Goal: Information Seeking & Learning: Learn about a topic

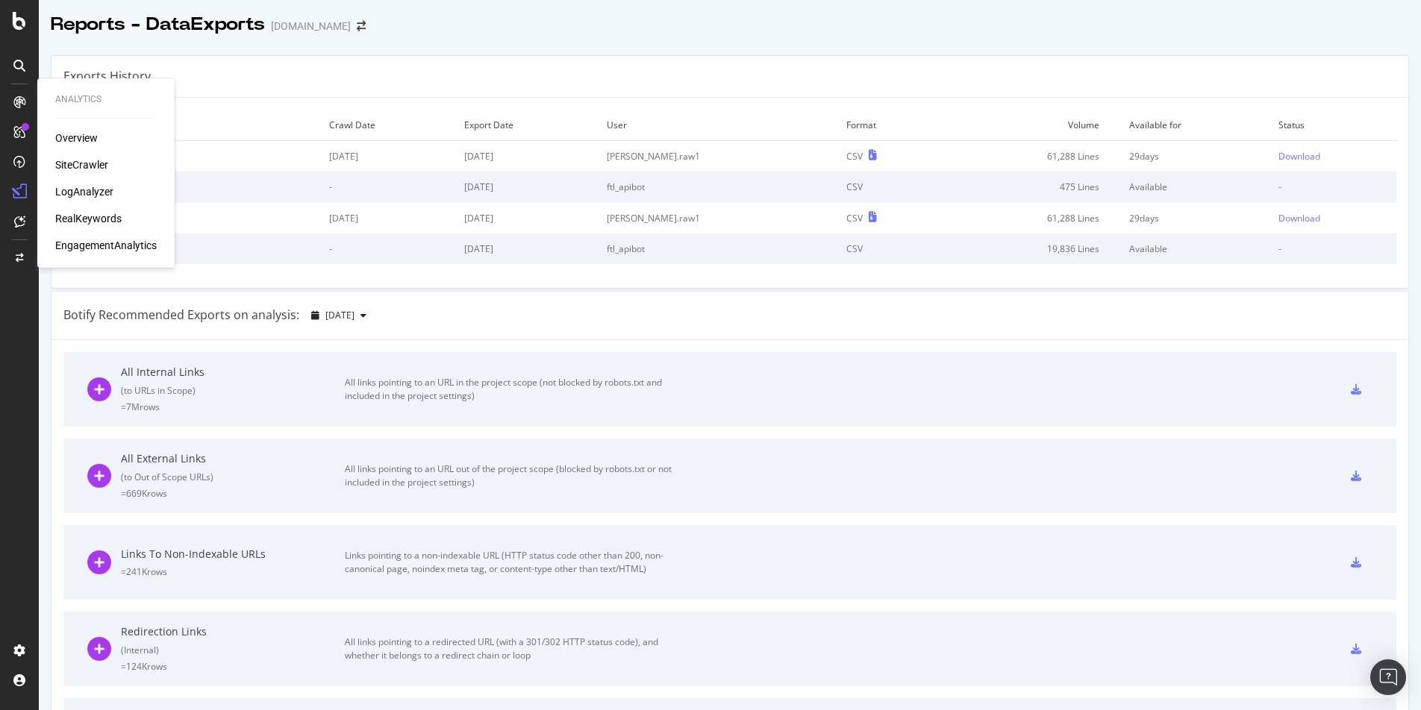
click at [75, 166] on div "SiteCrawler" at bounding box center [81, 164] width 53 height 15
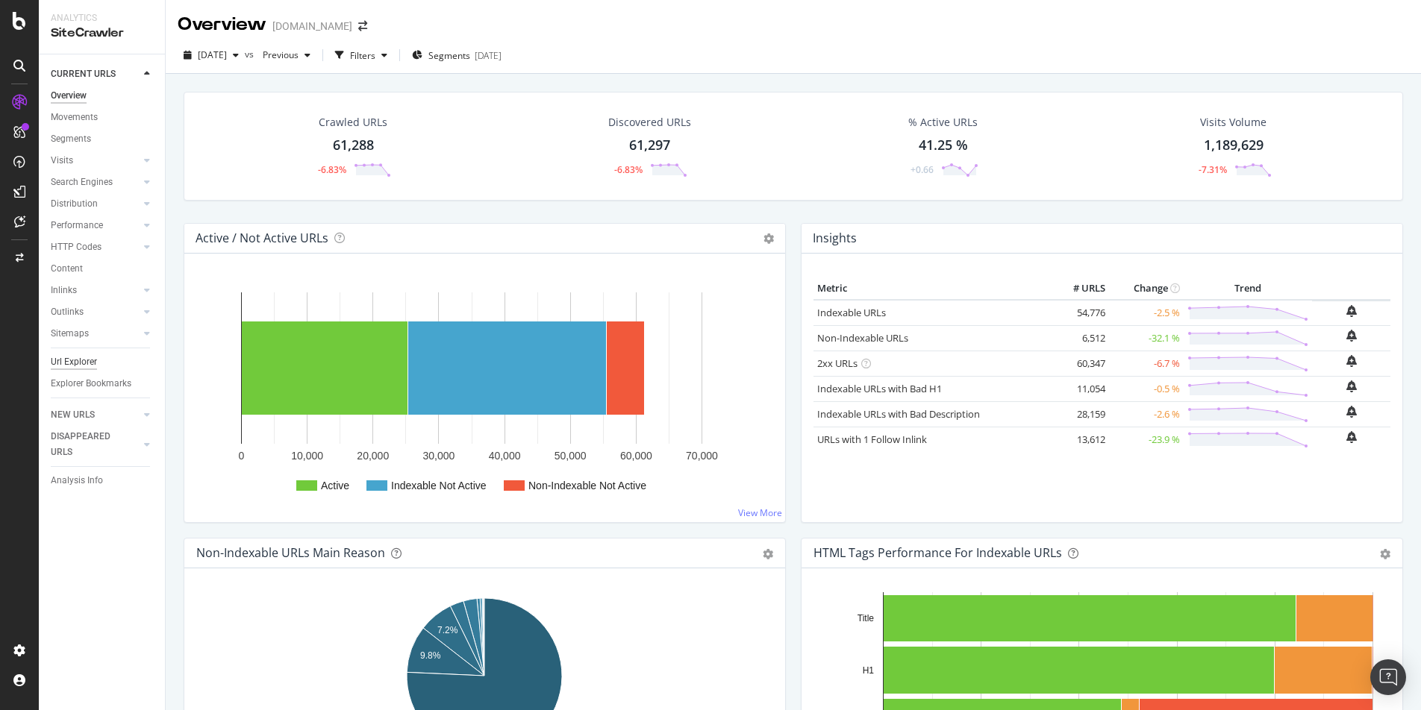
click at [79, 357] on div "Url Explorer" at bounding box center [74, 362] width 46 height 16
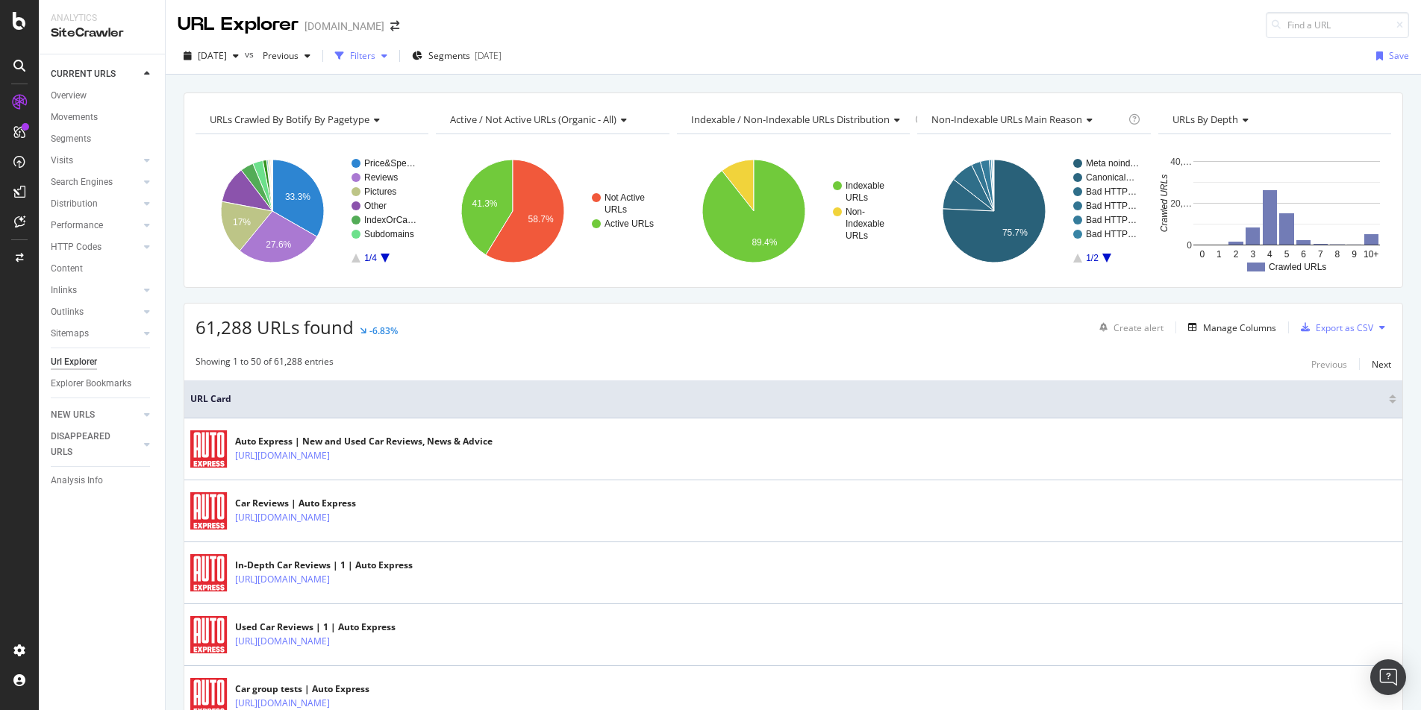
click at [393, 56] on div "button" at bounding box center [384, 55] width 18 height 9
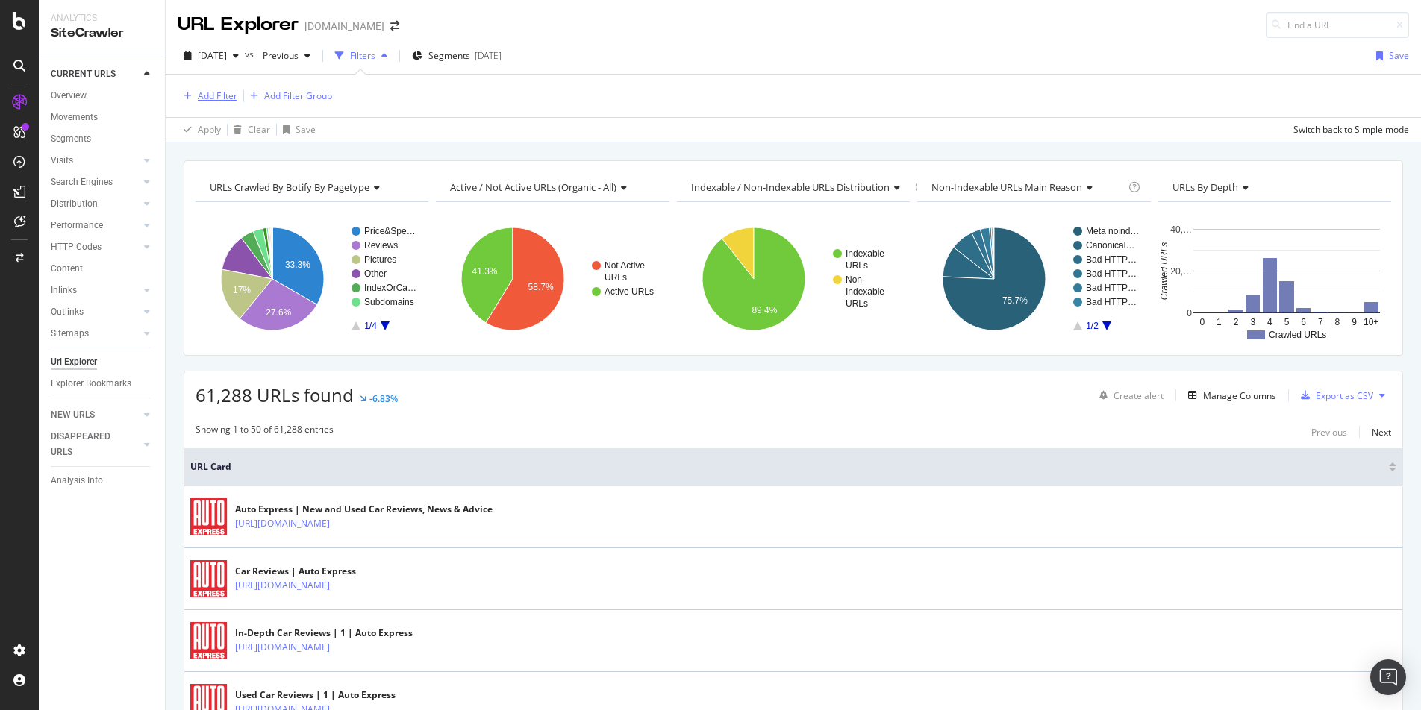
click at [214, 90] on div "Add Filter" at bounding box center [218, 96] width 40 height 13
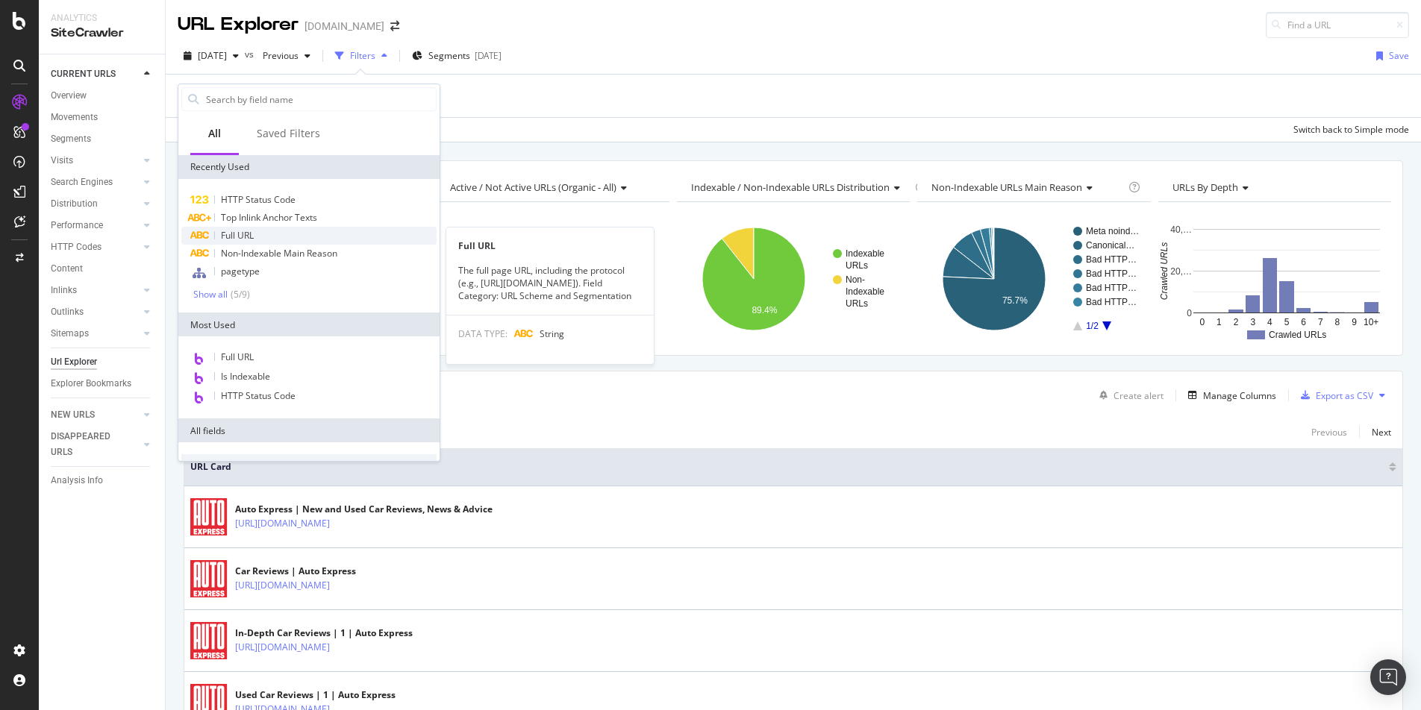
click at [260, 234] on div "Full URL" at bounding box center [308, 236] width 255 height 18
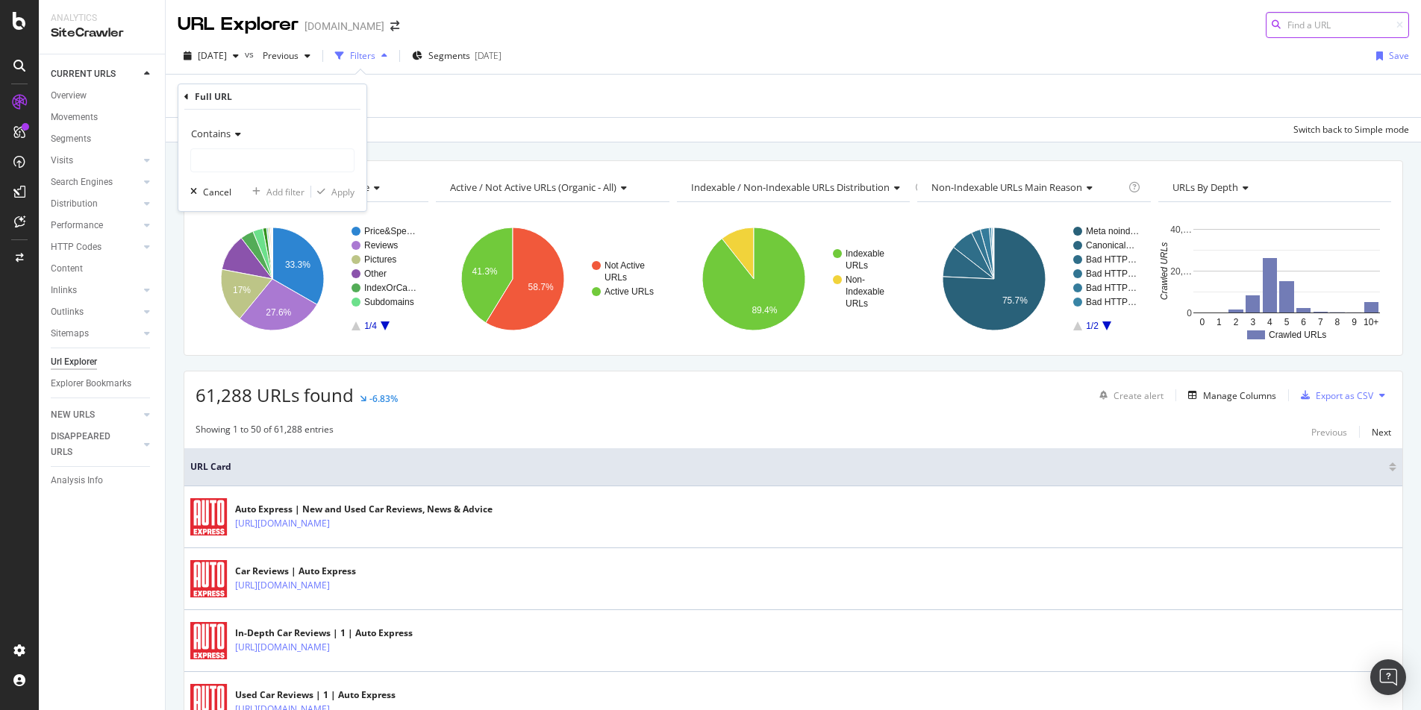
click at [1325, 26] on input at bounding box center [1337, 25] width 143 height 26
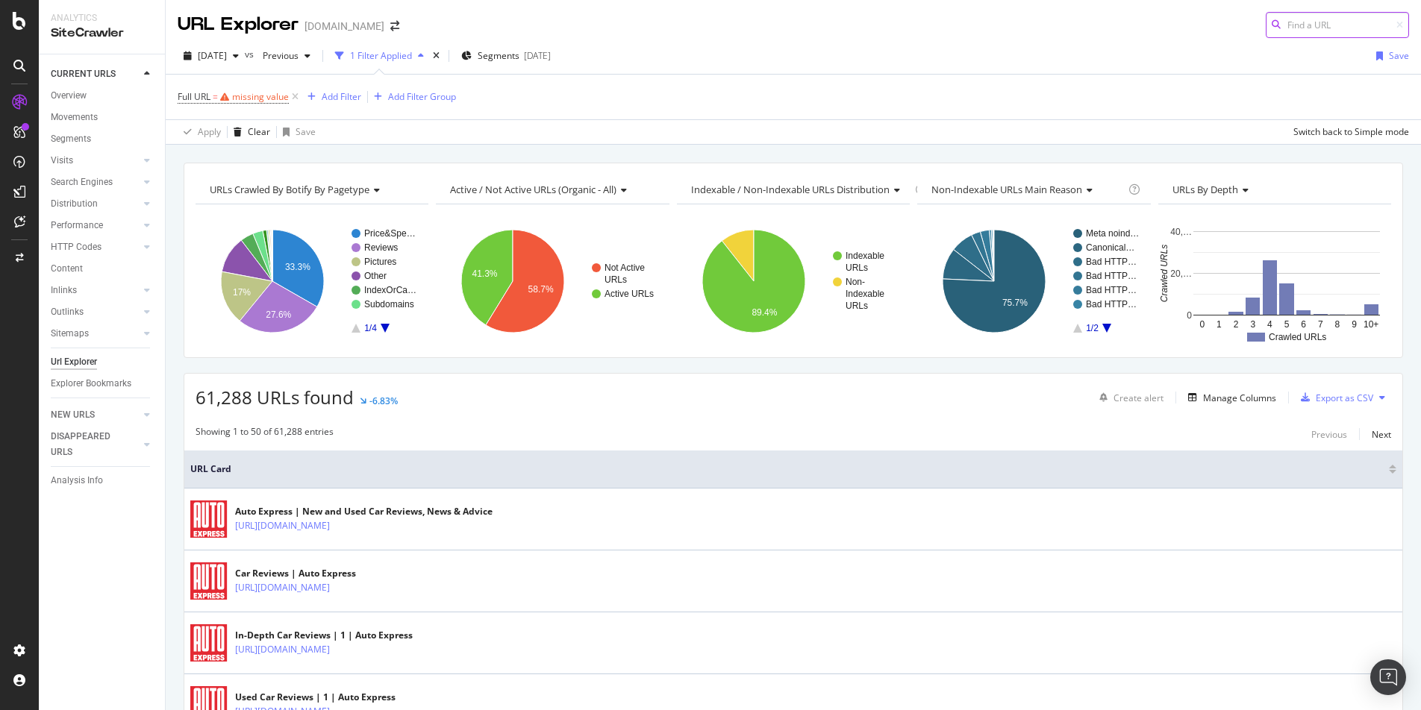
paste input "[URL][DOMAIN_NAME]"
type input "[URL][DOMAIN_NAME]"
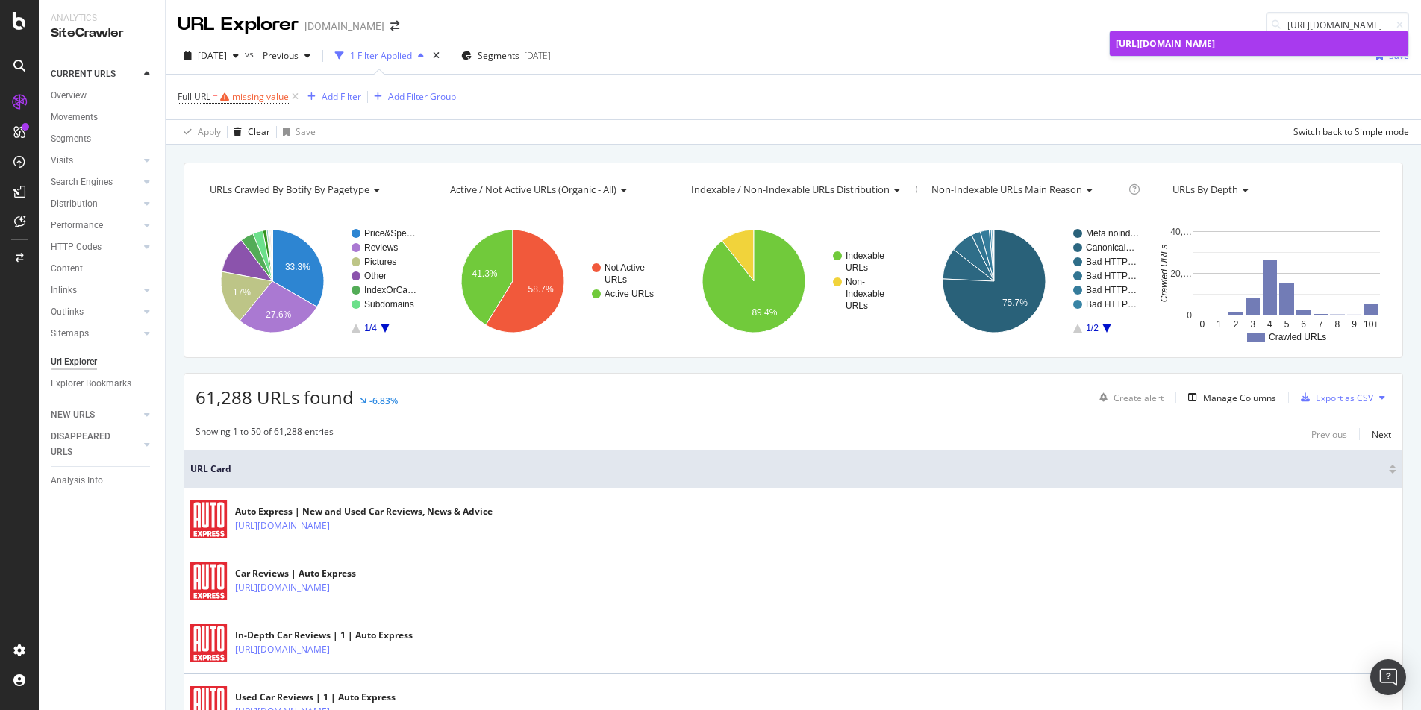
click at [1215, 49] on span "[URL][DOMAIN_NAME]" at bounding box center [1165, 43] width 99 height 13
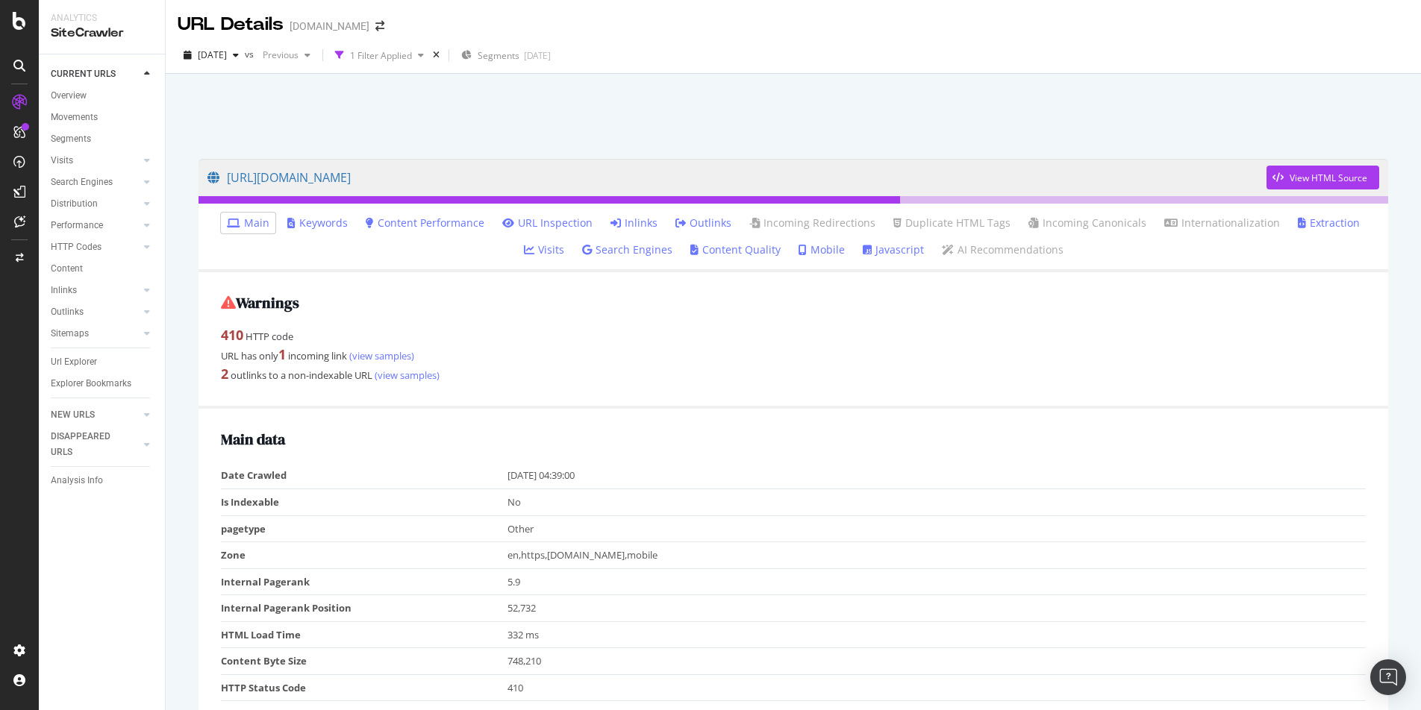
click at [613, 222] on link "Inlinks" at bounding box center [633, 223] width 47 height 15
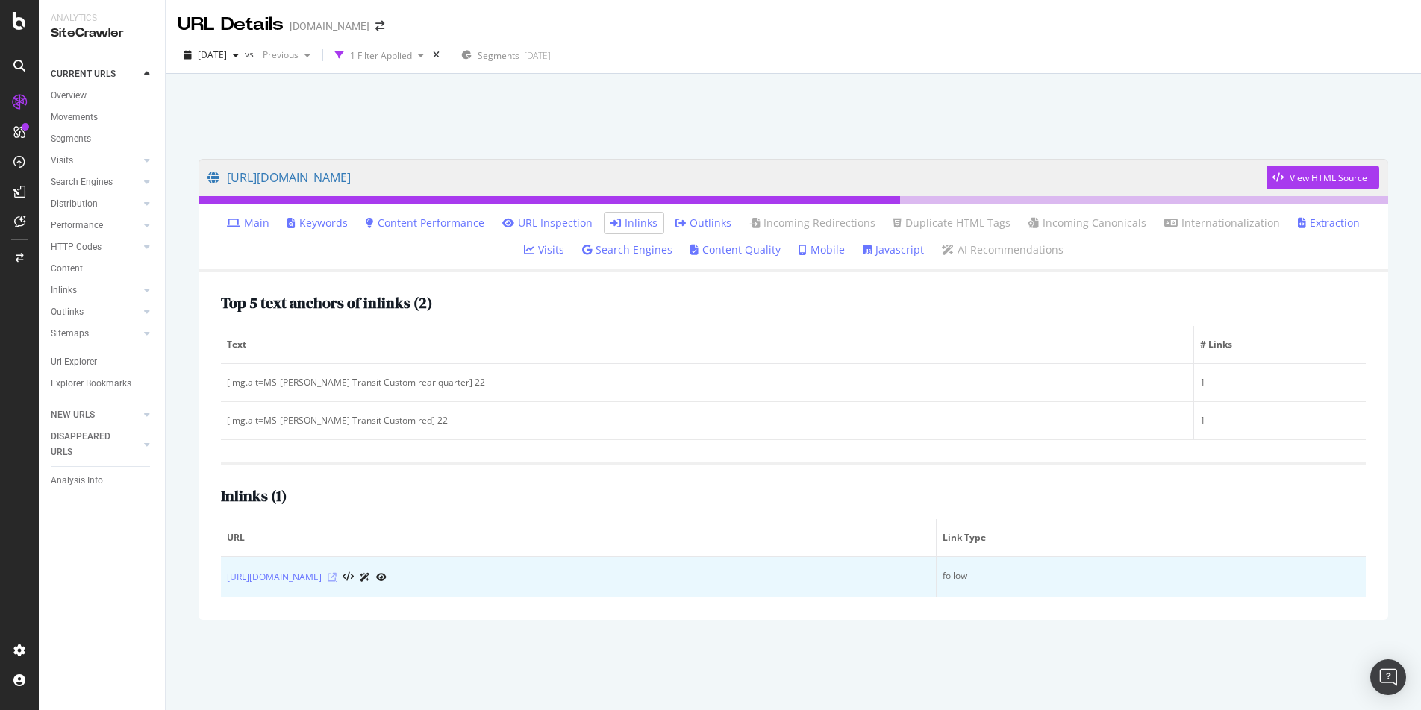
click at [337, 578] on icon at bounding box center [332, 577] width 9 height 9
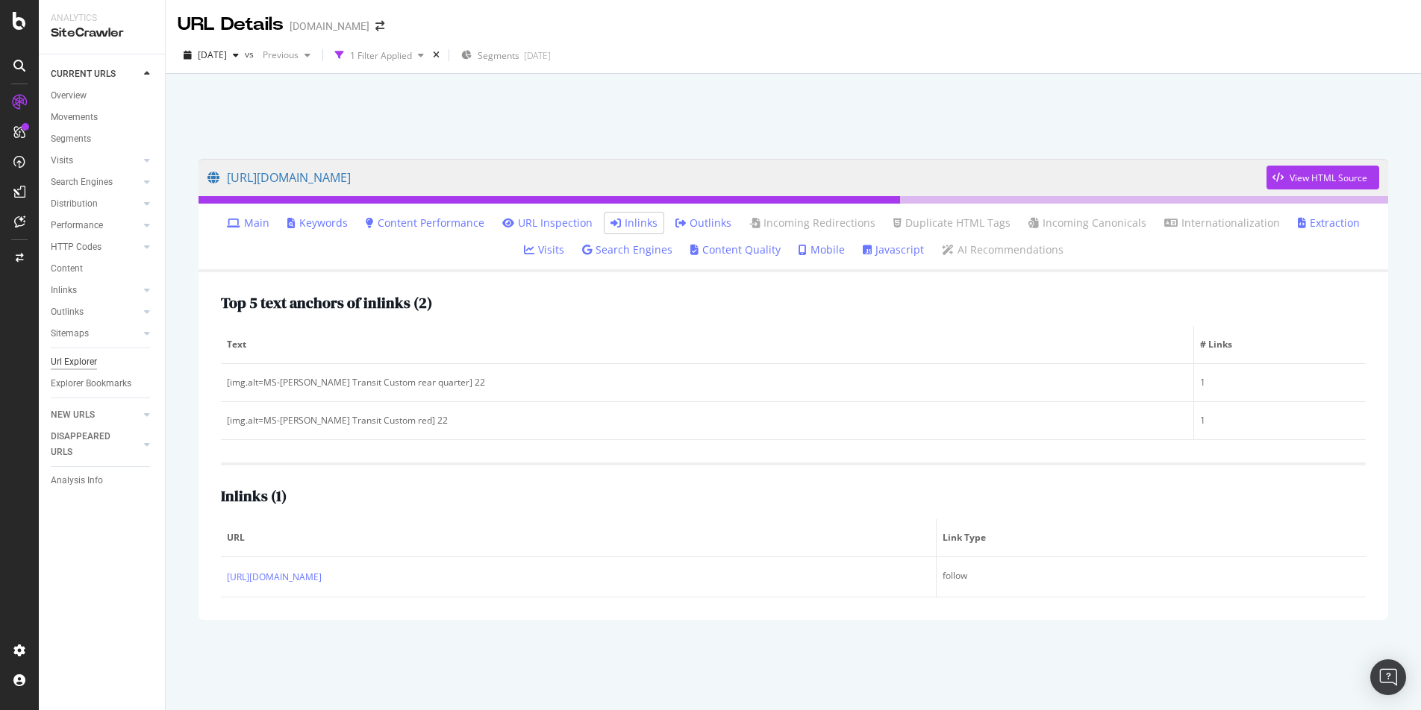
click at [70, 361] on div "Url Explorer" at bounding box center [74, 362] width 46 height 16
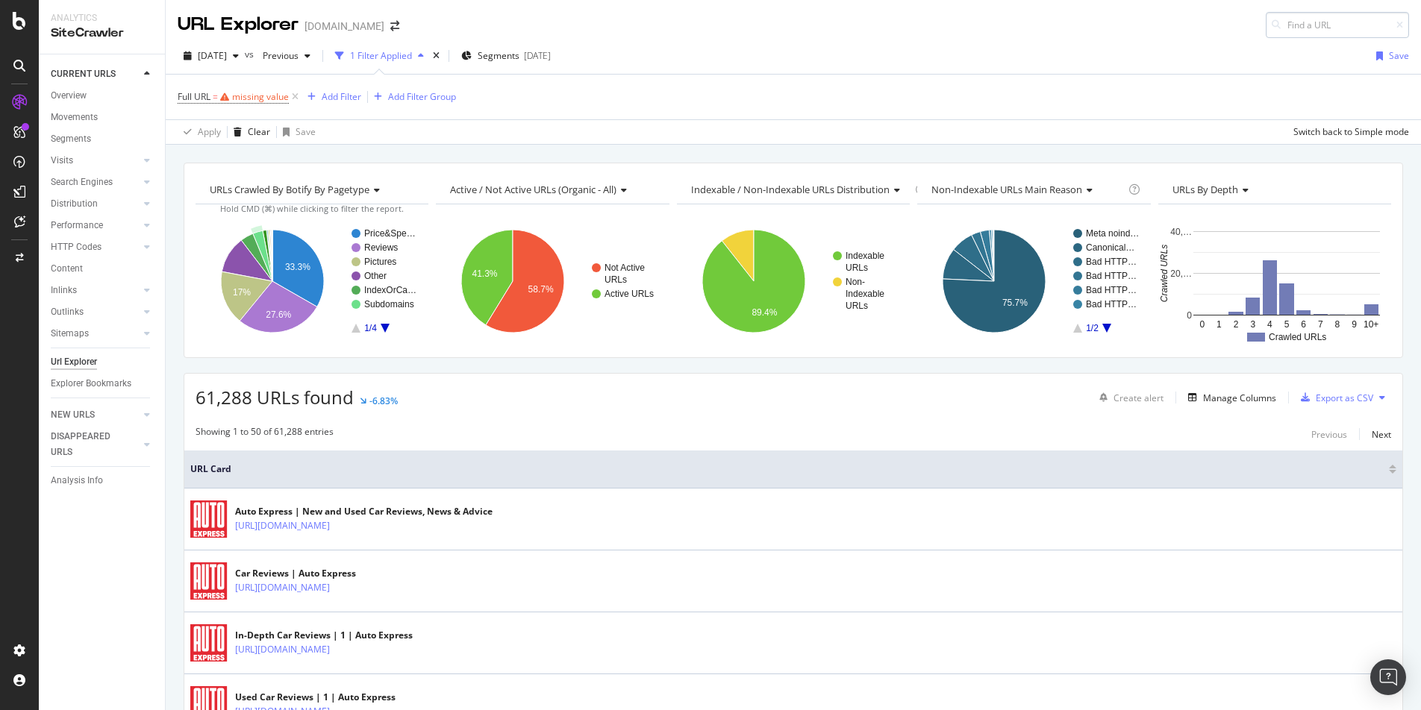
click at [1335, 18] on input at bounding box center [1337, 25] width 143 height 26
type input "https://www.autoexpress.co.uk/accessories-tyres/35816/product-year-2011"
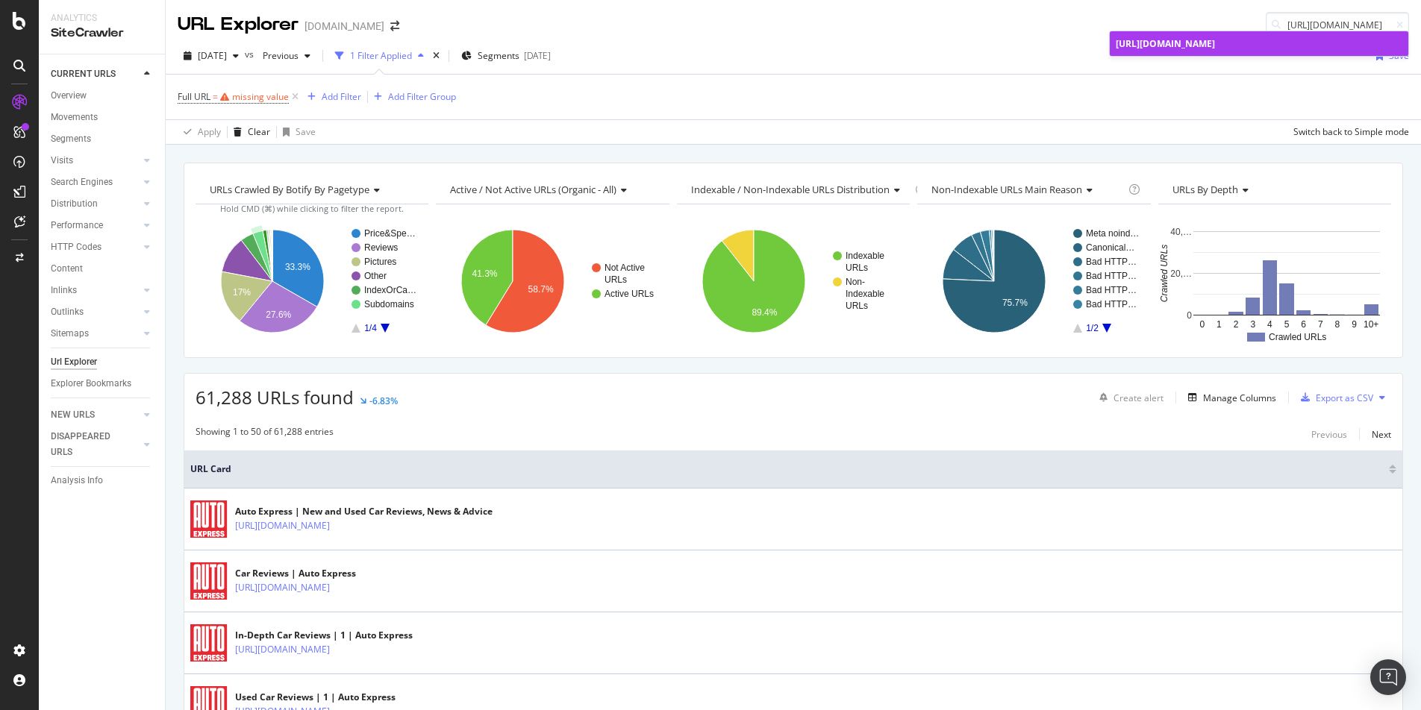
click at [1215, 50] on span "https://www.autoexpress.co.uk/accessories-tyres/35816/product-year-2011" at bounding box center [1165, 43] width 99 height 13
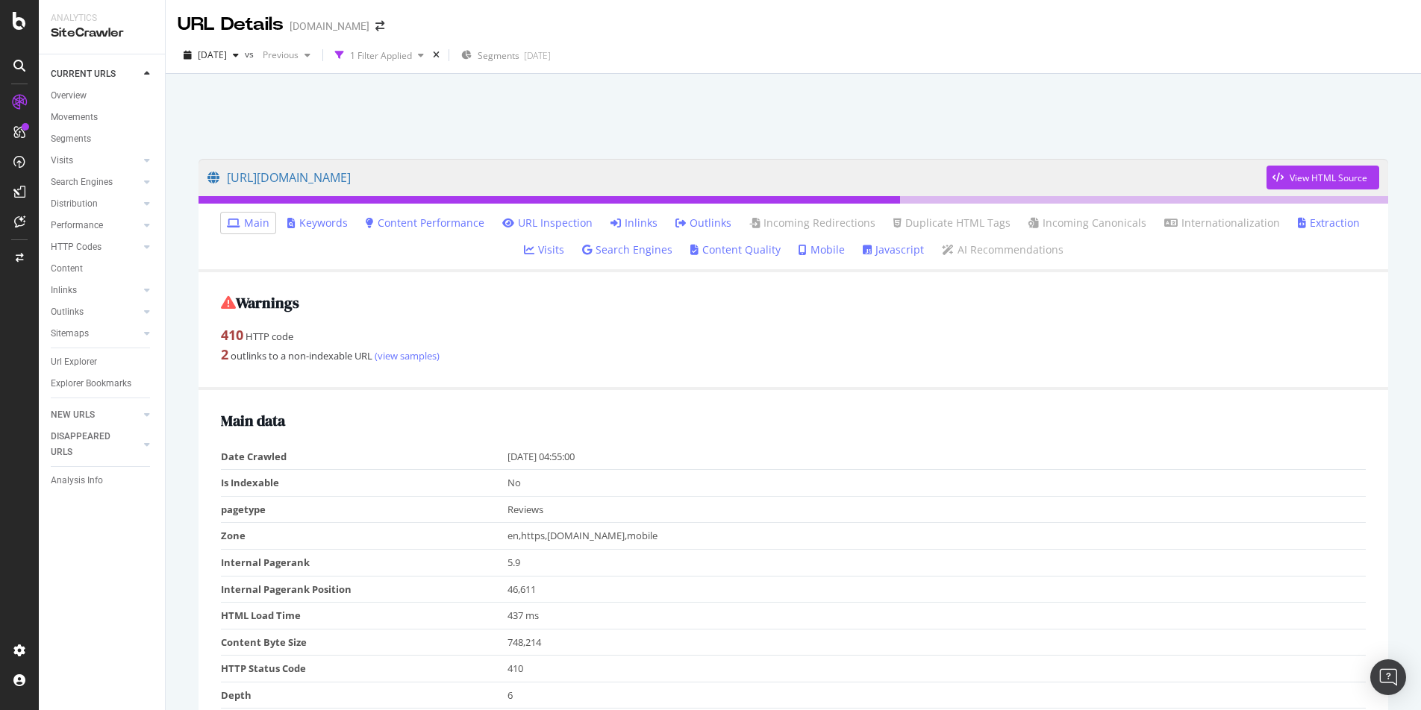
click at [610, 222] on link "Inlinks" at bounding box center [633, 223] width 47 height 15
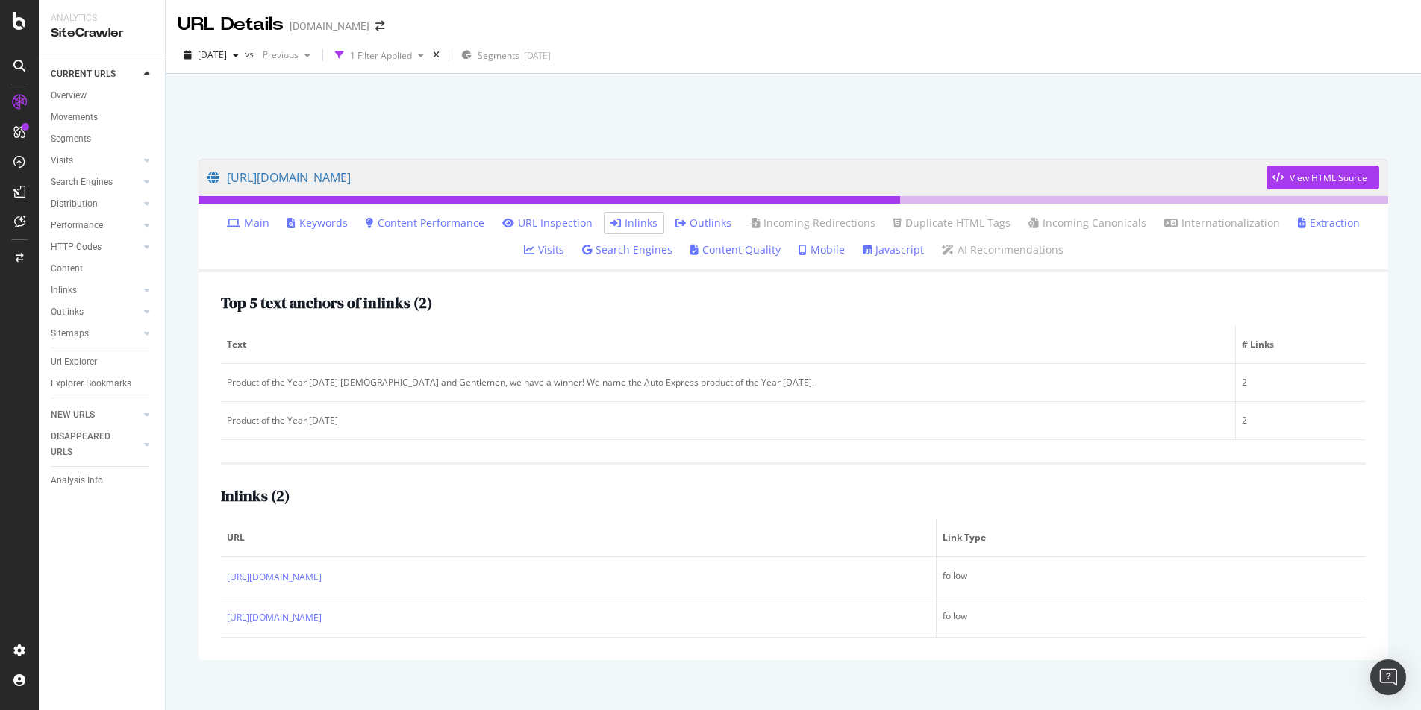
scroll to position [17, 0]
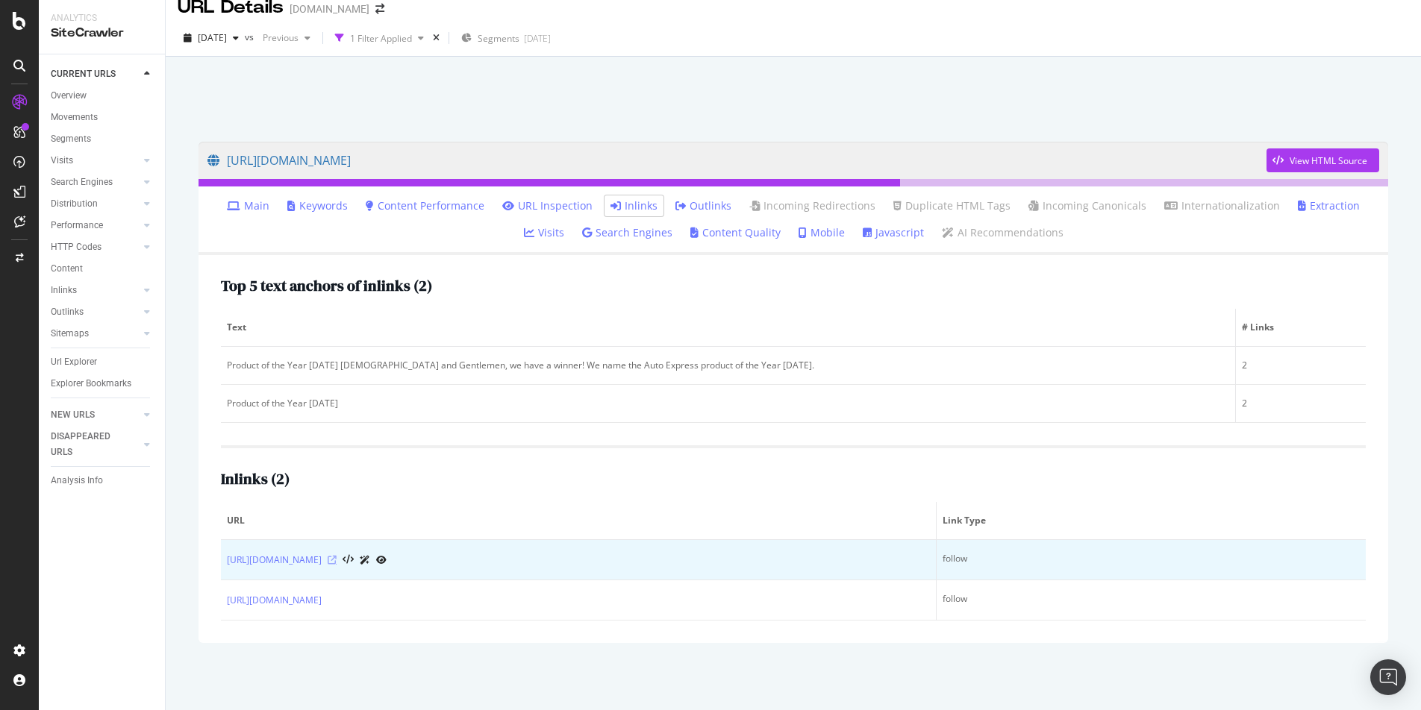
click at [337, 559] on icon at bounding box center [332, 560] width 9 height 9
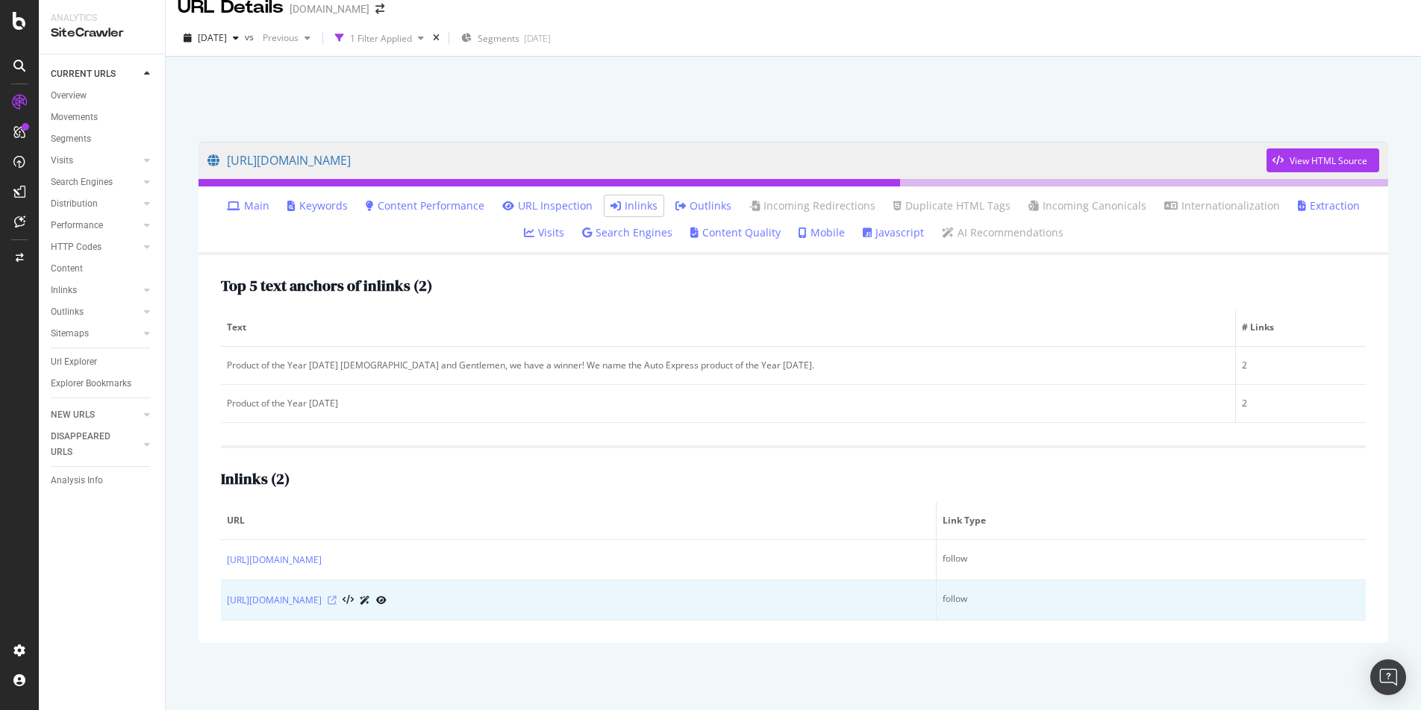
click at [337, 601] on icon at bounding box center [332, 600] width 9 height 9
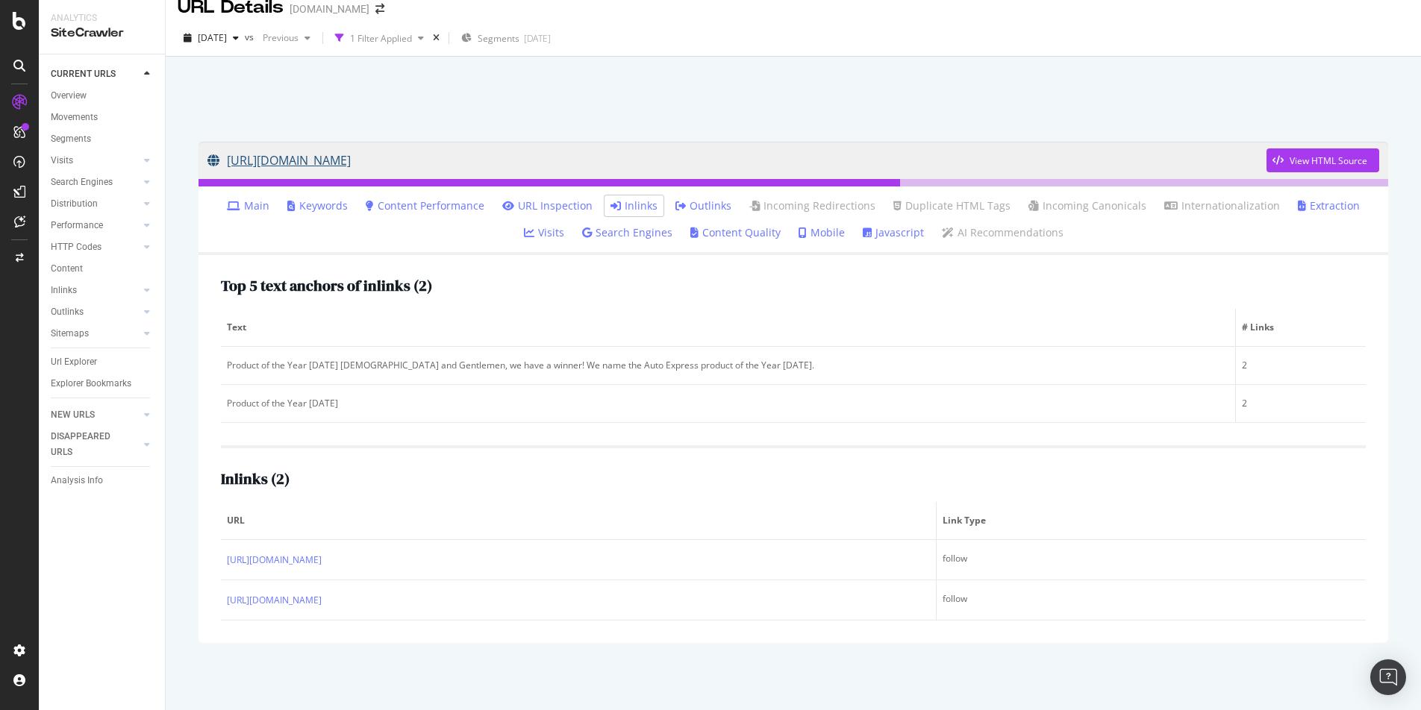
scroll to position [0, 0]
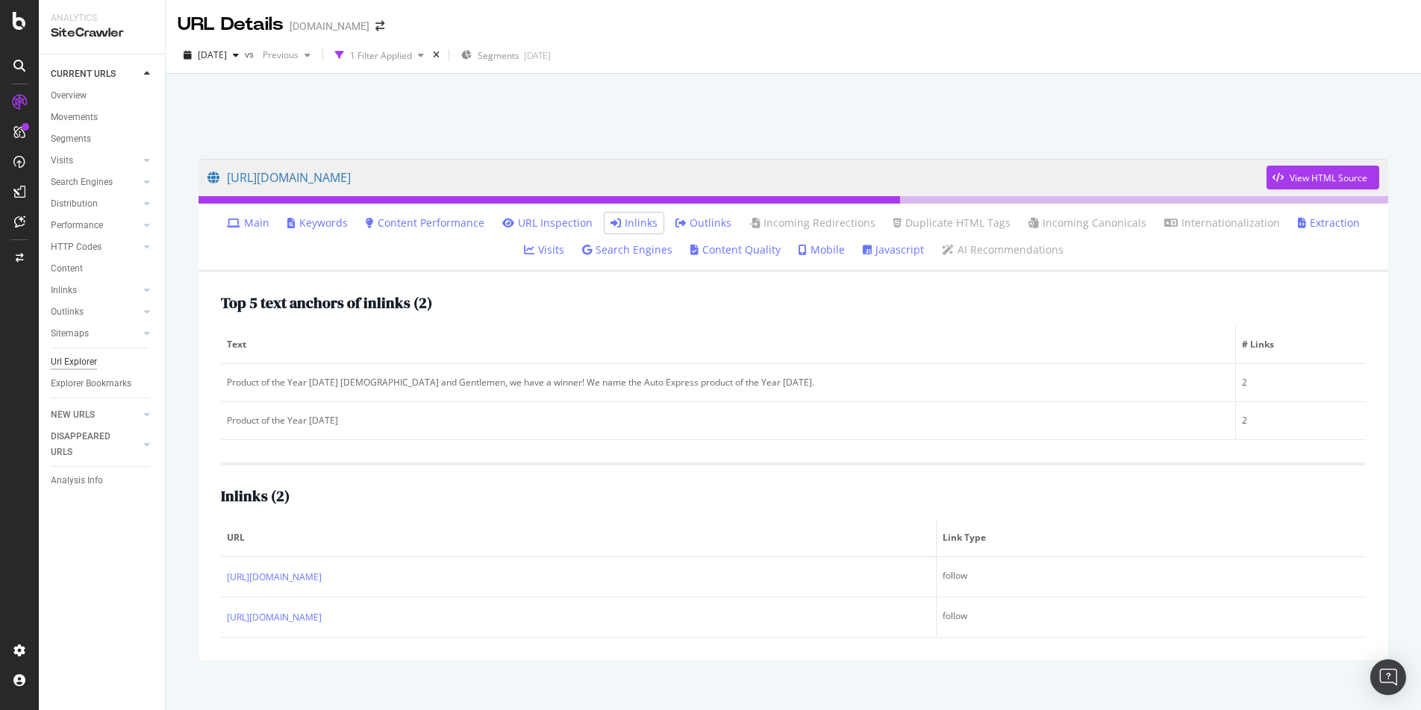
click at [69, 363] on div "Url Explorer" at bounding box center [74, 362] width 46 height 16
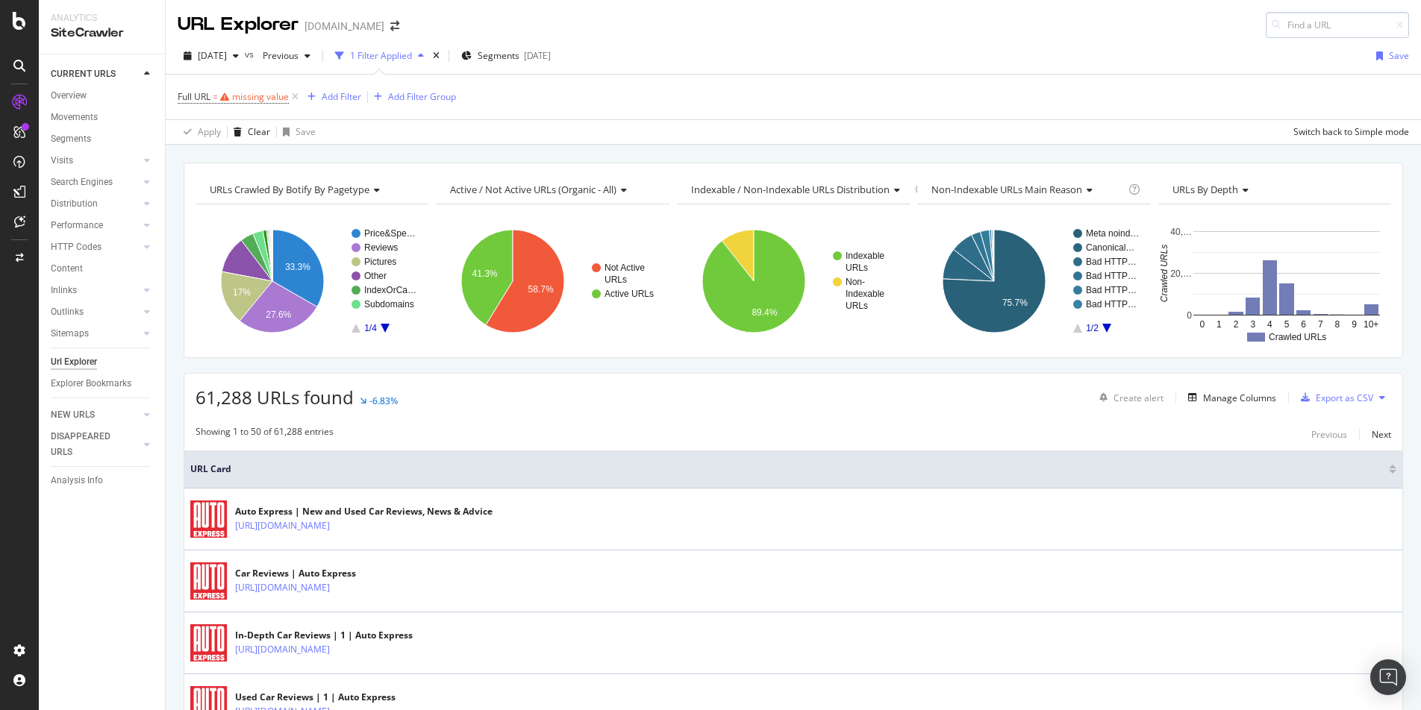
click at [1305, 13] on input at bounding box center [1337, 25] width 143 height 26
type input "[URL][DOMAIN_NAME]"
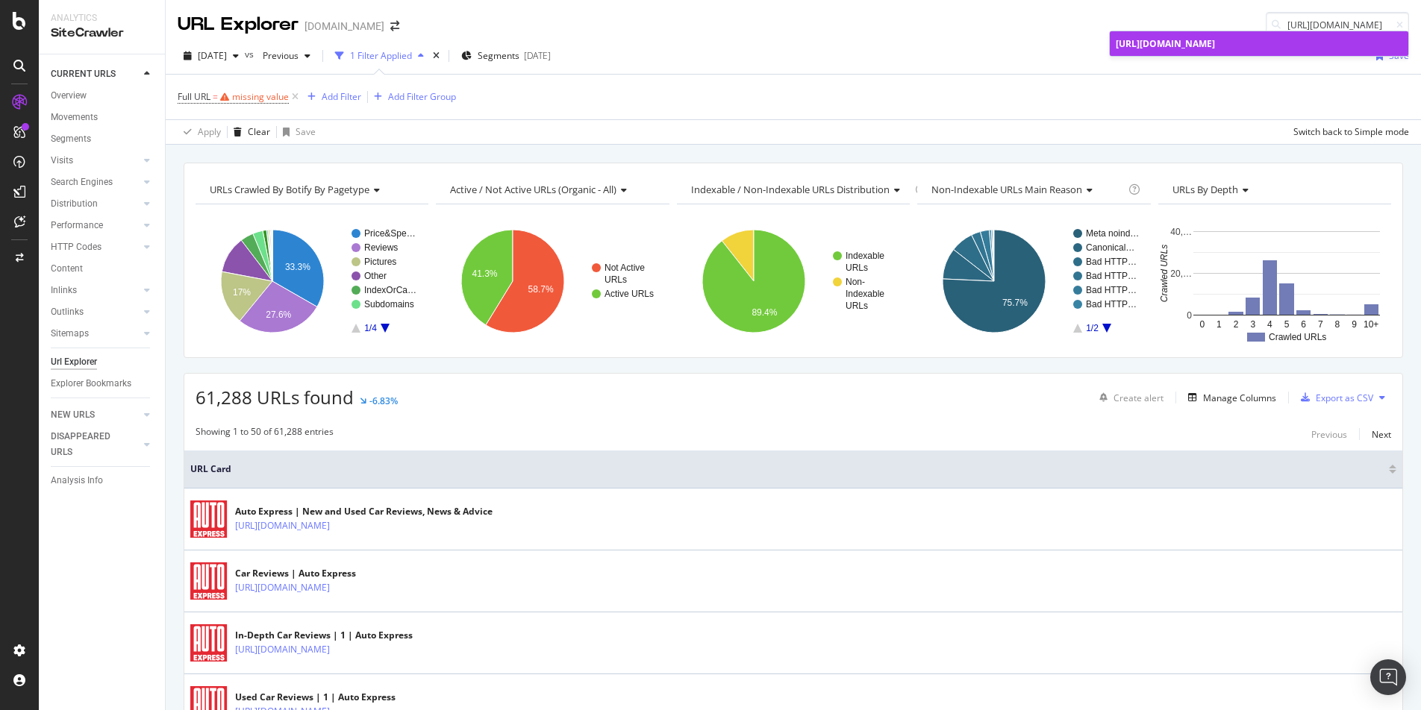
scroll to position [0, 0]
click at [1215, 42] on span "[URL][DOMAIN_NAME]" at bounding box center [1165, 43] width 99 height 13
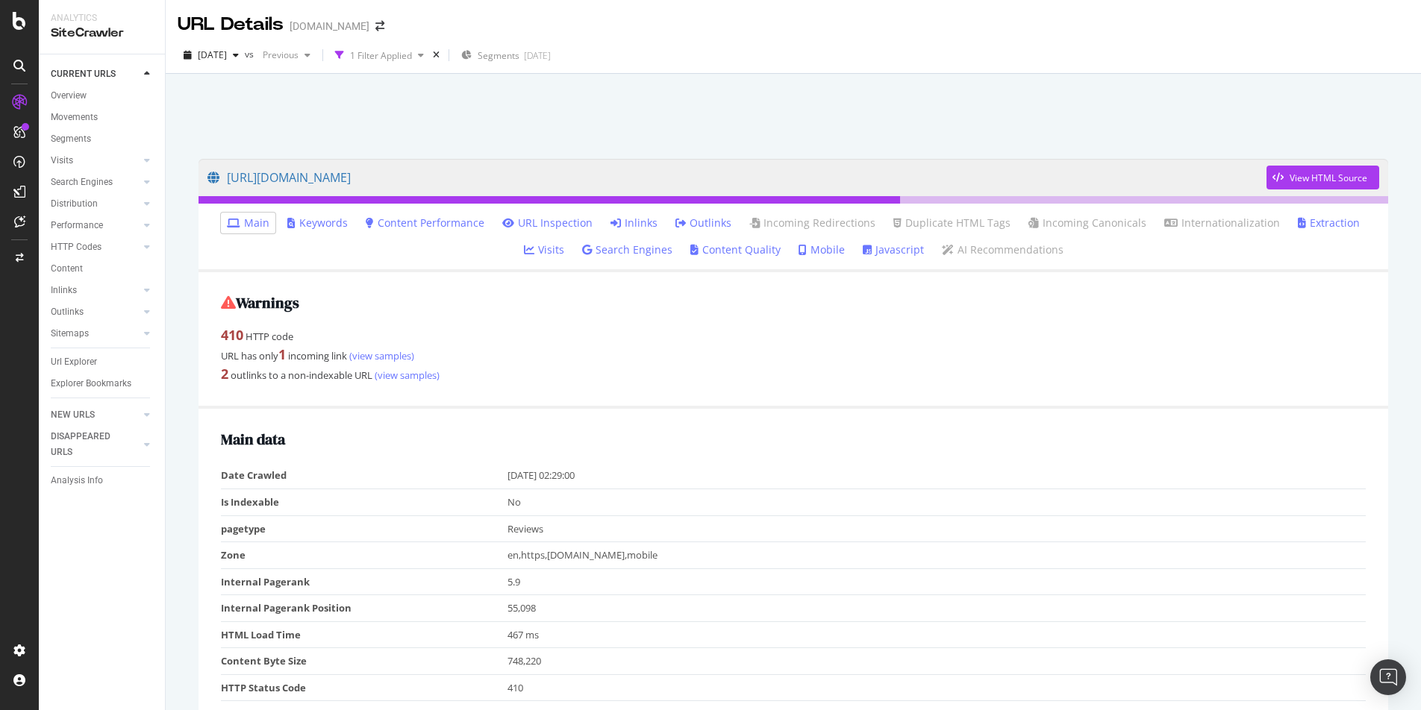
click at [616, 225] on link "Inlinks" at bounding box center [633, 223] width 47 height 15
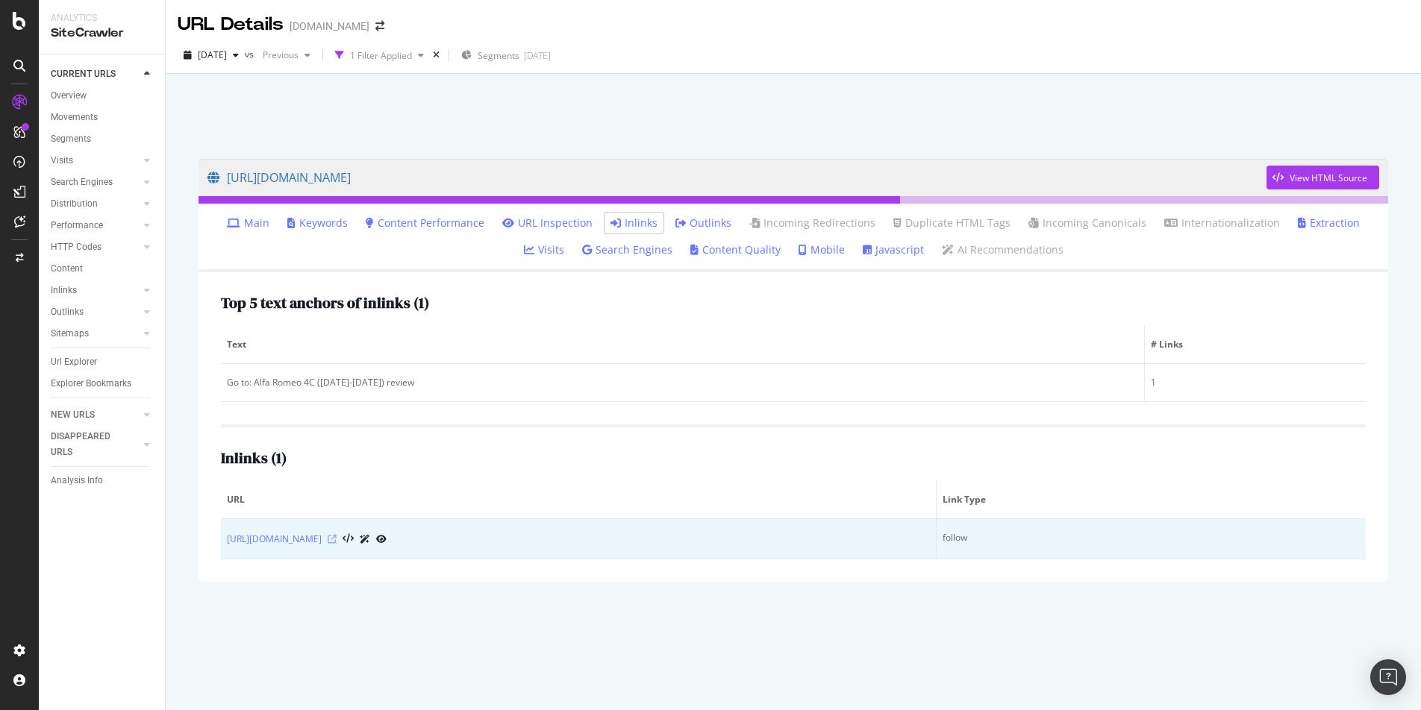
click at [337, 541] on icon at bounding box center [332, 539] width 9 height 9
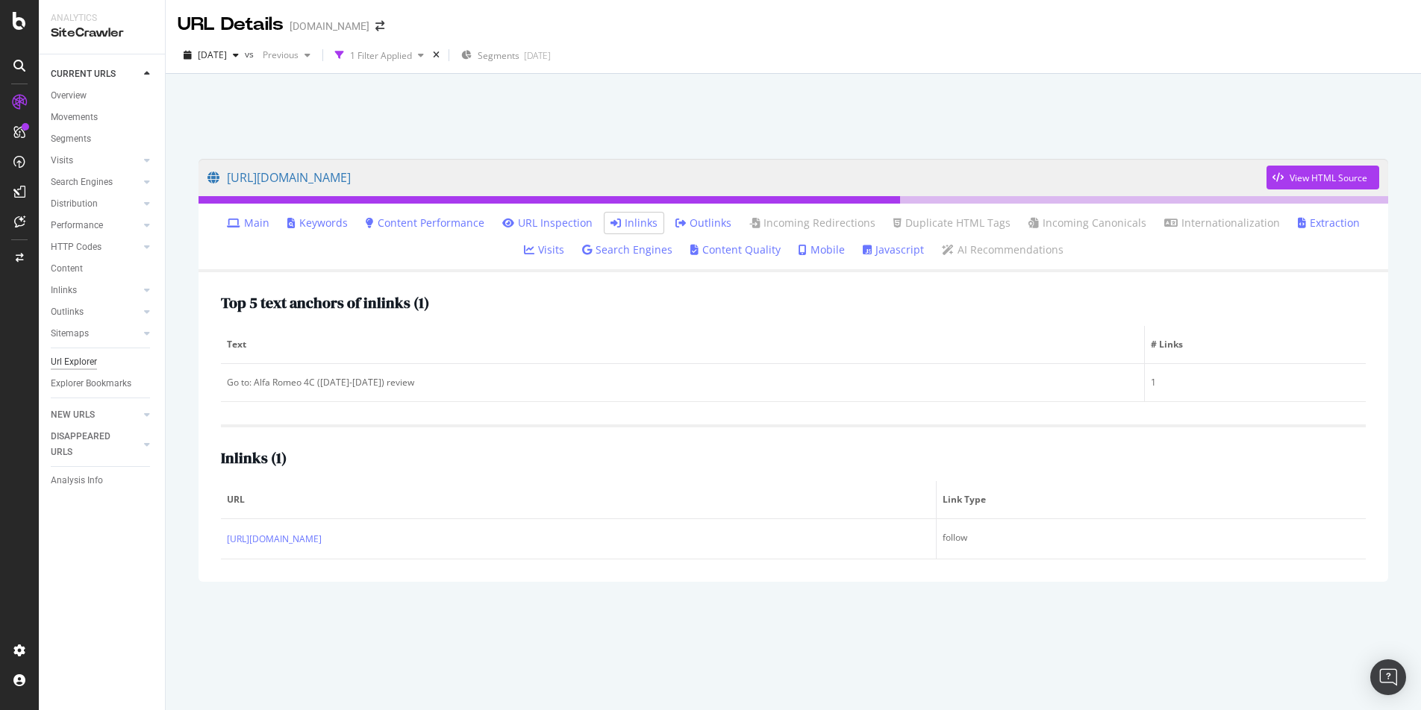
click at [87, 362] on div "Url Explorer" at bounding box center [74, 362] width 46 height 16
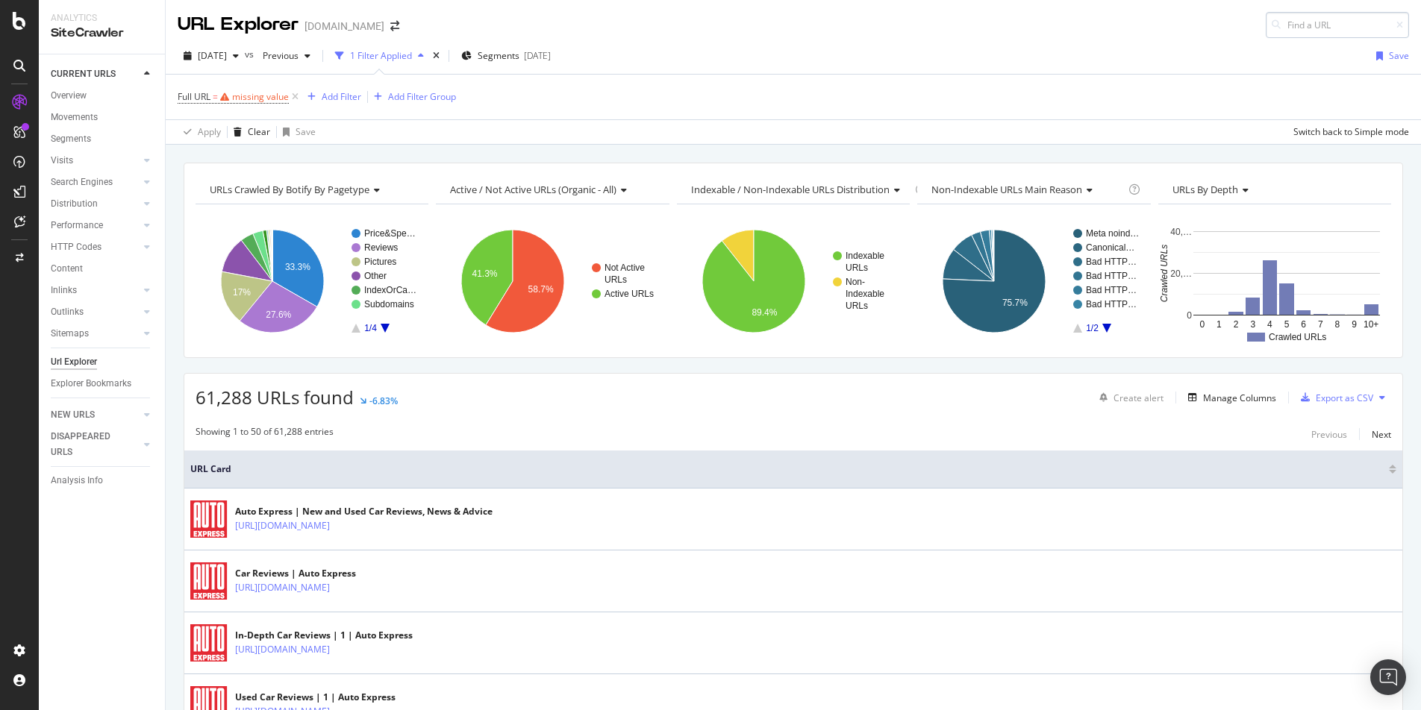
click at [1333, 24] on input at bounding box center [1337, 25] width 143 height 26
type input "https://www.autoexpress.co.uk/aston-martin/db11/96576/coupe/mpg"
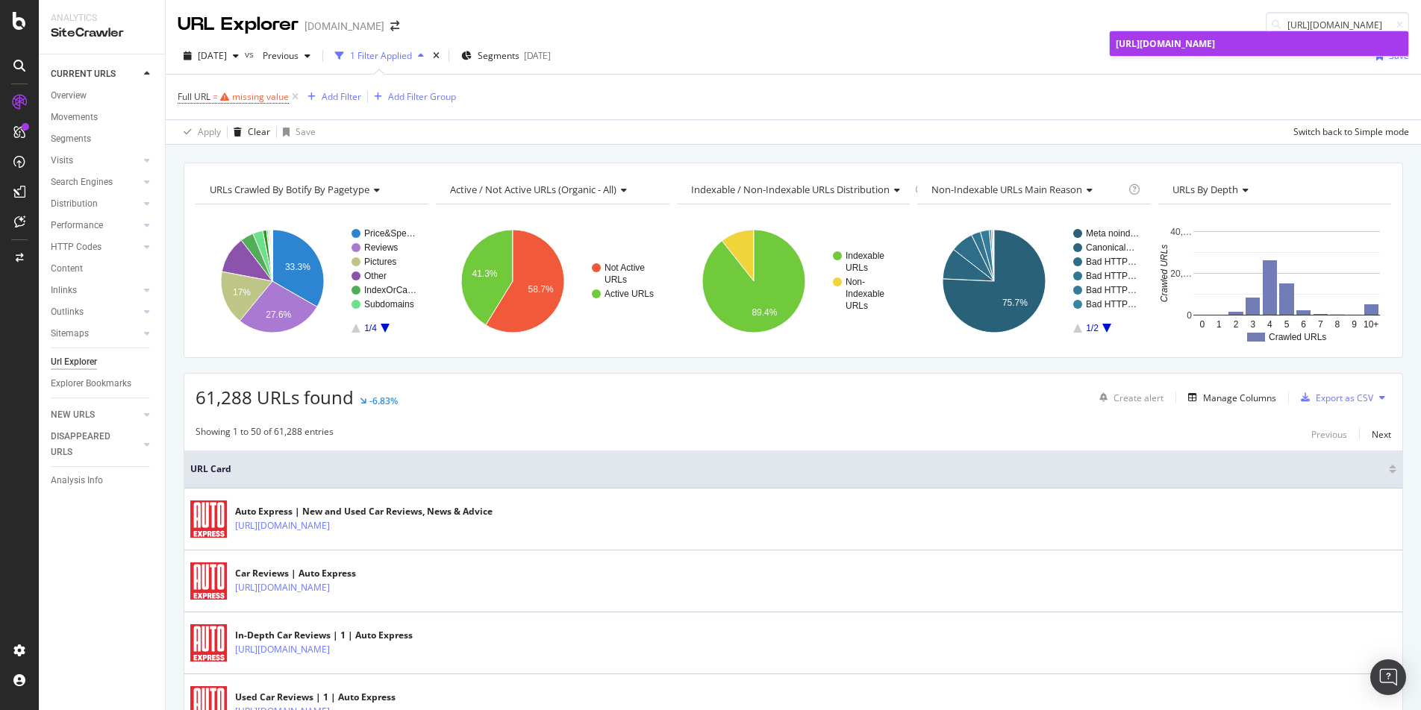
click at [1294, 43] on div "https://www.autoexpress.co.uk/aston-martin/db11/96576/coupe/mpg" at bounding box center [1259, 43] width 287 height 13
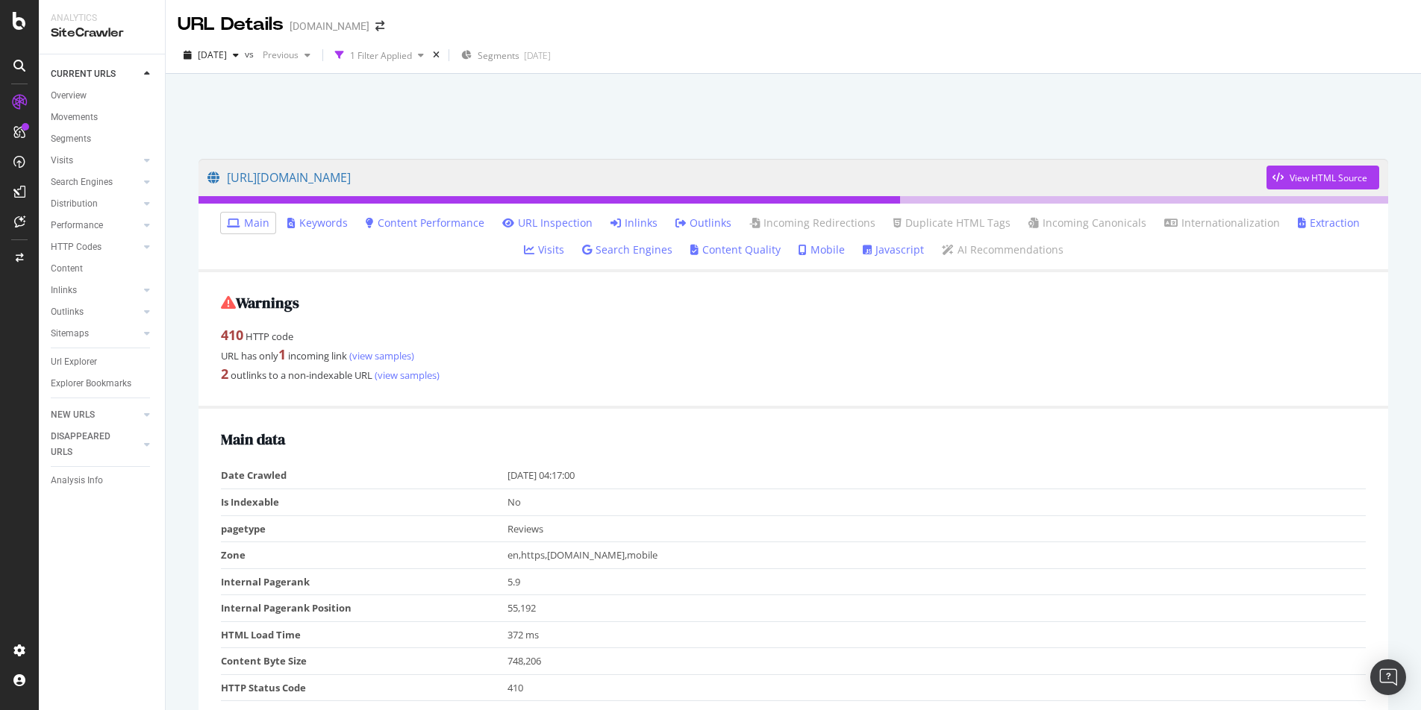
click at [612, 223] on link "Inlinks" at bounding box center [633, 223] width 47 height 15
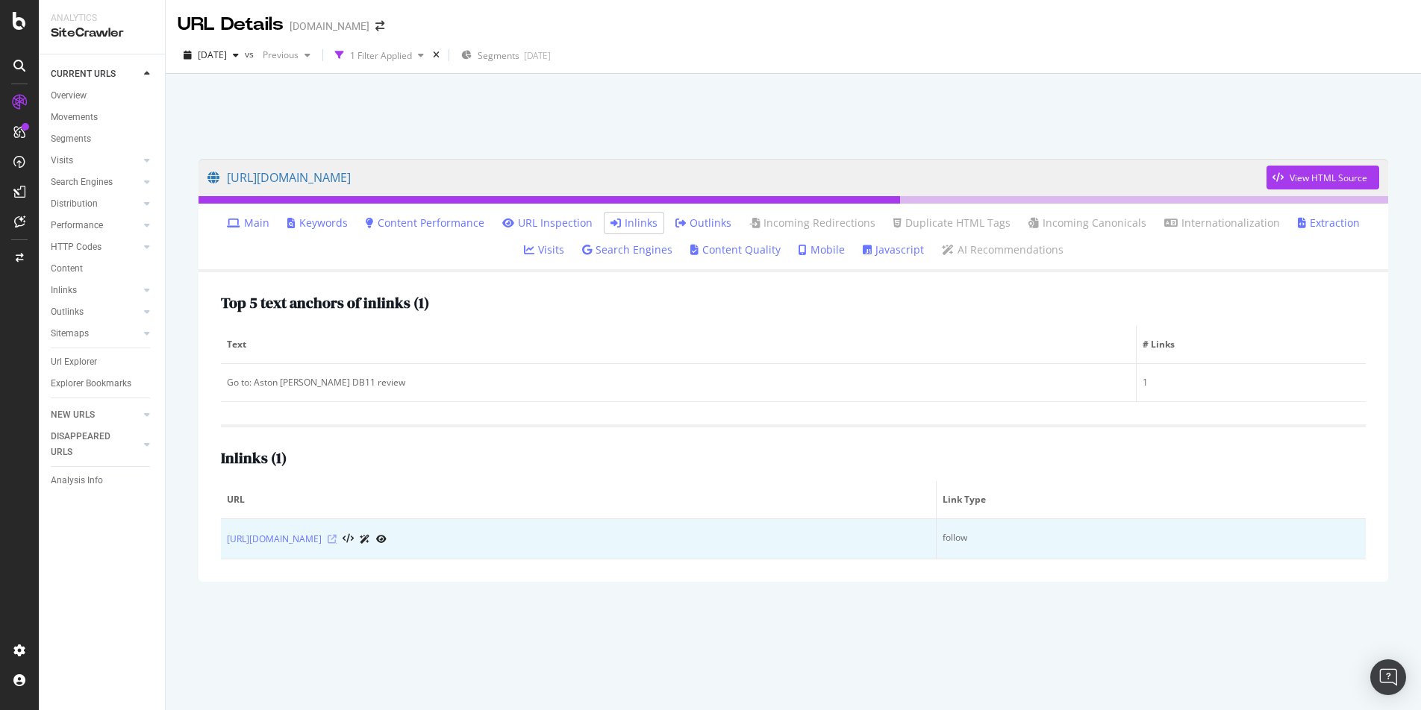
click at [337, 537] on icon at bounding box center [332, 539] width 9 height 9
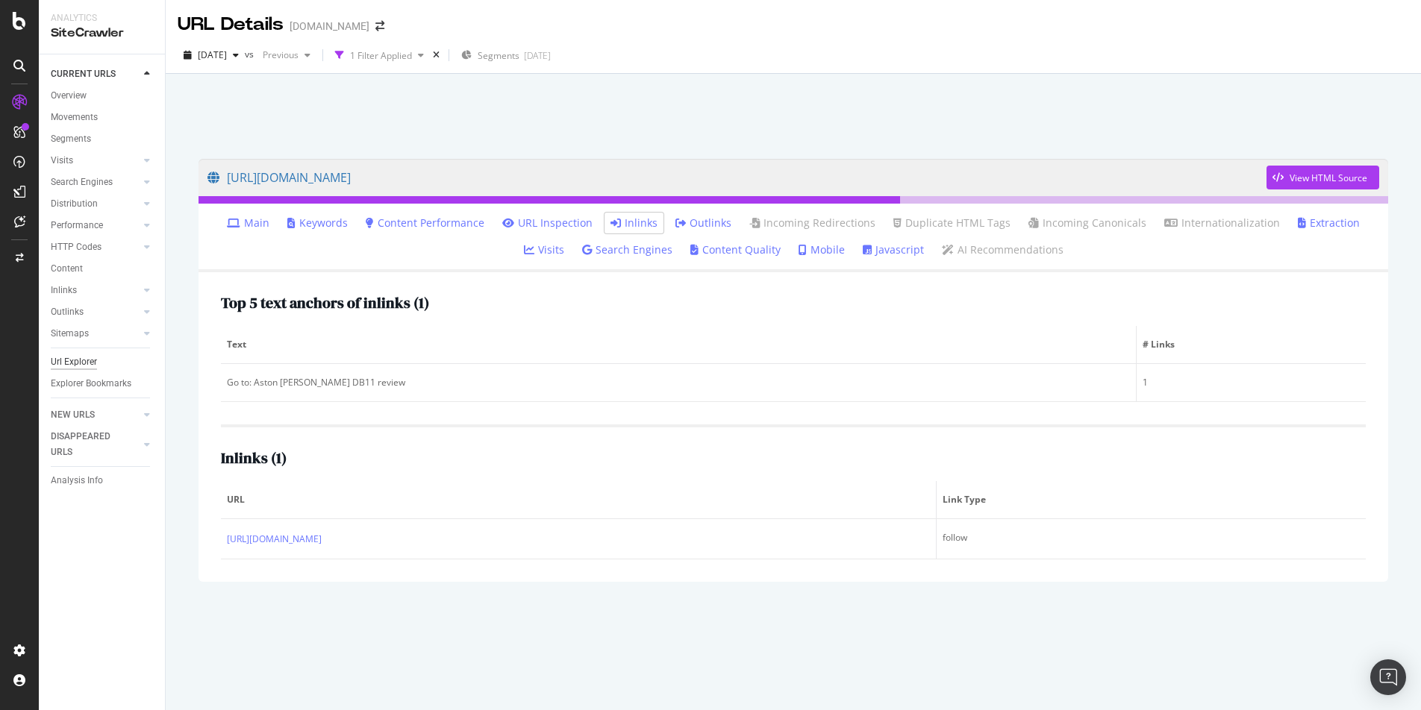
click at [66, 366] on div "Url Explorer" at bounding box center [74, 362] width 46 height 16
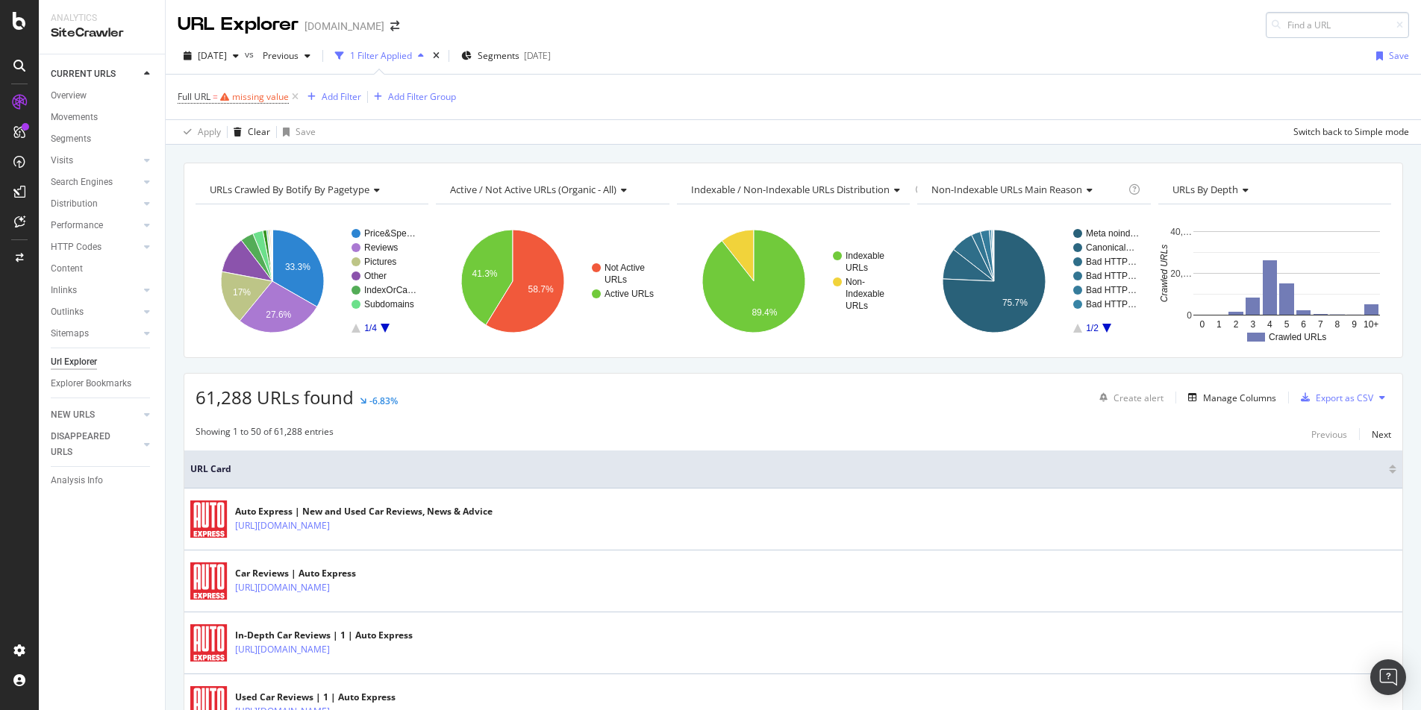
click at [1322, 29] on input at bounding box center [1337, 25] width 143 height 26
type input "https://www.autoexpress.co.uk/aston-martin/vanquish/engines"
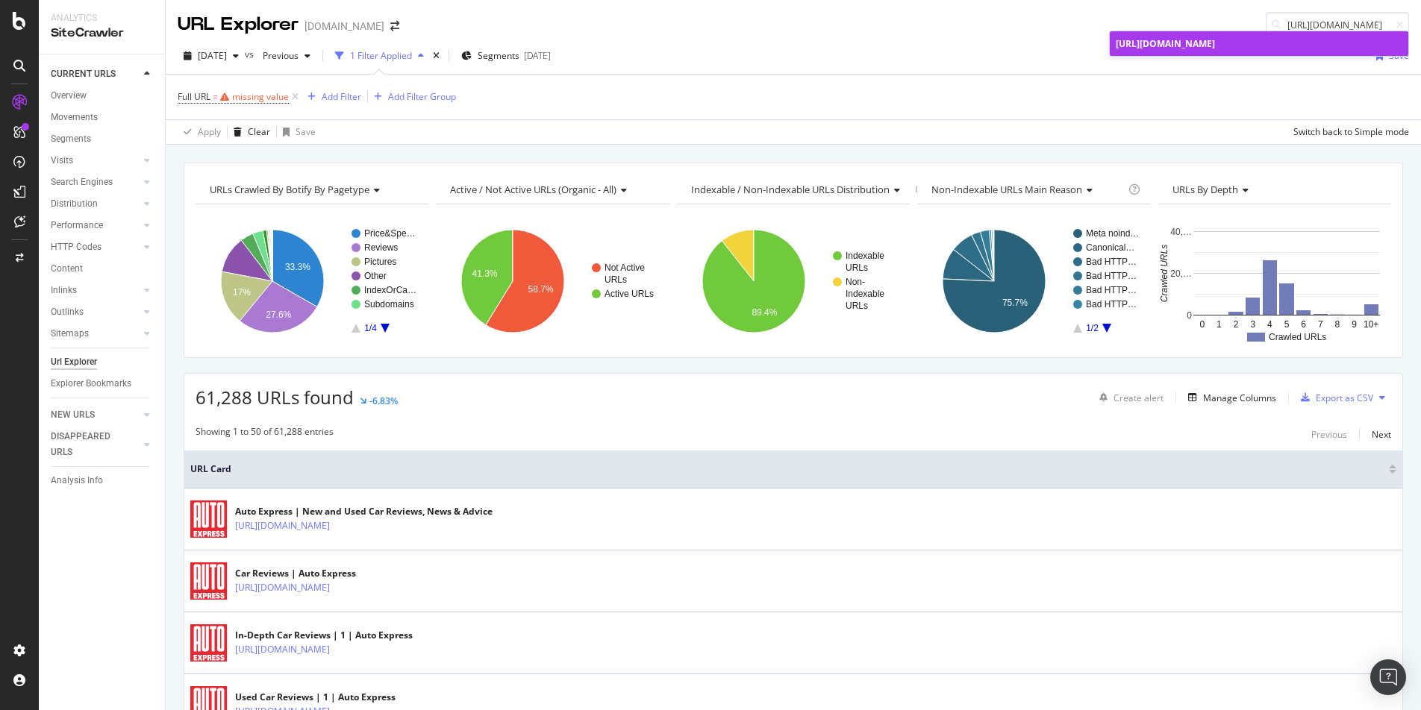
click at [1254, 50] on div "https://www.autoexpress.co.uk/aston-martin/vanquish/engines" at bounding box center [1259, 43] width 287 height 13
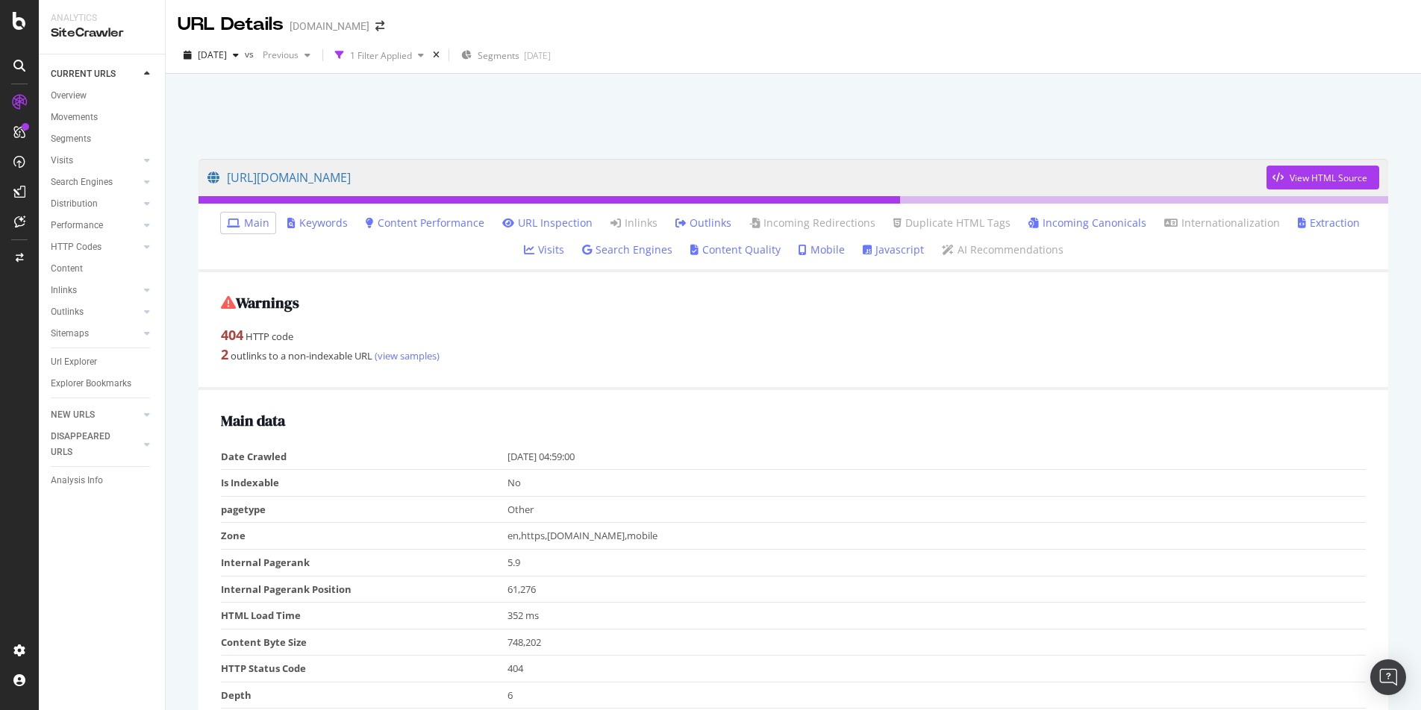
click at [1047, 218] on link "Incoming Canonicals" at bounding box center [1087, 223] width 118 height 15
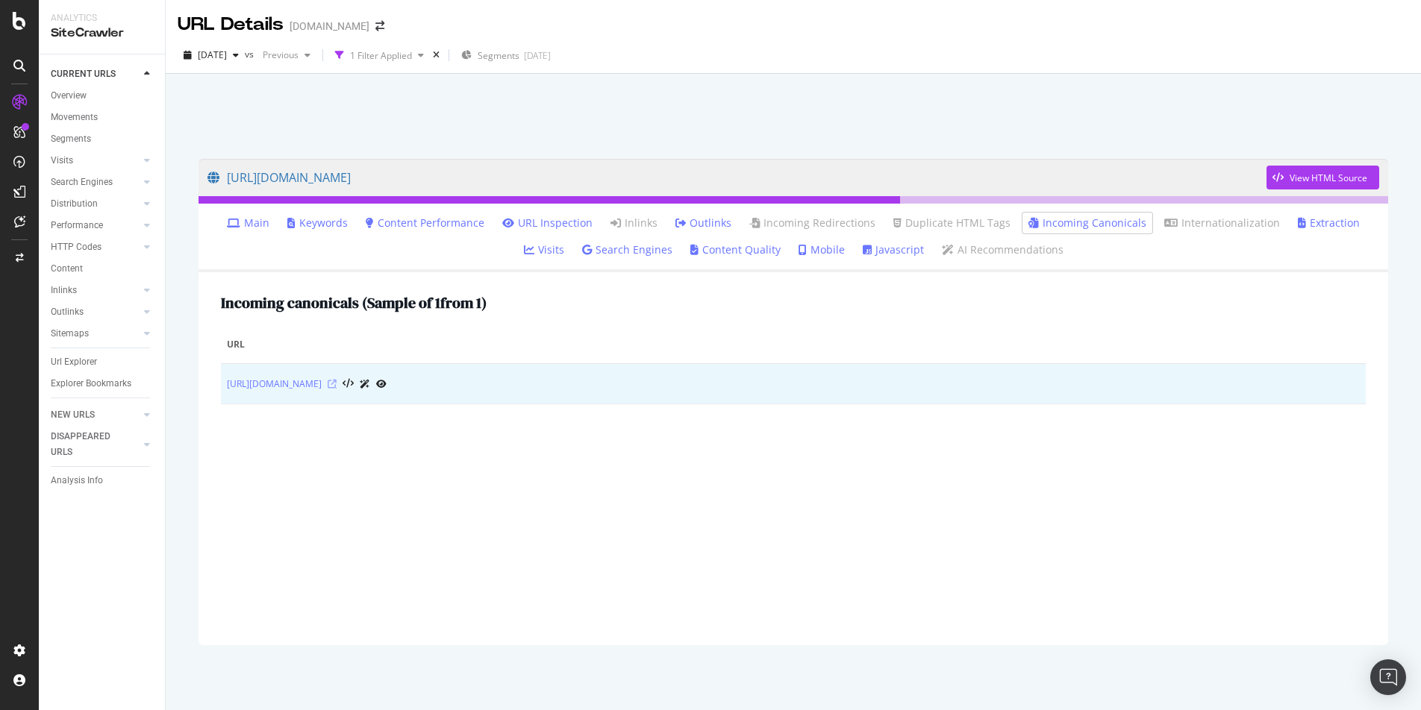
click at [337, 384] on icon at bounding box center [332, 384] width 9 height 9
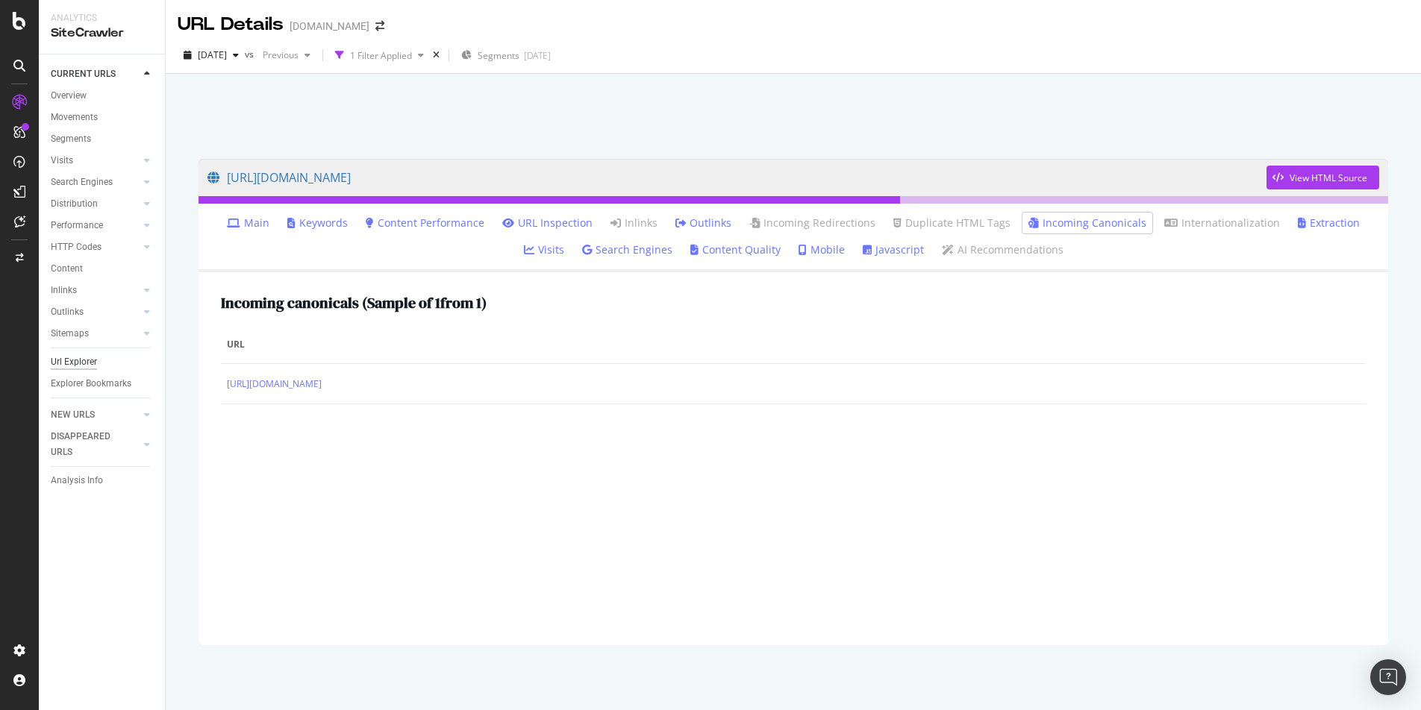
click at [69, 362] on div "Url Explorer" at bounding box center [74, 362] width 46 height 16
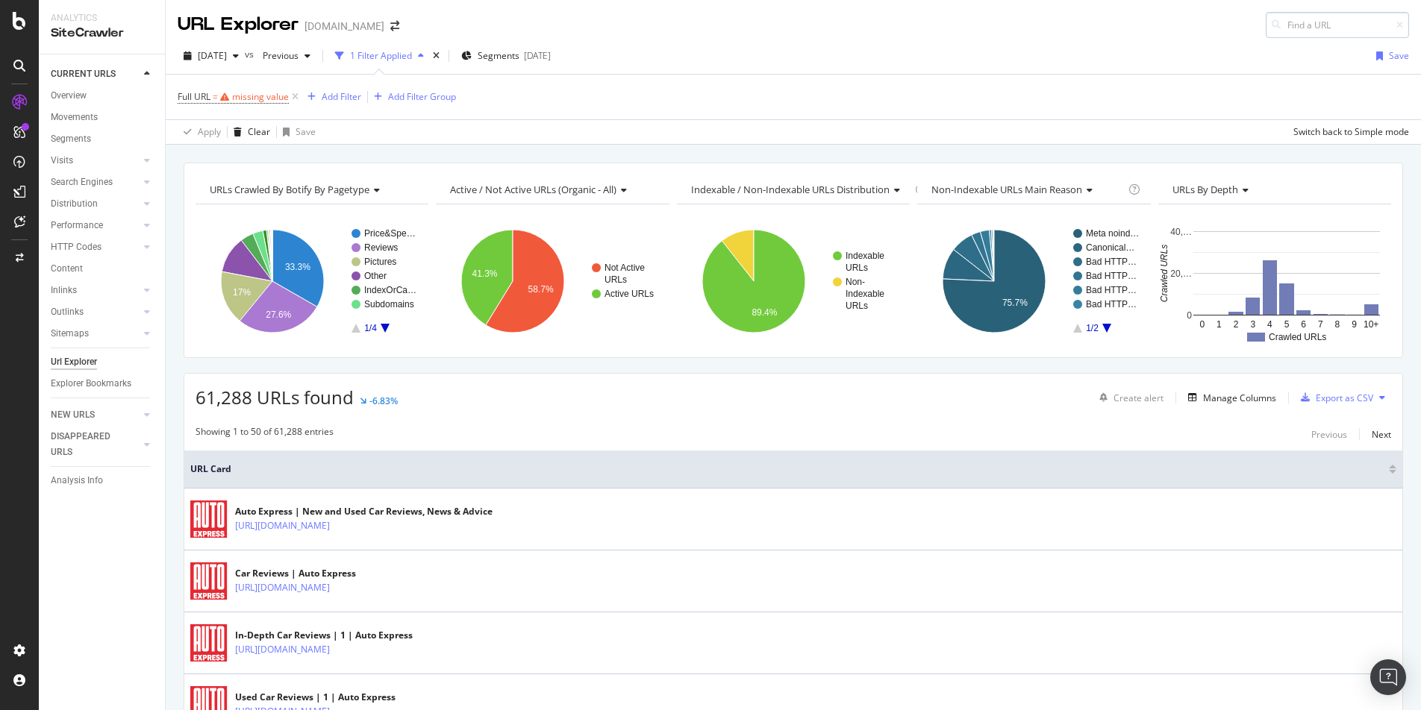
click at [1331, 19] on input at bounding box center [1337, 25] width 143 height 26
type input "https://www.autoexpress.co.uk/aston-martin/vanquish/interior"
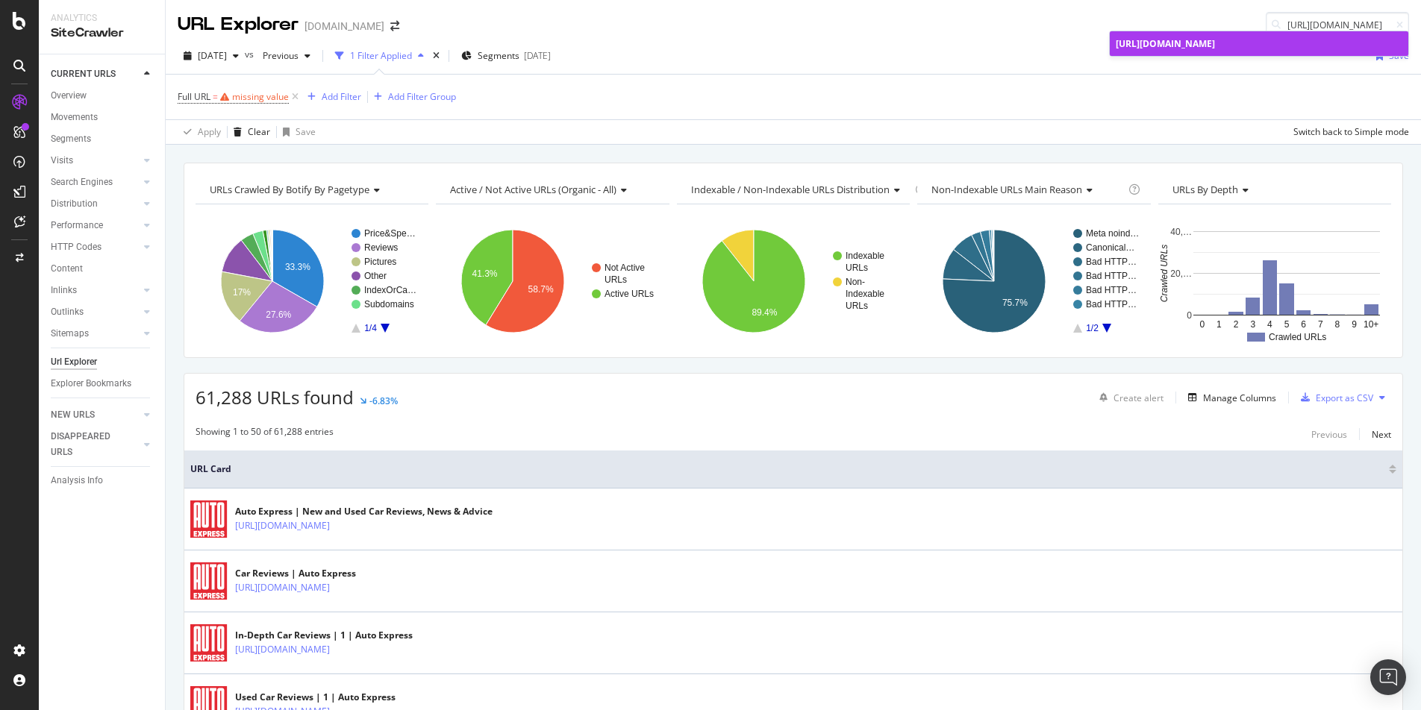
scroll to position [0, 0]
click at [1215, 45] on span "https://www.autoexpress.co.uk/aston-martin/vanquish/interior" at bounding box center [1165, 43] width 99 height 13
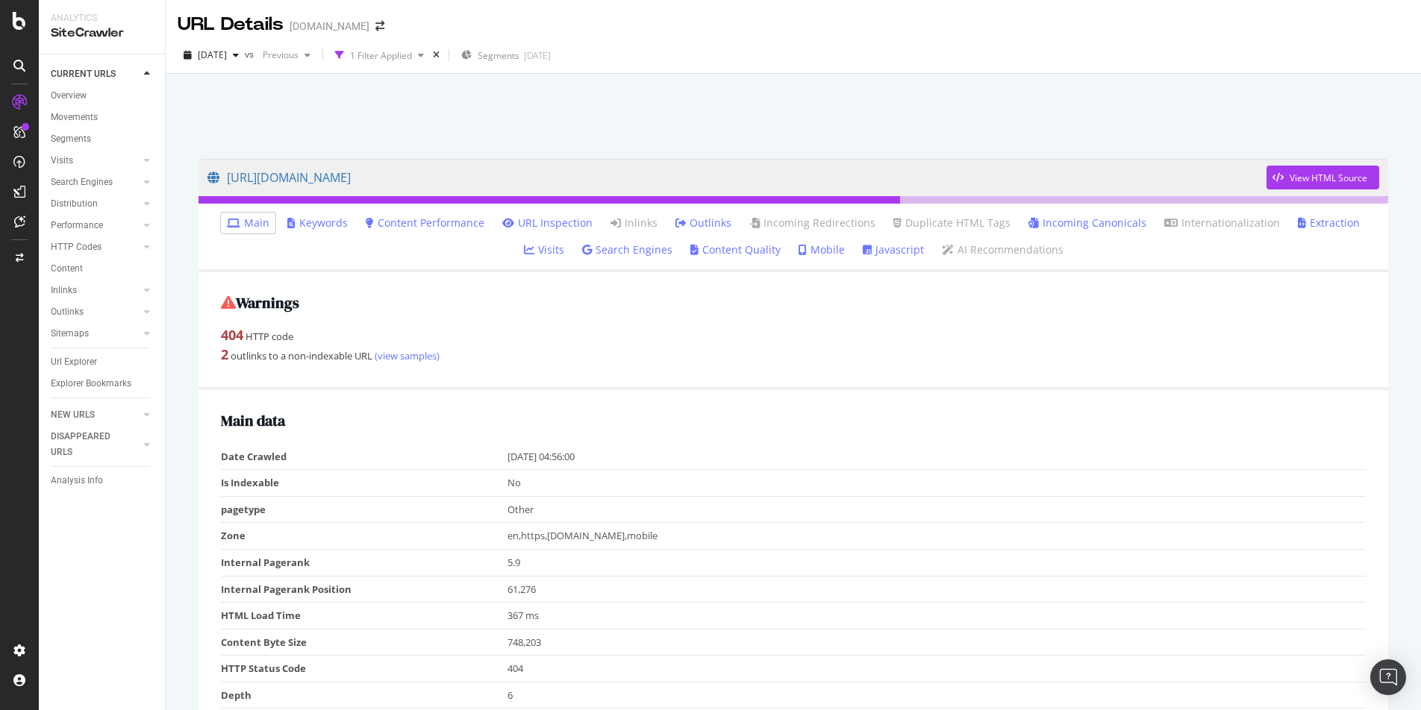
click at [1033, 219] on link "Incoming Canonicals" at bounding box center [1087, 223] width 118 height 15
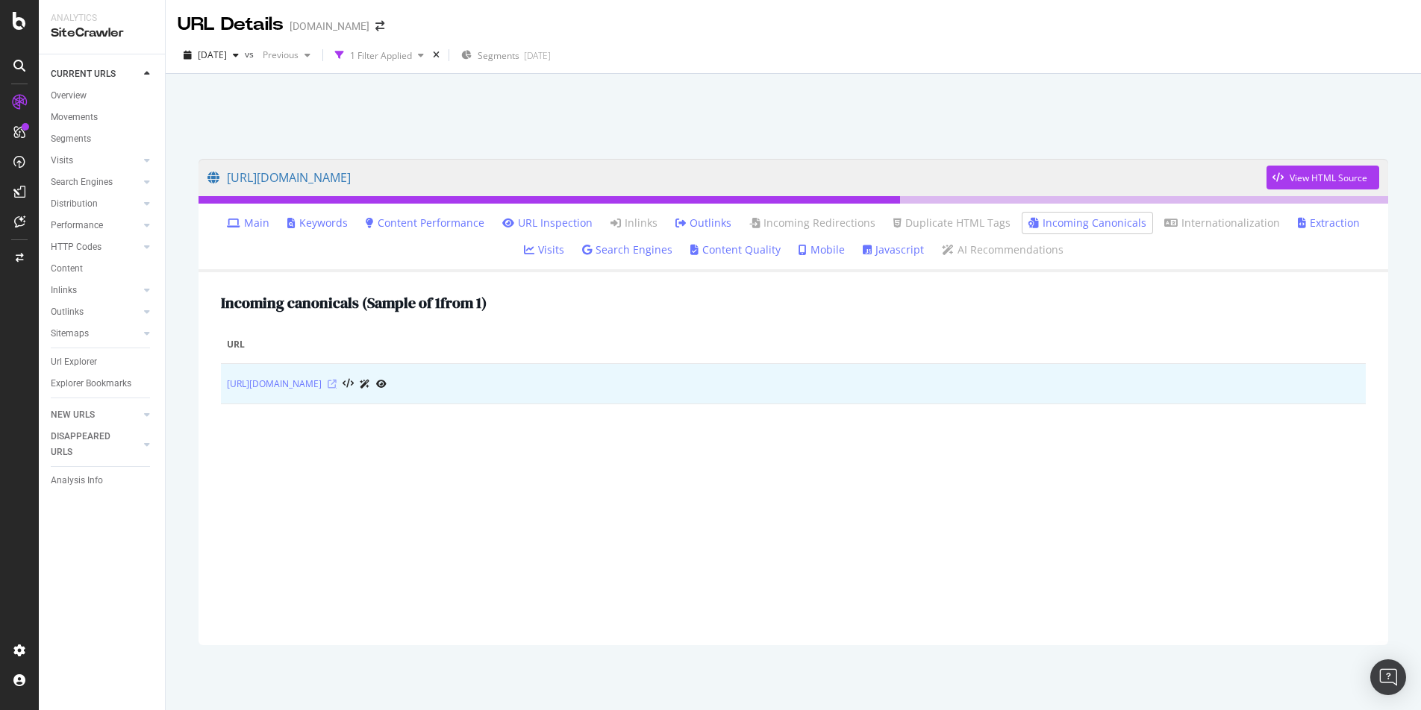
click at [337, 380] on icon at bounding box center [332, 384] width 9 height 9
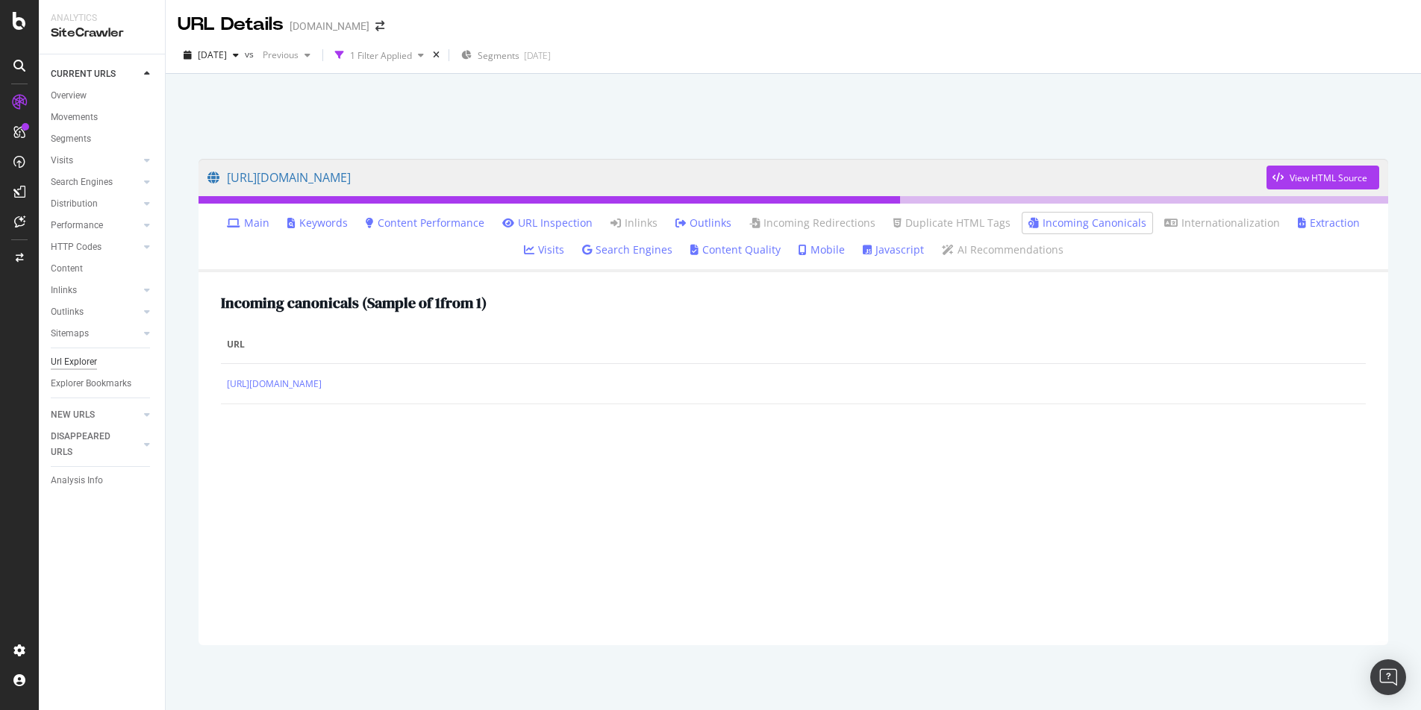
click at [78, 369] on div "Url Explorer" at bounding box center [74, 362] width 46 height 16
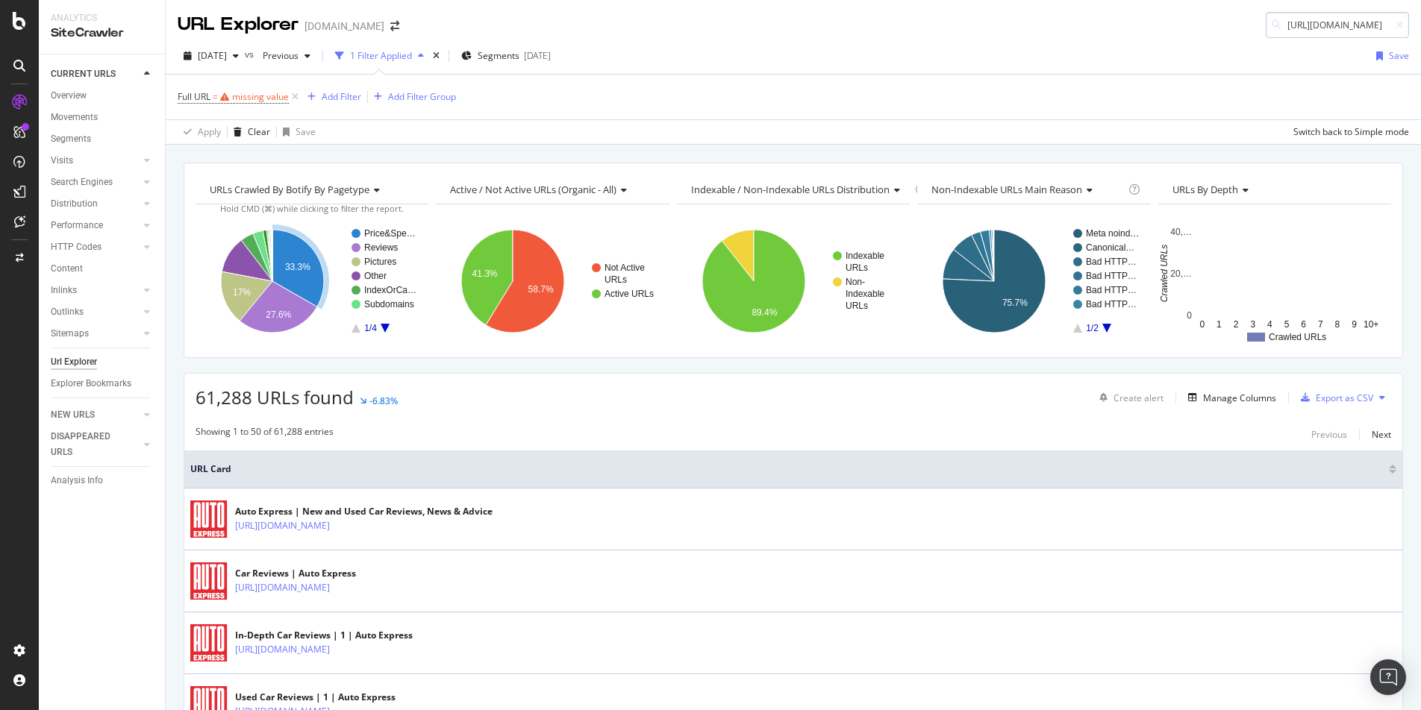
scroll to position [0, 151]
type input "https://www.autoexpress.co.uk/aston-martin/vanquish/mpg"
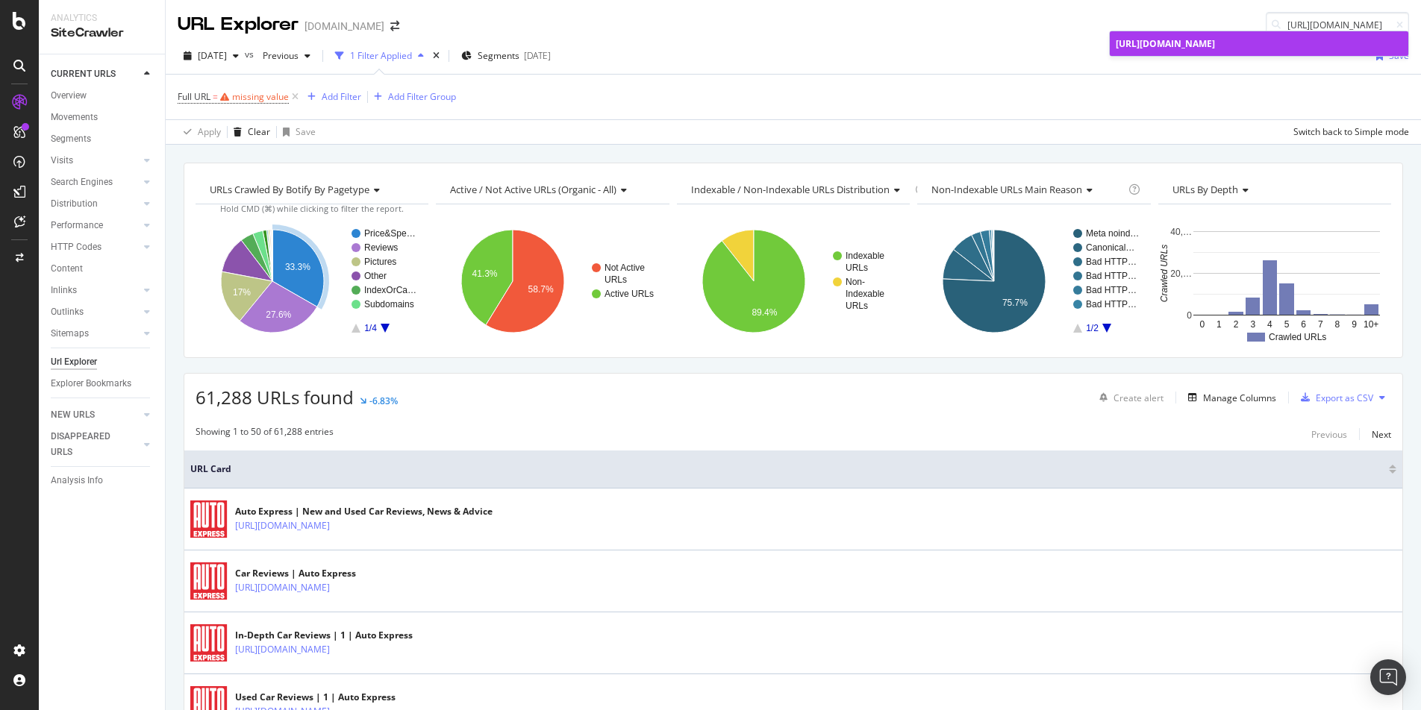
click at [1215, 44] on span "https://www.autoexpress.co.uk/aston-martin/vanquish/mpg" at bounding box center [1165, 43] width 99 height 13
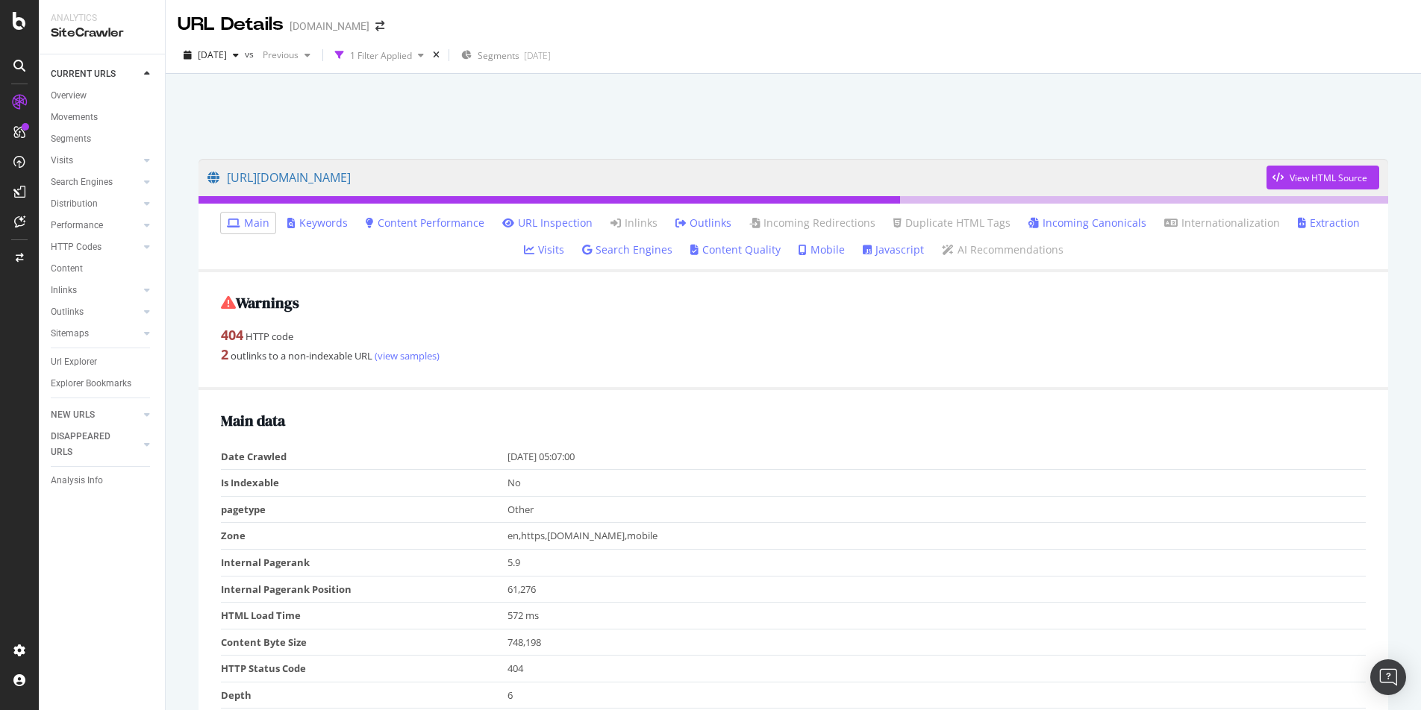
click at [1049, 222] on link "Incoming Canonicals" at bounding box center [1087, 223] width 118 height 15
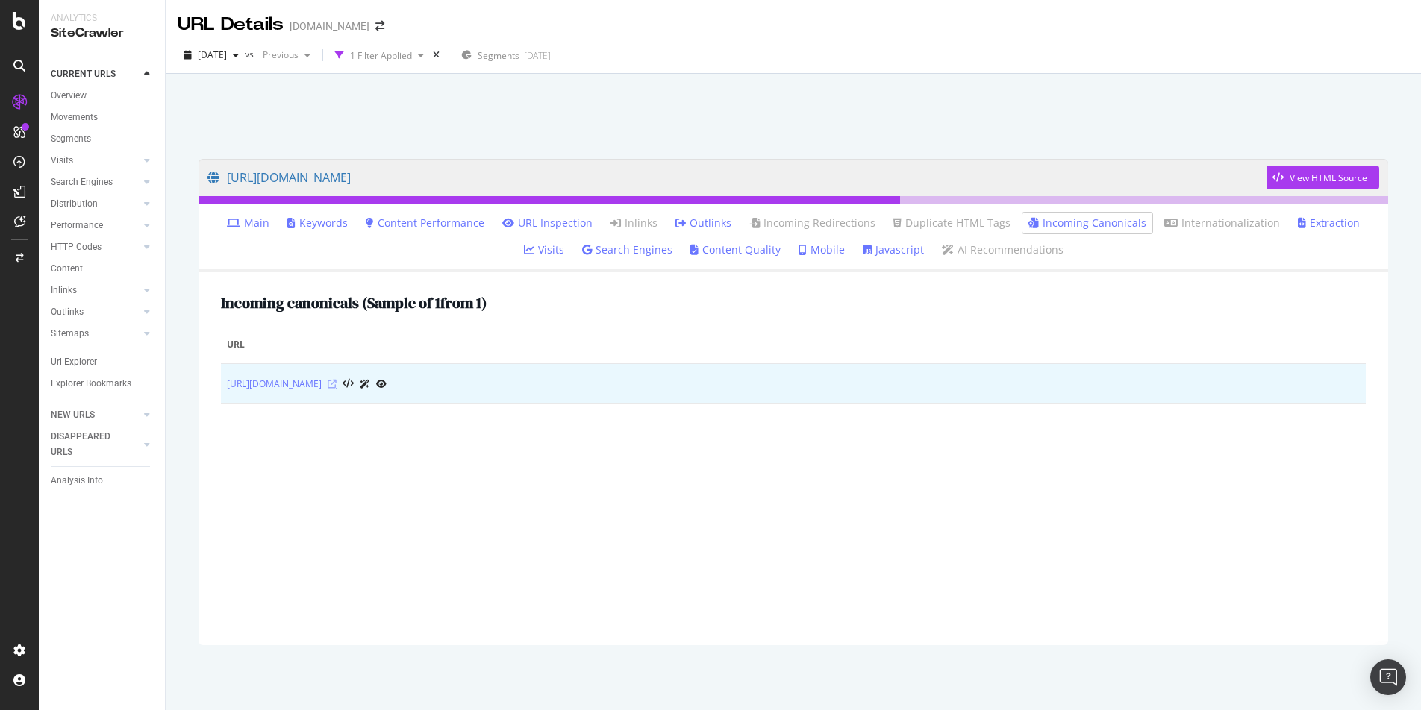
click at [337, 384] on icon at bounding box center [332, 384] width 9 height 9
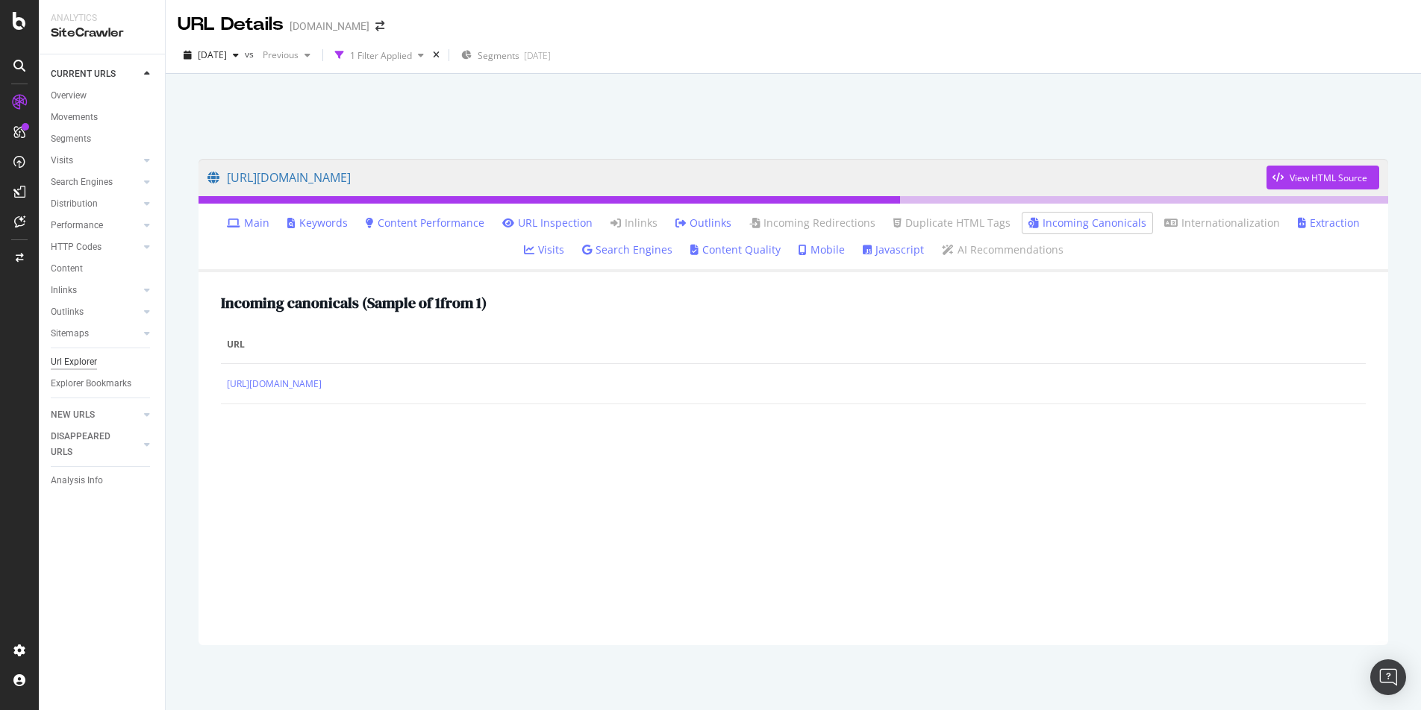
click at [60, 360] on div "Url Explorer" at bounding box center [74, 362] width 46 height 16
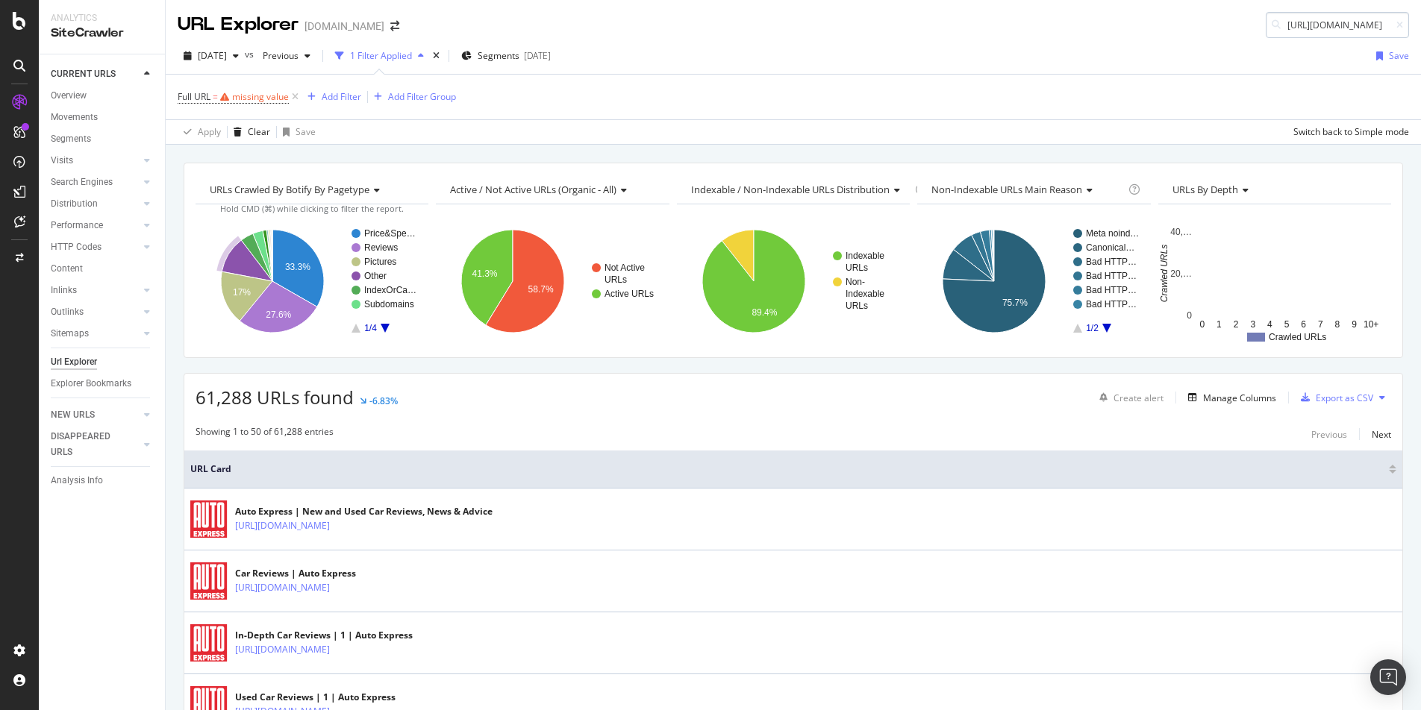
scroll to position [0, 178]
type input "https://www.autoexpress.co.uk/aston-martin/vanquish/practicality"
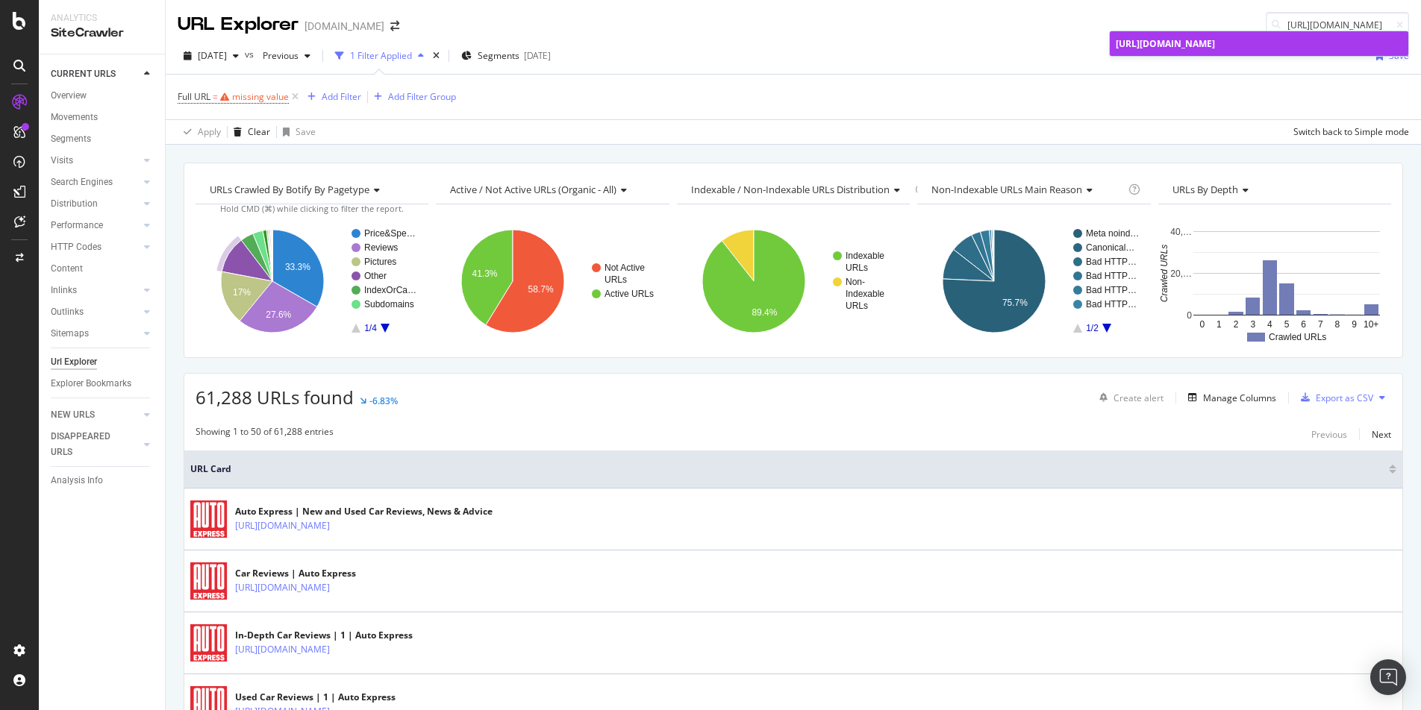
click at [1215, 48] on span "https://www.autoexpress.co.uk/aston-martin/vanquish/practicality" at bounding box center [1165, 43] width 99 height 13
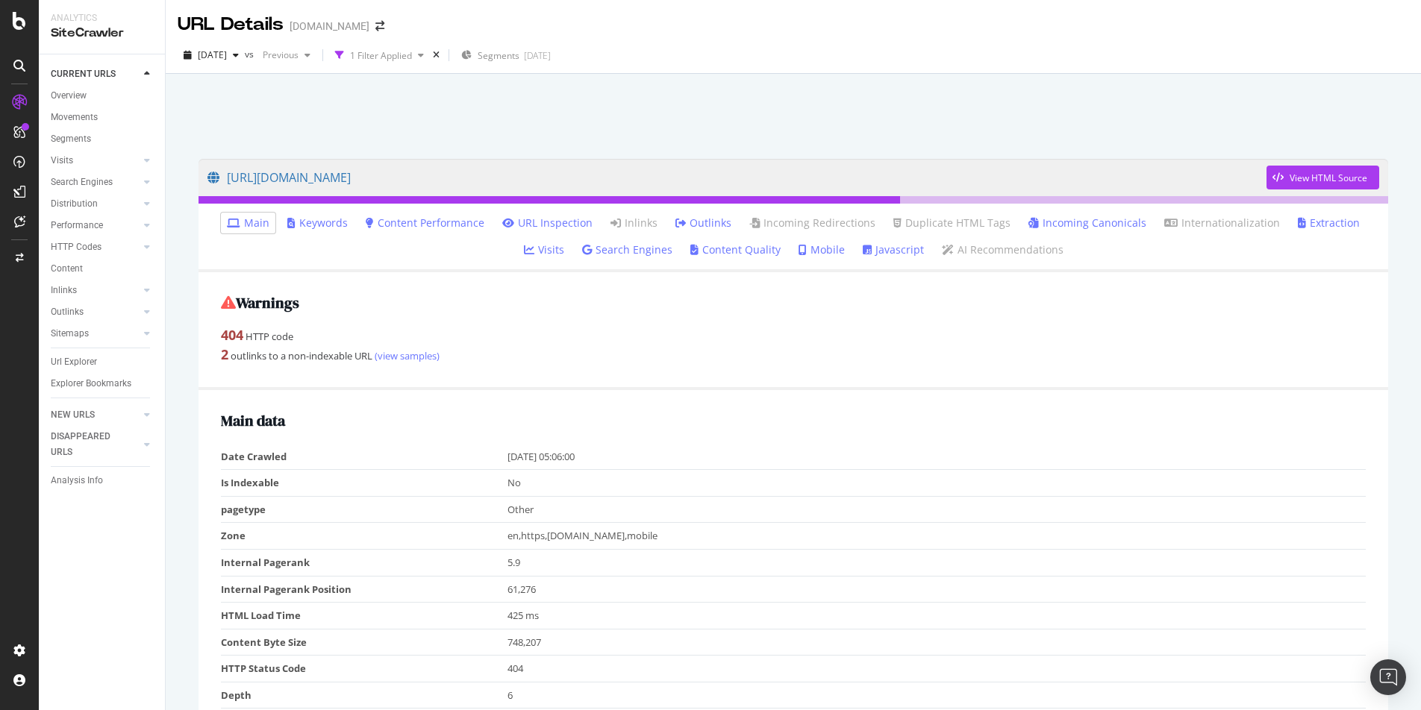
click at [1069, 217] on link "Incoming Canonicals" at bounding box center [1087, 223] width 118 height 15
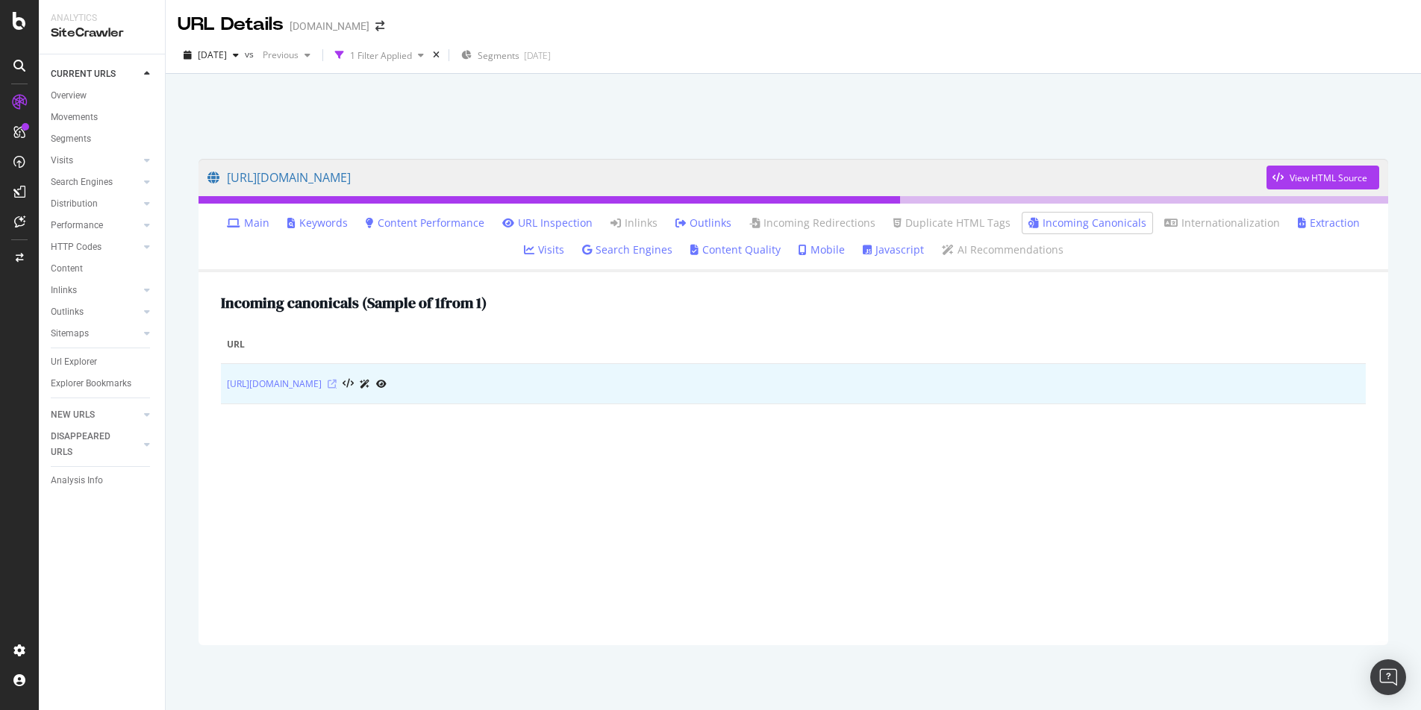
click at [337, 386] on icon at bounding box center [332, 384] width 9 height 9
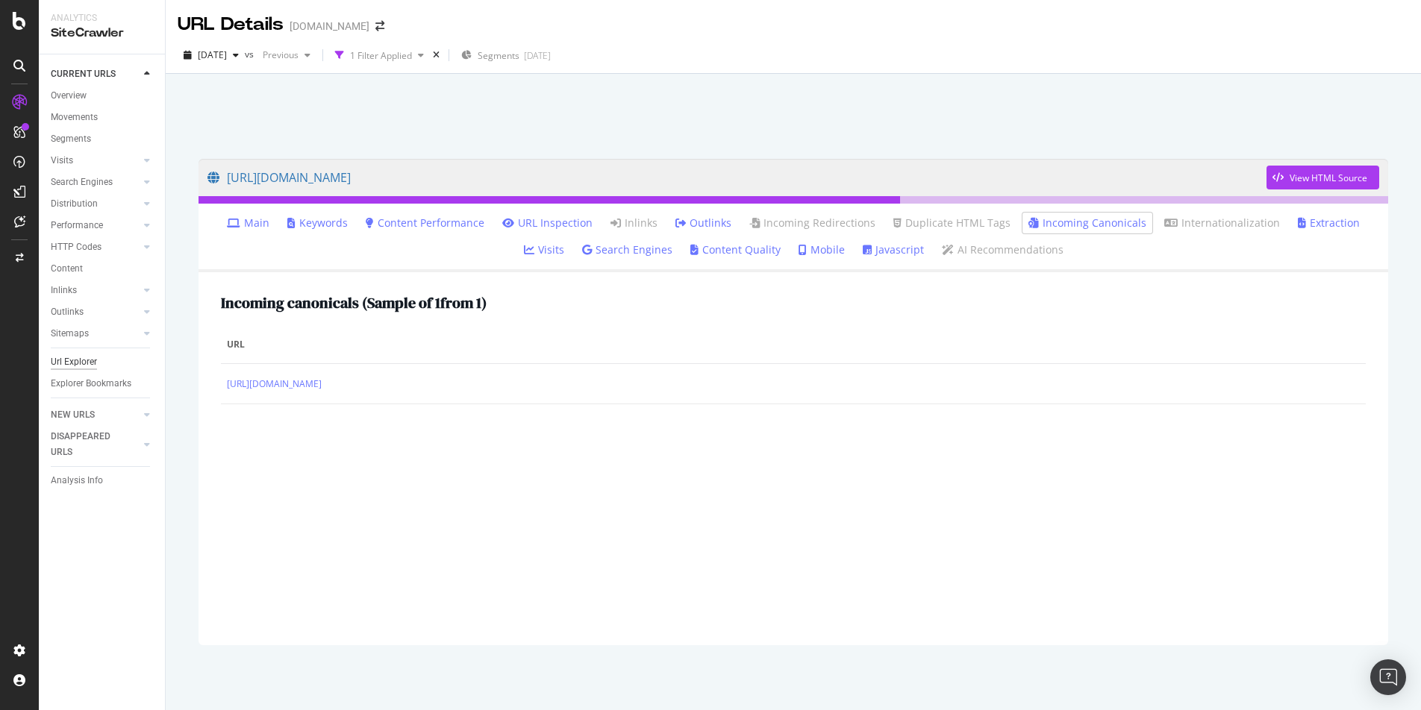
click at [81, 359] on div "Url Explorer" at bounding box center [74, 362] width 46 height 16
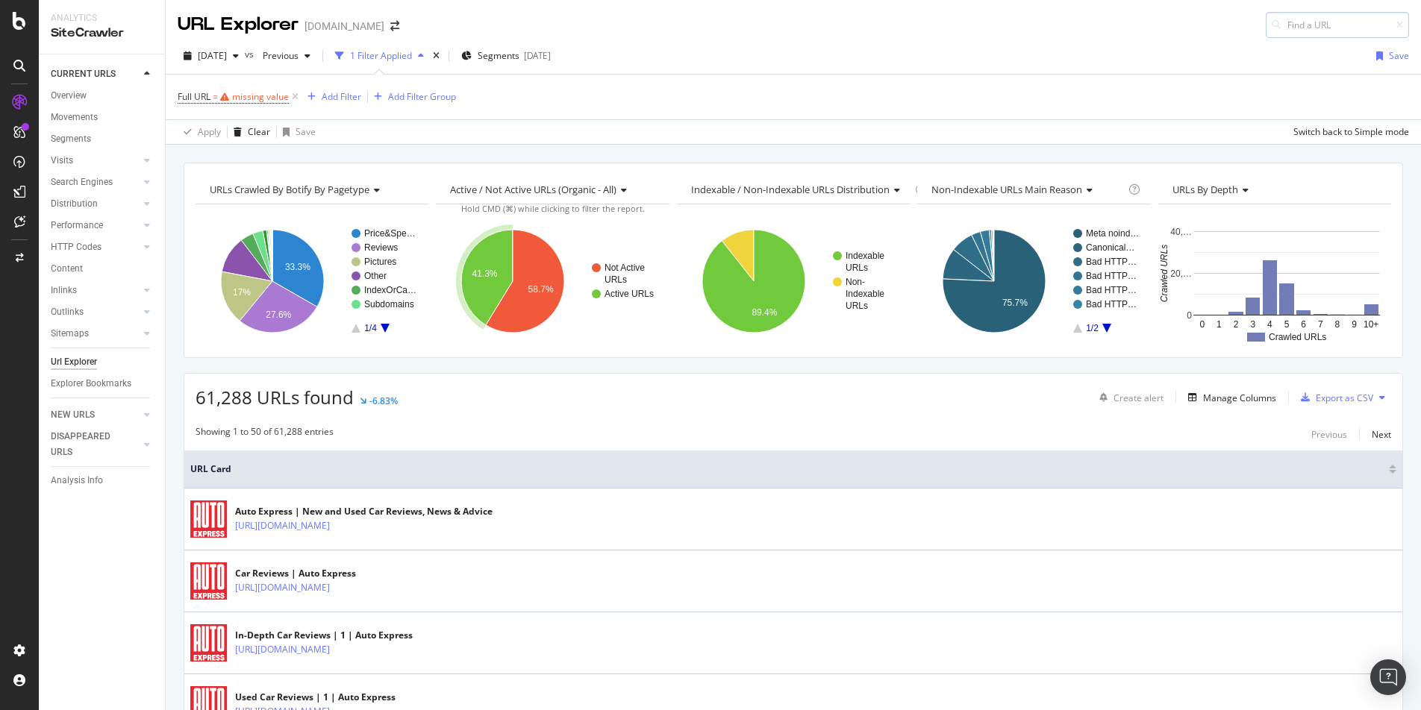
click at [1324, 26] on input at bounding box center [1337, 25] width 143 height 26
type input "https://www.autoexpress.co.uk/aston-martin/vanquish/reliability"
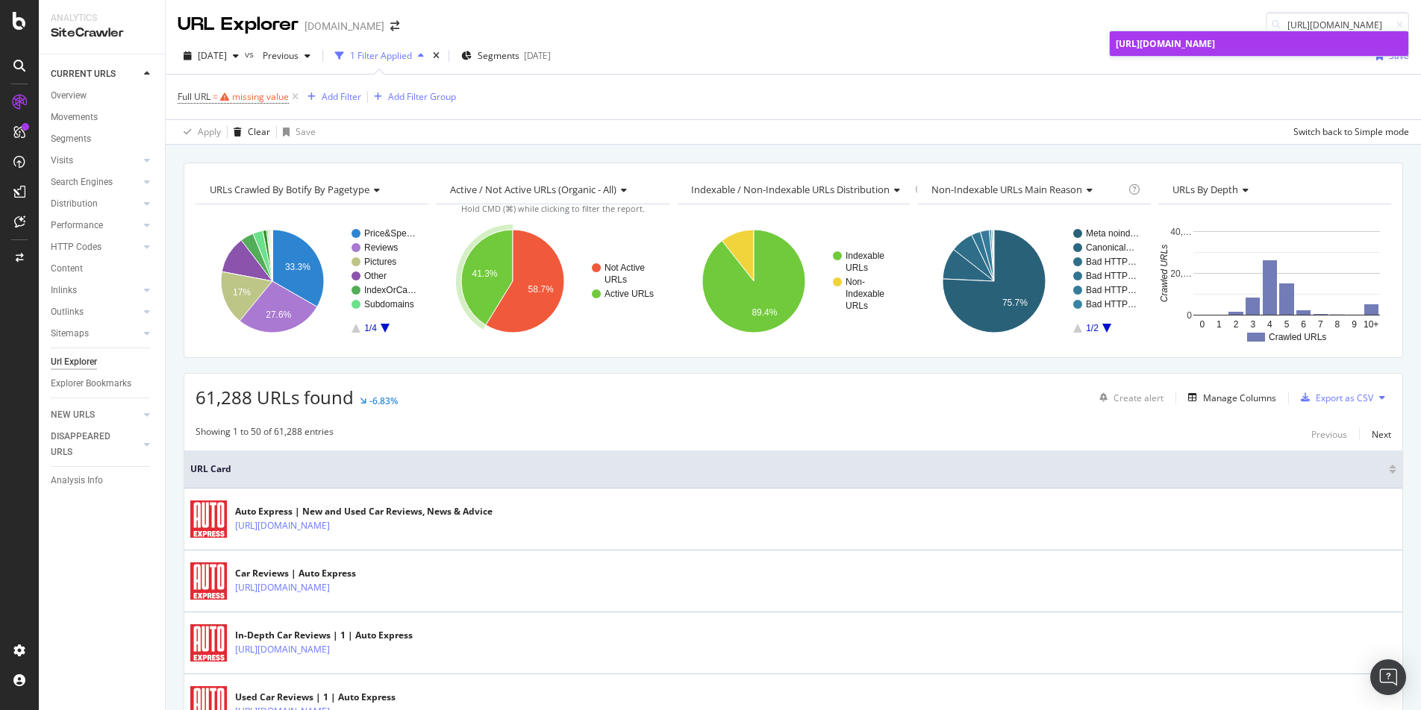
scroll to position [0, 0]
click at [1262, 50] on div "https://www.autoexpress.co.uk/aston-martin/vanquish/reliability" at bounding box center [1259, 43] width 287 height 13
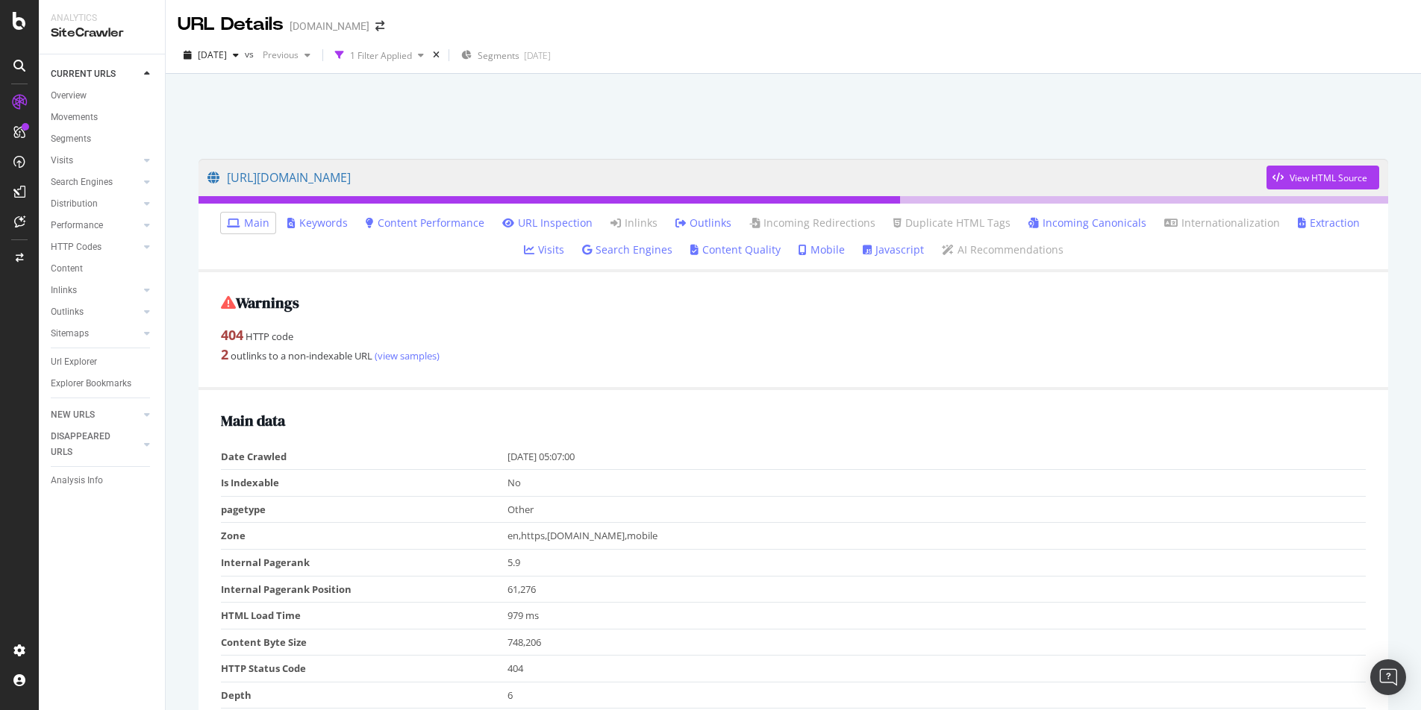
click at [1049, 223] on link "Incoming Canonicals" at bounding box center [1087, 223] width 118 height 15
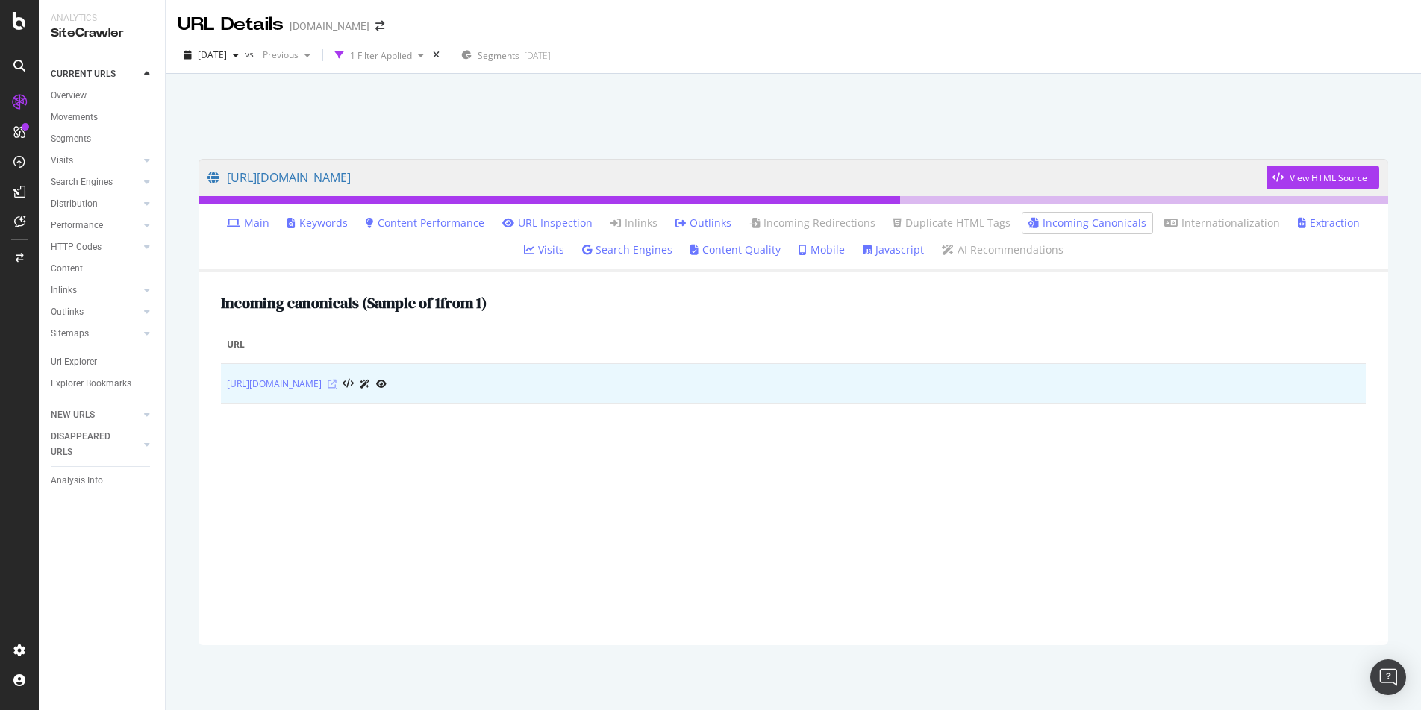
click at [337, 387] on icon at bounding box center [332, 384] width 9 height 9
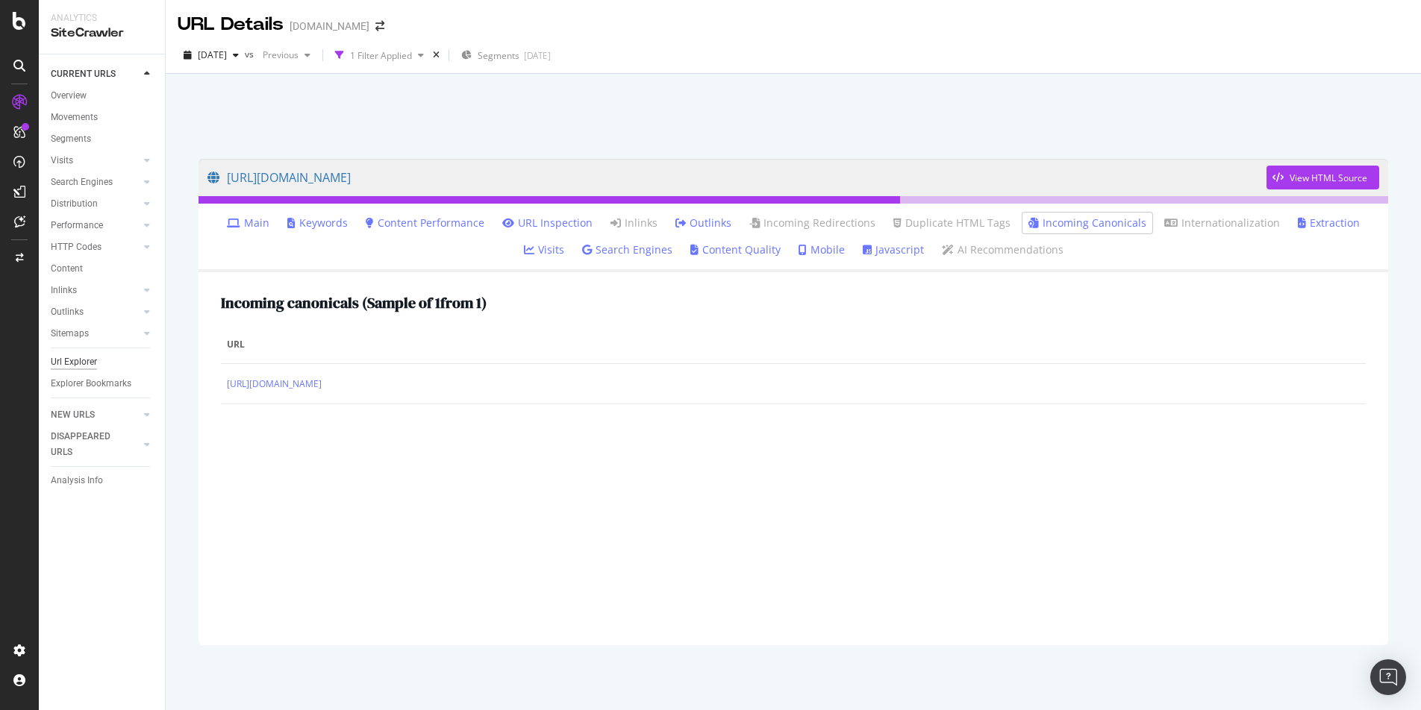
click at [70, 360] on div "Url Explorer" at bounding box center [74, 362] width 46 height 16
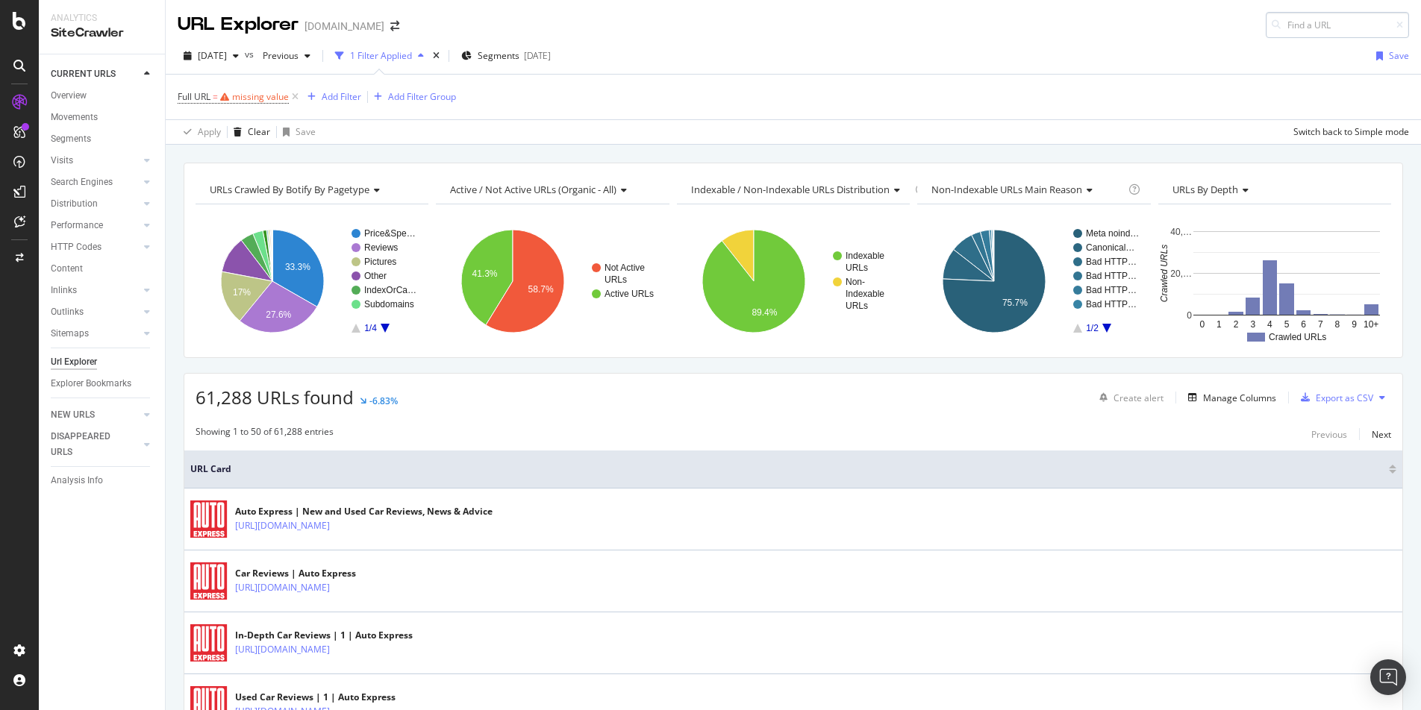
click at [1320, 31] on input at bounding box center [1337, 25] width 143 height 26
type input "[URL][DOMAIN_NAME]"
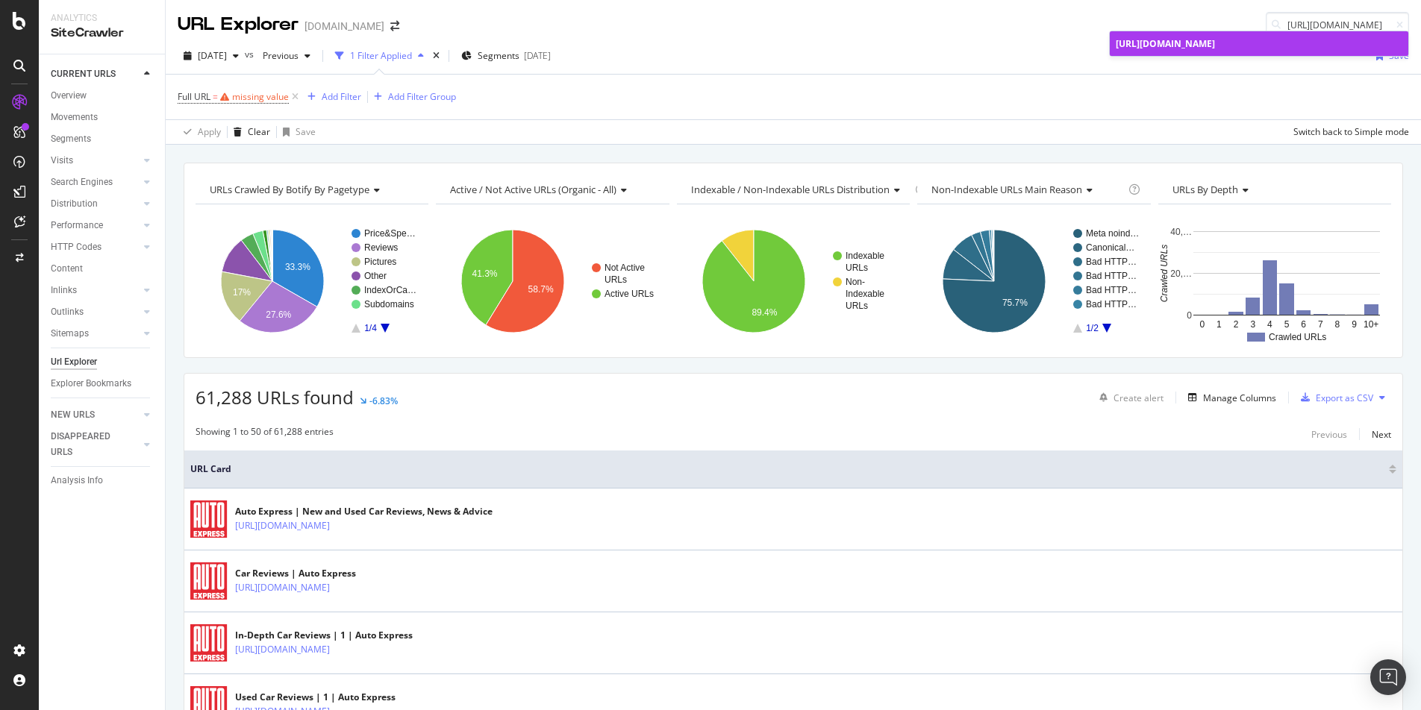
click at [1215, 50] on span "[URL][DOMAIN_NAME]" at bounding box center [1165, 43] width 99 height 13
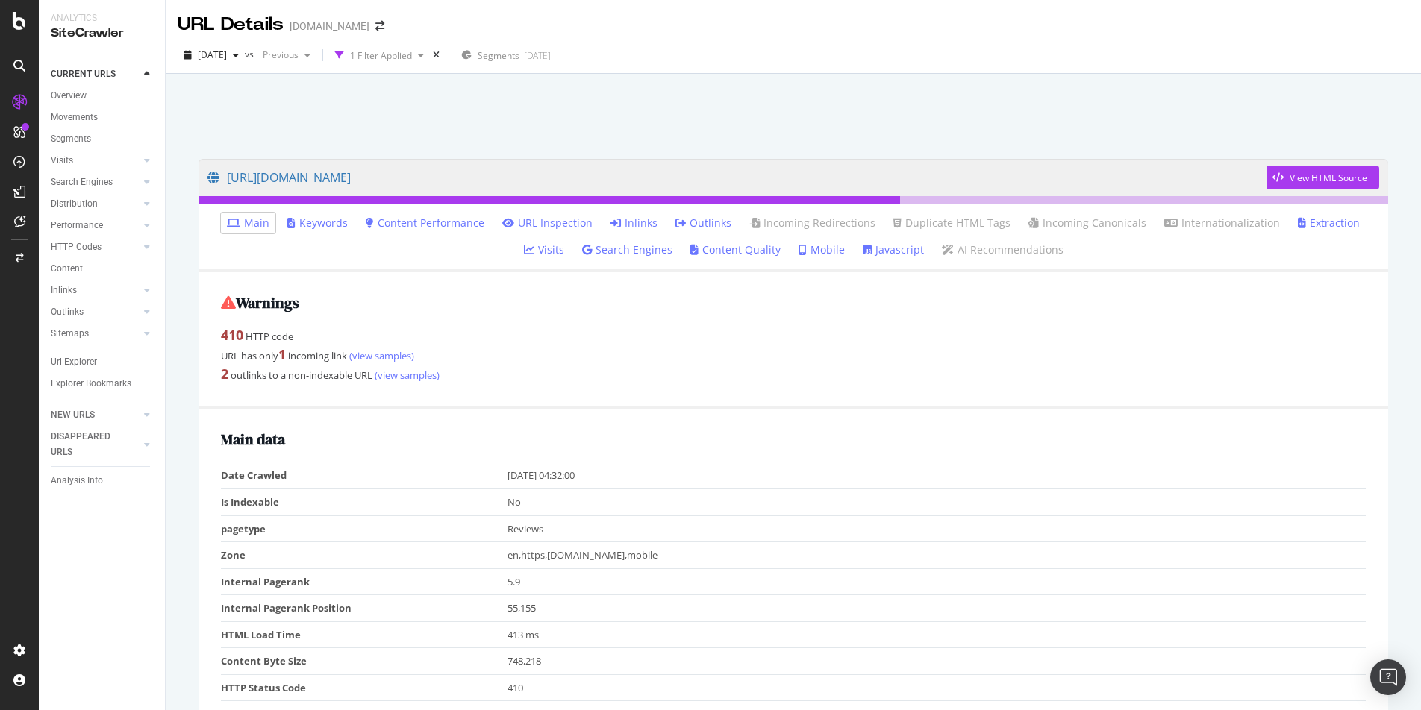
click at [610, 227] on link "Inlinks" at bounding box center [633, 223] width 47 height 15
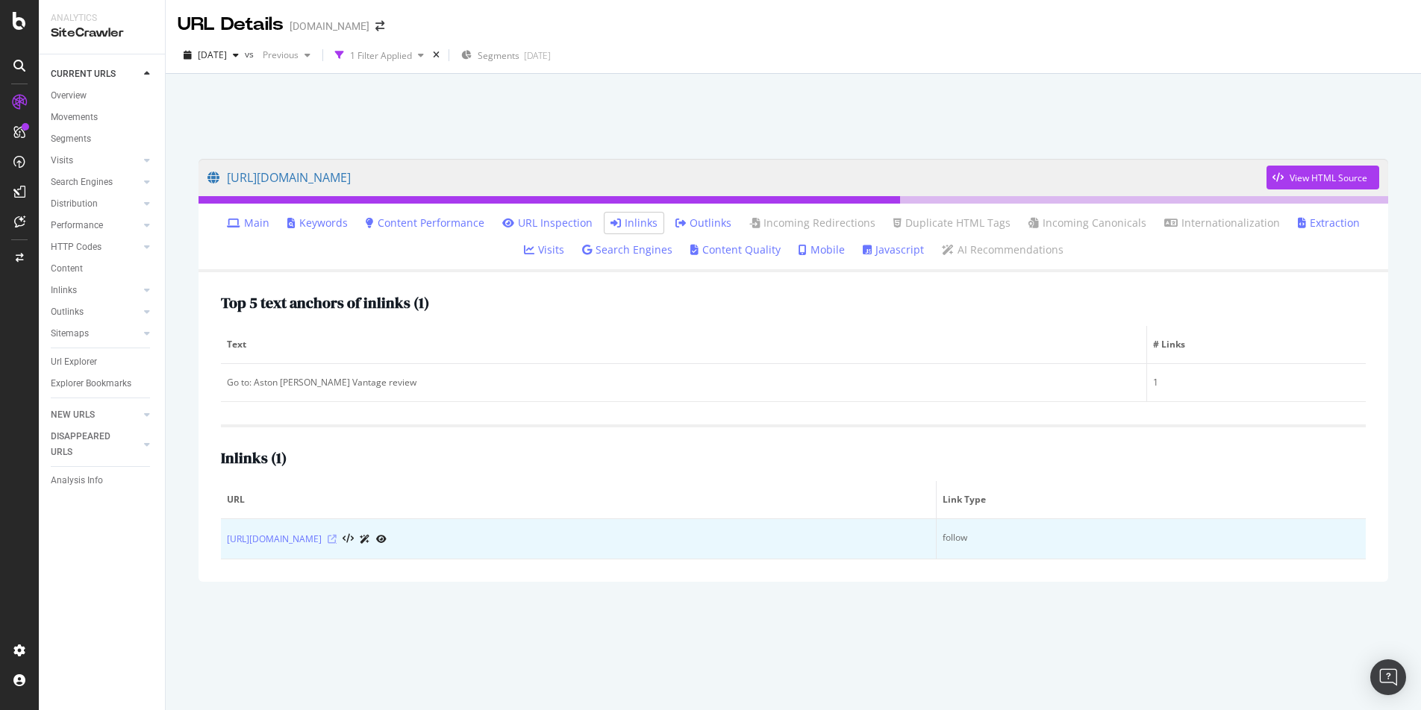
click at [337, 540] on icon at bounding box center [332, 539] width 9 height 9
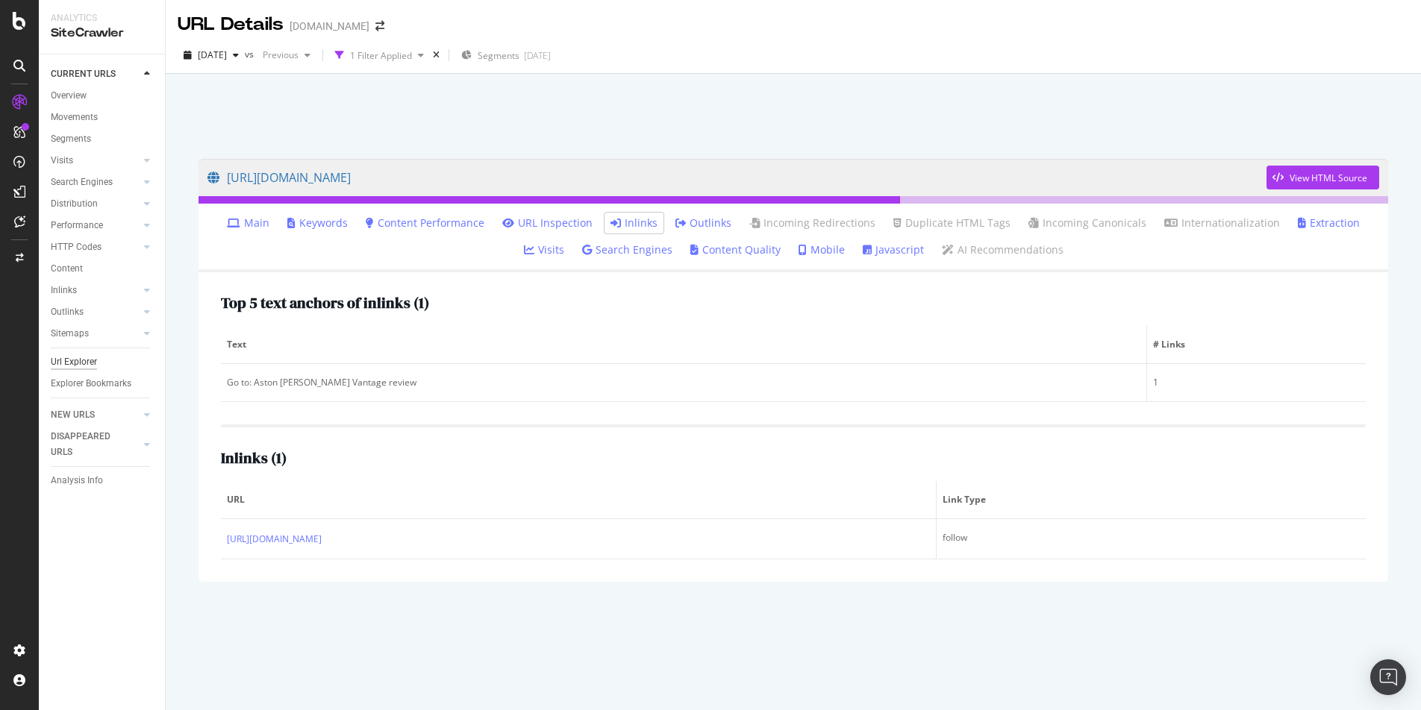
click at [77, 360] on div "Url Explorer" at bounding box center [74, 362] width 46 height 16
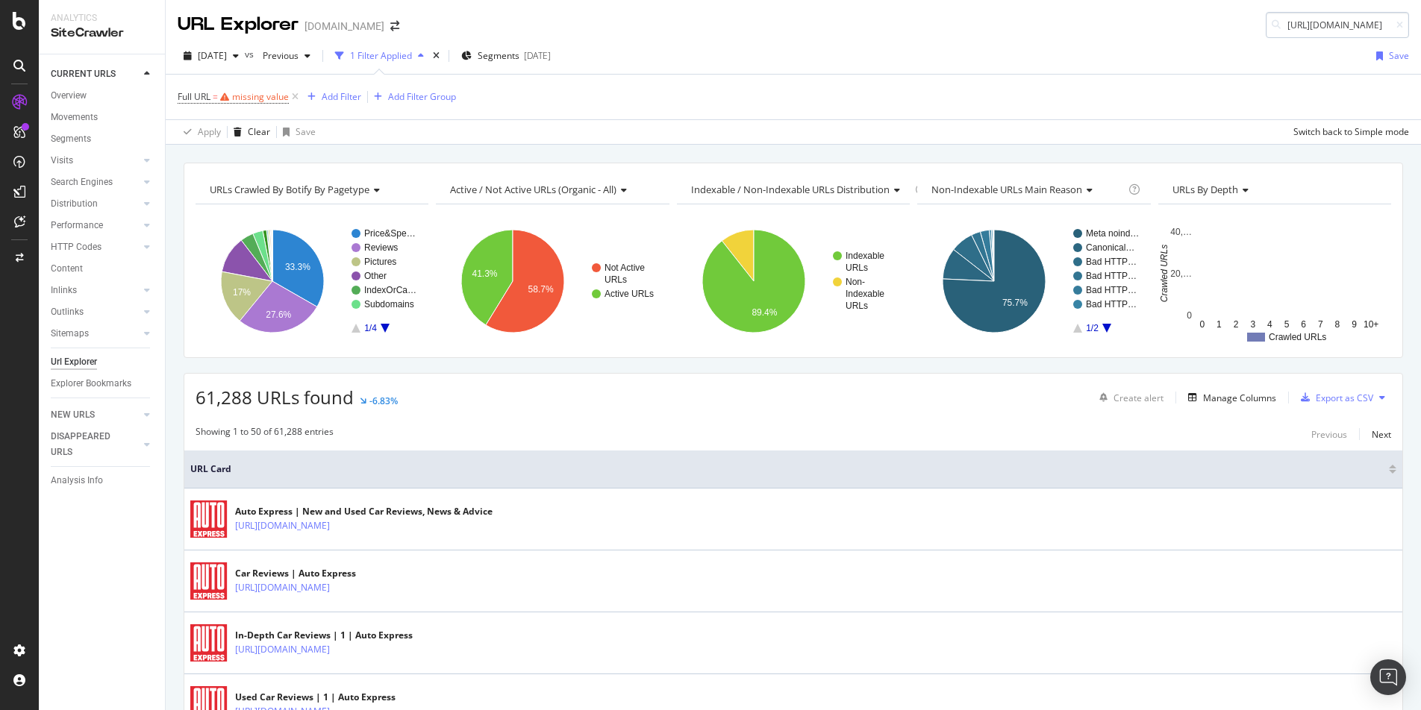
scroll to position [0, 187]
type input "[URL][DOMAIN_NAME]"
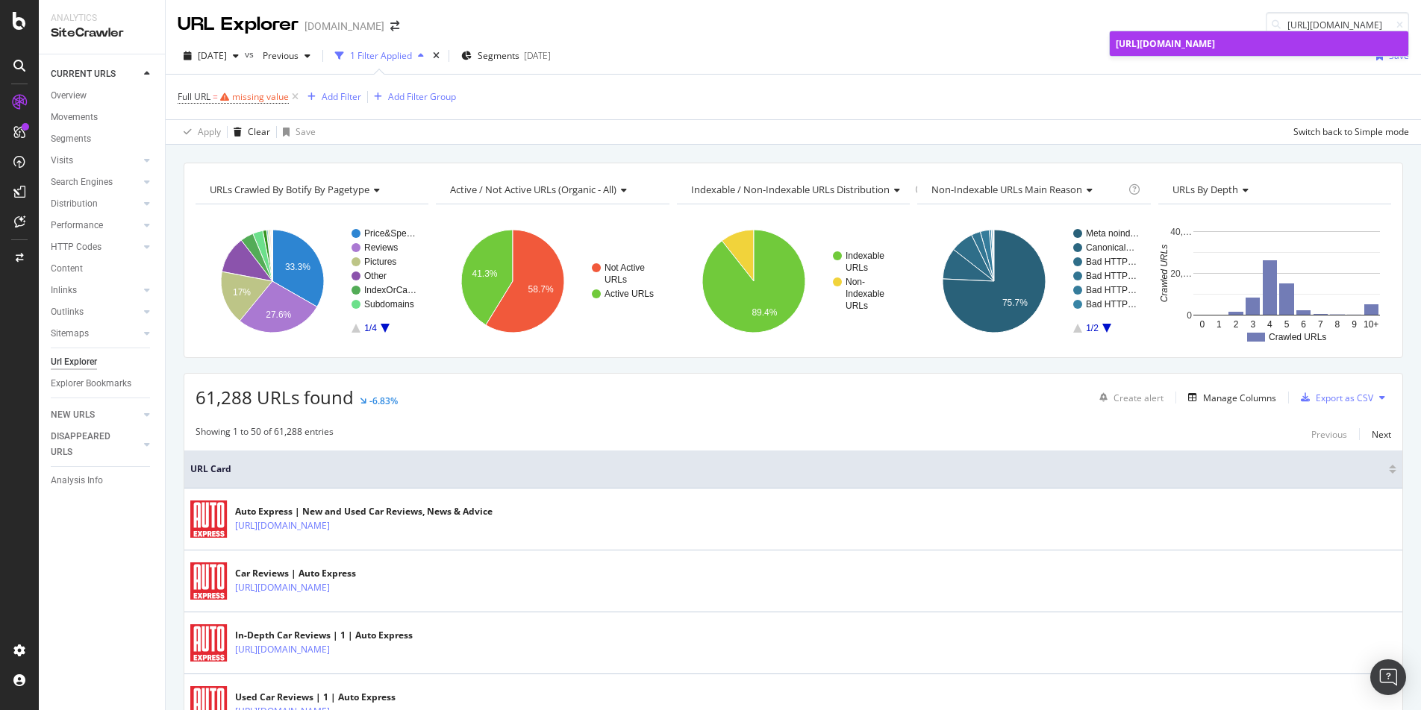
click at [1215, 47] on span "[URL][DOMAIN_NAME]" at bounding box center [1165, 43] width 99 height 13
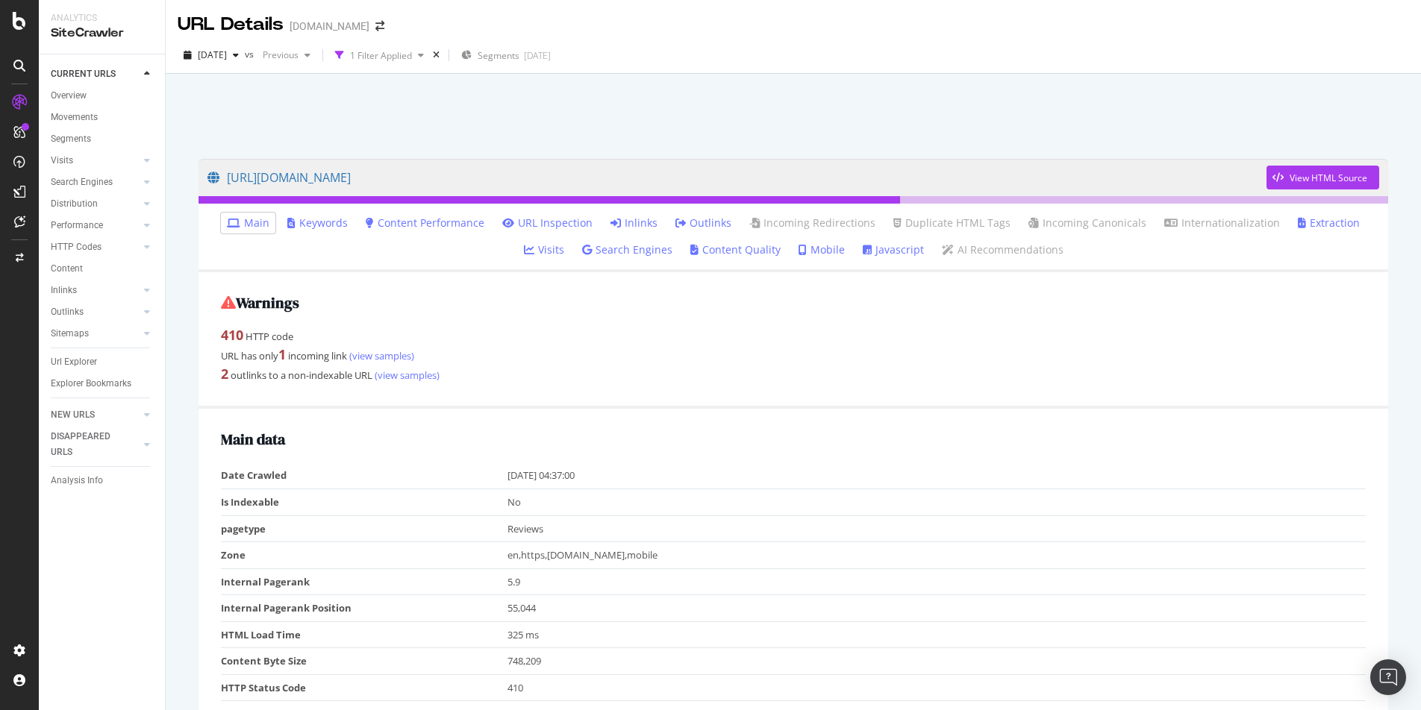
click at [614, 226] on link "Inlinks" at bounding box center [633, 223] width 47 height 15
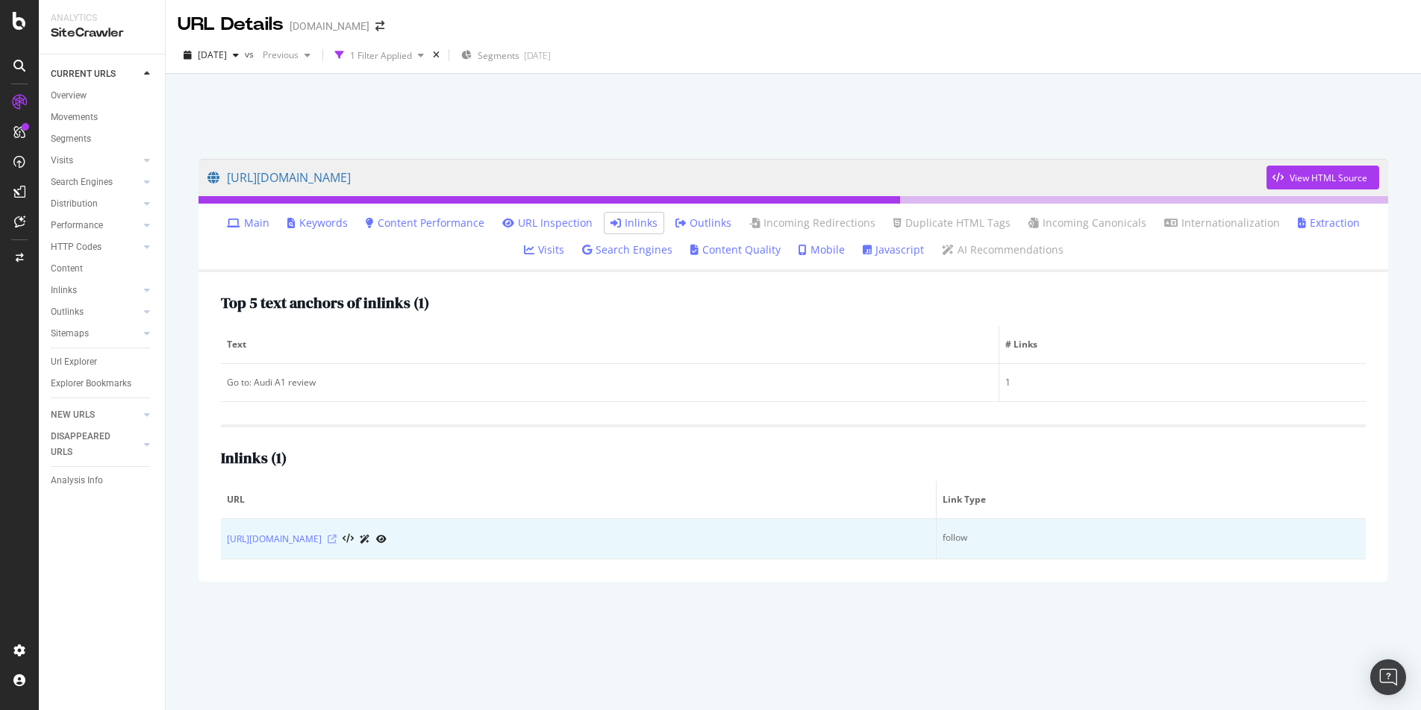
click at [337, 540] on icon at bounding box center [332, 539] width 9 height 9
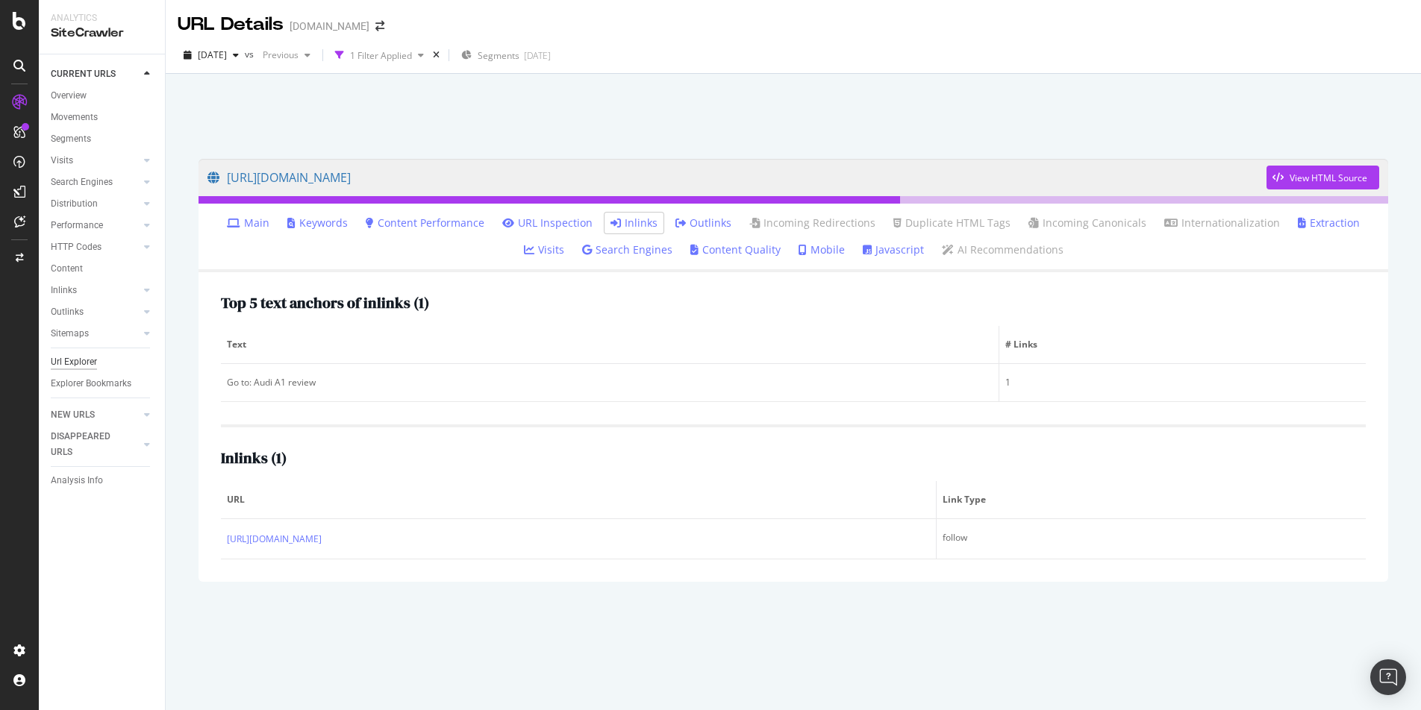
click at [87, 360] on div "Url Explorer" at bounding box center [74, 362] width 46 height 16
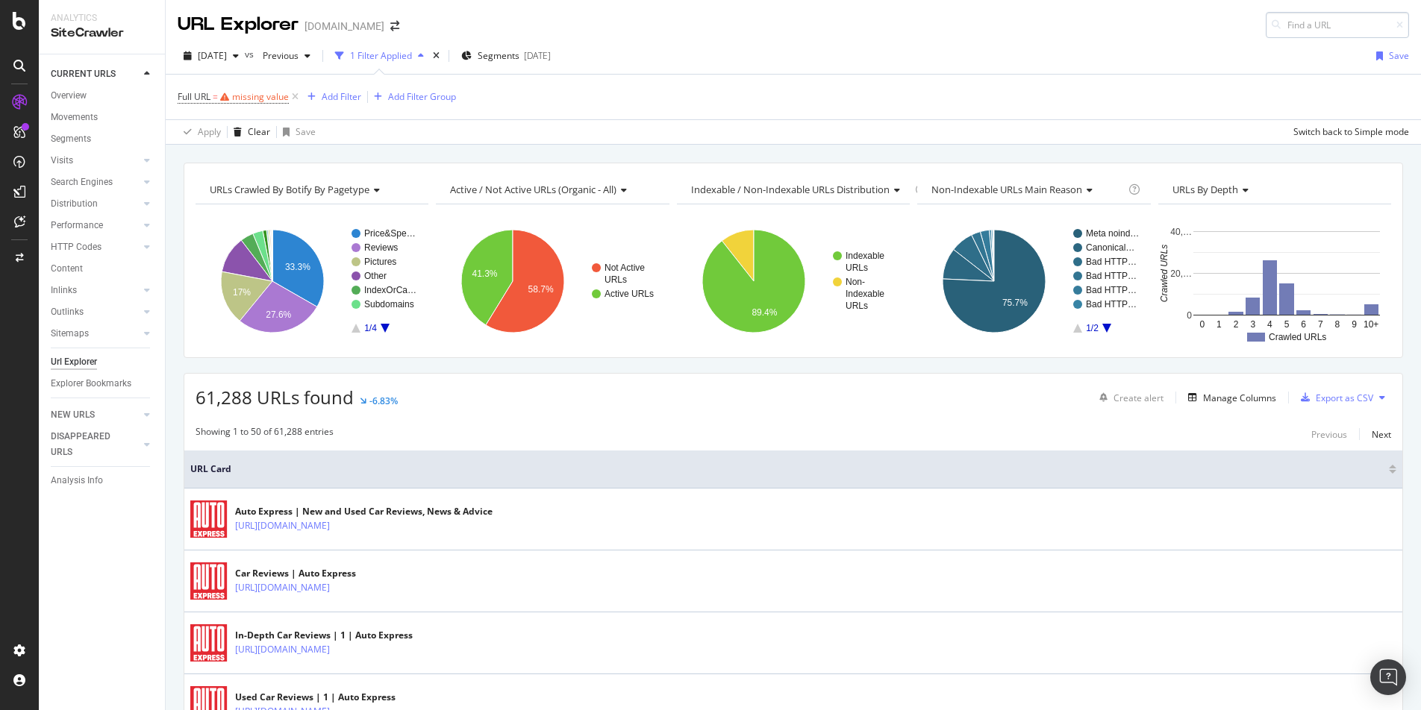
click at [1345, 27] on input at bounding box center [1337, 25] width 143 height 26
type input "[URL][DOMAIN_NAME]"
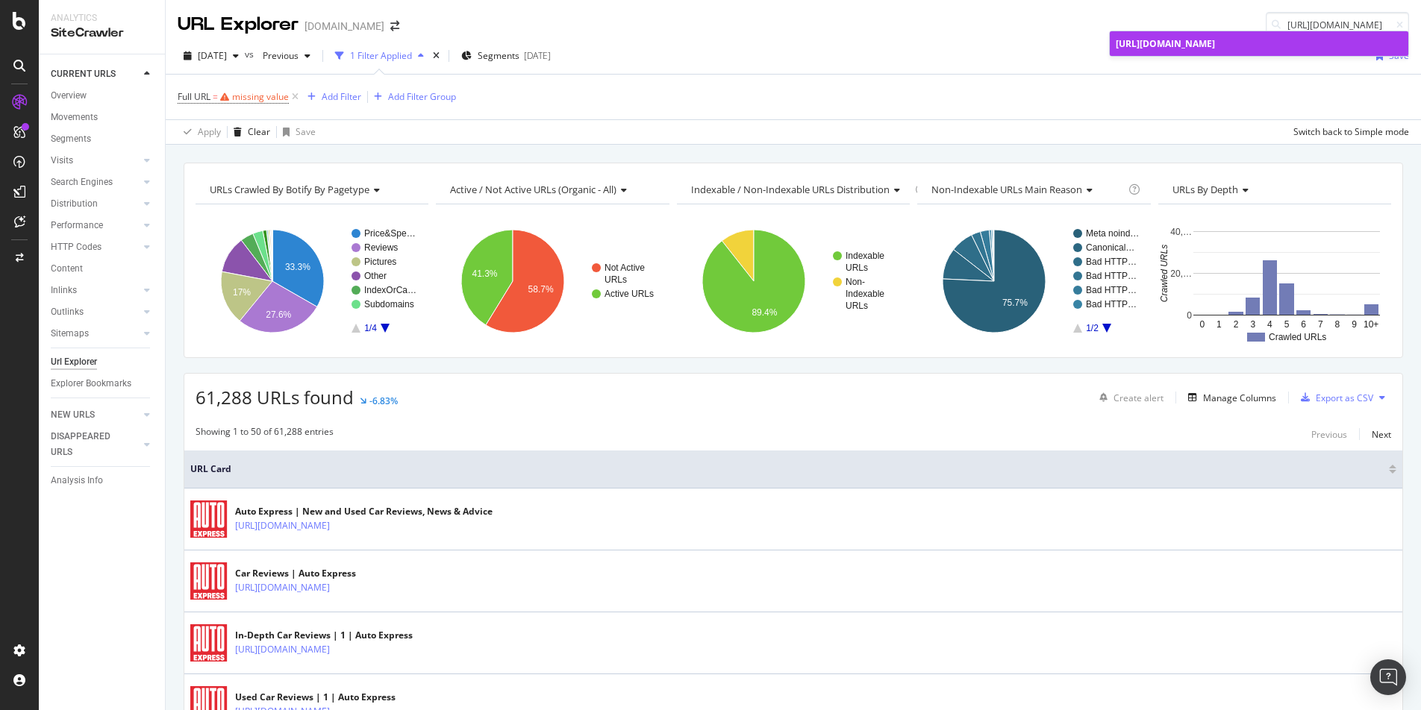
click at [1215, 46] on span "[URL][DOMAIN_NAME]" at bounding box center [1165, 43] width 99 height 13
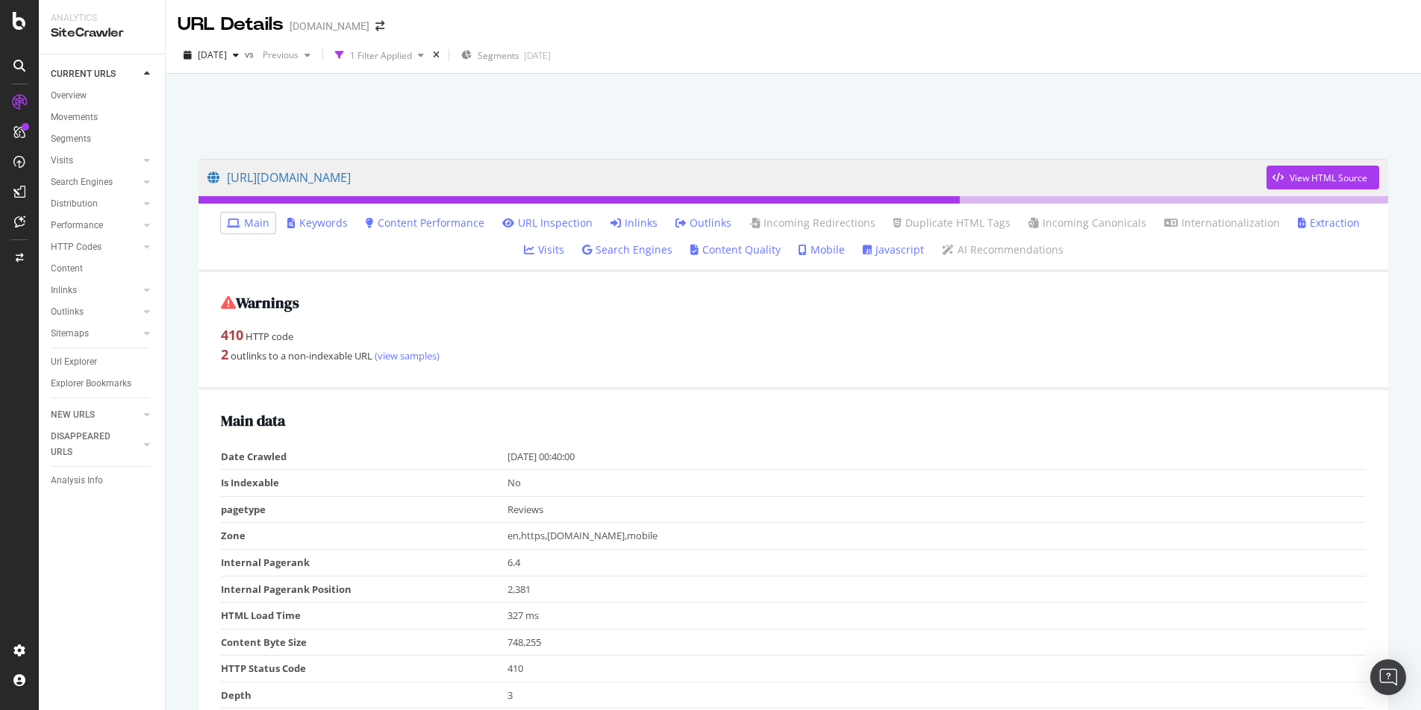
click at [613, 225] on link "Inlinks" at bounding box center [633, 223] width 47 height 15
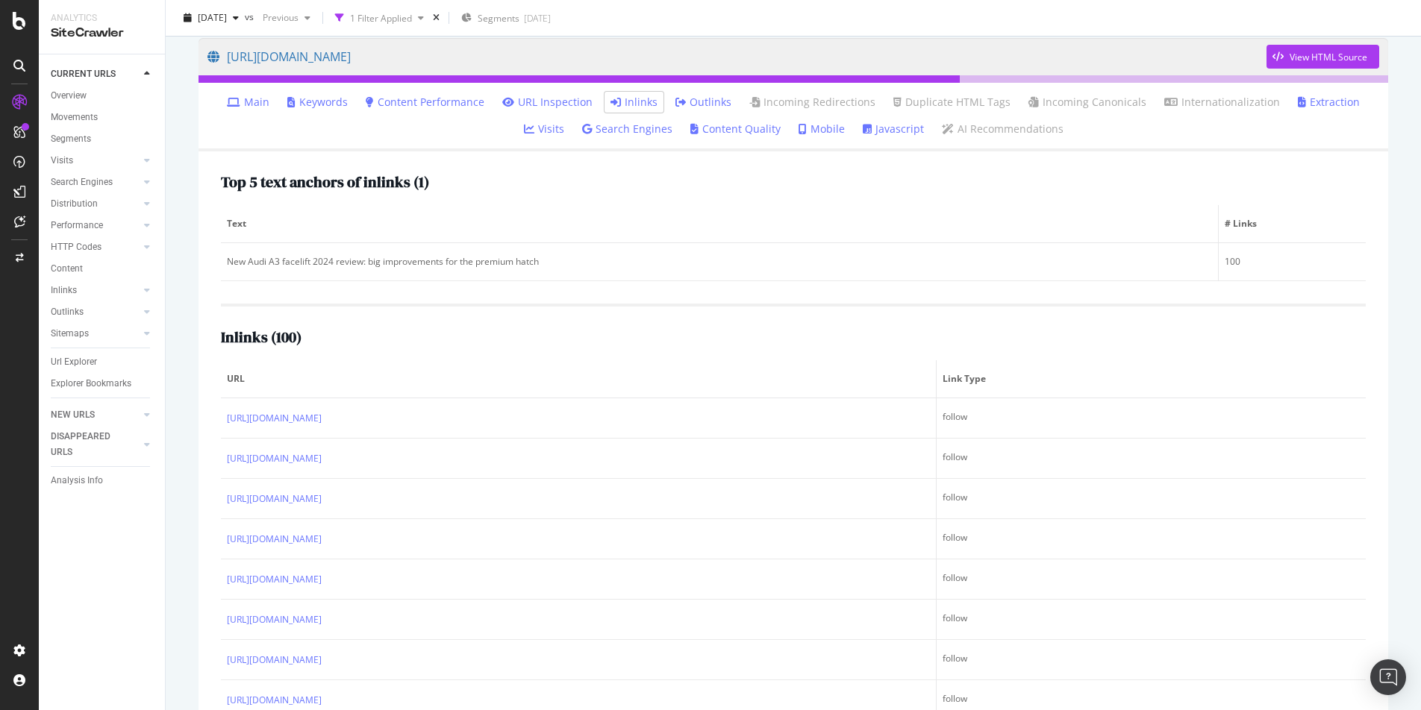
scroll to position [181, 0]
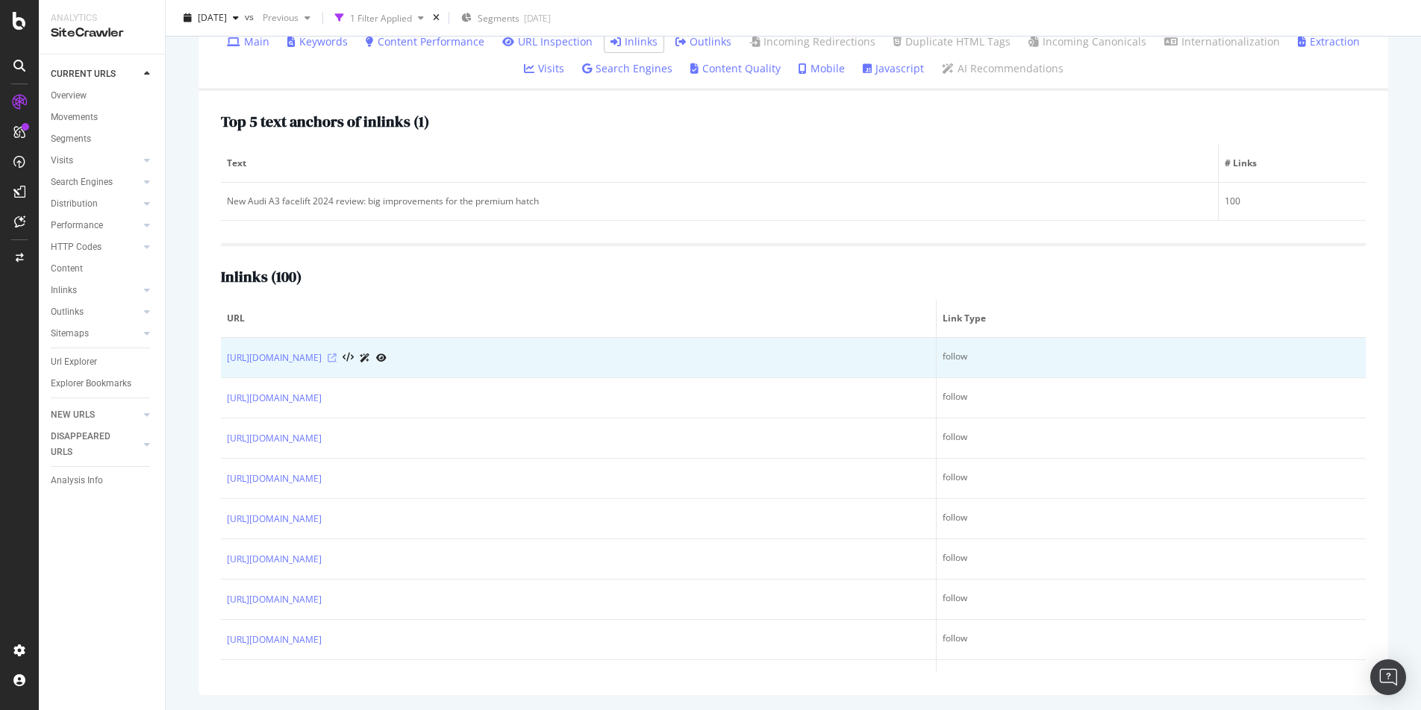
click at [337, 357] on icon at bounding box center [332, 358] width 9 height 9
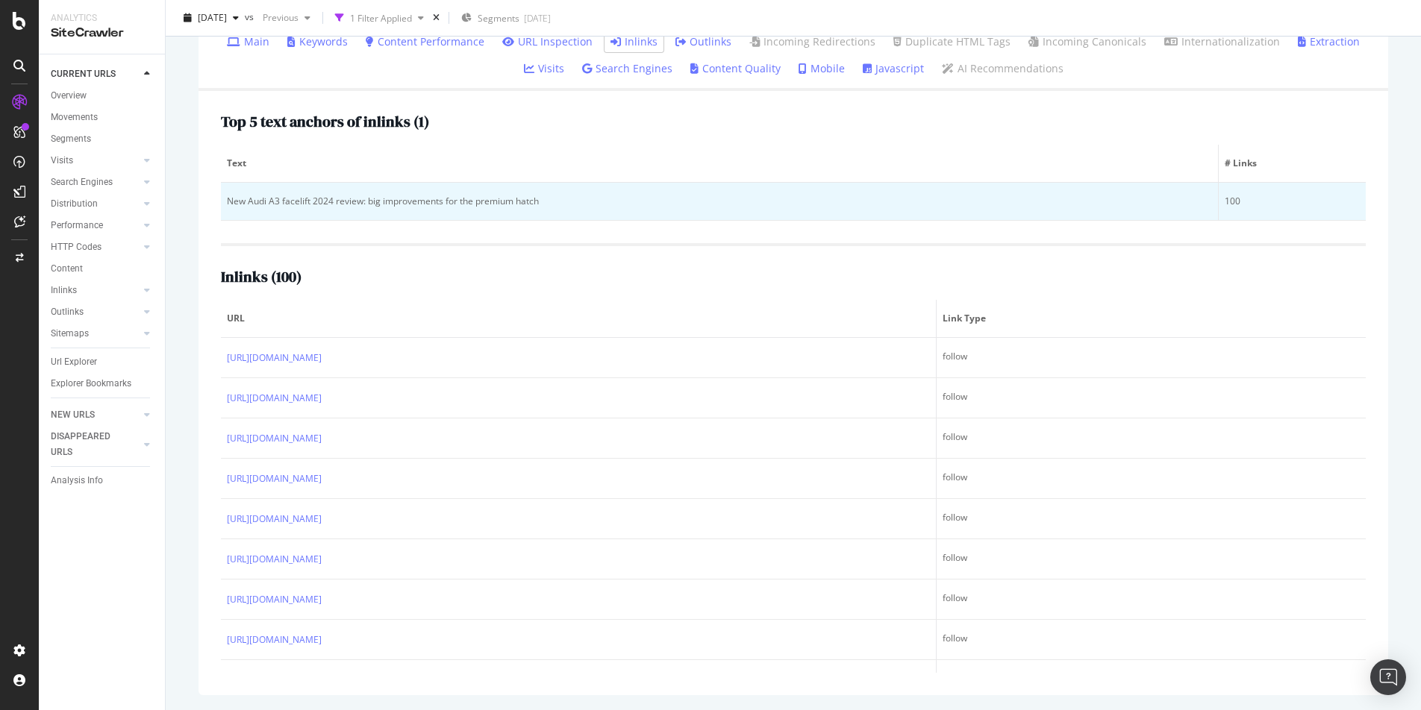
click at [460, 196] on div "New Audi A3 facelift 2024 review: big improvements for the premium hatch" at bounding box center [719, 201] width 985 height 13
copy div "New Audi A3 facelift 2024 review: big improvements for the premium hatch"
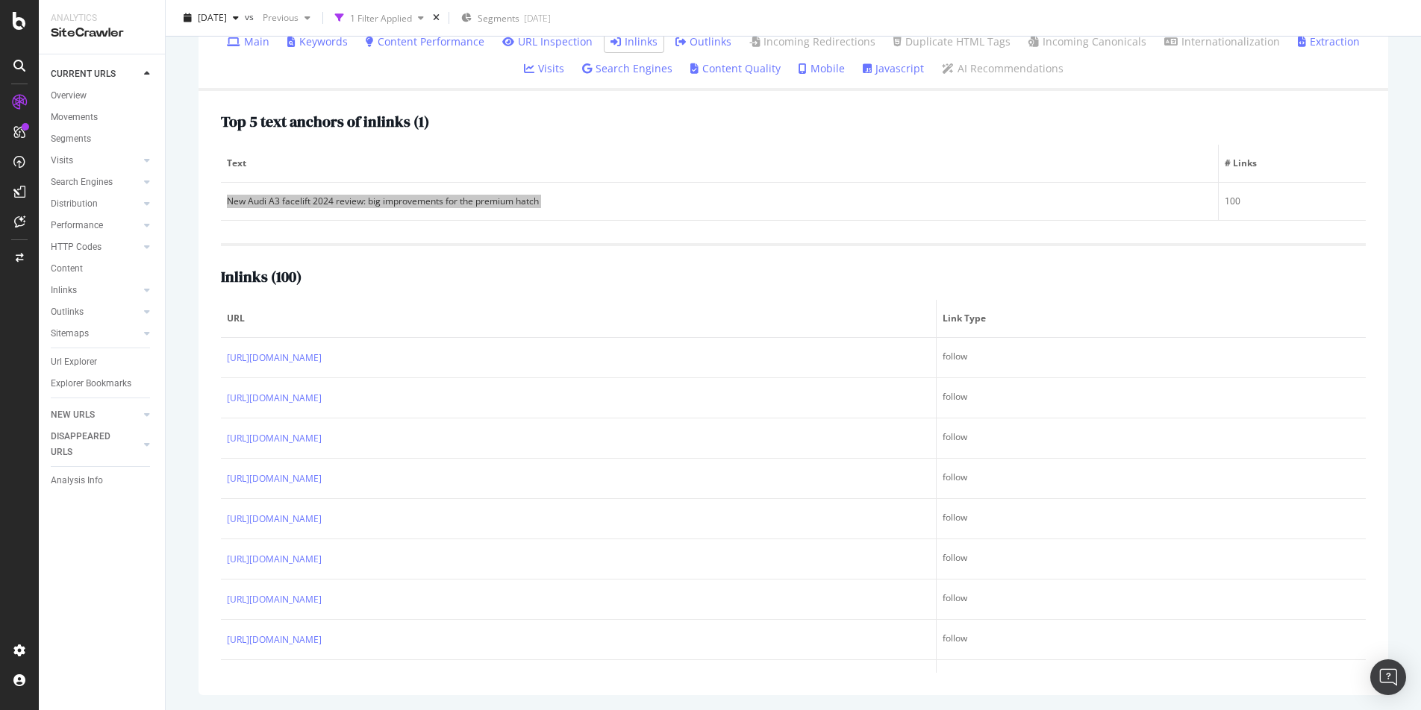
scroll to position [105, 0]
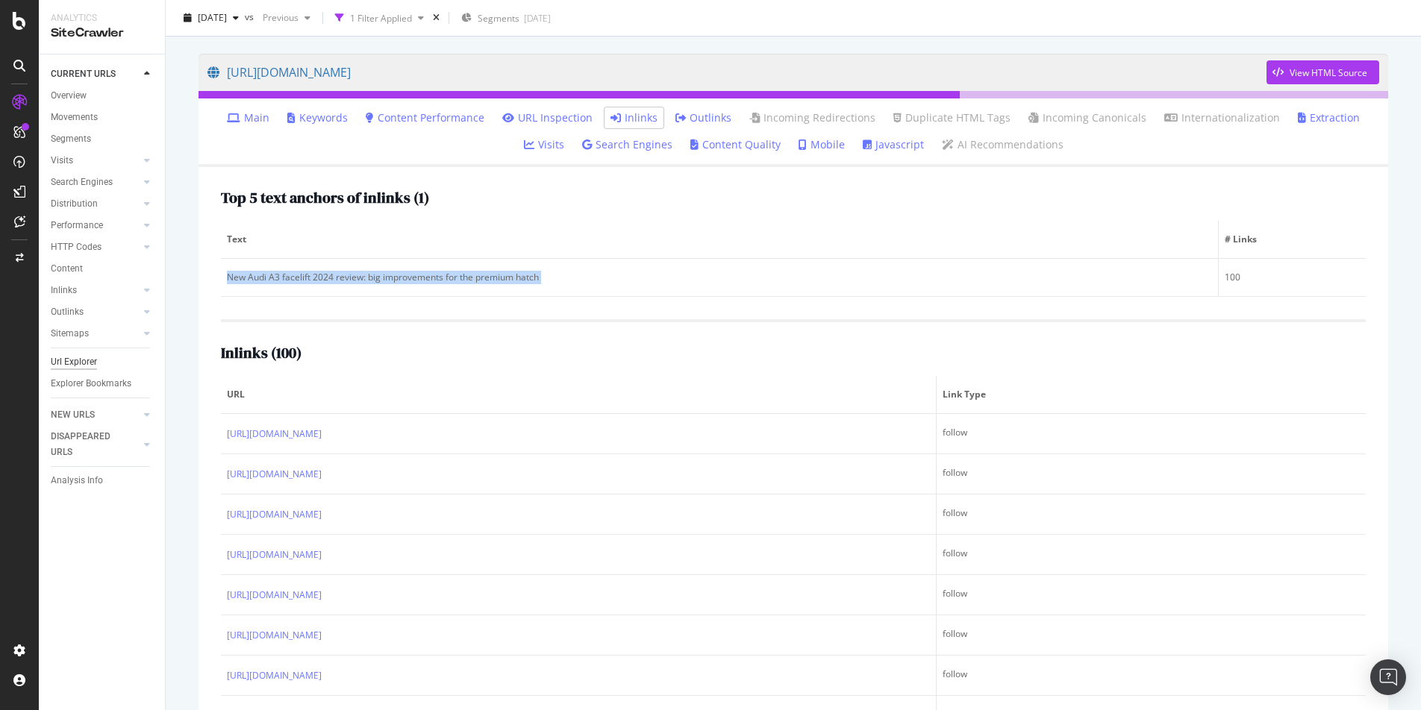
click at [68, 369] on div "Url Explorer" at bounding box center [74, 362] width 46 height 16
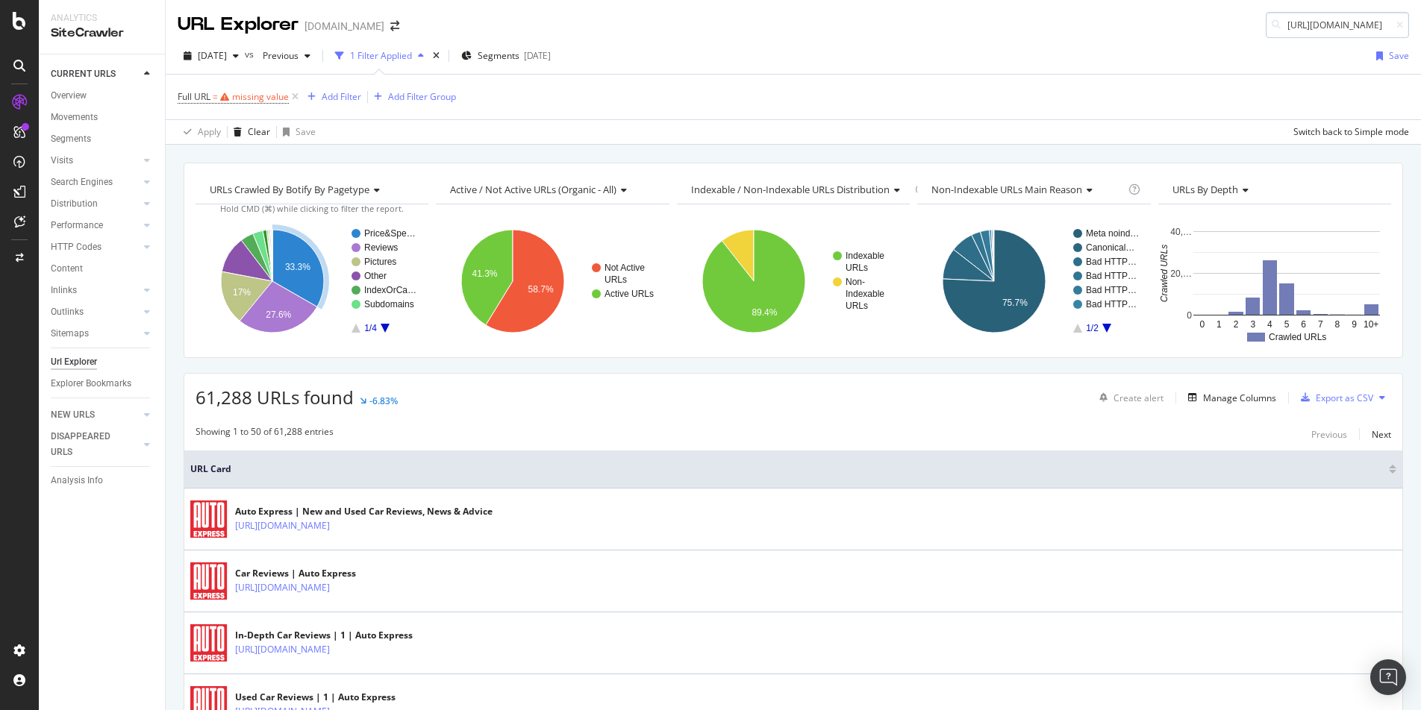
scroll to position [0, 160]
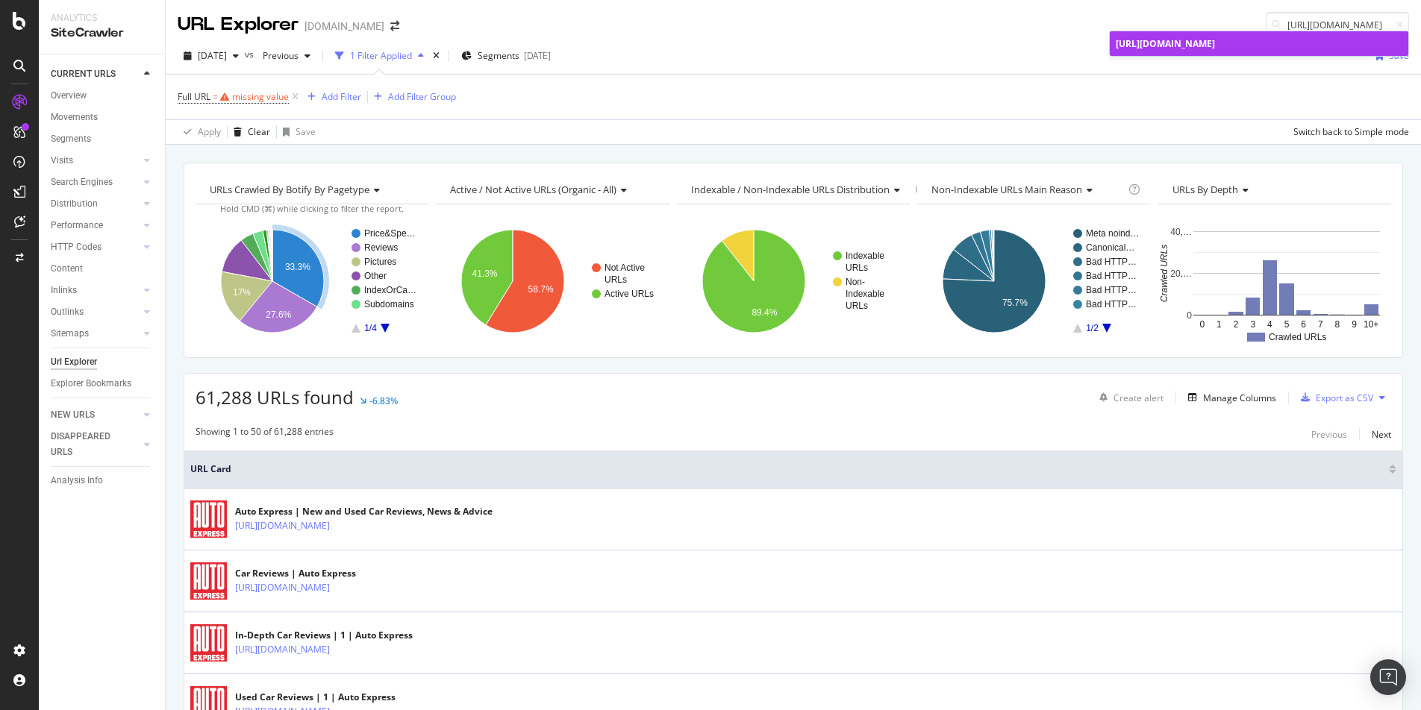
type input "[URL][DOMAIN_NAME]"
click at [1215, 37] on span "[URL][DOMAIN_NAME]" at bounding box center [1165, 43] width 99 height 13
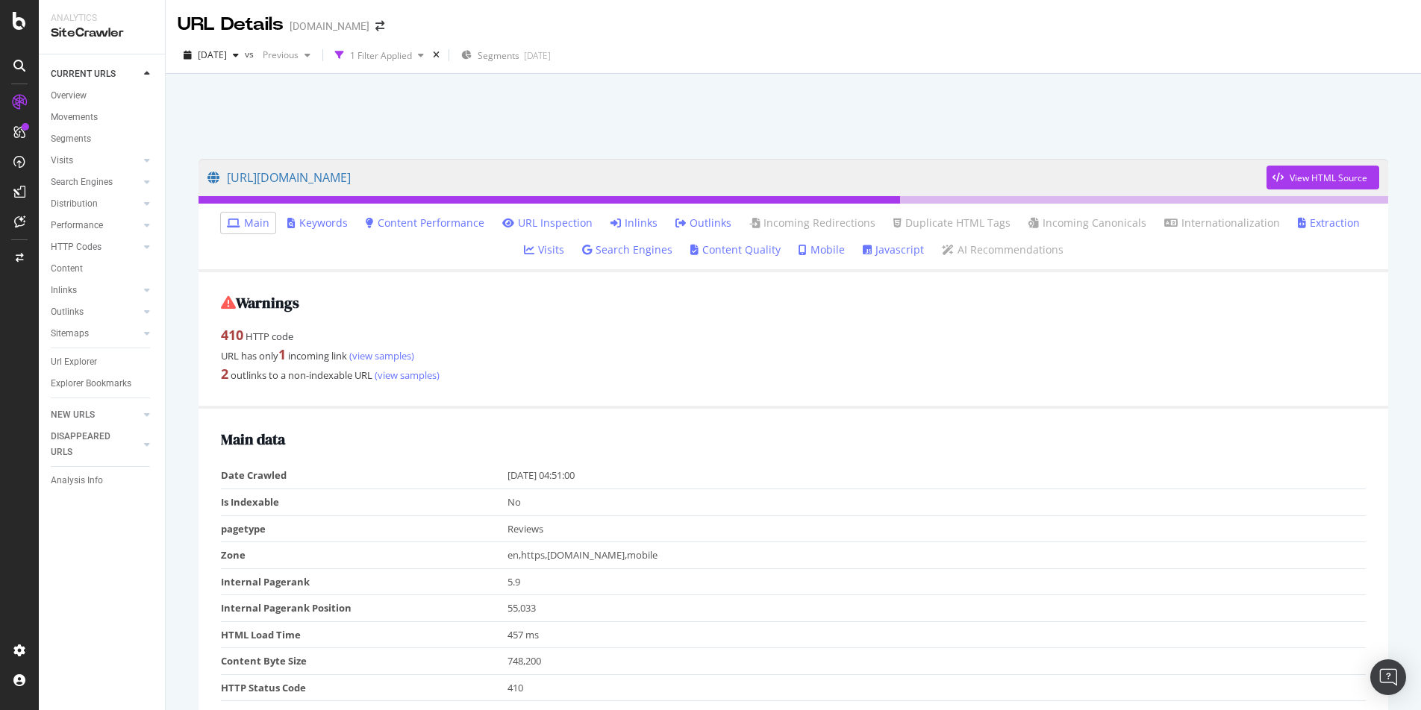
click at [612, 227] on link "Inlinks" at bounding box center [633, 223] width 47 height 15
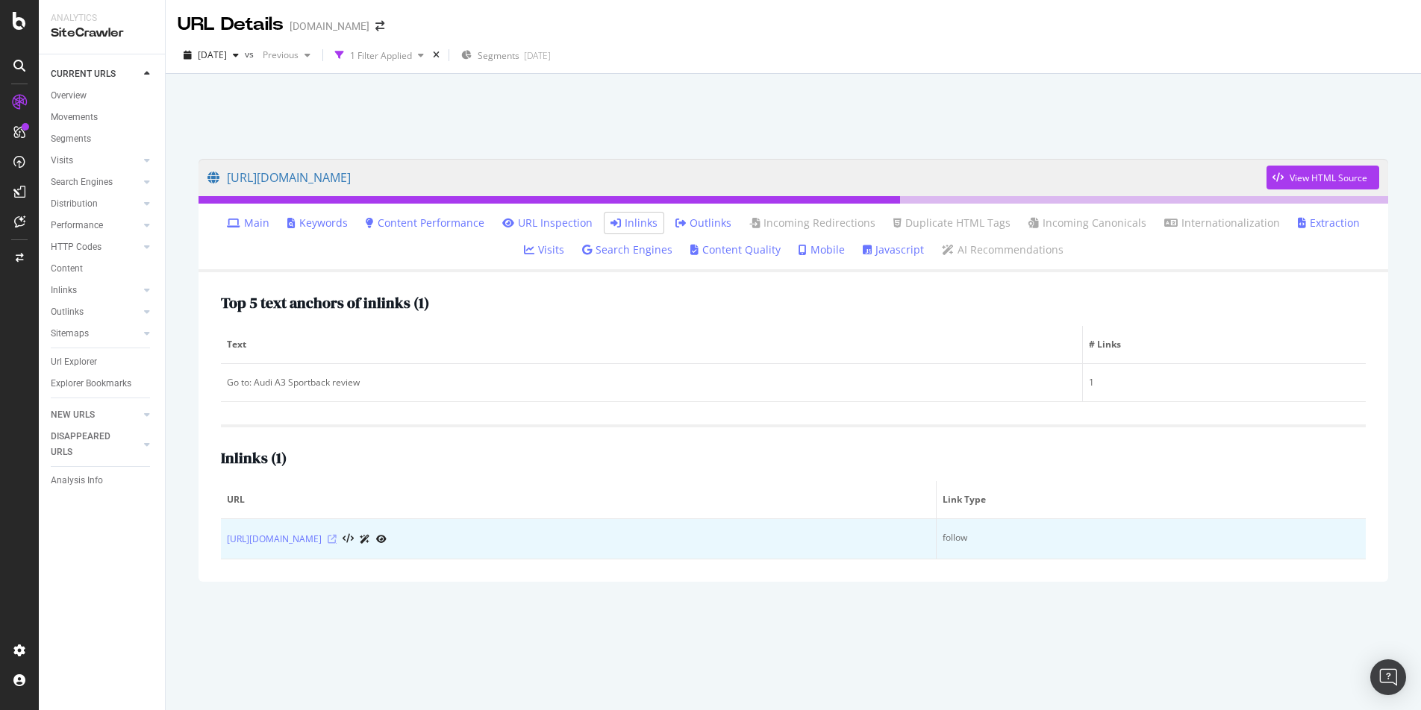
click at [337, 539] on icon at bounding box center [332, 539] width 9 height 9
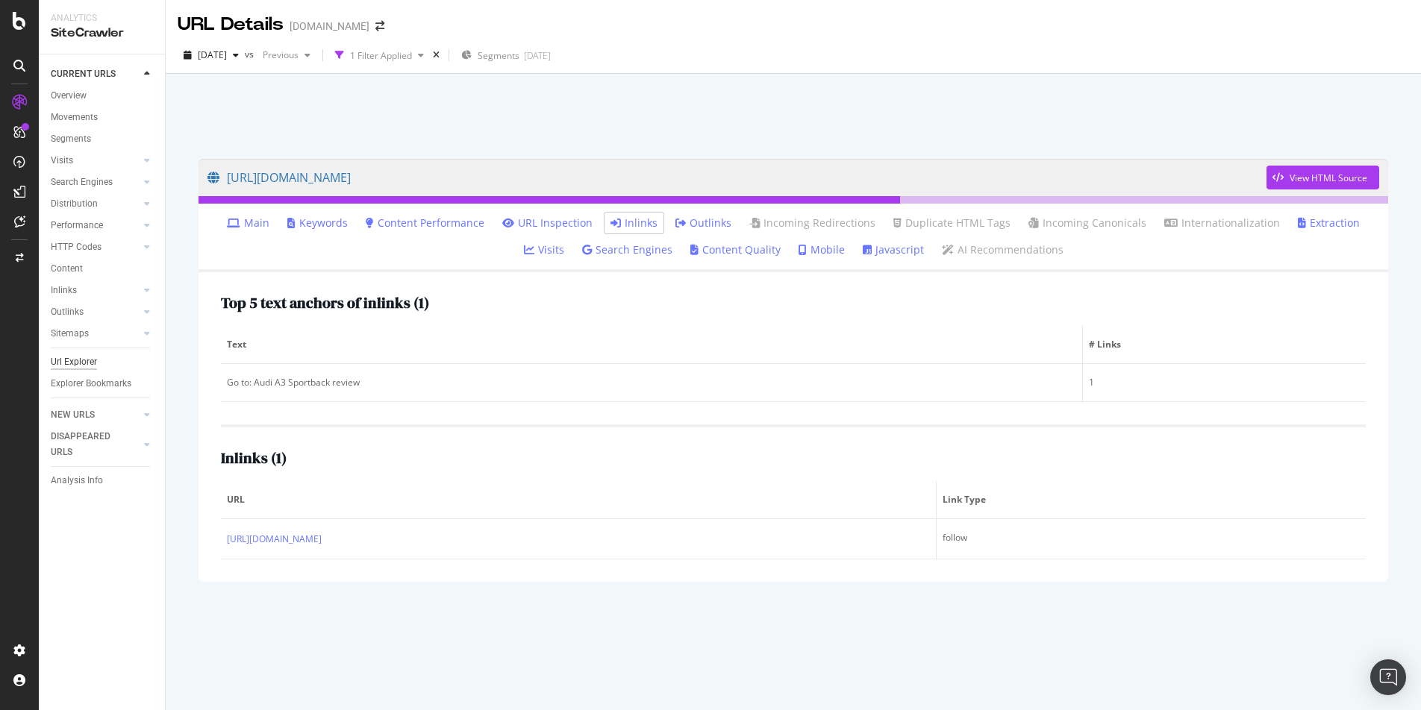
click at [80, 363] on div "Url Explorer" at bounding box center [74, 362] width 46 height 16
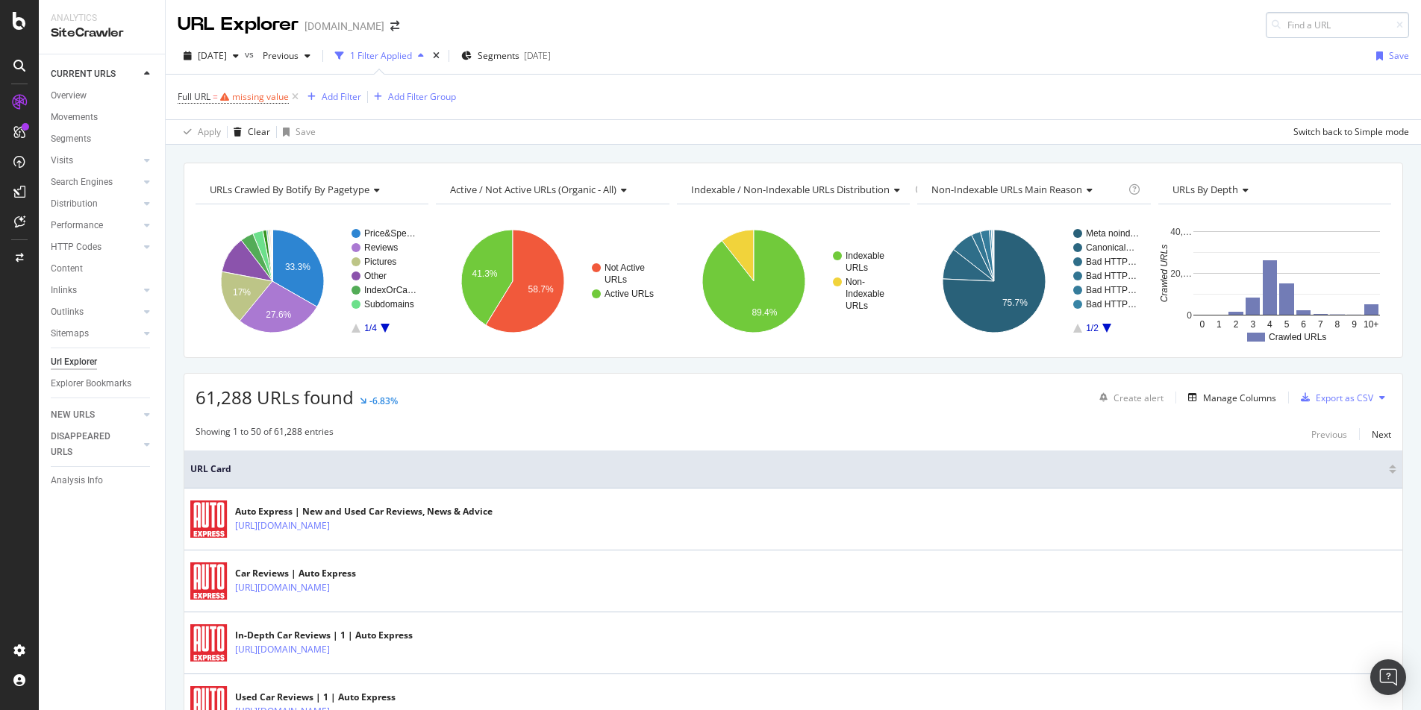
click at [1332, 28] on input at bounding box center [1337, 25] width 143 height 26
type input "[URL][DOMAIN_NAME]"
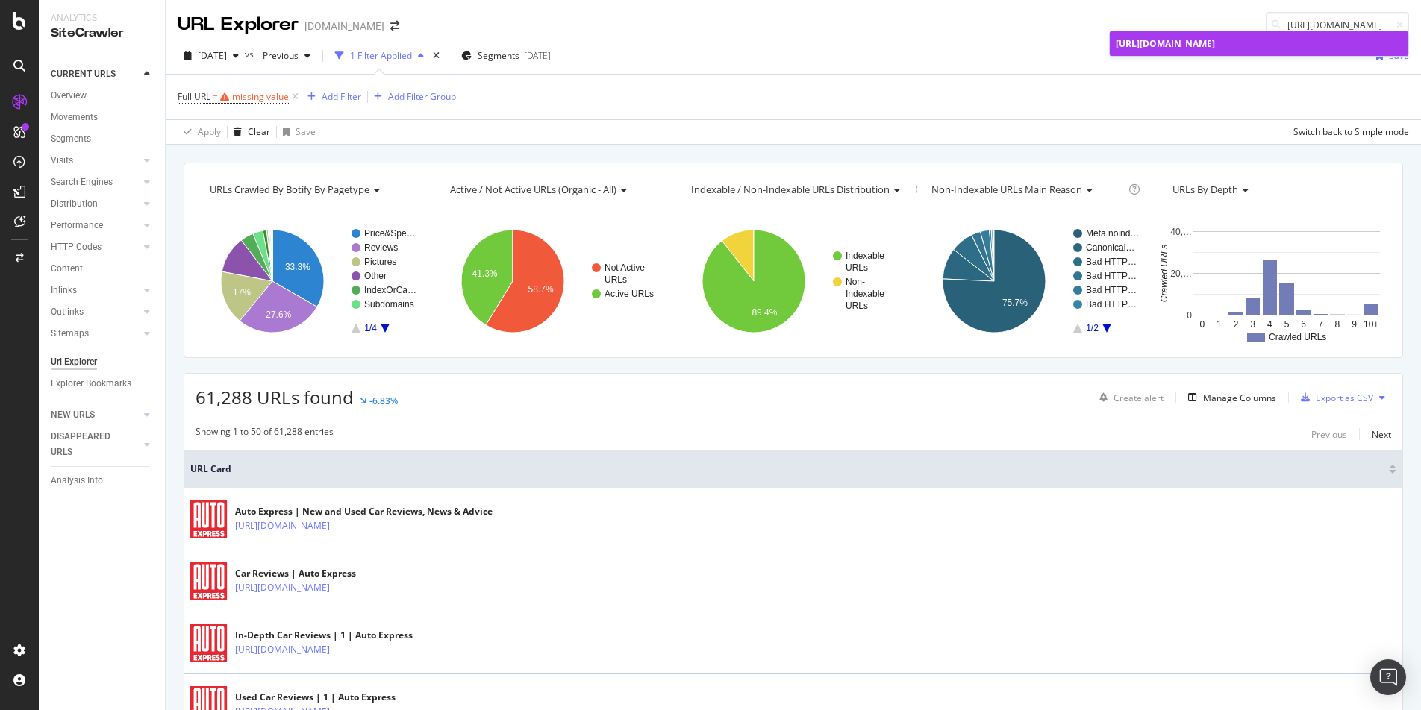
click at [1215, 47] on span "[URL][DOMAIN_NAME]" at bounding box center [1165, 43] width 99 height 13
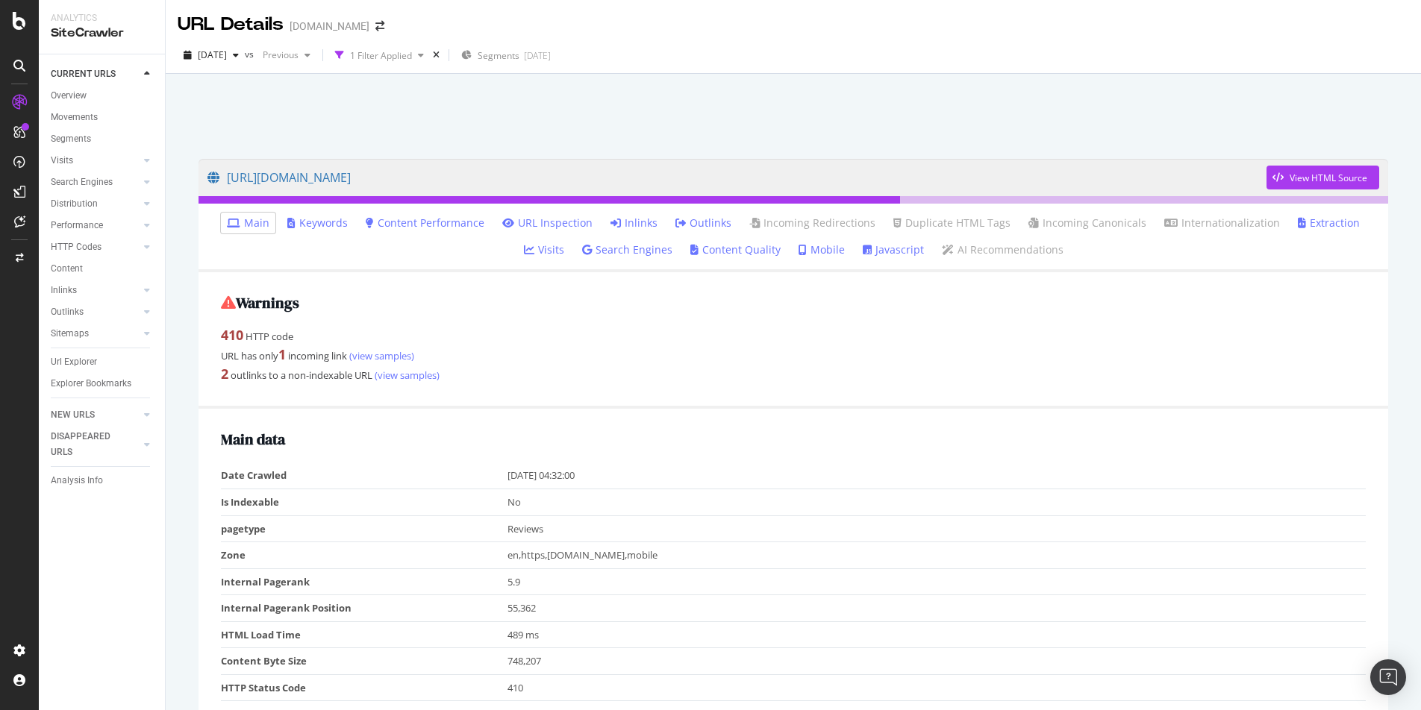
click at [621, 219] on link "Inlinks" at bounding box center [633, 223] width 47 height 15
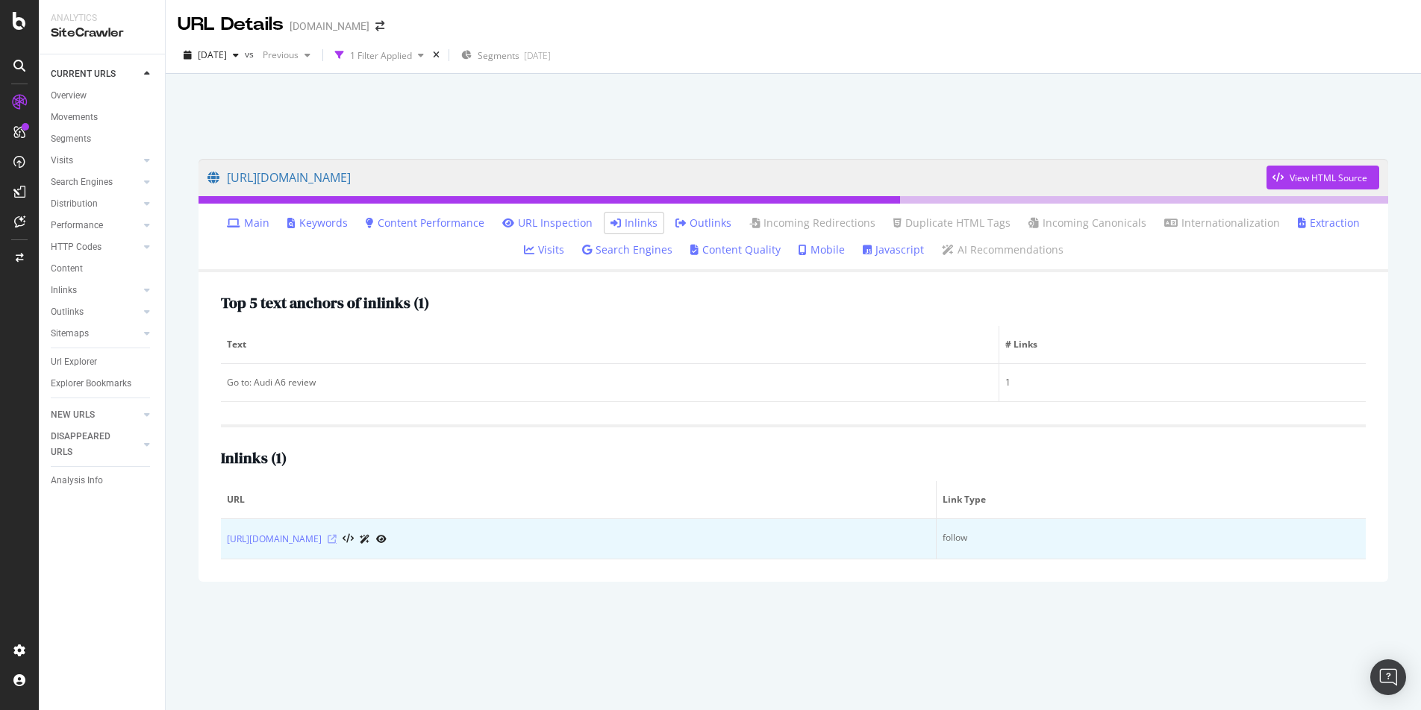
click at [337, 539] on icon at bounding box center [332, 539] width 9 height 9
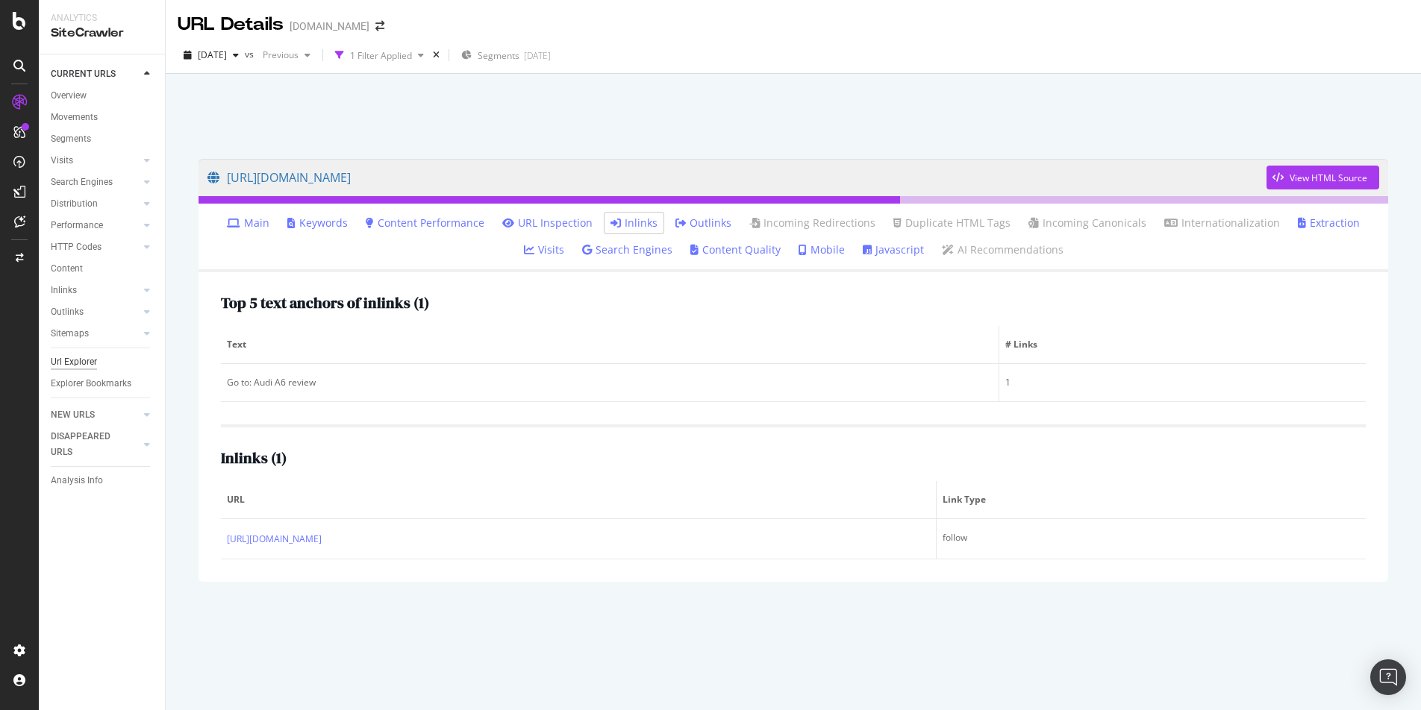
click at [67, 357] on div "Url Explorer" at bounding box center [74, 362] width 46 height 16
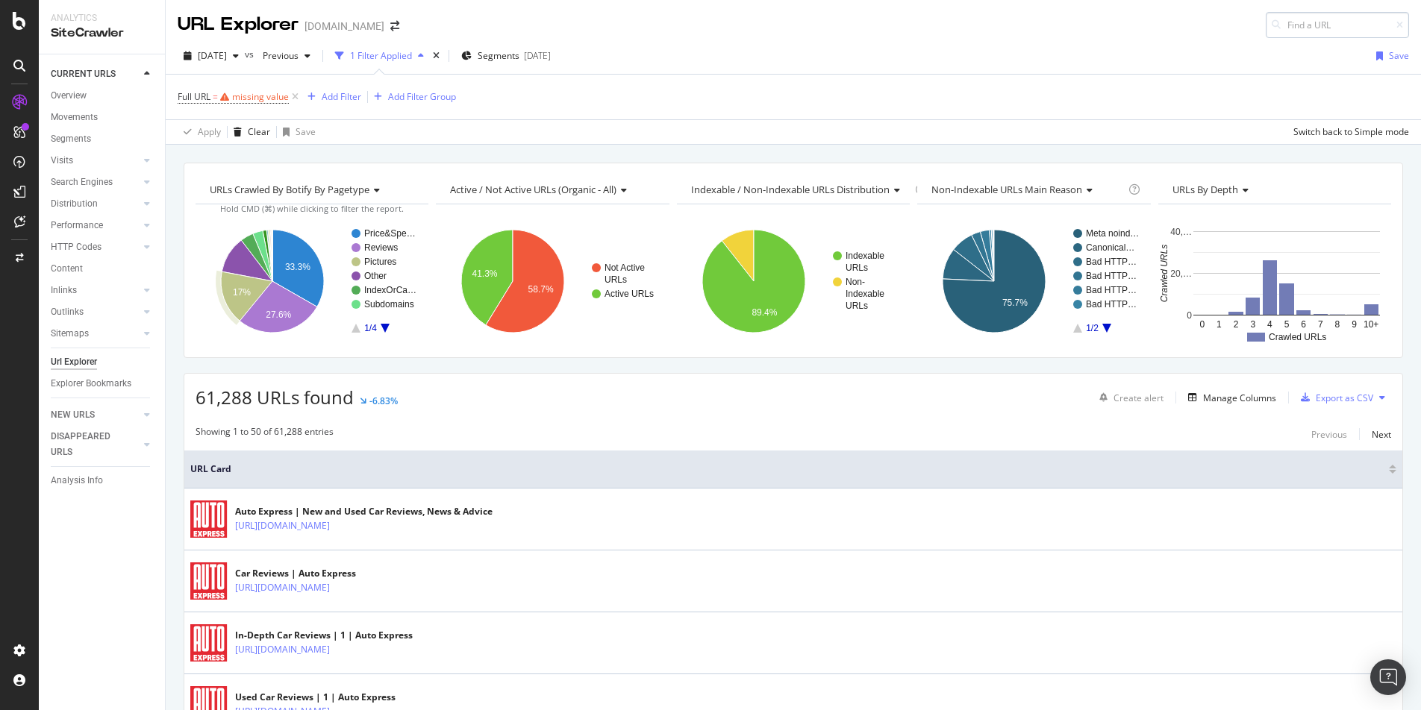
click at [1336, 21] on input at bounding box center [1337, 25] width 143 height 26
type input "https://www.autoexpress.co.uk/audi/a6/105898/avant/reliability"
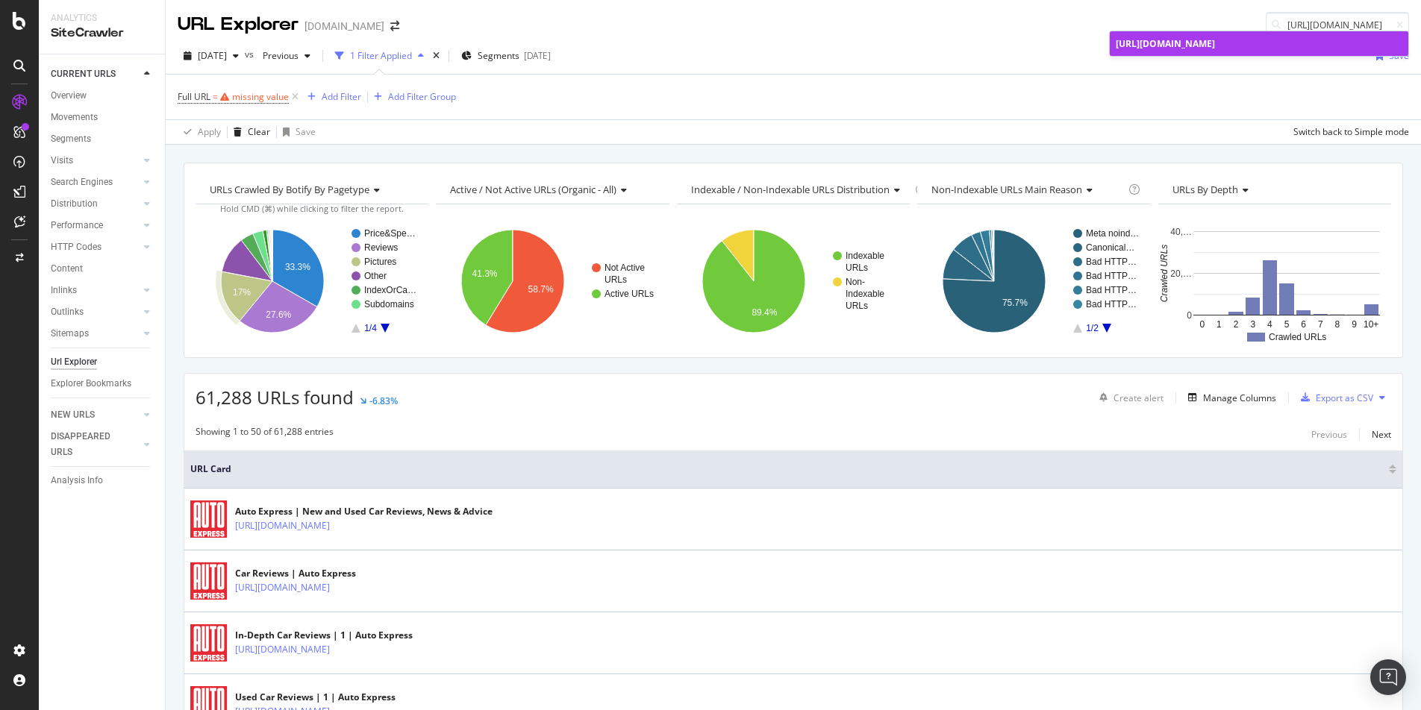
scroll to position [0, 0]
click at [1215, 46] on span "https://www.autoexpress.co.uk/audi/a6/105898/avant/reliability" at bounding box center [1165, 43] width 99 height 13
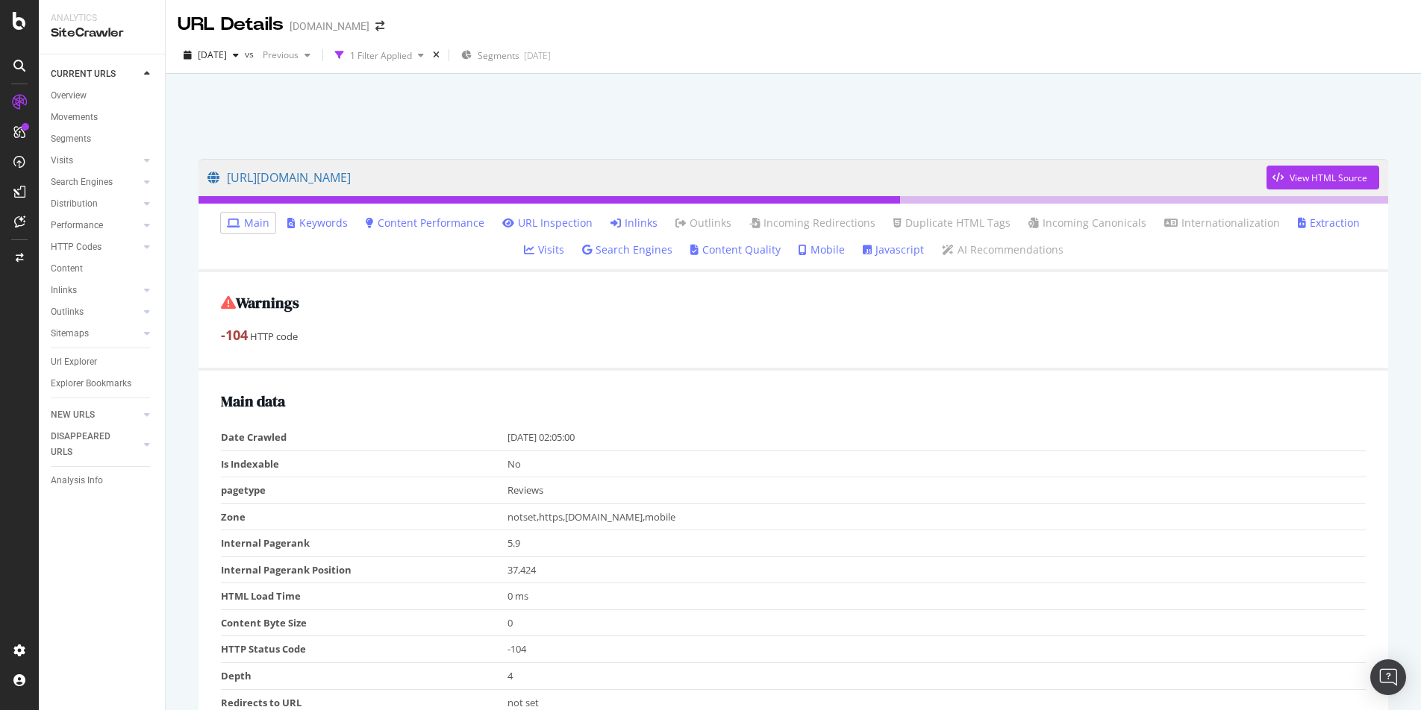
click at [610, 224] on link "Inlinks" at bounding box center [633, 223] width 47 height 15
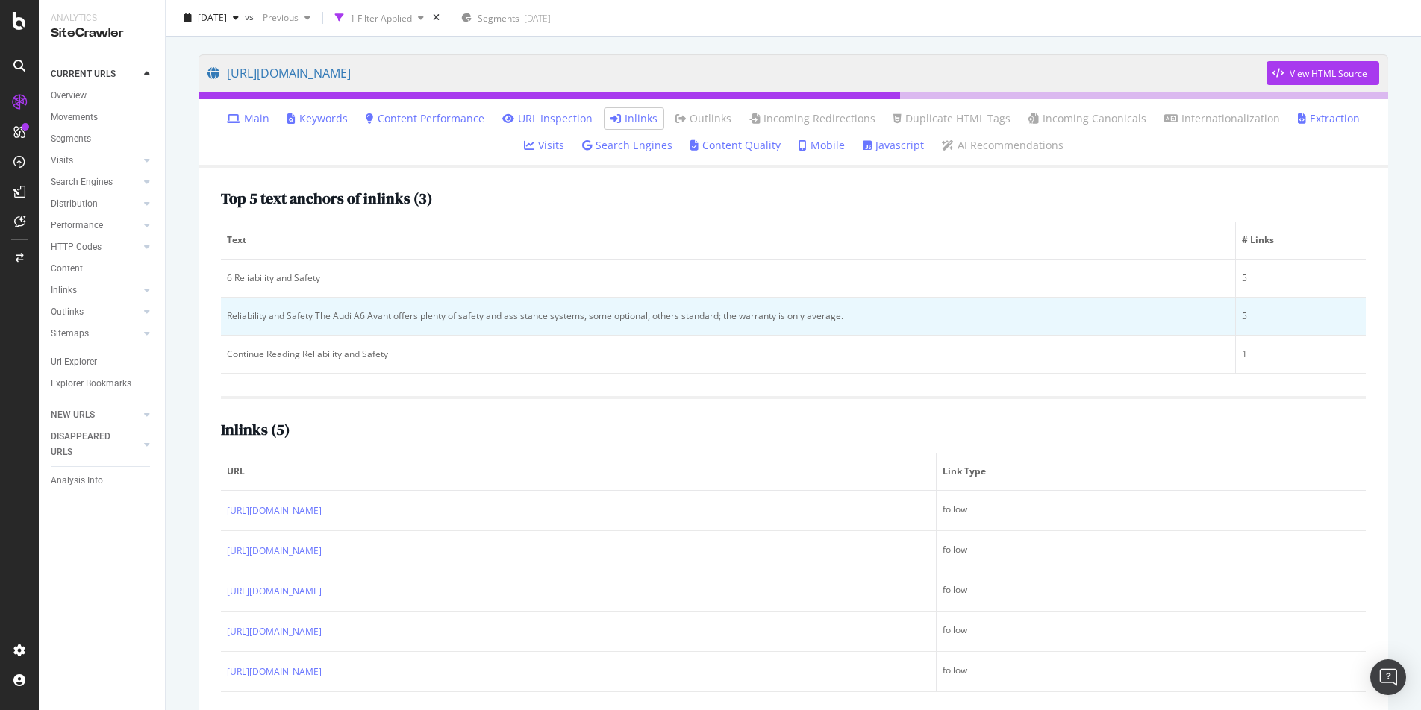
scroll to position [124, 0]
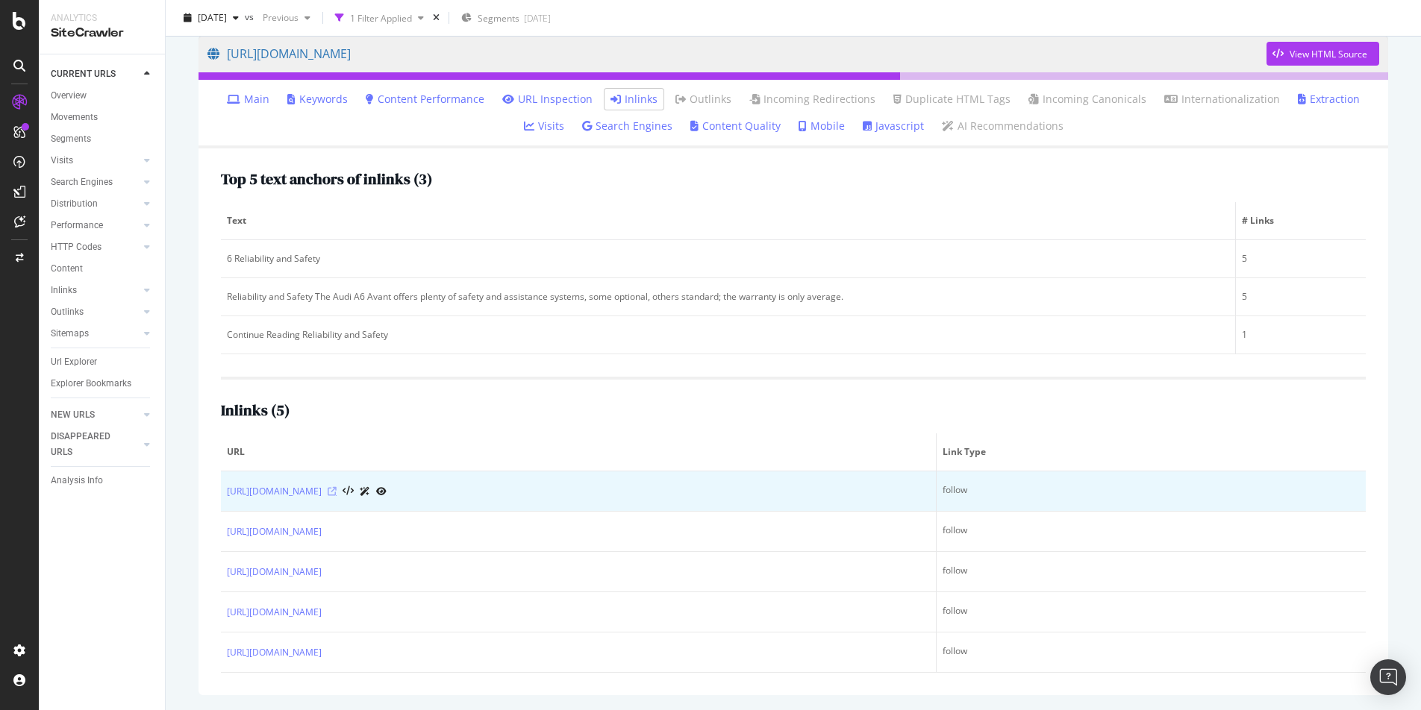
click at [337, 491] on icon at bounding box center [332, 491] width 9 height 9
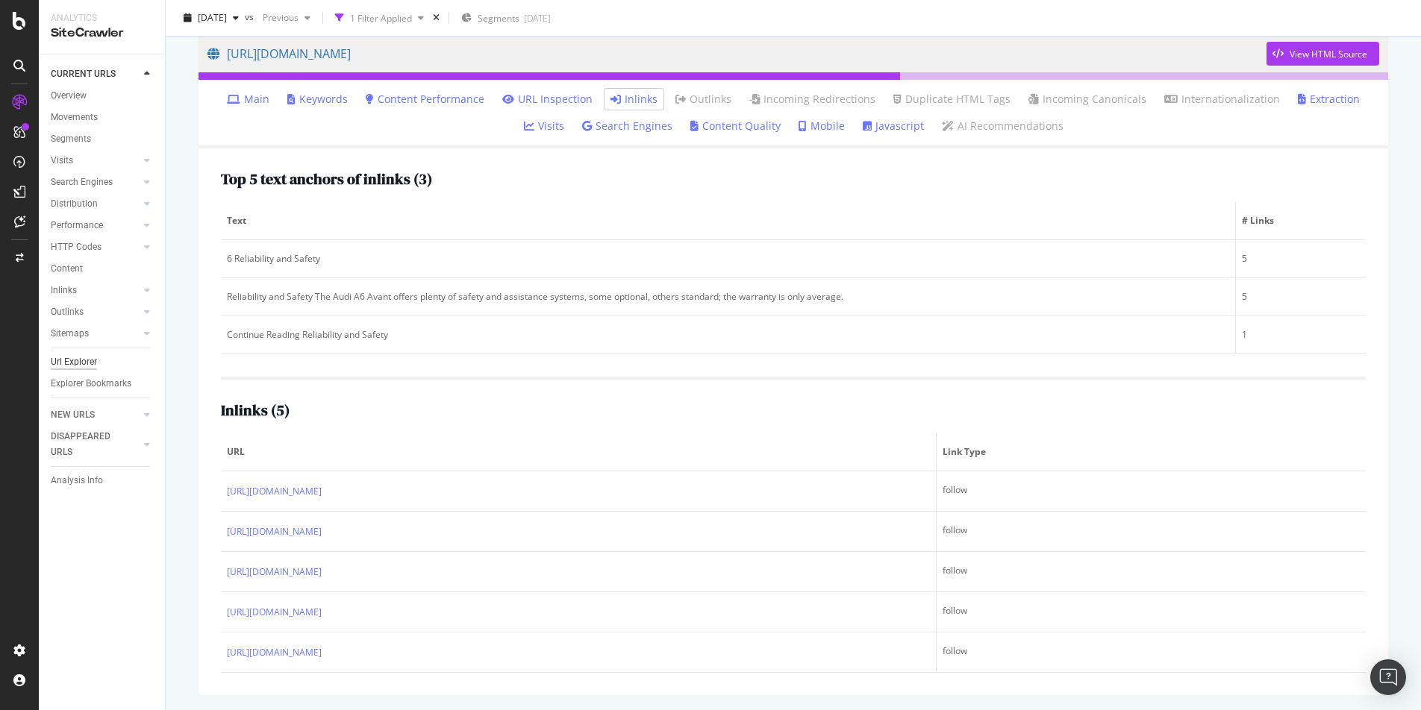
click at [58, 359] on div "Url Explorer" at bounding box center [74, 362] width 46 height 16
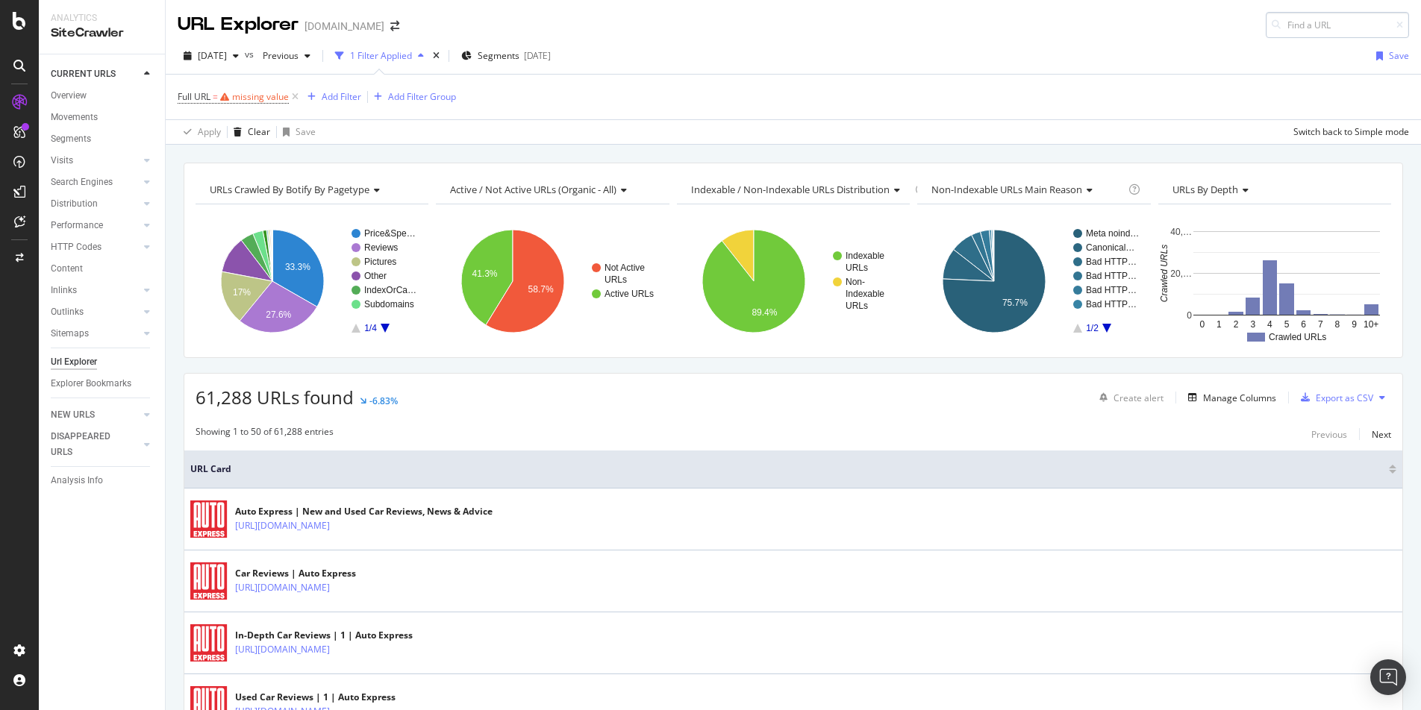
click at [1309, 28] on input at bounding box center [1337, 25] width 143 height 26
type input "[URL][DOMAIN_NAME]"
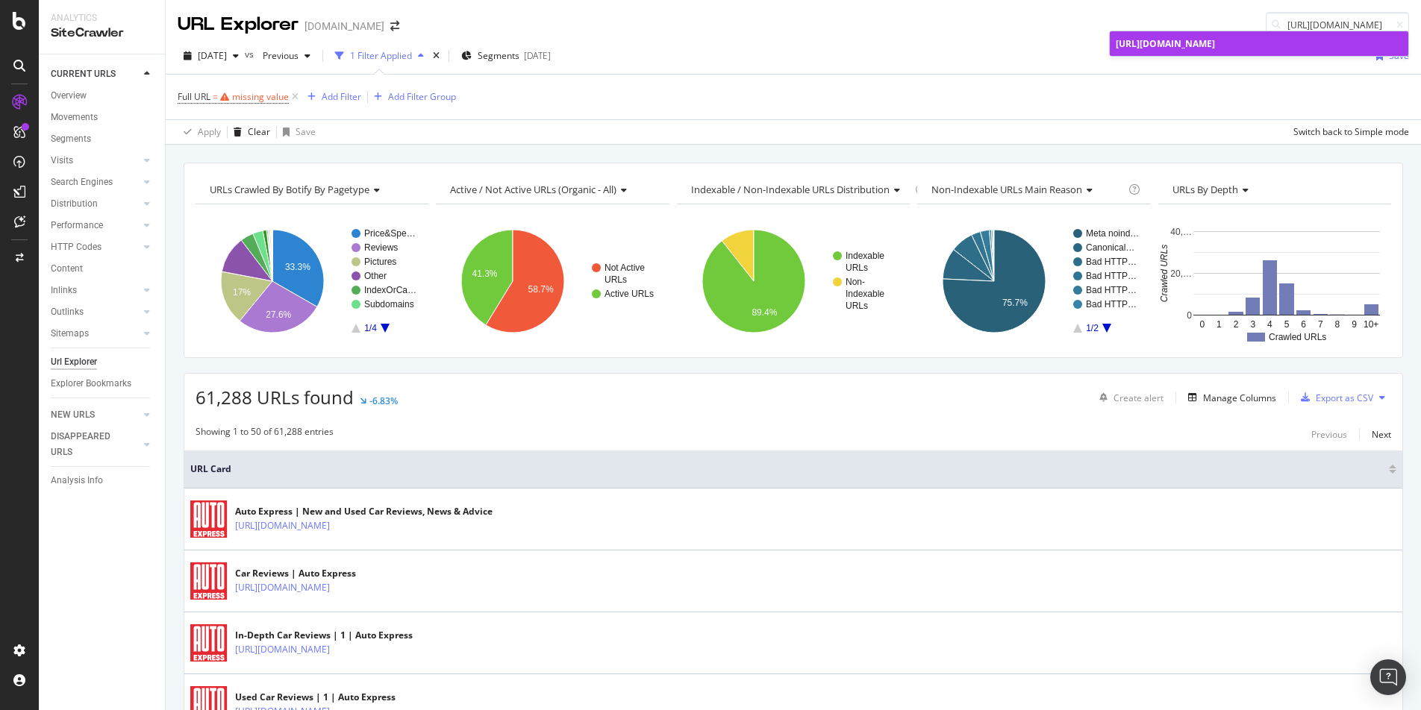
click at [1215, 49] on span "[URL][DOMAIN_NAME]" at bounding box center [1165, 43] width 99 height 13
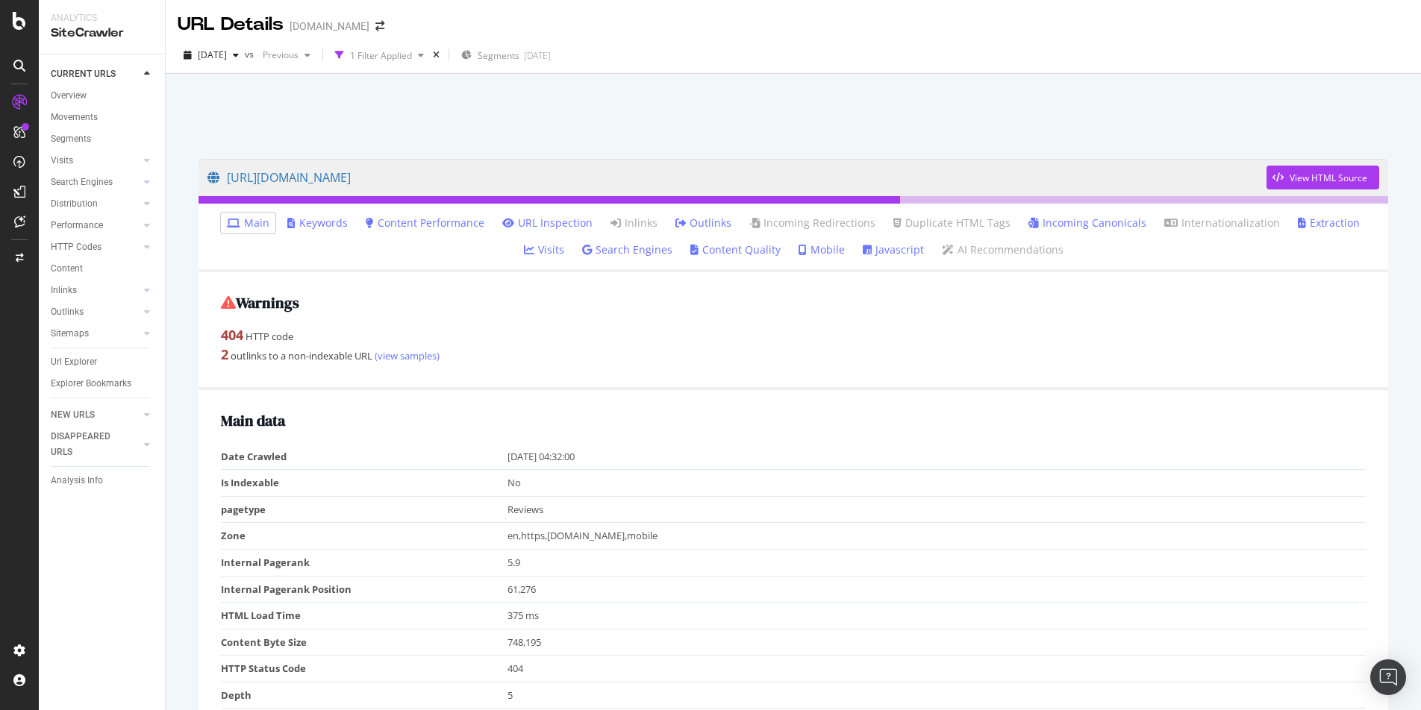
click at [1038, 223] on link "Incoming Canonicals" at bounding box center [1087, 223] width 118 height 15
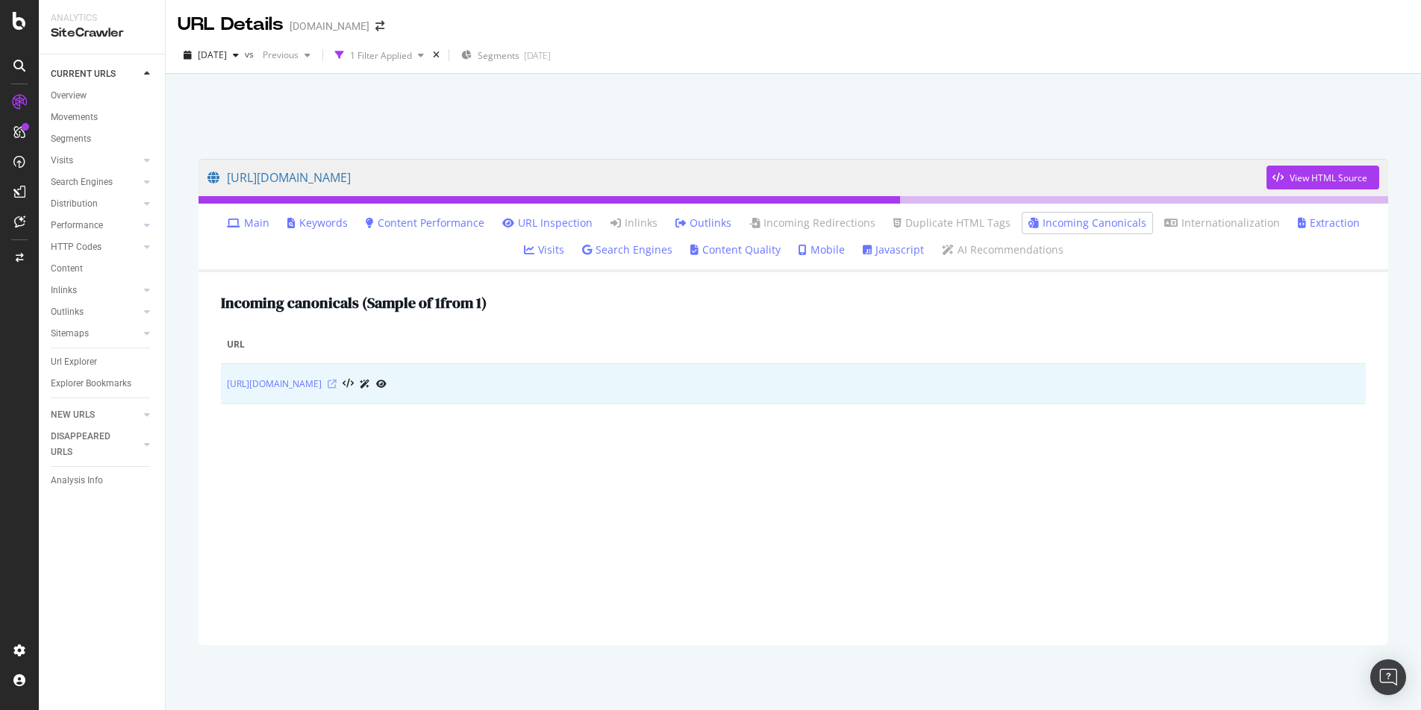
click at [337, 384] on icon at bounding box center [332, 384] width 9 height 9
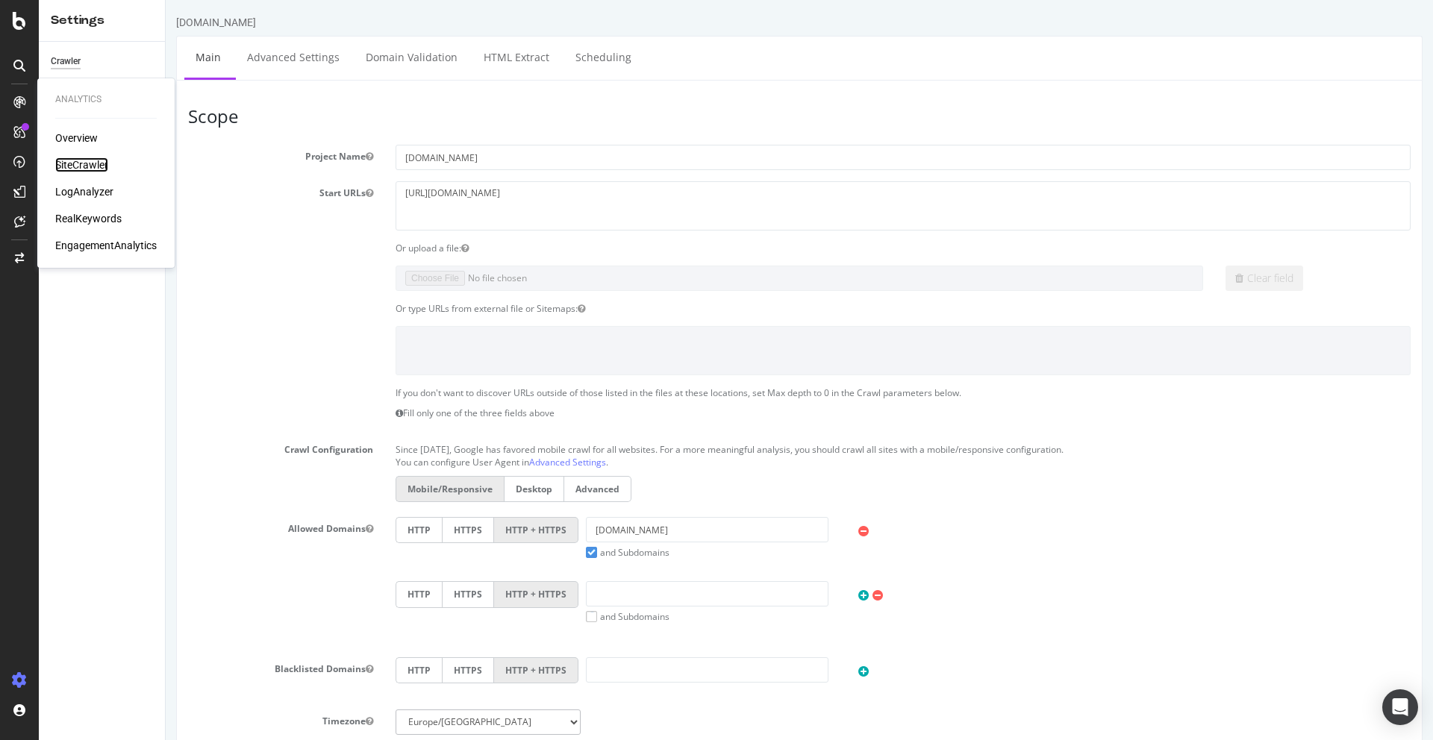
click at [74, 169] on div "SiteCrawler" at bounding box center [81, 164] width 53 height 15
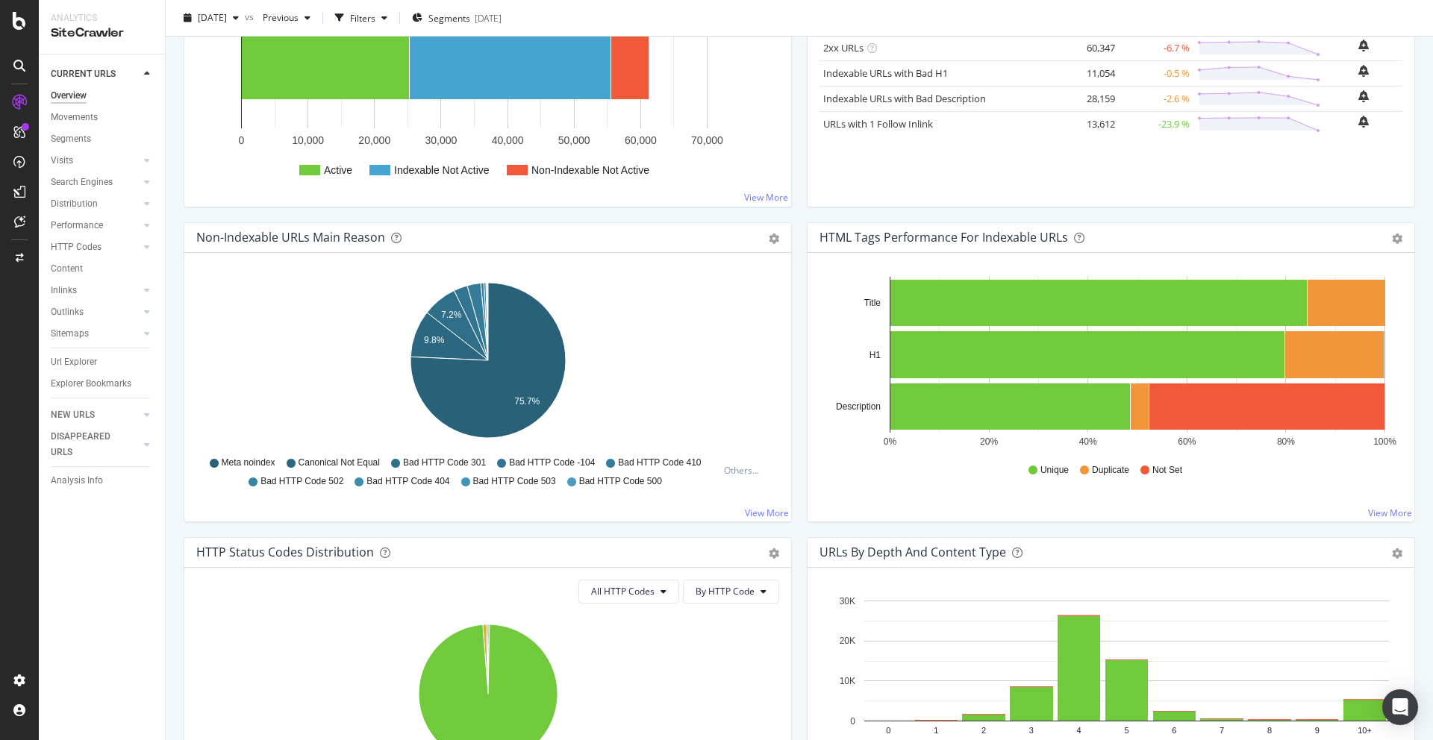
scroll to position [566, 0]
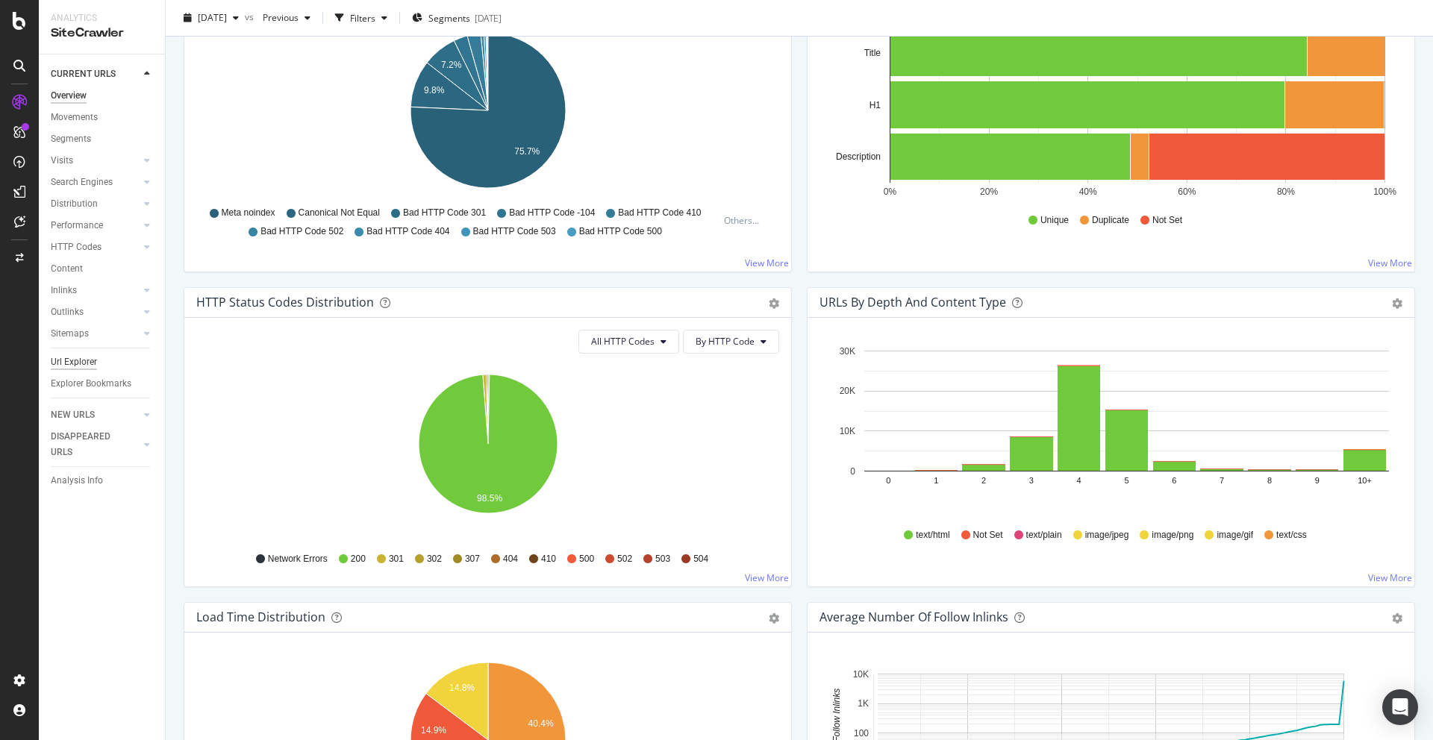
click at [72, 357] on div "Url Explorer" at bounding box center [74, 362] width 46 height 16
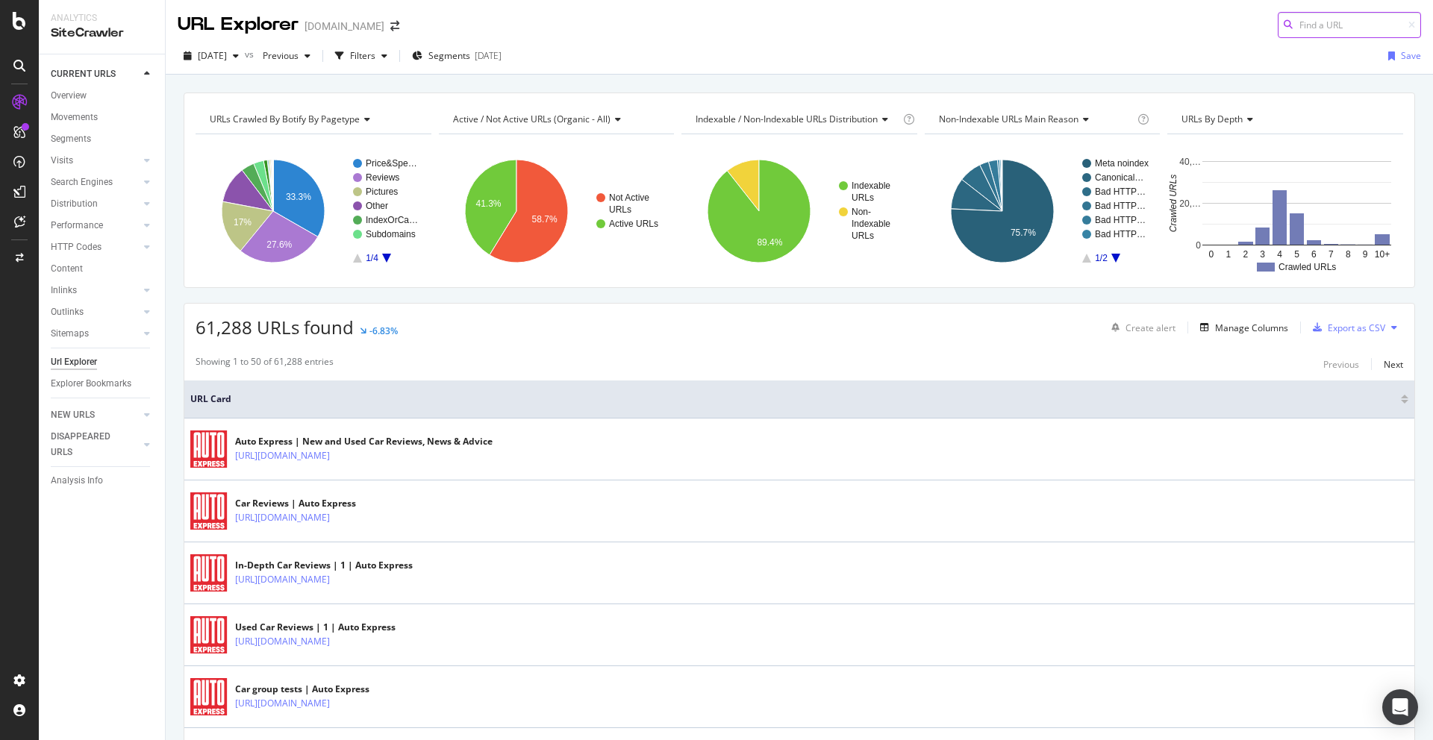
paste input "[URL][DOMAIN_NAME]"
type input "[URL][DOMAIN_NAME]"
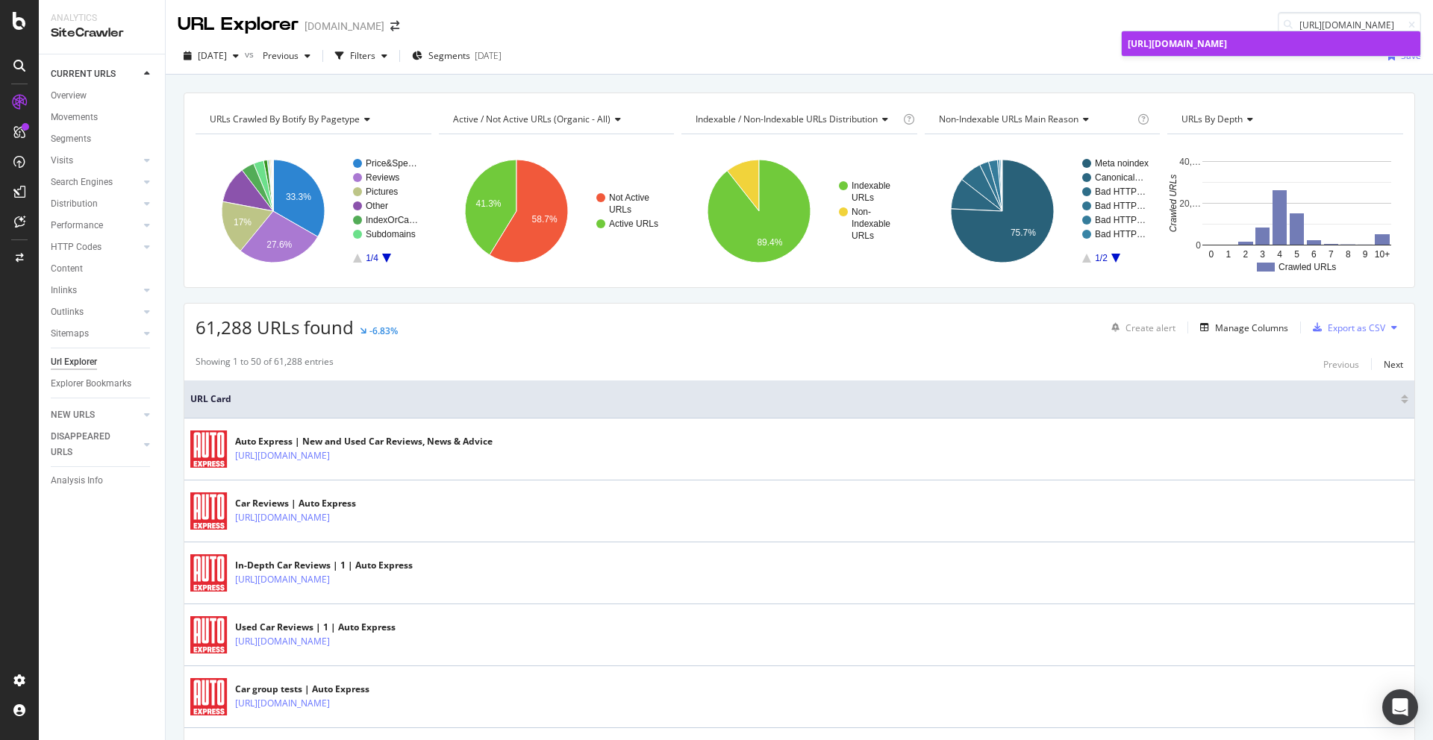
click at [1227, 37] on span "[URL][DOMAIN_NAME]" at bounding box center [1177, 43] width 99 height 13
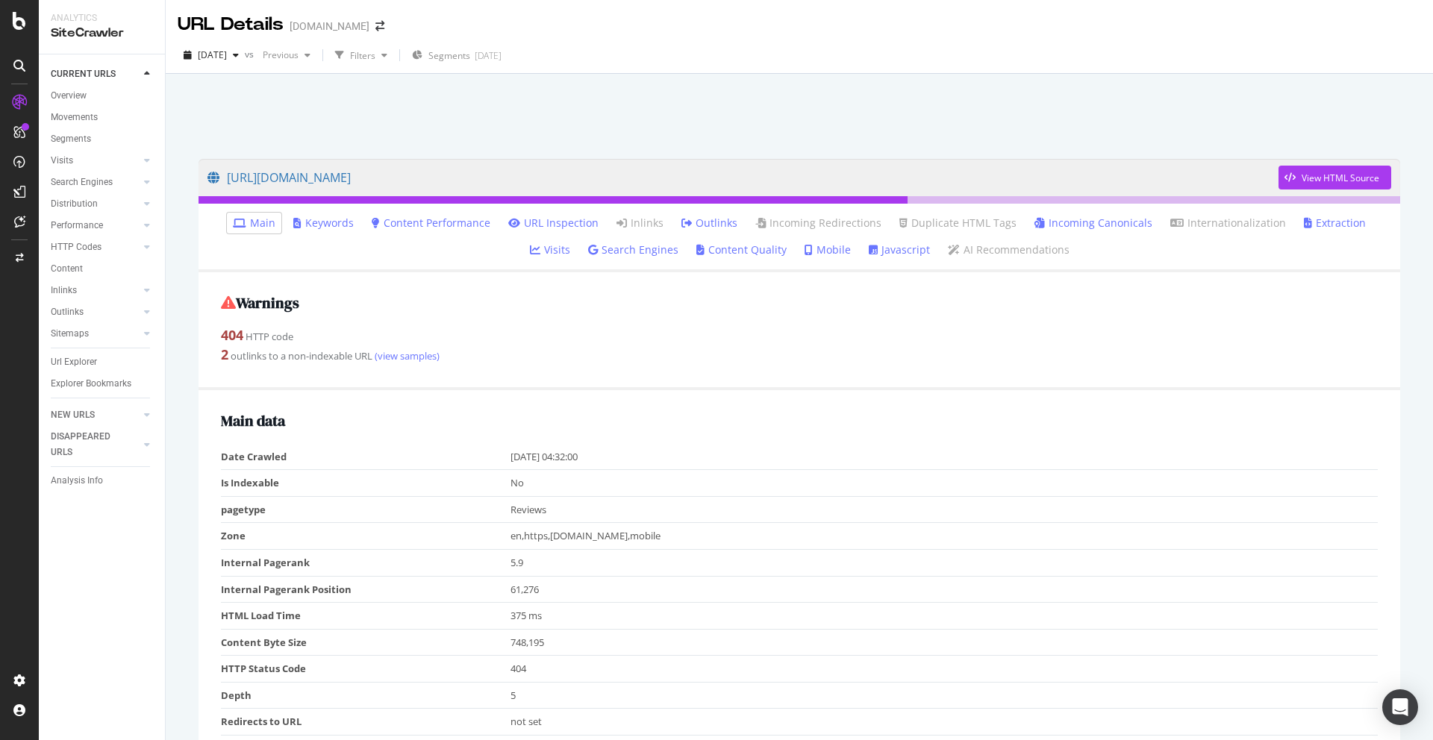
click at [1047, 223] on link "Incoming Canonicals" at bounding box center [1093, 223] width 118 height 15
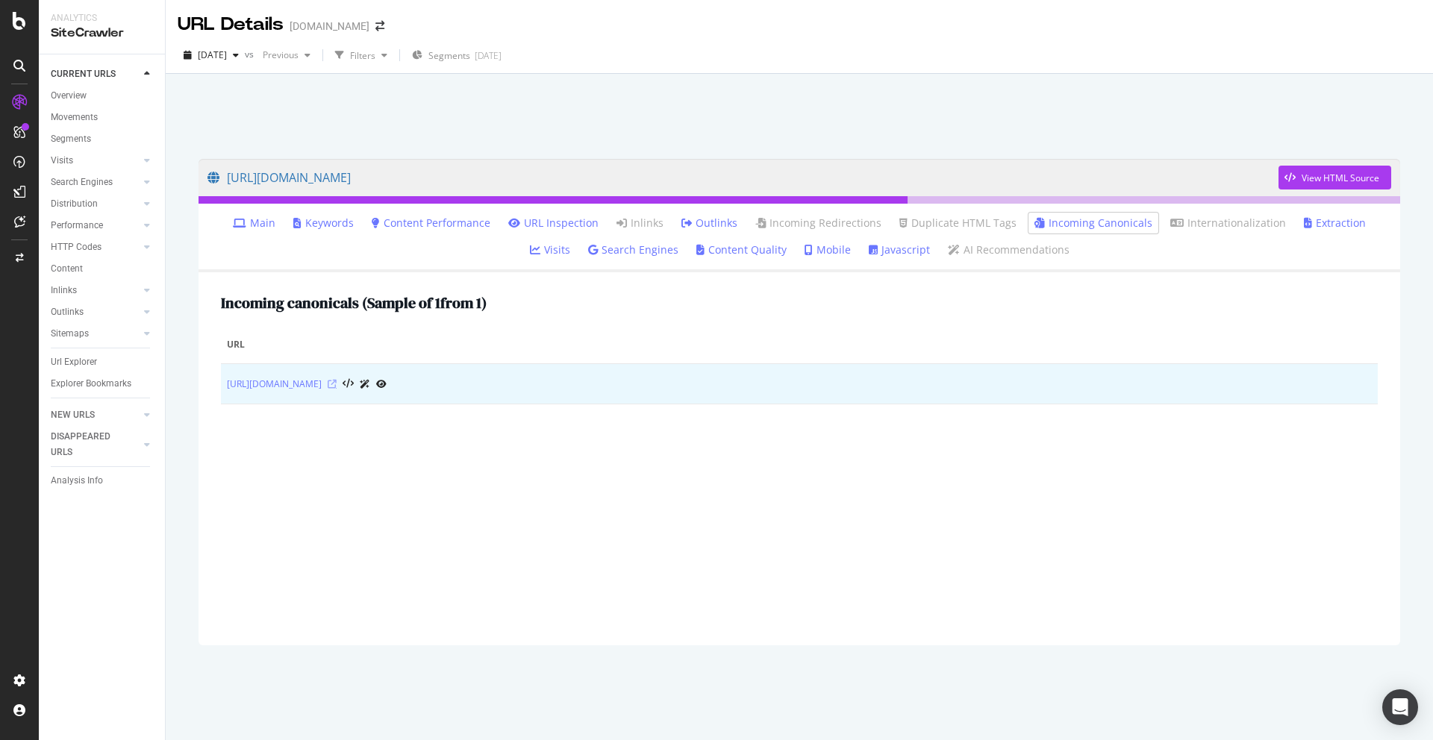
click at [337, 385] on icon at bounding box center [332, 384] width 9 height 9
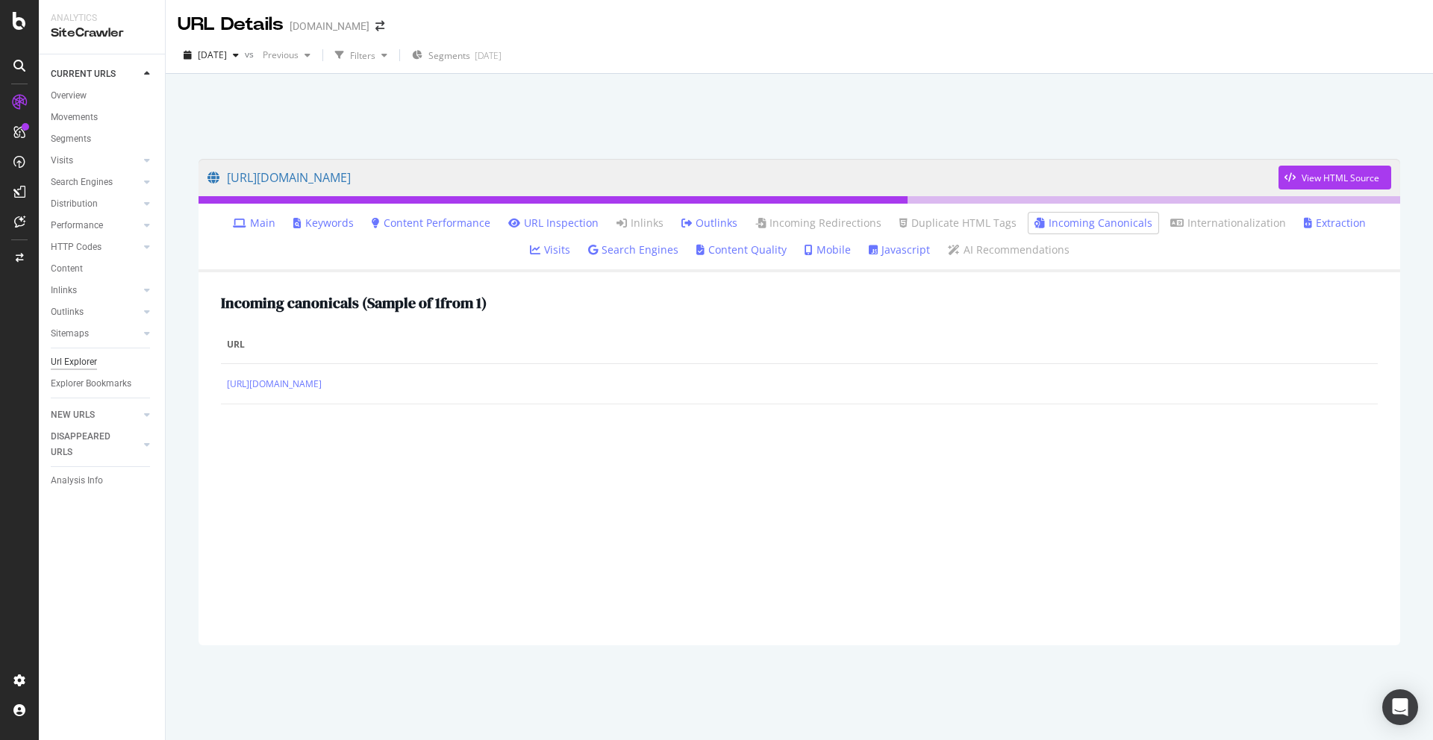
click at [76, 357] on div "Url Explorer" at bounding box center [74, 362] width 46 height 16
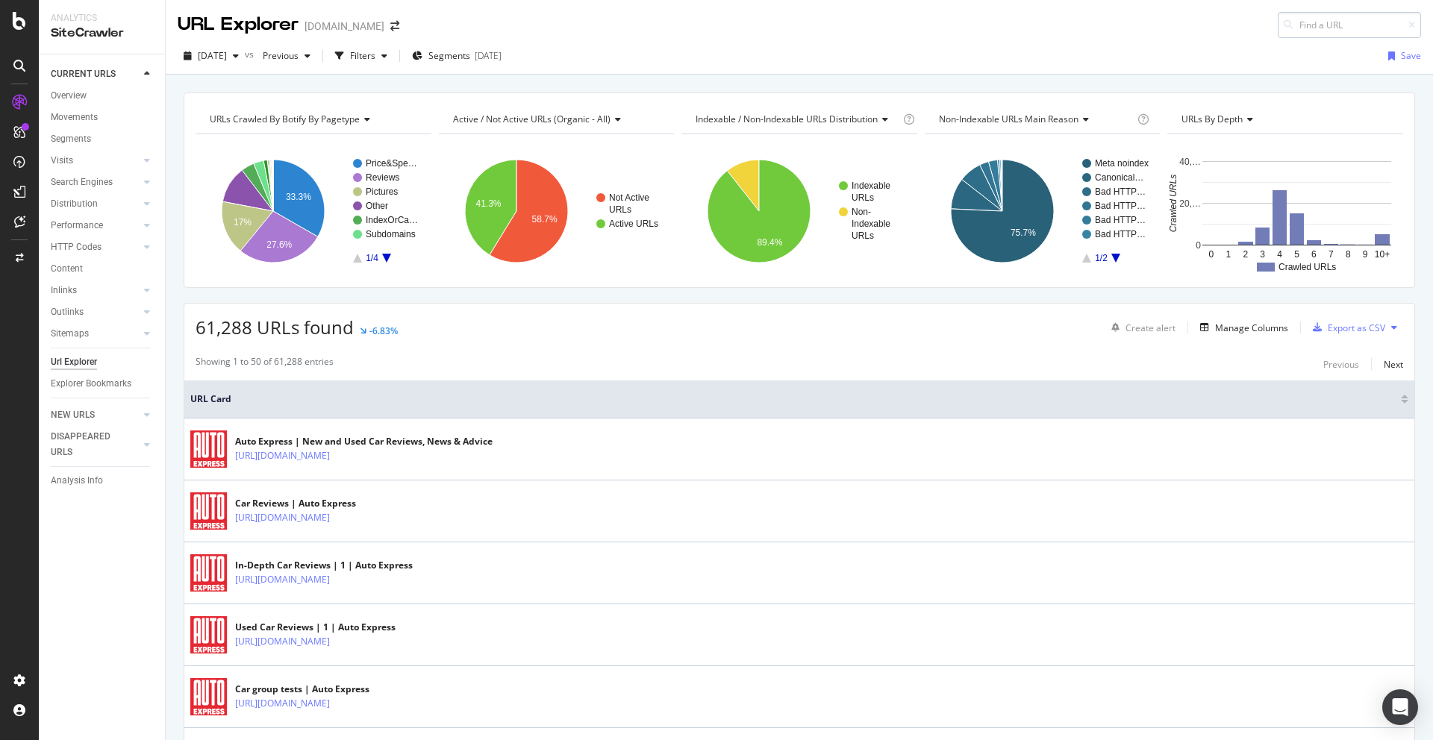
click at [1324, 27] on input at bounding box center [1349, 25] width 143 height 26
type input "[URL][DOMAIN_NAME]"
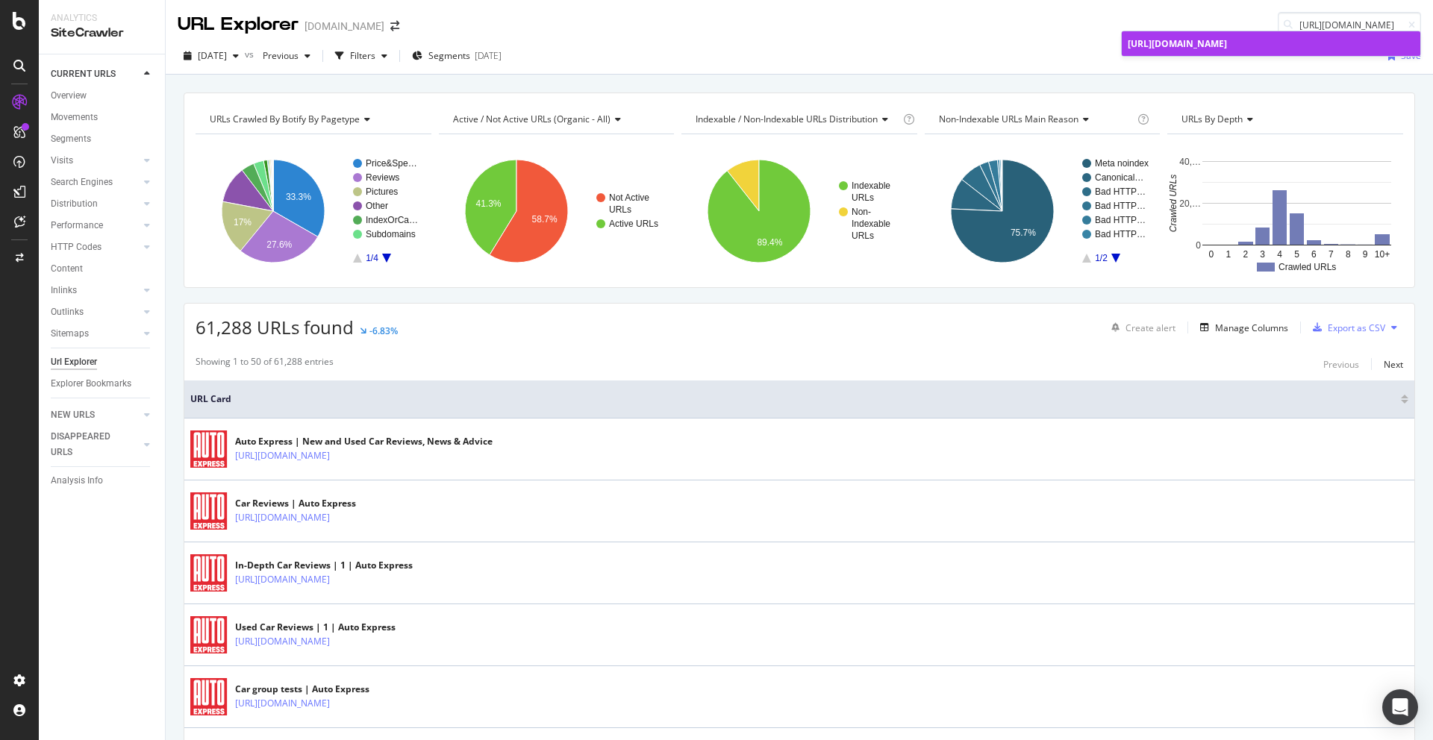
scroll to position [0, 0]
click at [1227, 44] on span "[URL][DOMAIN_NAME]" at bounding box center [1177, 43] width 99 height 13
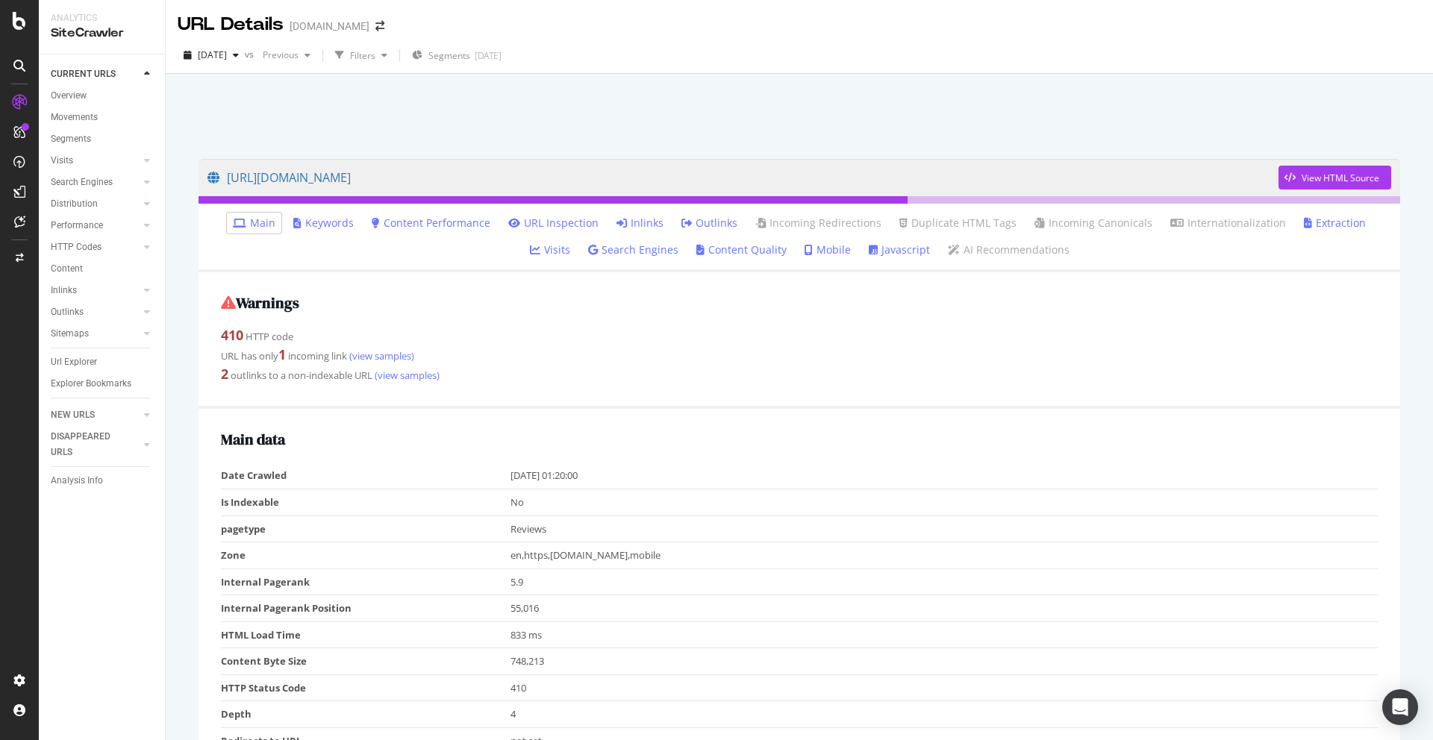
click at [616, 228] on link "Inlinks" at bounding box center [639, 223] width 47 height 15
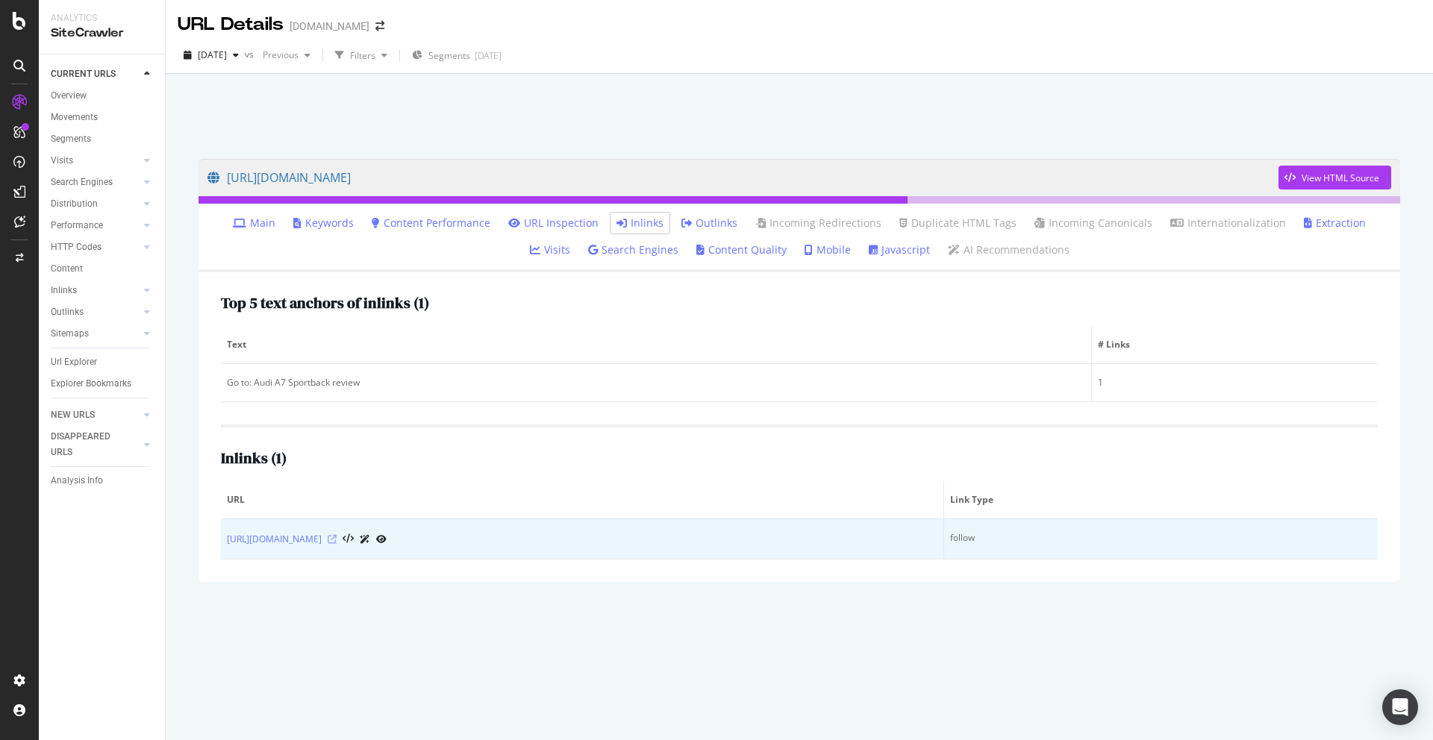
click at [337, 541] on icon at bounding box center [332, 539] width 9 height 9
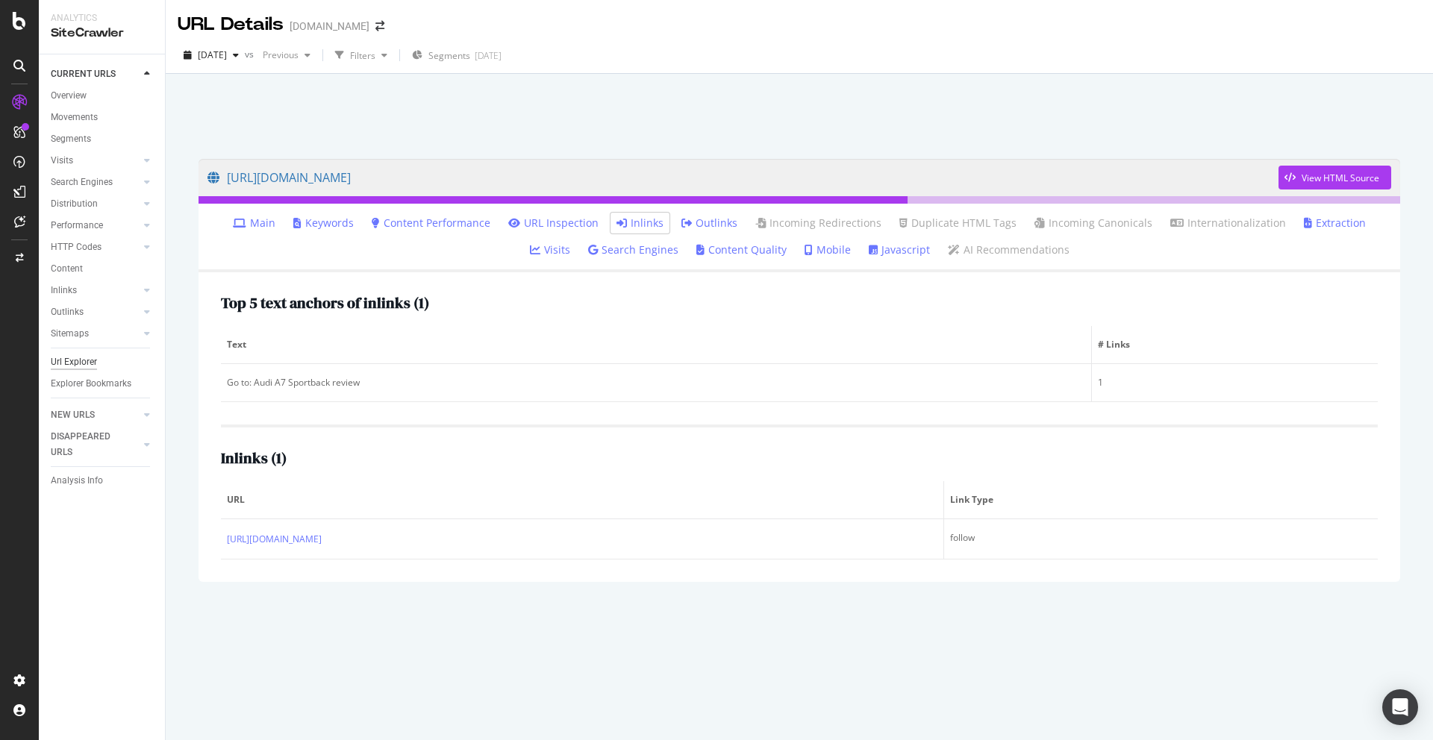
click at [57, 358] on div "Url Explorer" at bounding box center [74, 362] width 46 height 16
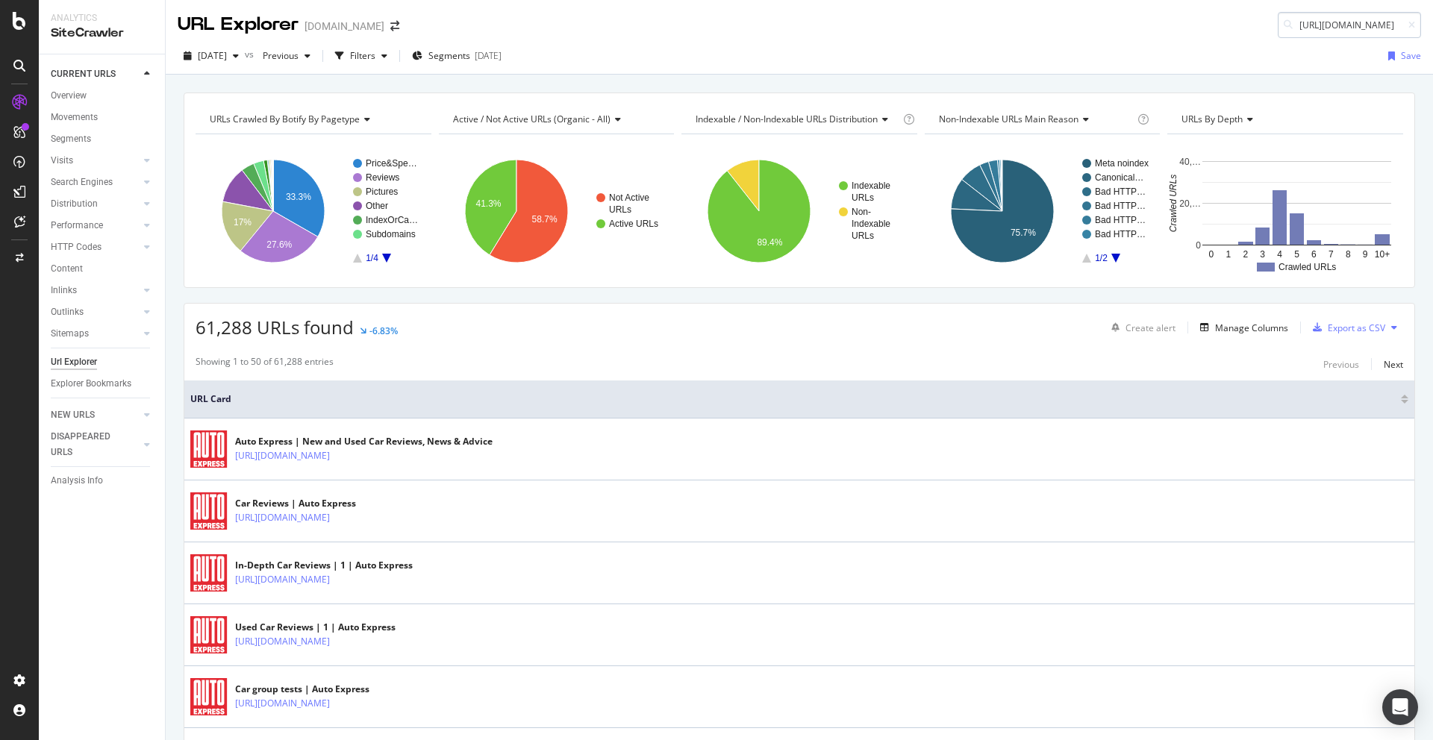
scroll to position [0, 146]
type input "[URL][DOMAIN_NAME]"
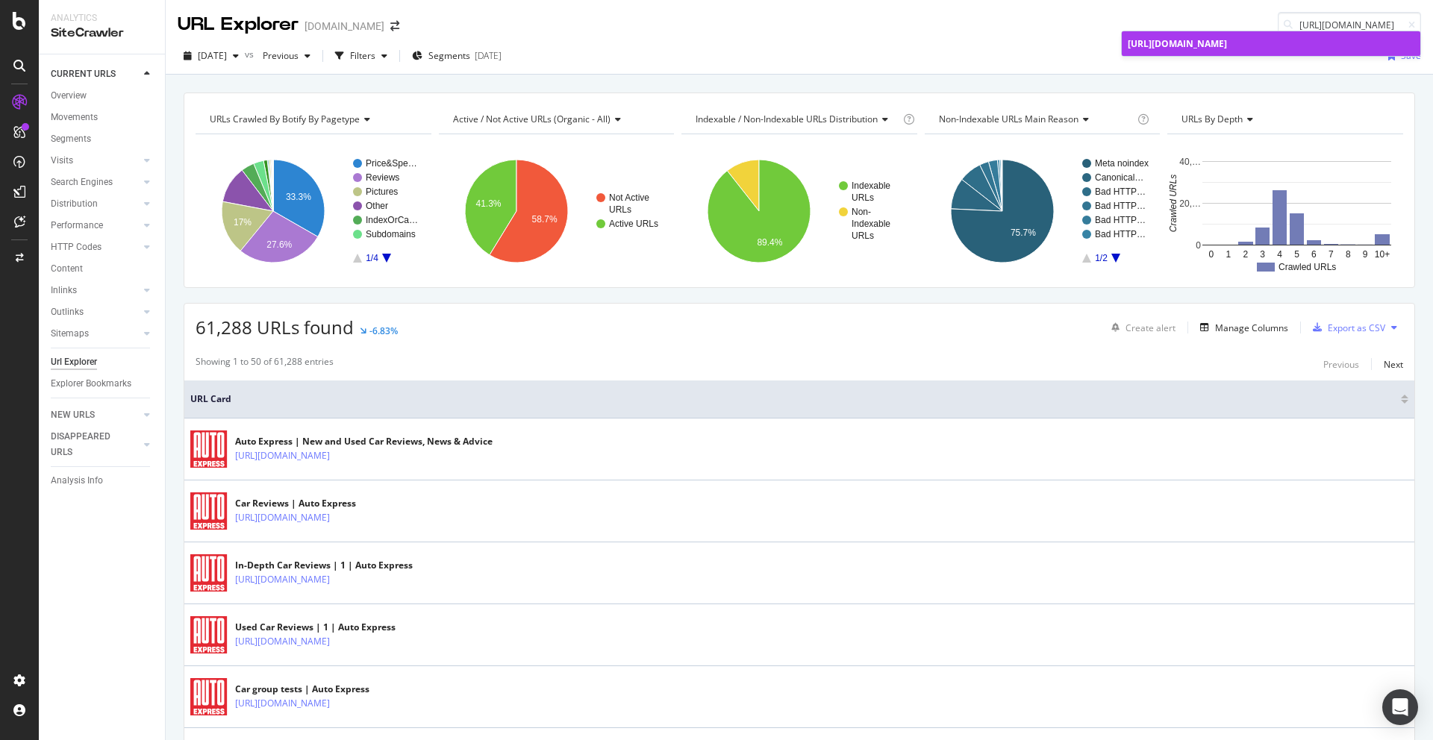
click at [1309, 51] on link "[URL][DOMAIN_NAME]" at bounding box center [1271, 43] width 298 height 25
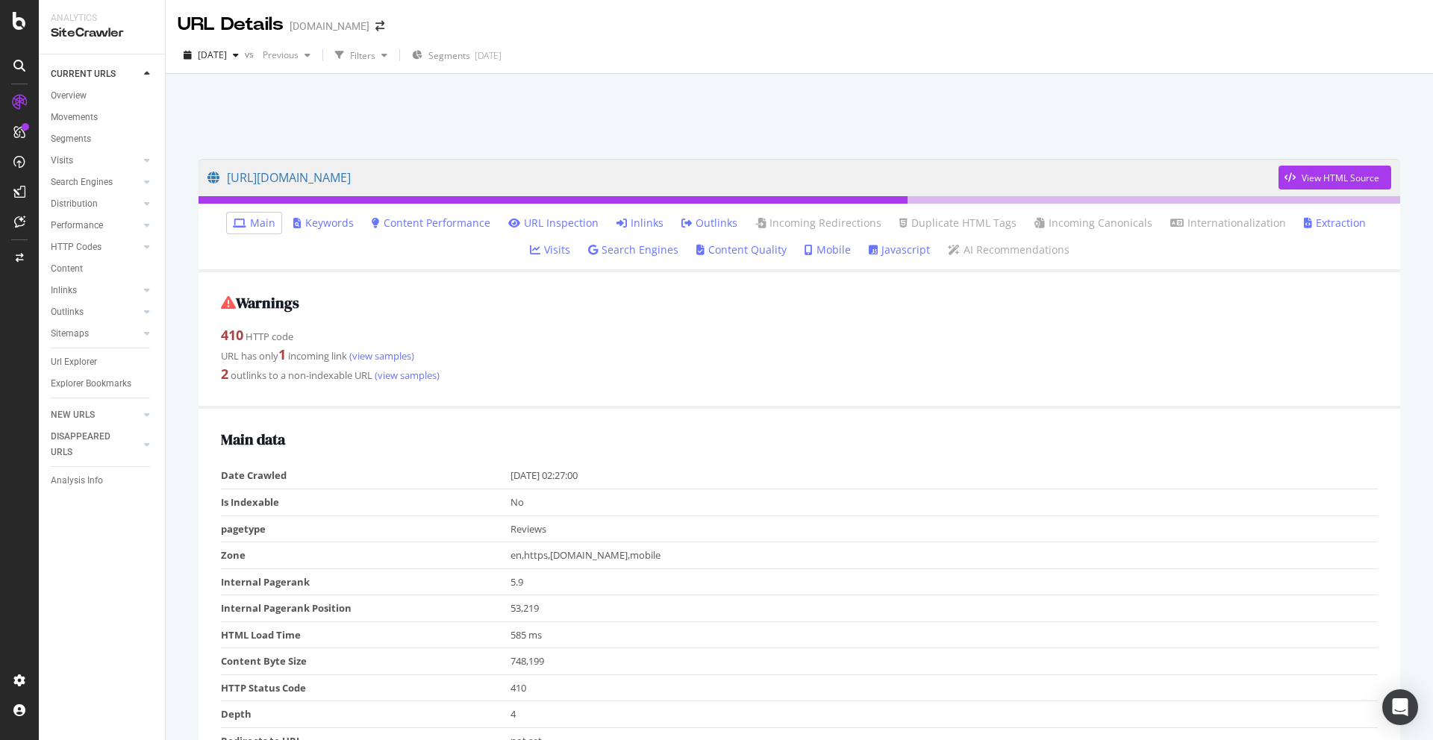
click at [616, 225] on link "Inlinks" at bounding box center [639, 223] width 47 height 15
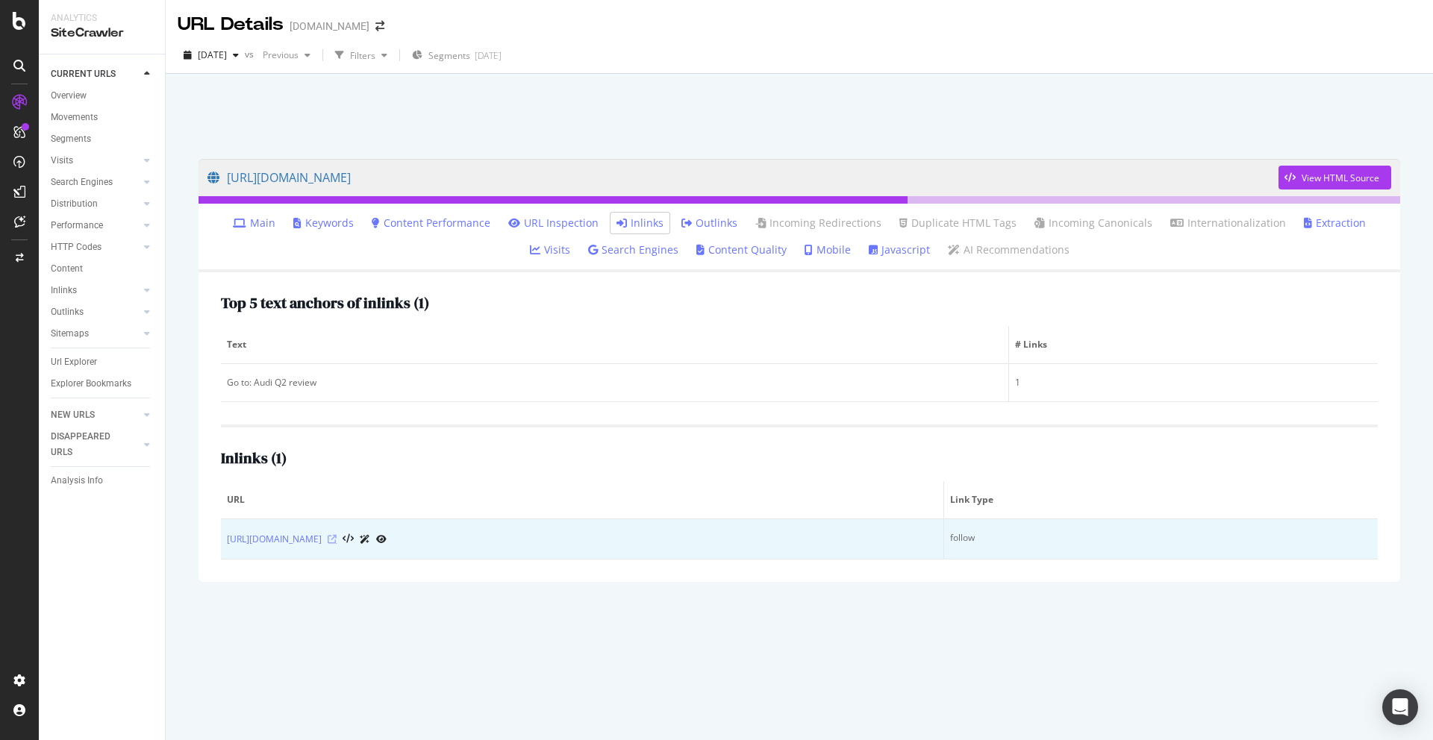
click at [337, 540] on icon at bounding box center [332, 539] width 9 height 9
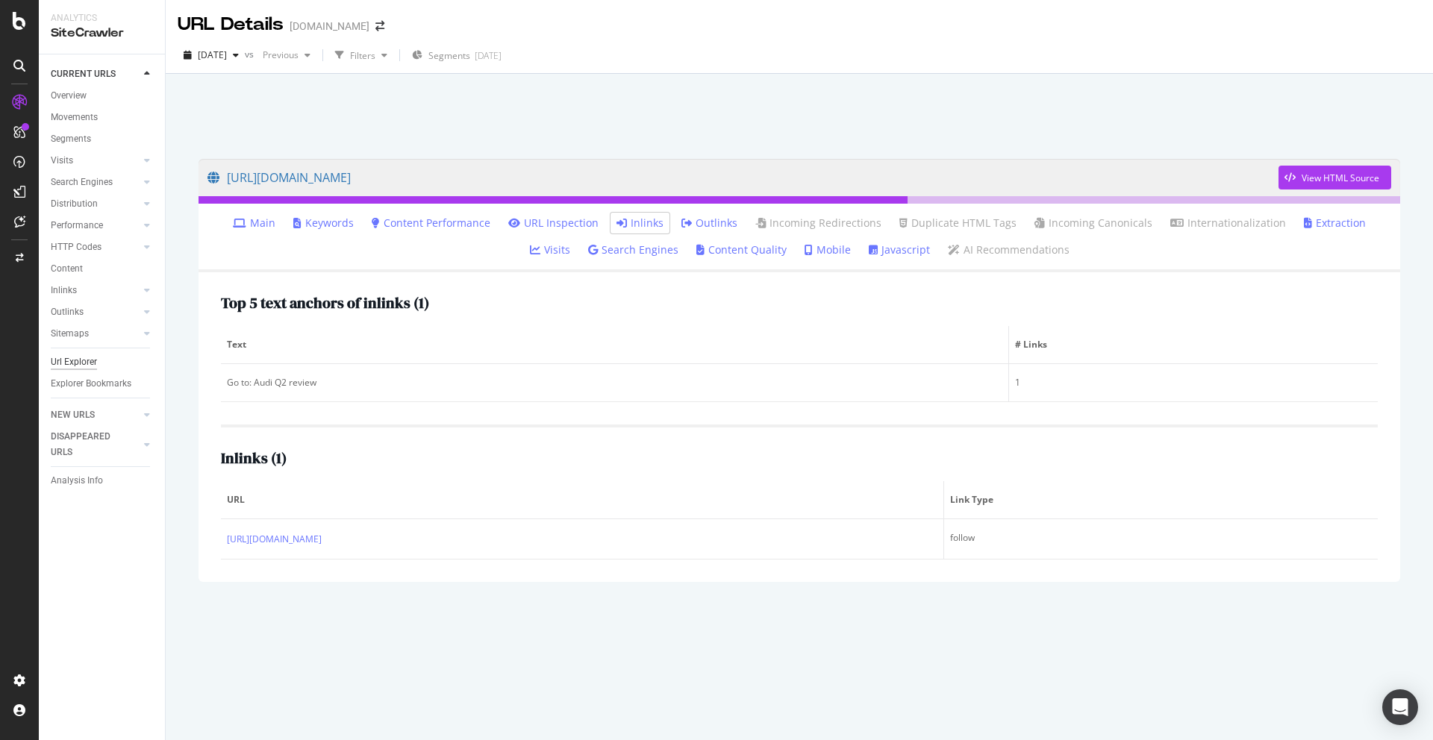
click at [85, 363] on div "Url Explorer" at bounding box center [74, 362] width 46 height 16
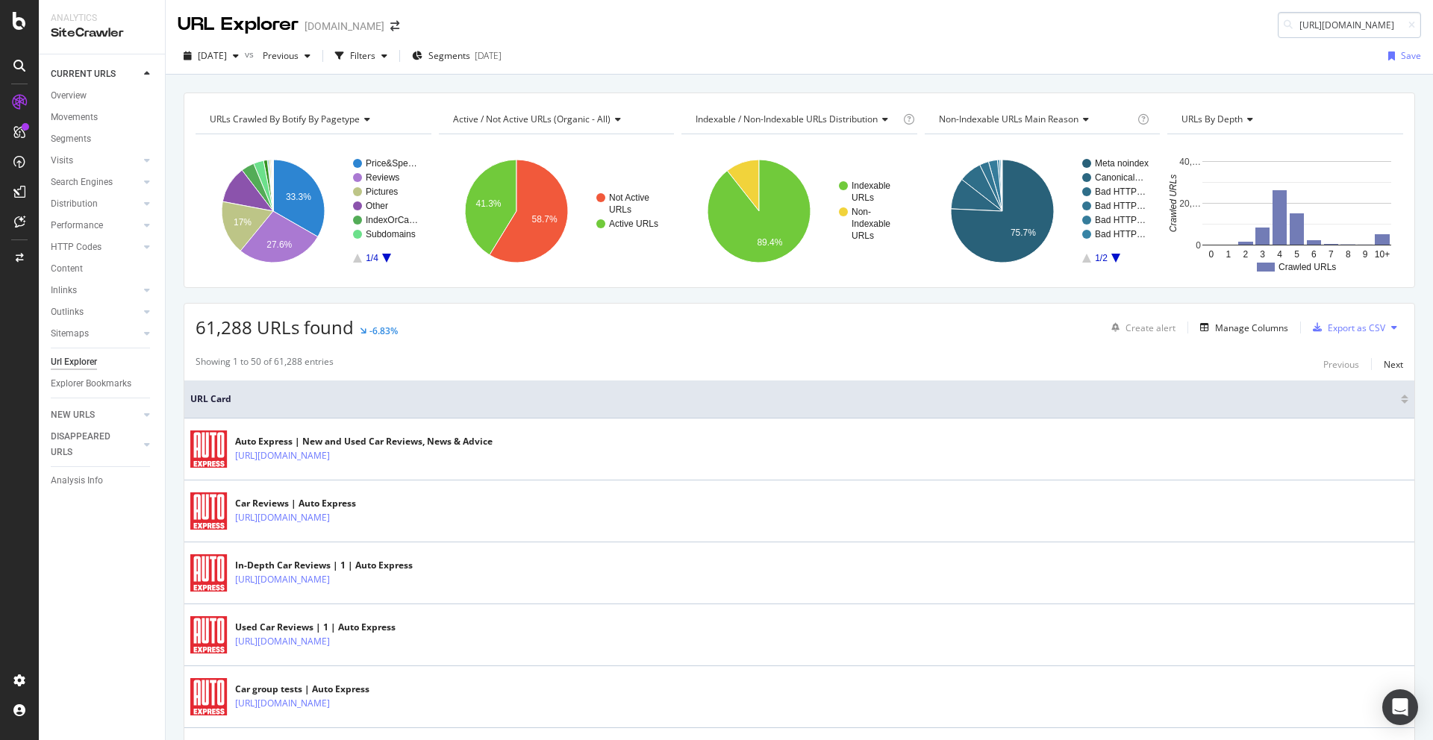
scroll to position [0, 101]
type input "[URL][DOMAIN_NAME]"
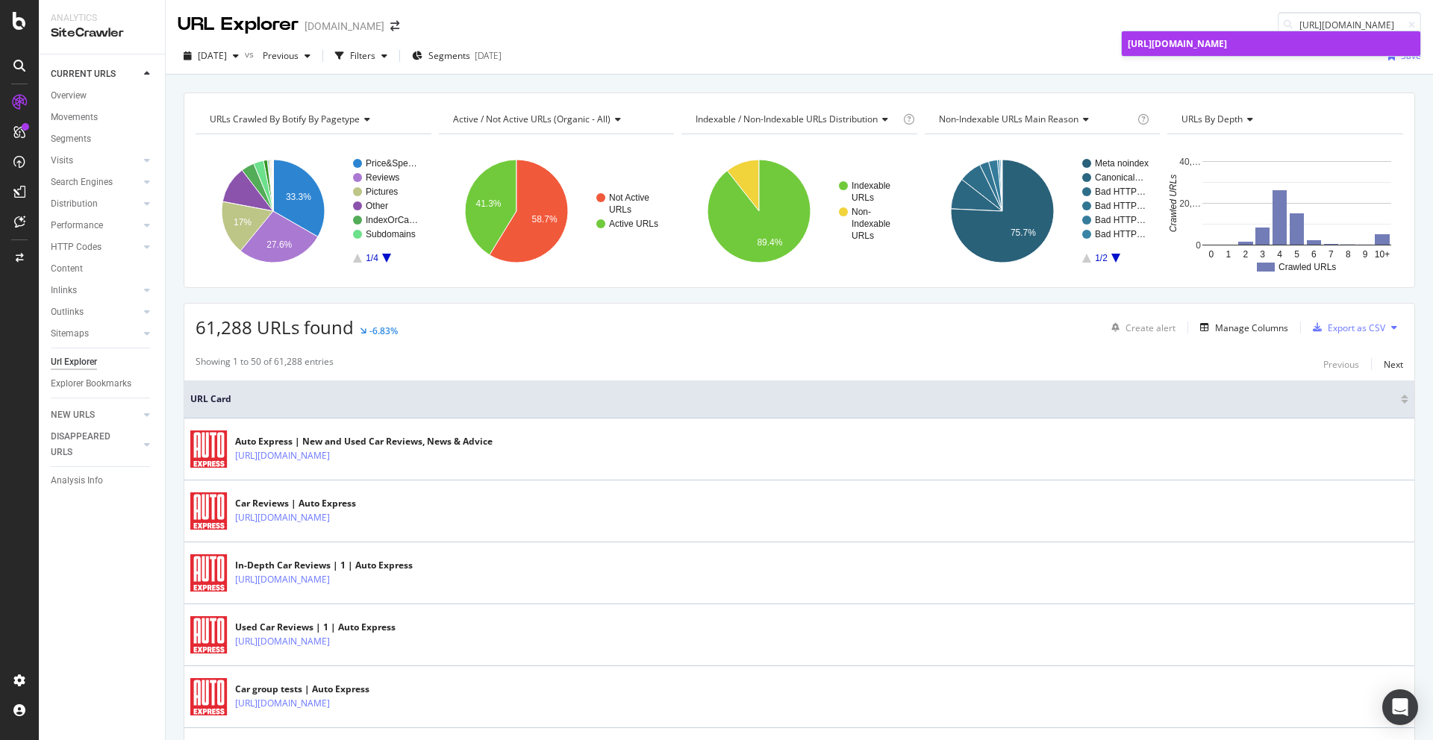
click at [1227, 44] on span "[URL][DOMAIN_NAME]" at bounding box center [1177, 43] width 99 height 13
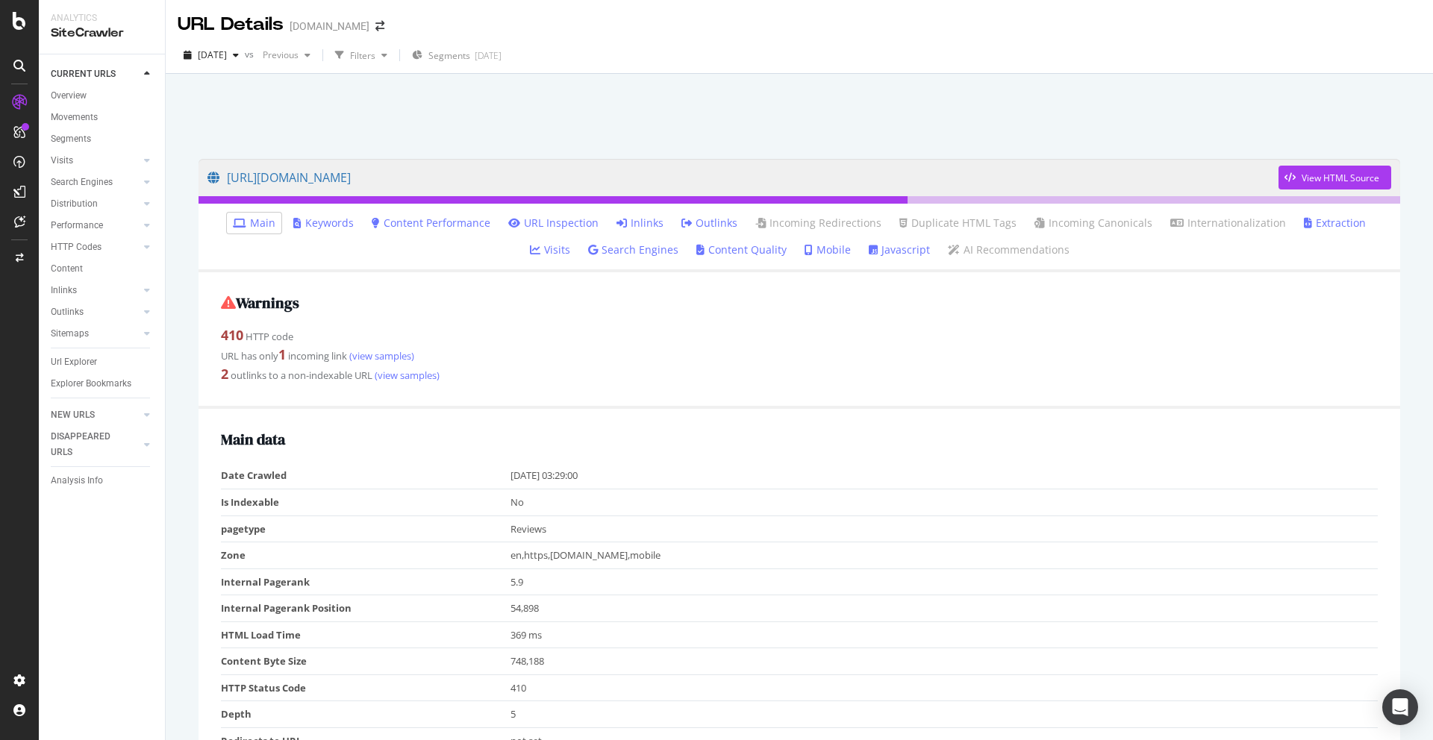
click at [627, 219] on link "Inlinks" at bounding box center [639, 223] width 47 height 15
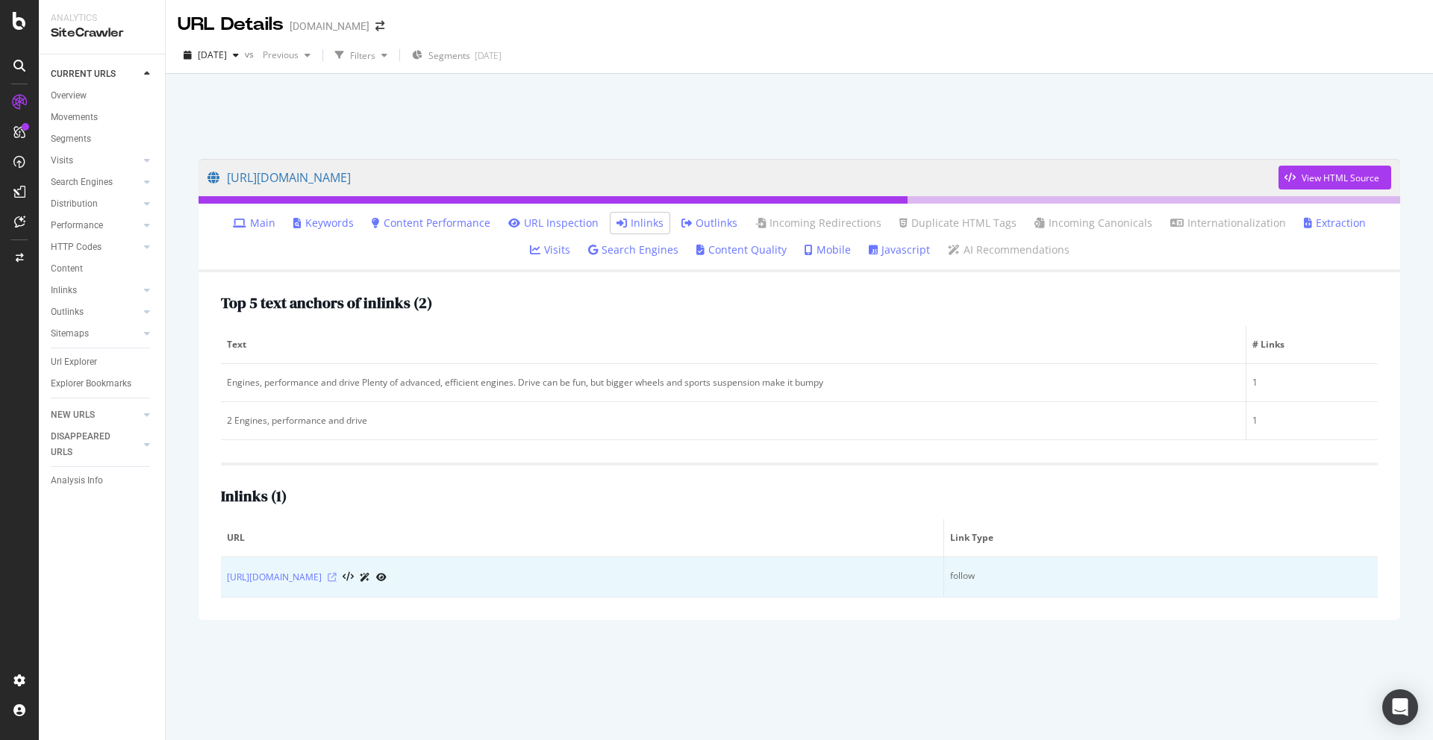
click at [337, 581] on icon at bounding box center [332, 577] width 9 height 9
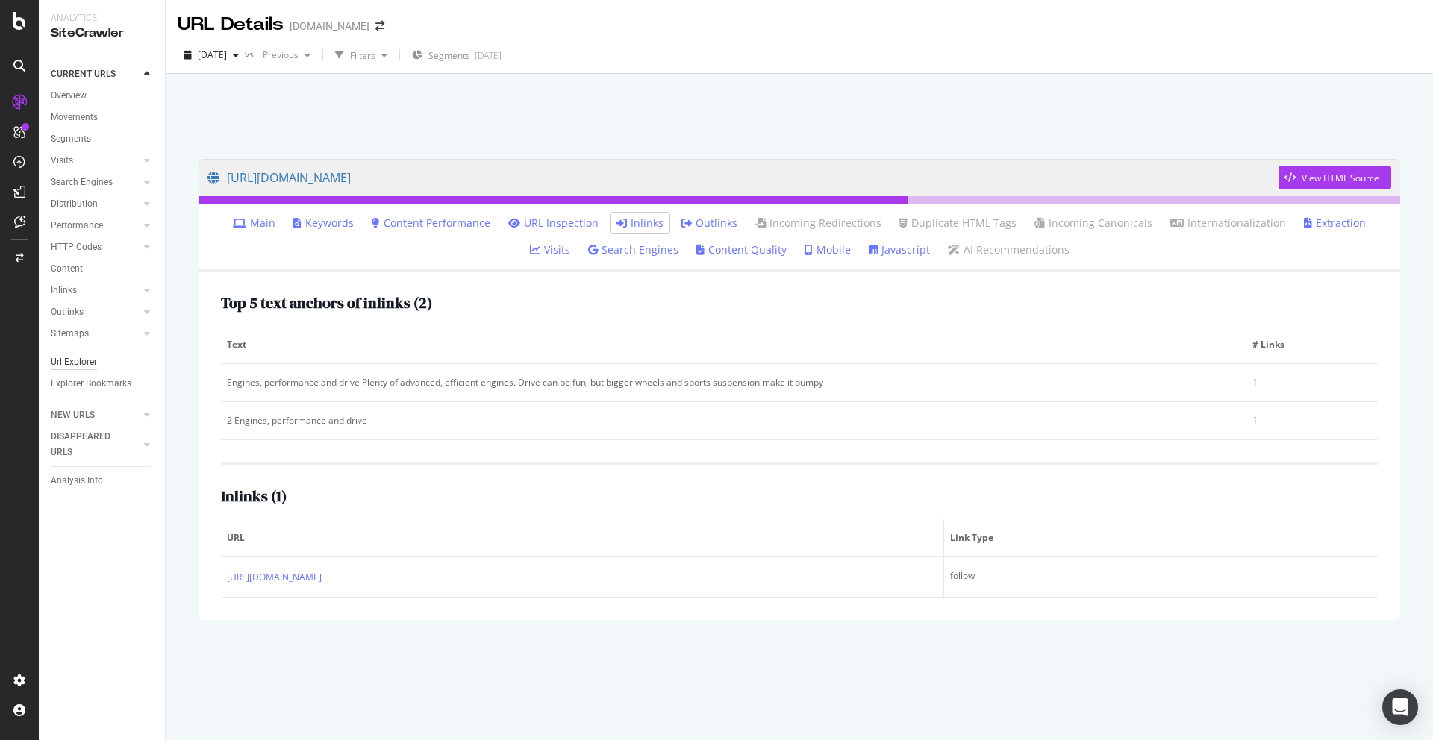
click at [66, 360] on div "Url Explorer" at bounding box center [74, 362] width 46 height 16
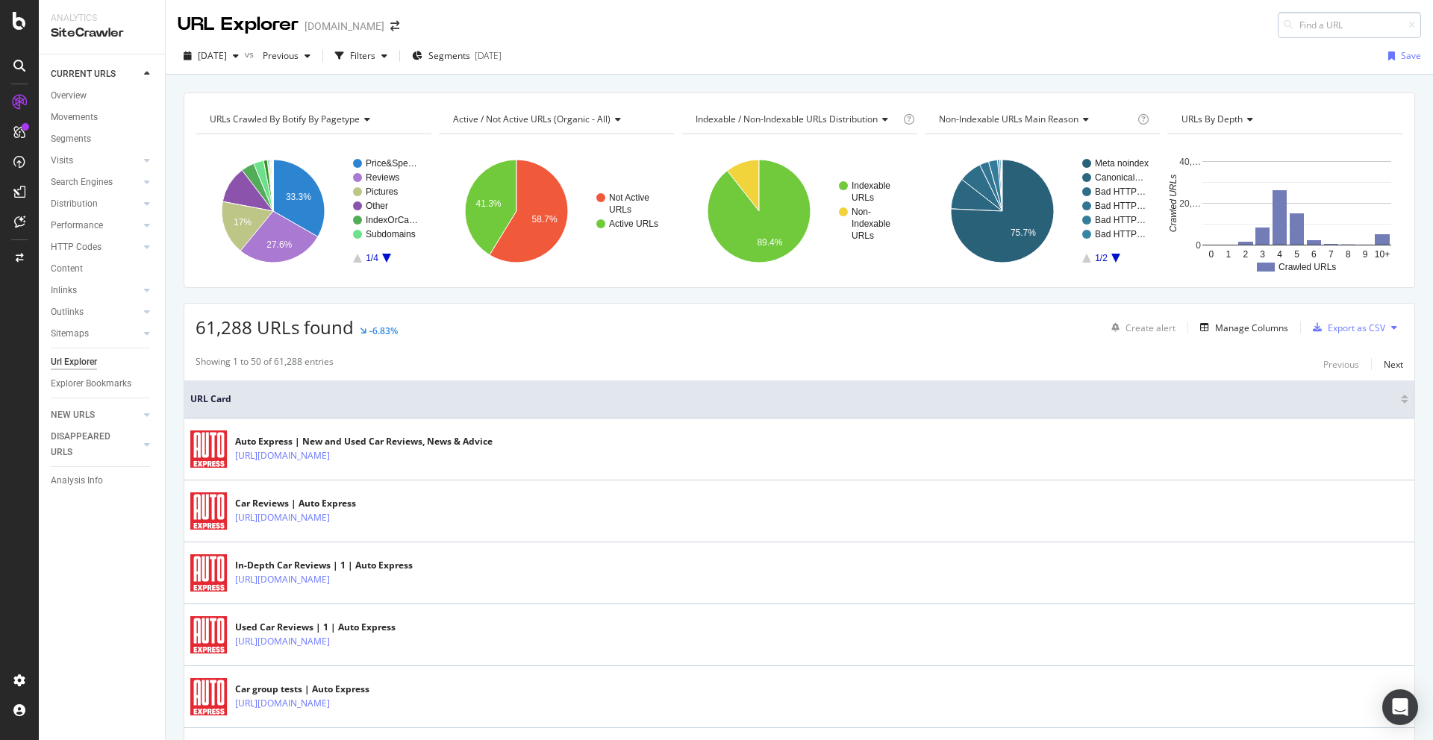
click at [1327, 19] on input at bounding box center [1349, 25] width 143 height 26
type input "[URL][DOMAIN_NAME]"
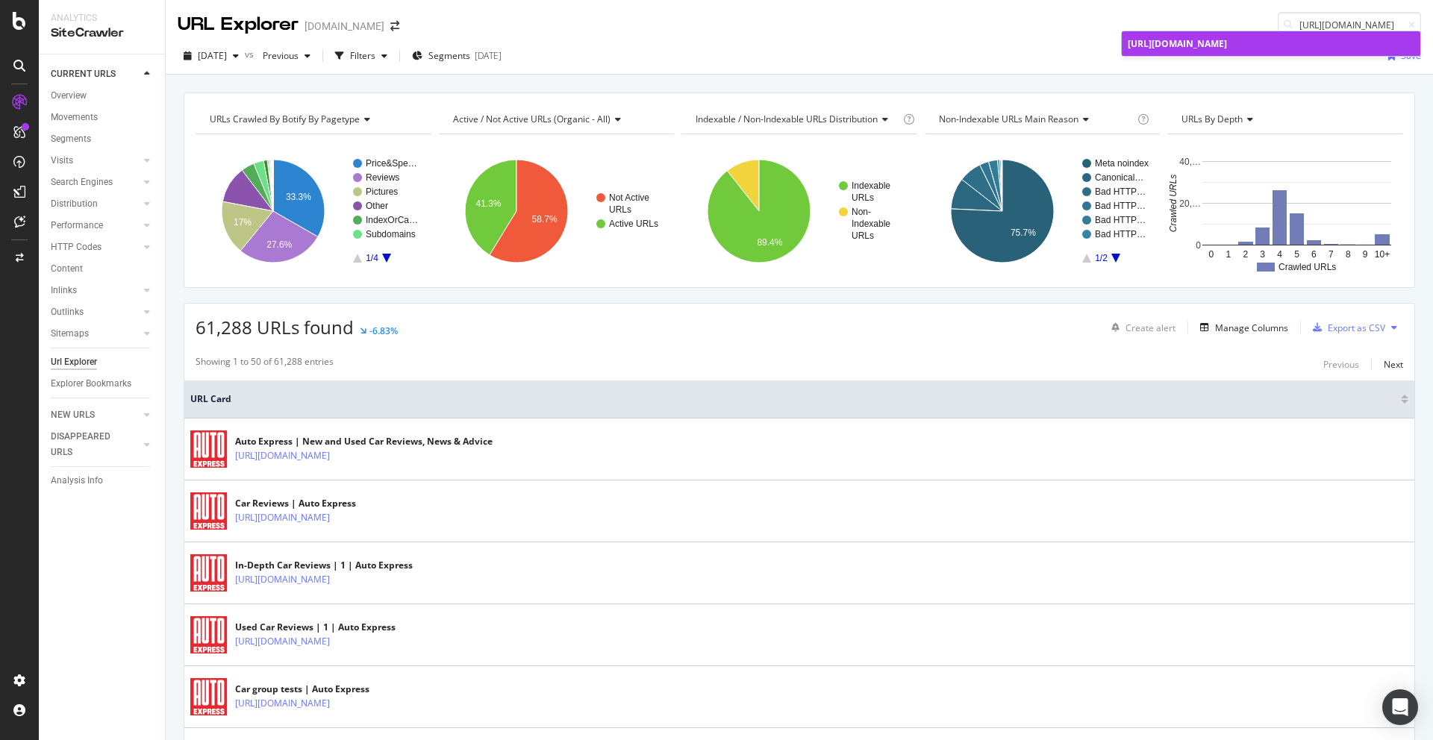
click at [1227, 46] on span "[URL][DOMAIN_NAME]" at bounding box center [1177, 43] width 99 height 13
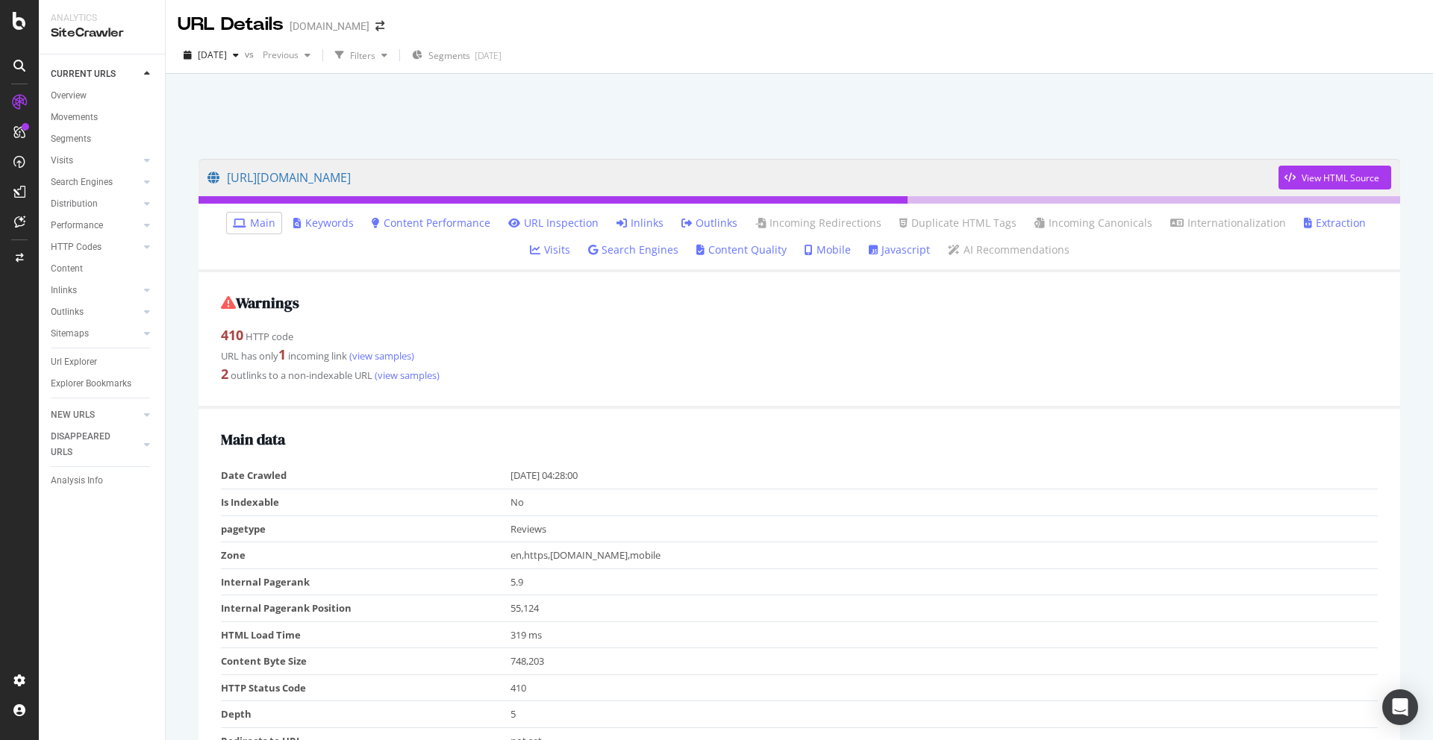
click at [625, 222] on link "Inlinks" at bounding box center [639, 223] width 47 height 15
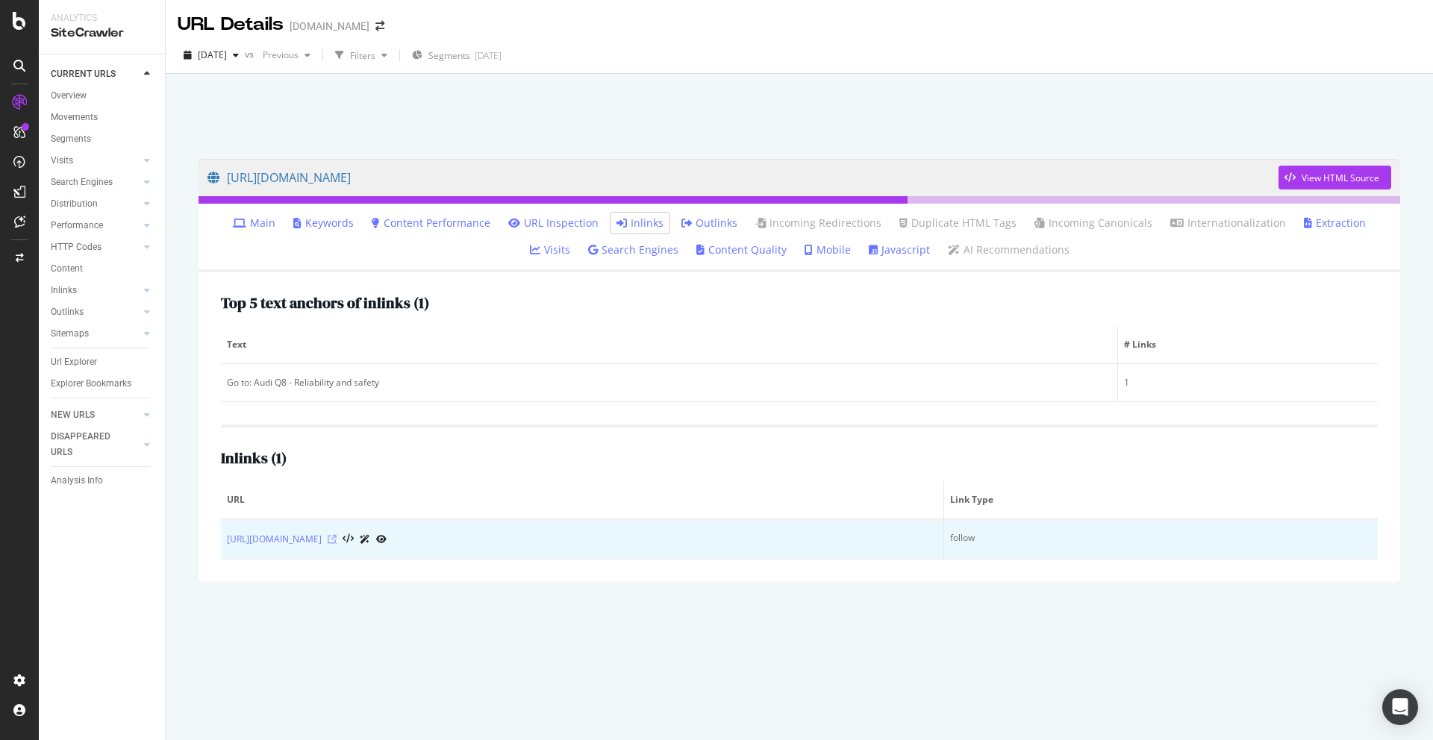
click at [337, 537] on icon at bounding box center [332, 539] width 9 height 9
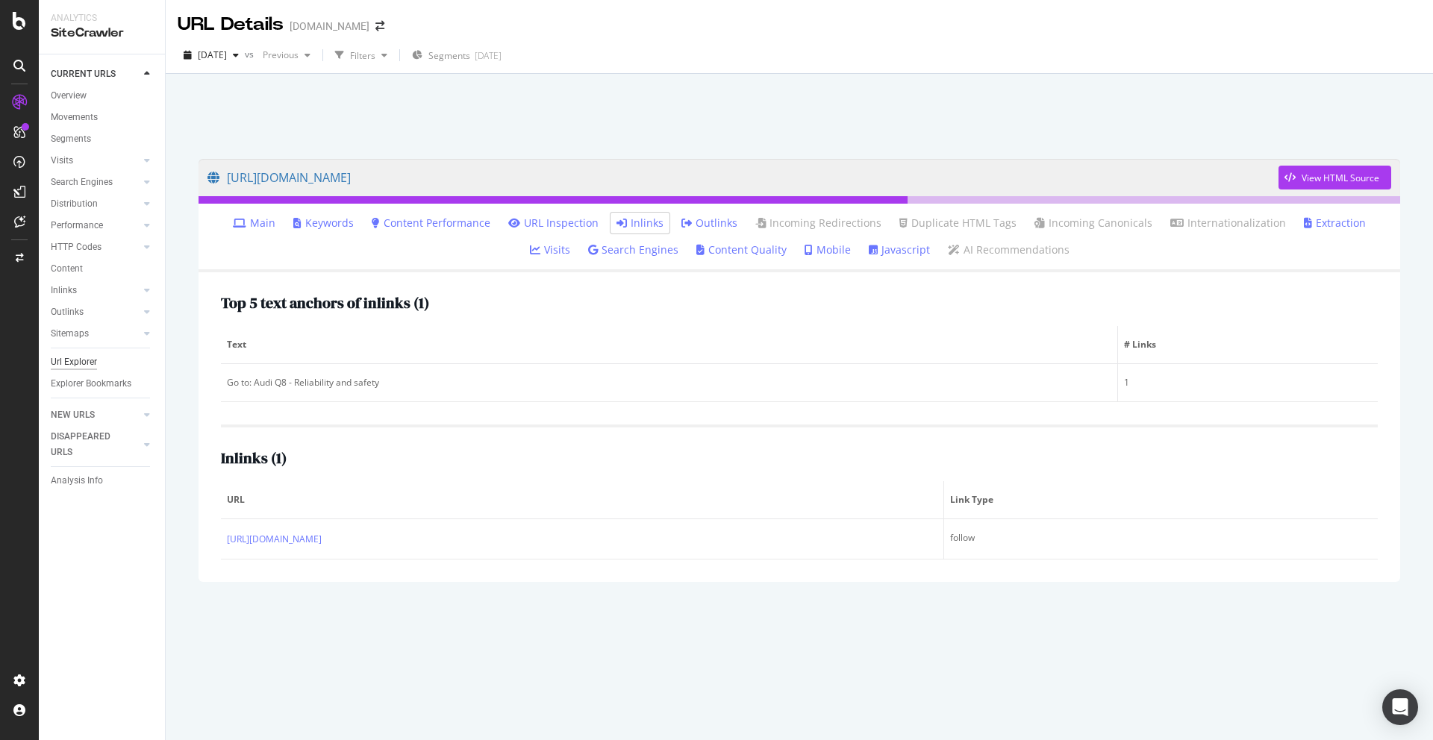
click at [78, 363] on div "Url Explorer" at bounding box center [74, 362] width 46 height 16
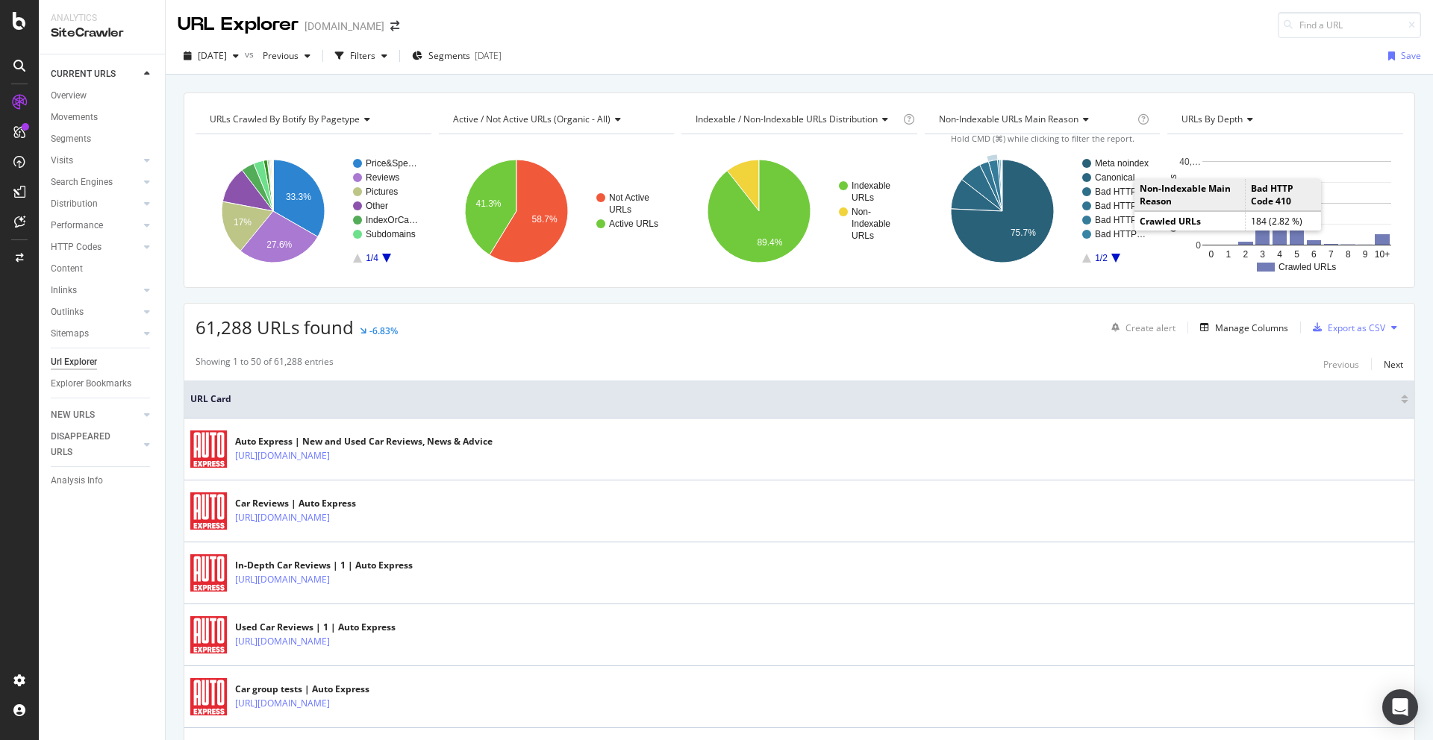
click at [1119, 217] on rect "A chart." at bounding box center [1122, 220] width 54 height 9
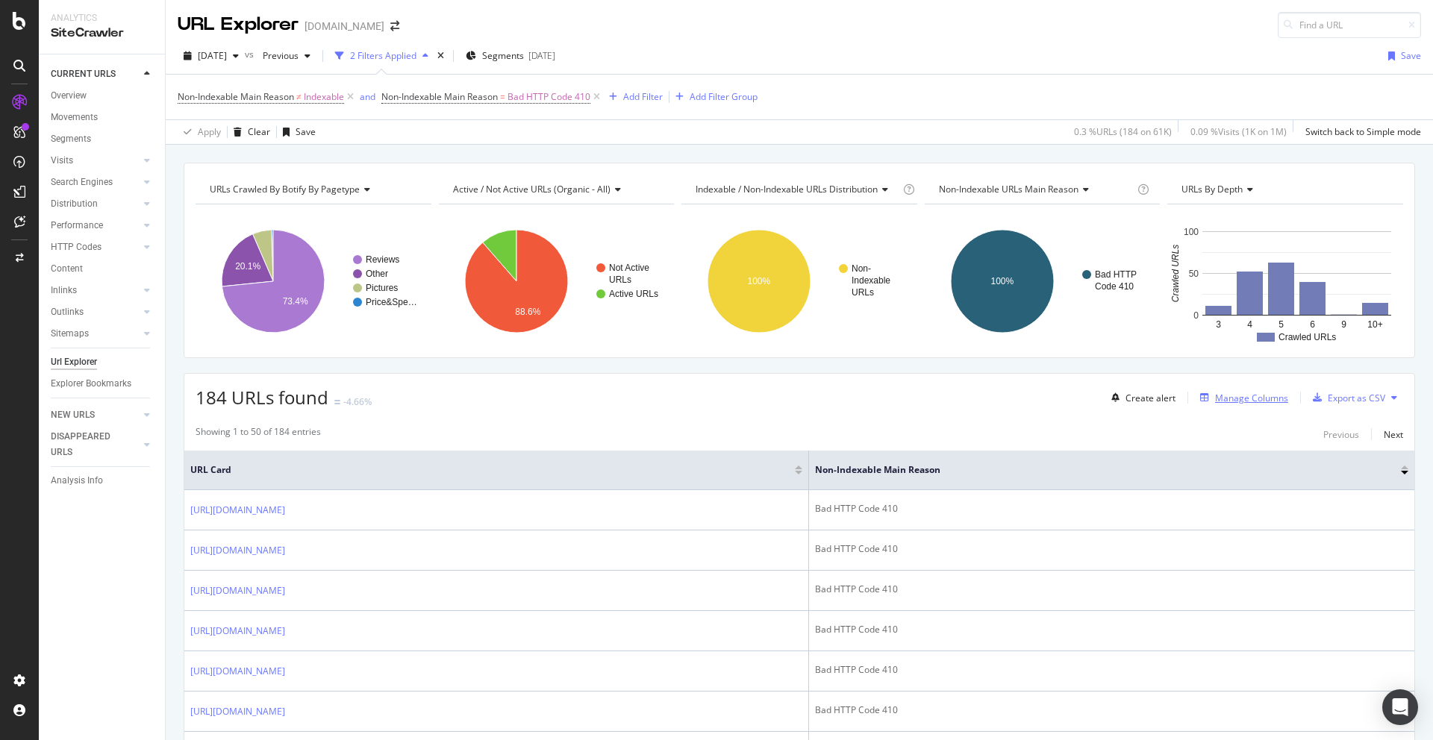
click at [1269, 395] on div "Manage Columns" at bounding box center [1251, 398] width 73 height 13
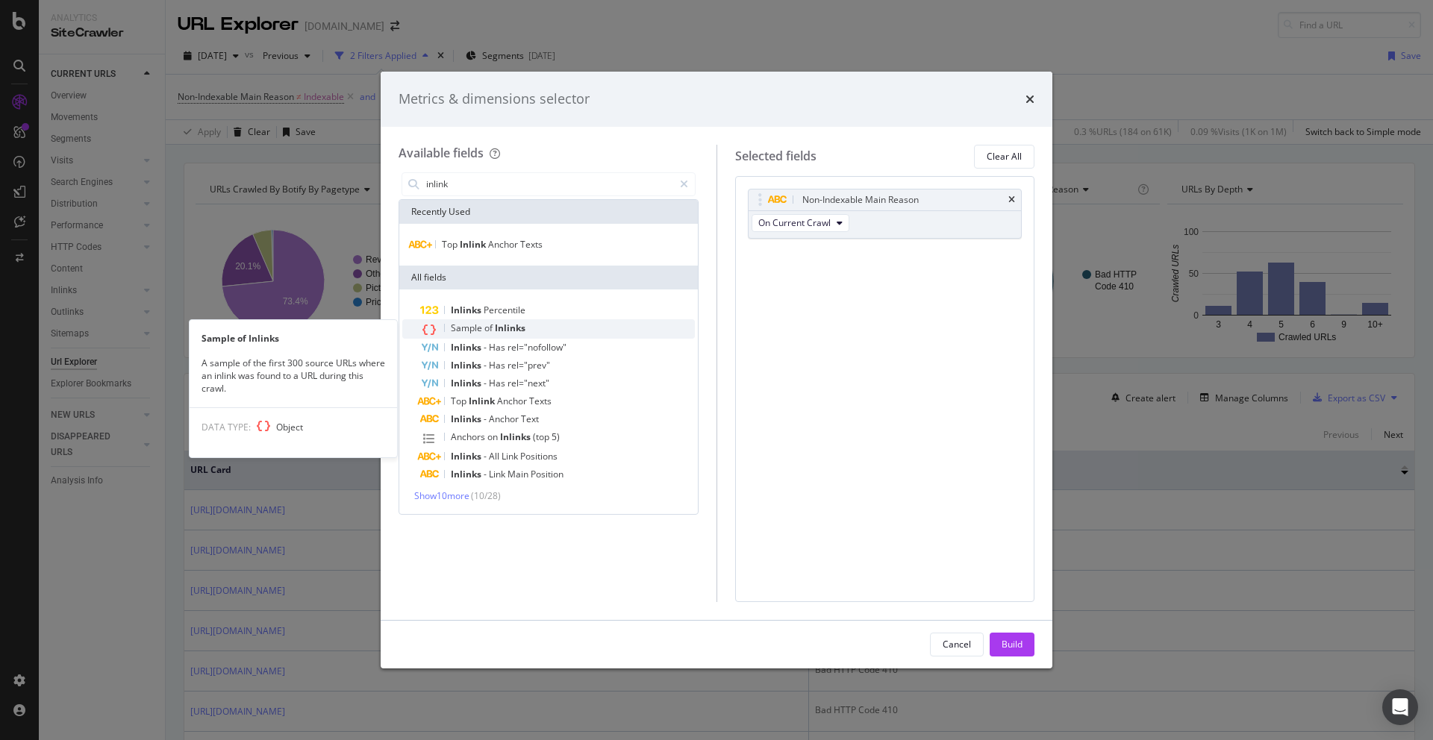
click at [572, 320] on div "Sample of Inlinks" at bounding box center [557, 328] width 275 height 19
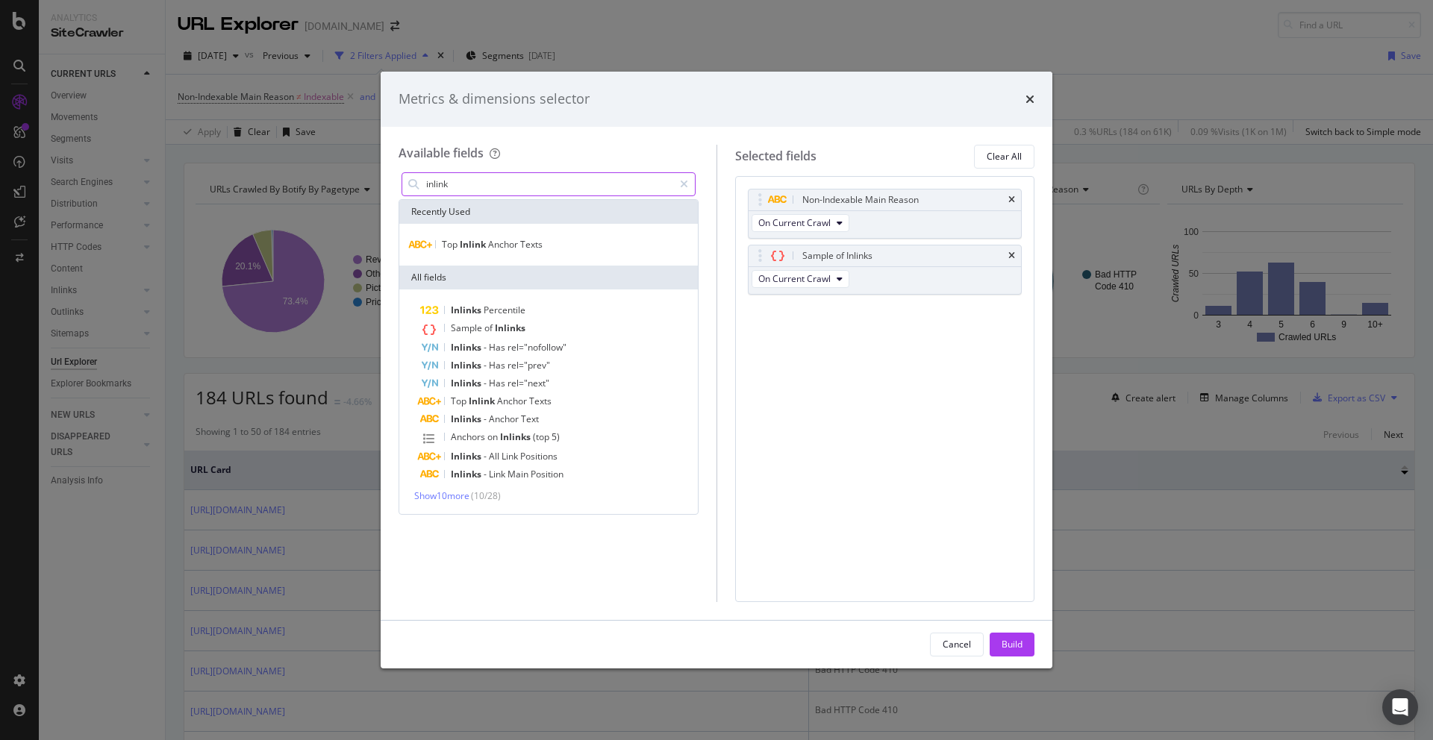
click at [488, 181] on input "inlink" at bounding box center [549, 184] width 248 height 22
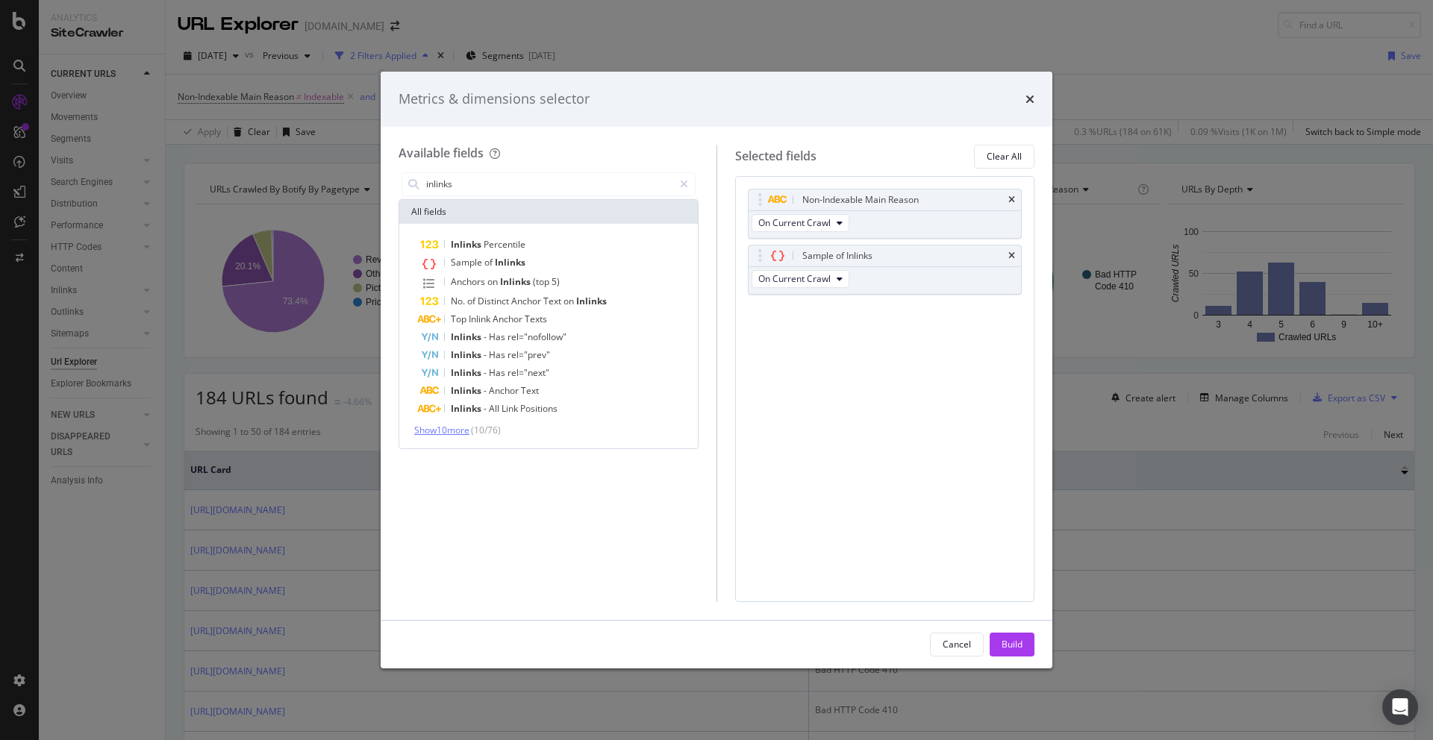
click at [458, 435] on span "Show 10 more" at bounding box center [441, 430] width 55 height 13
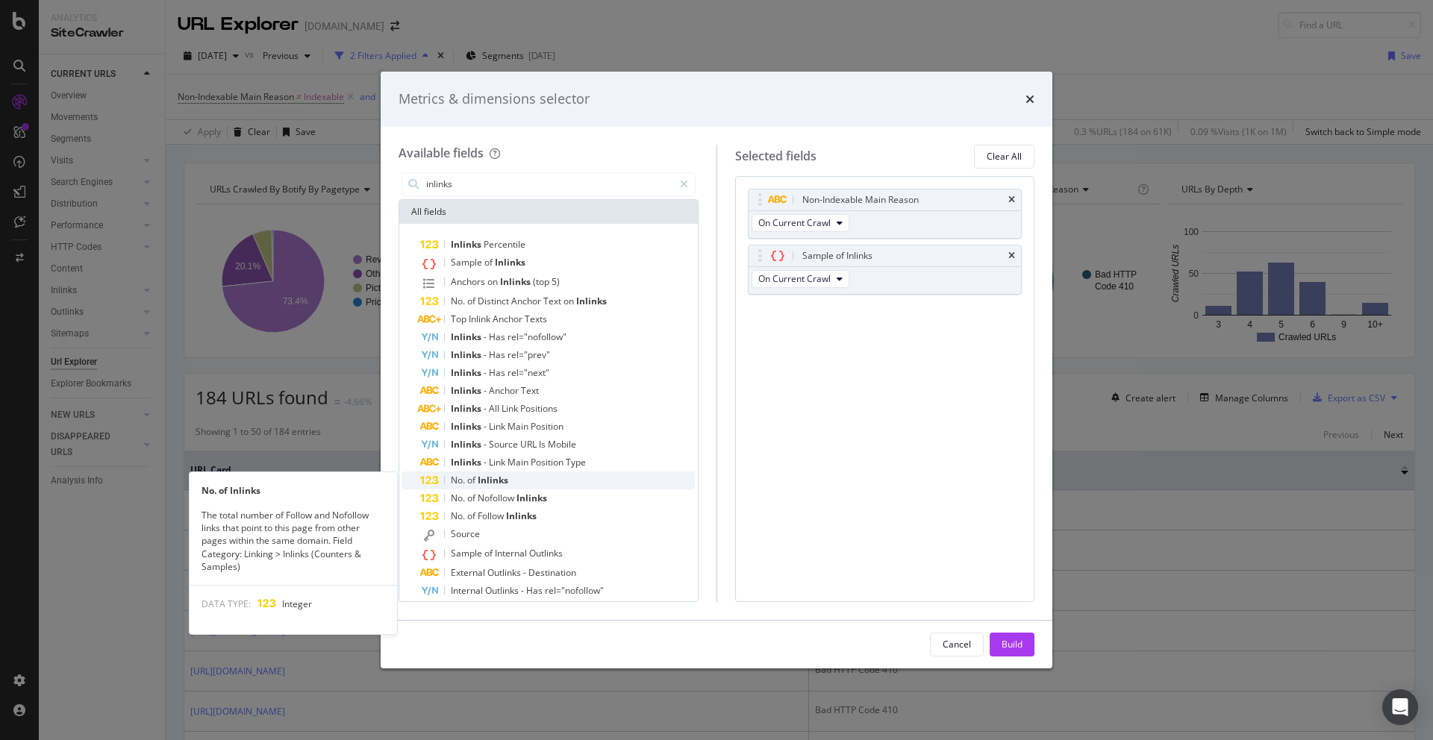
click at [470, 476] on span "of" at bounding box center [472, 480] width 10 height 13
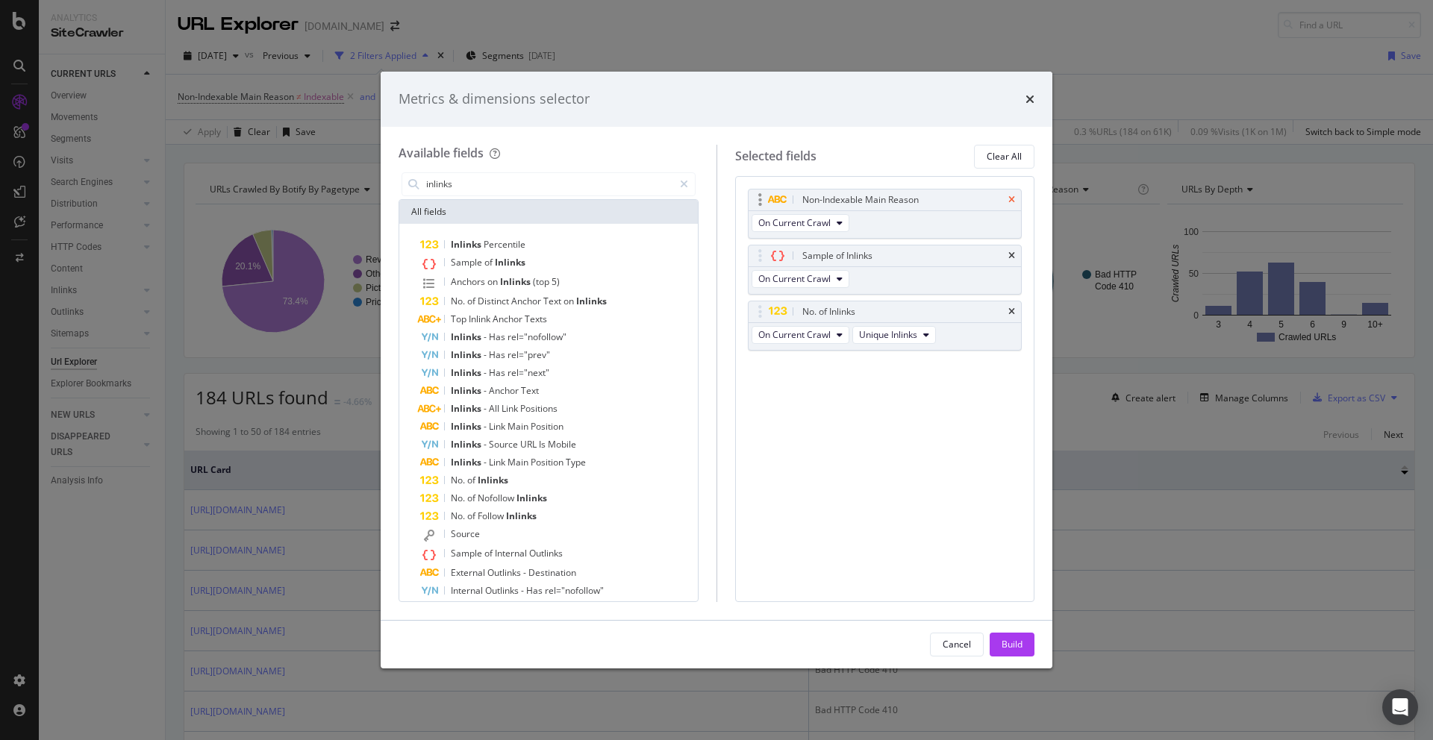
click at [1013, 196] on icon "times" at bounding box center [1011, 200] width 7 height 9
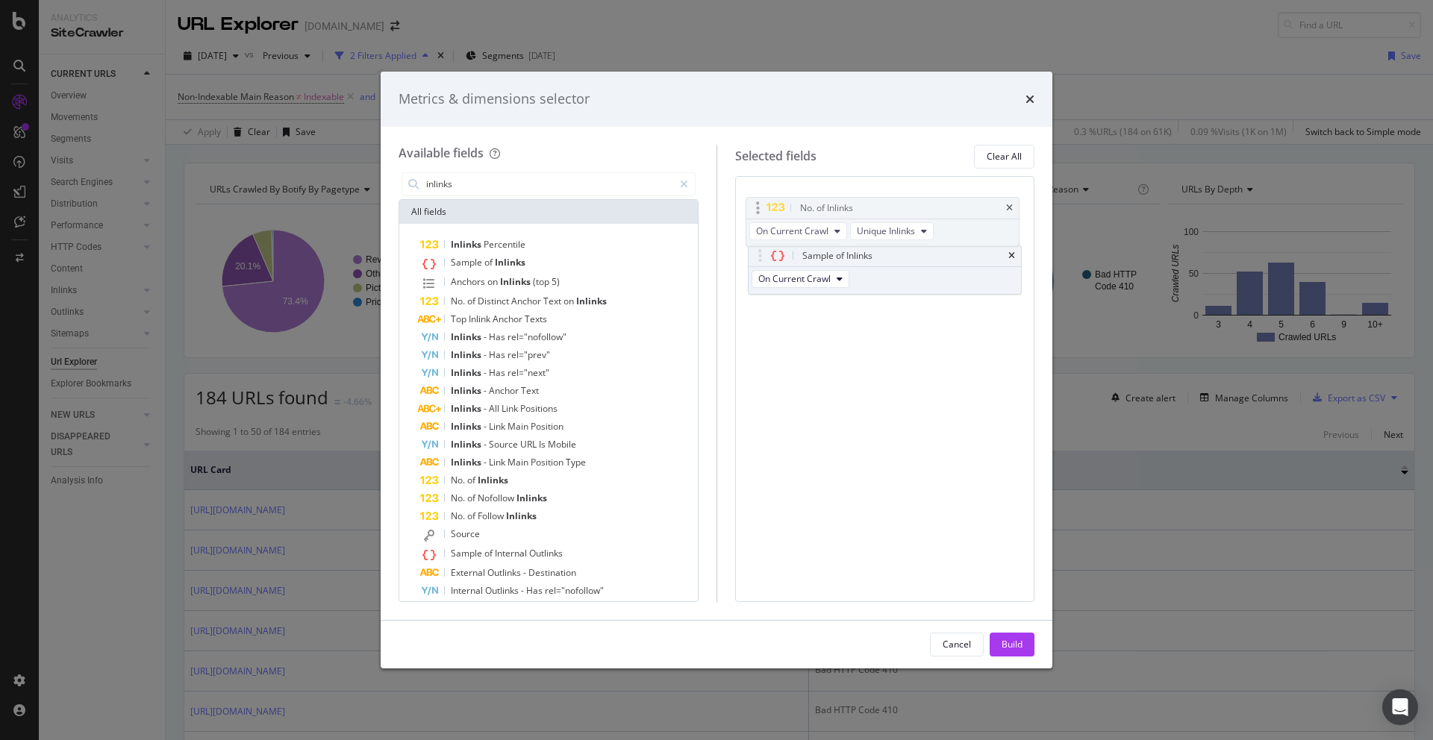
drag, startPoint x: 778, startPoint y: 258, endPoint x: 775, endPoint y: 203, distance: 55.3
click at [775, 203] on body "Analytics SiteCrawler CURRENT URLS Overview Movements Segments Visits Analysis …" at bounding box center [716, 370] width 1433 height 740
click at [526, 187] on input "inlinks" at bounding box center [549, 184] width 248 height 22
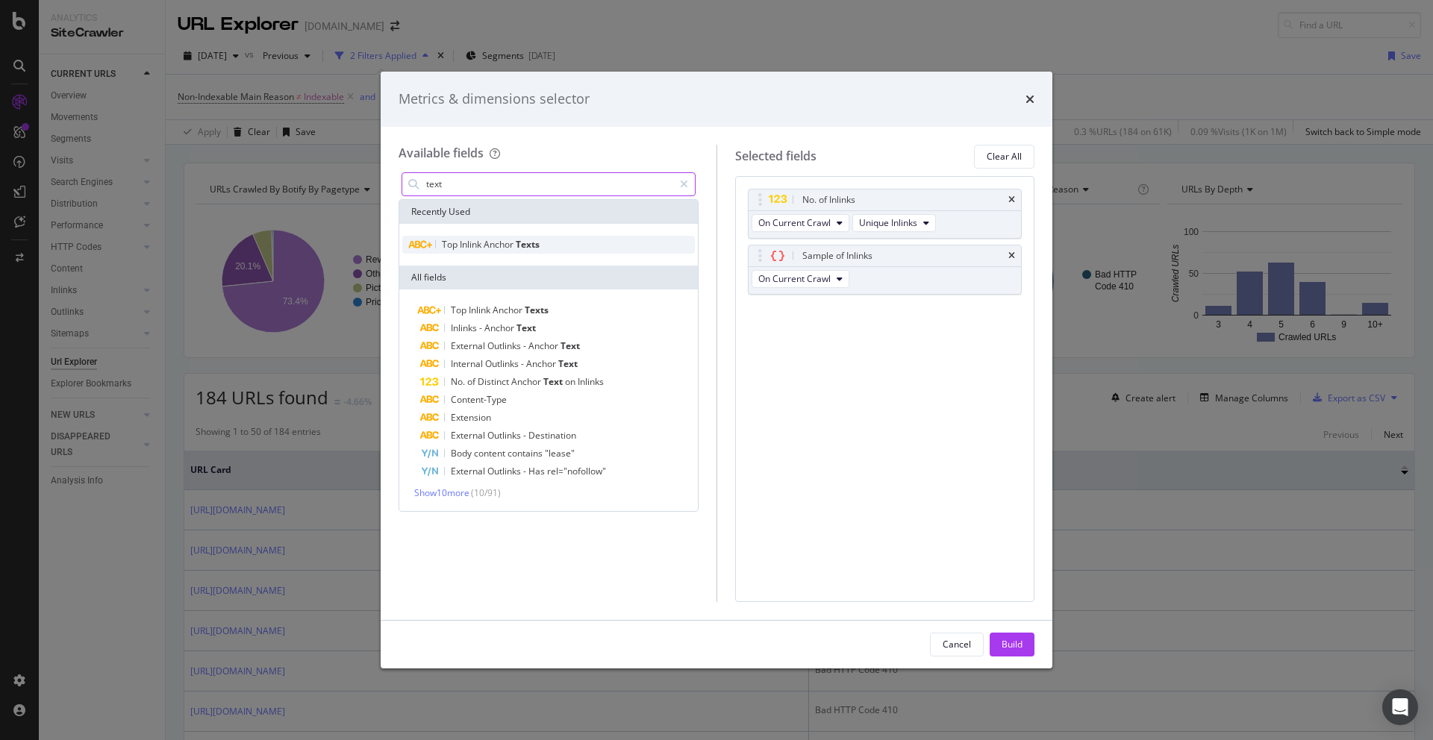
type input "text"
click at [529, 246] on span "Texts" at bounding box center [528, 244] width 24 height 13
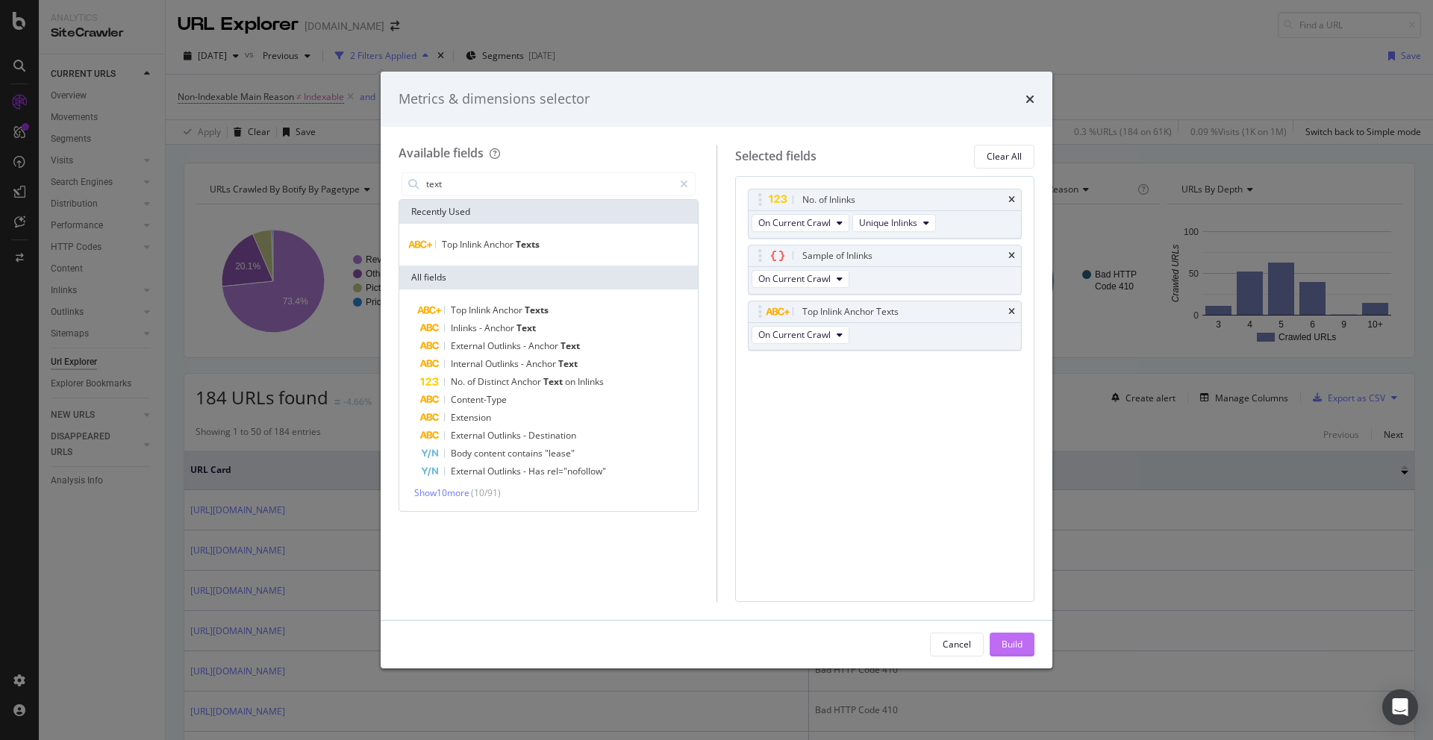
click at [998, 636] on button "Build" at bounding box center [1012, 645] width 45 height 24
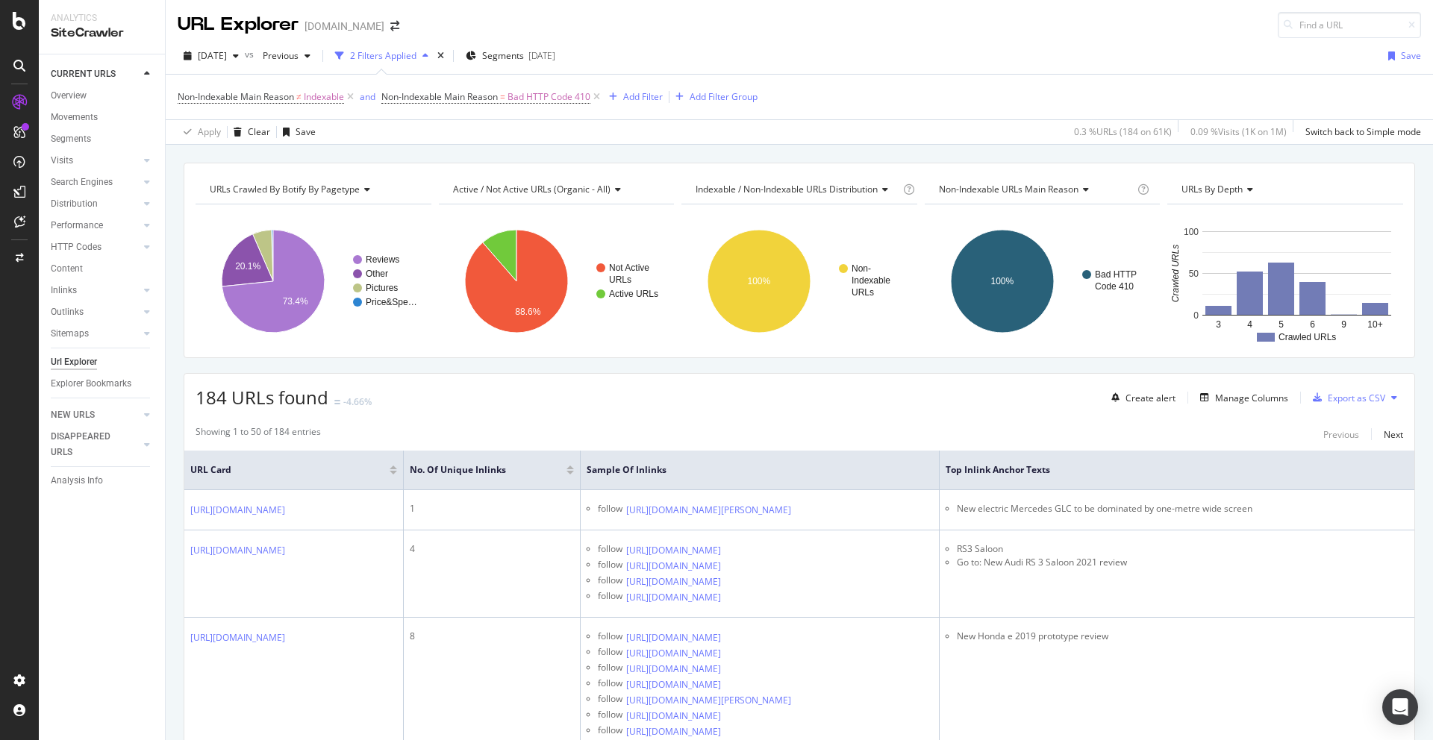
click at [574, 468] on div at bounding box center [569, 468] width 7 height 4
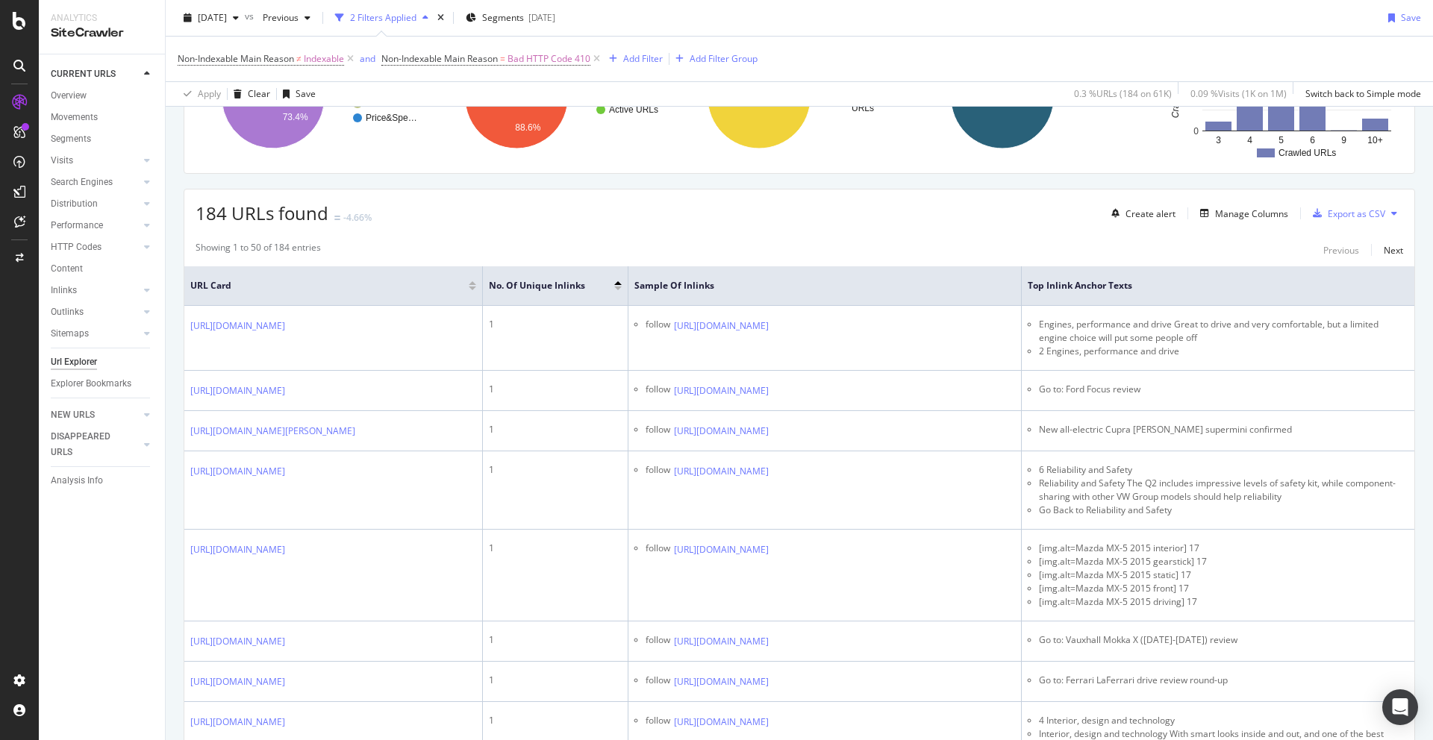
scroll to position [186, 0]
click at [1333, 213] on div "Export as CSV" at bounding box center [1356, 212] width 57 height 13
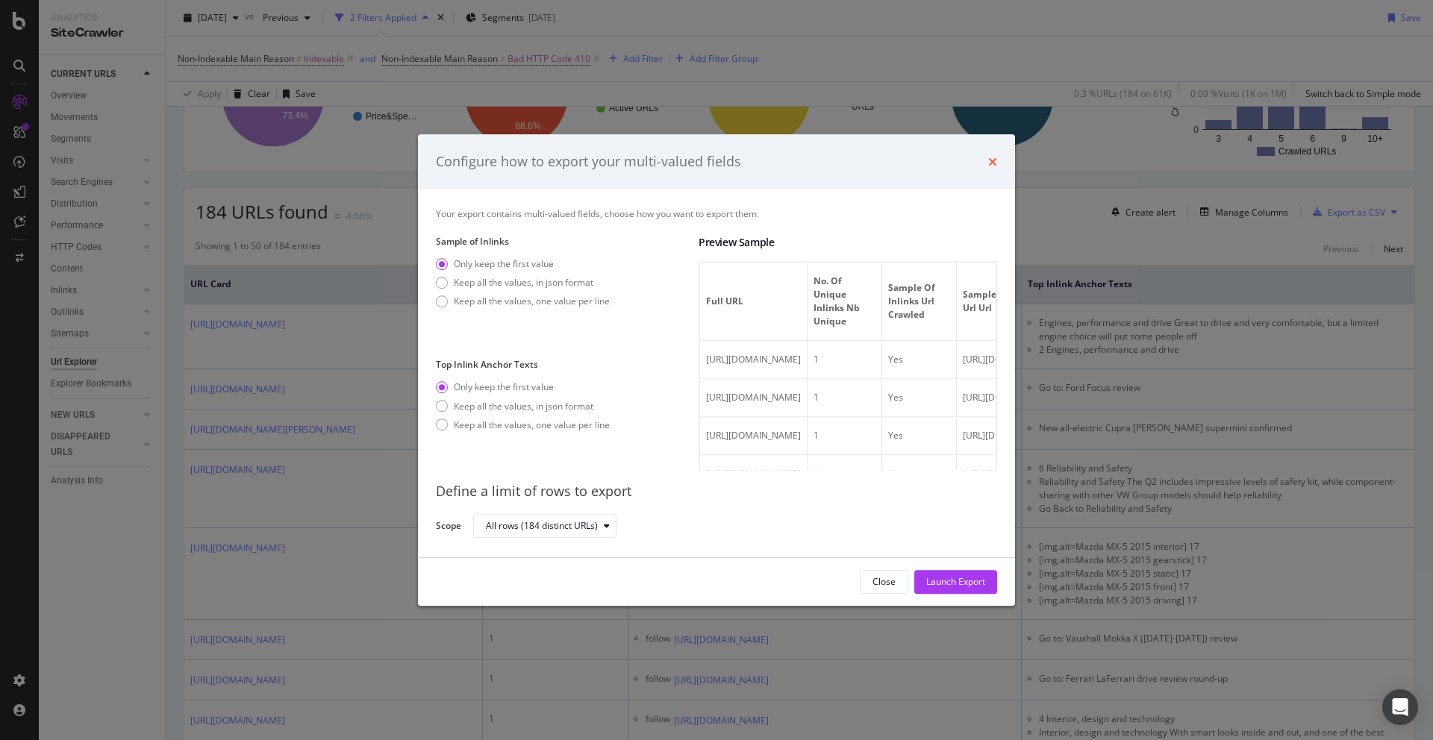
click at [988, 157] on icon "times" at bounding box center [992, 162] width 9 height 12
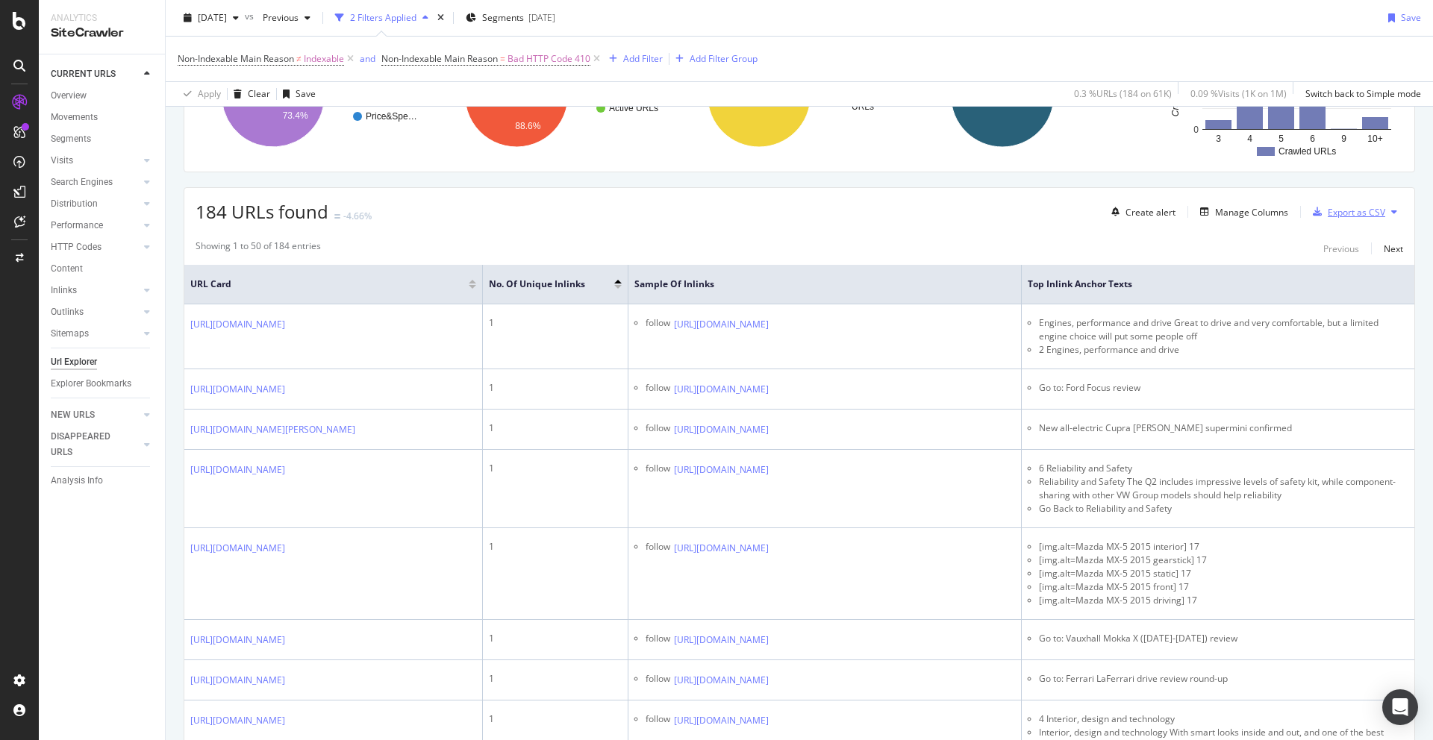
scroll to position [0, 0]
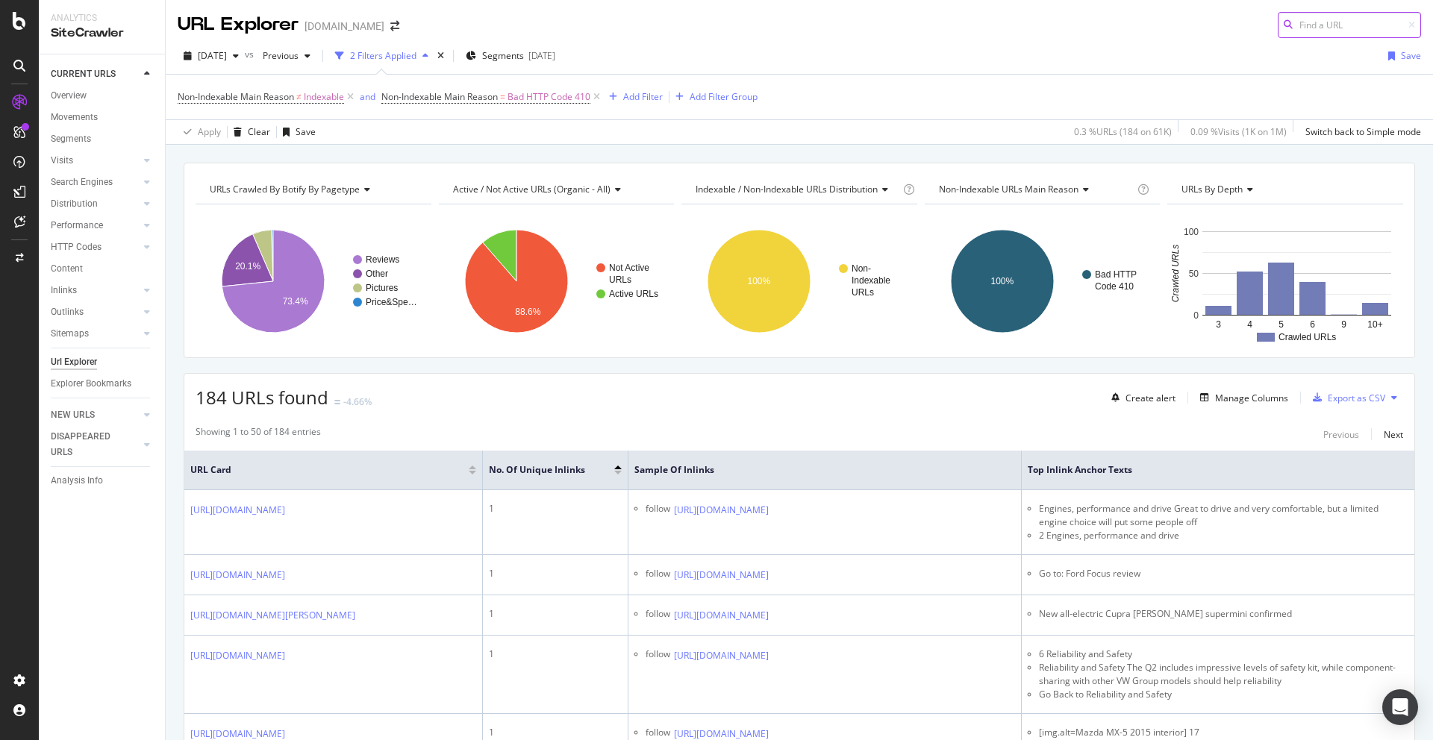
click at [1351, 28] on input at bounding box center [1349, 25] width 143 height 26
paste input "[URL][DOMAIN_NAME]"
type input "[URL][DOMAIN_NAME]"
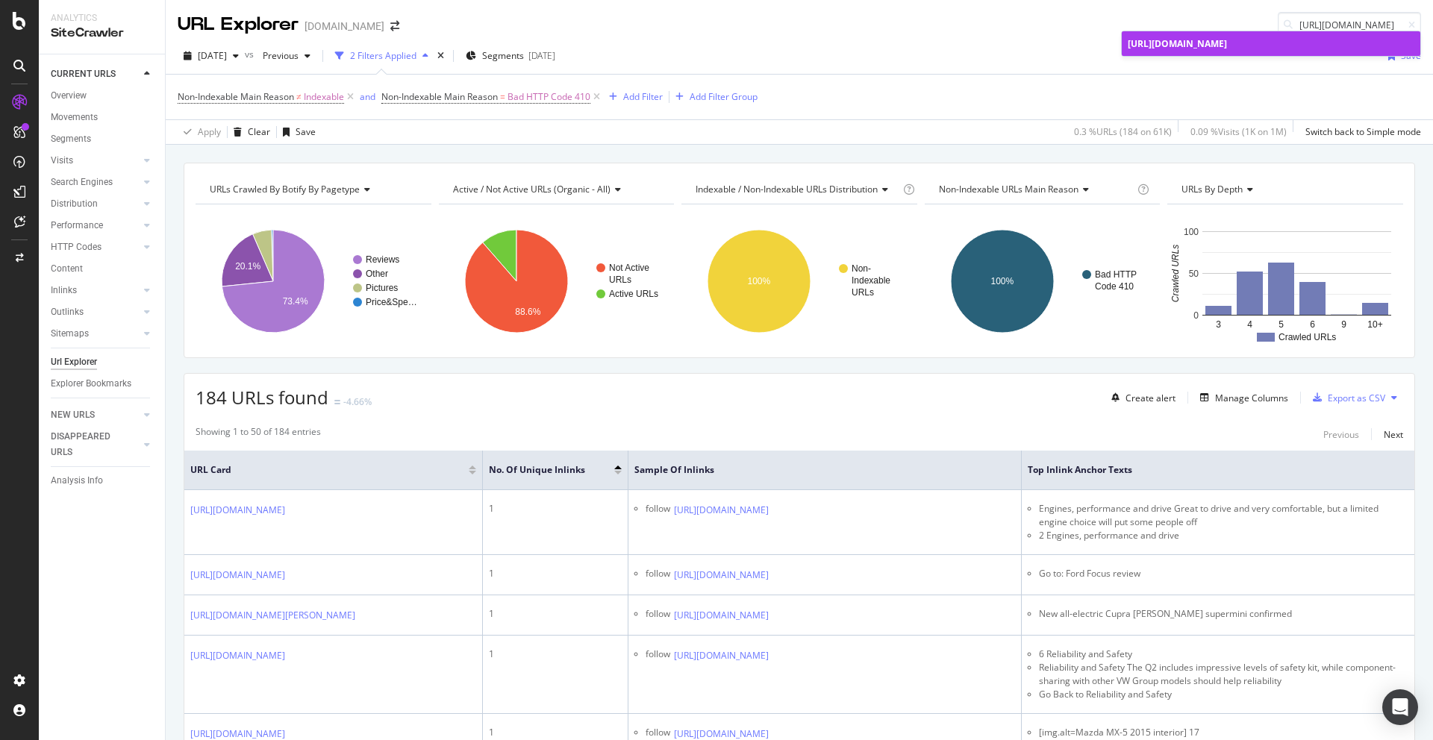
click at [1179, 51] on link "[URL][DOMAIN_NAME]" at bounding box center [1271, 43] width 298 height 25
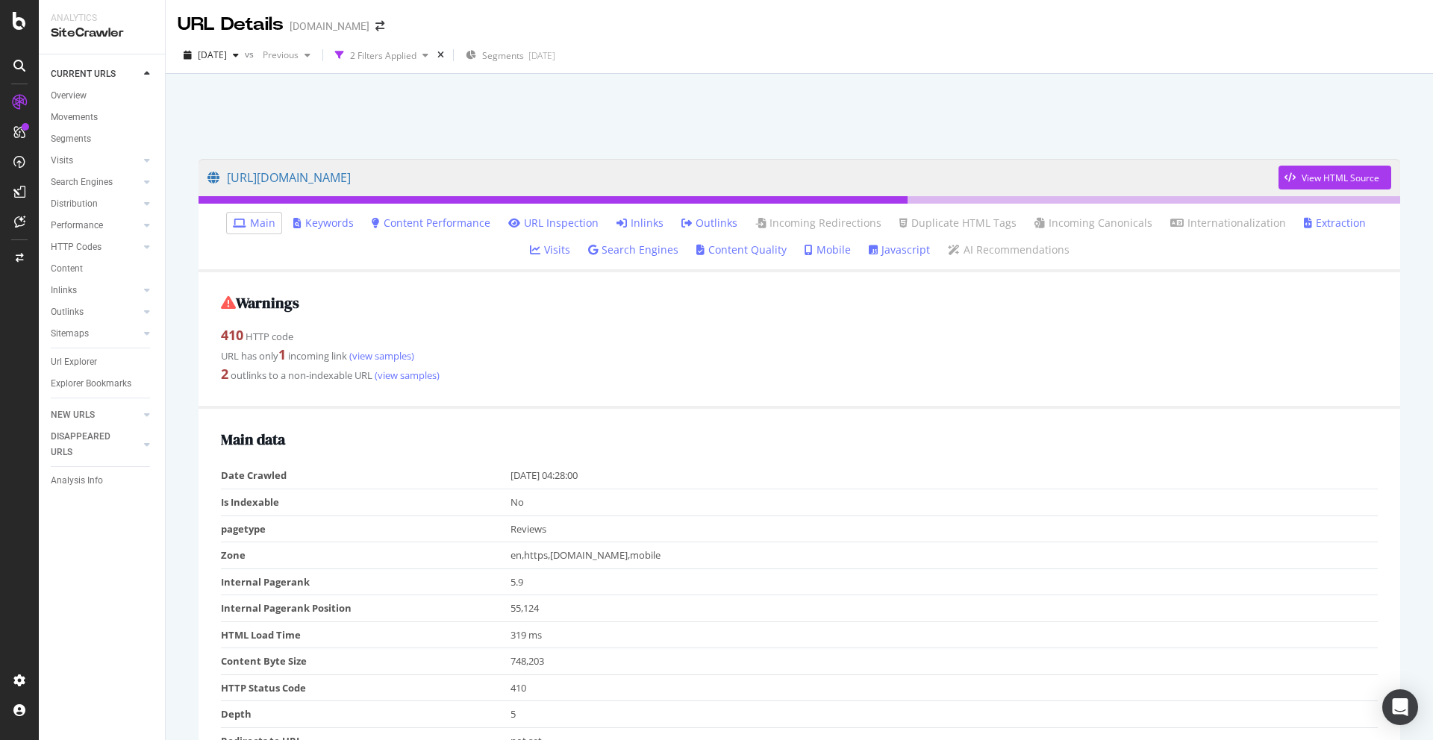
click at [616, 220] on link "Inlinks" at bounding box center [639, 223] width 47 height 15
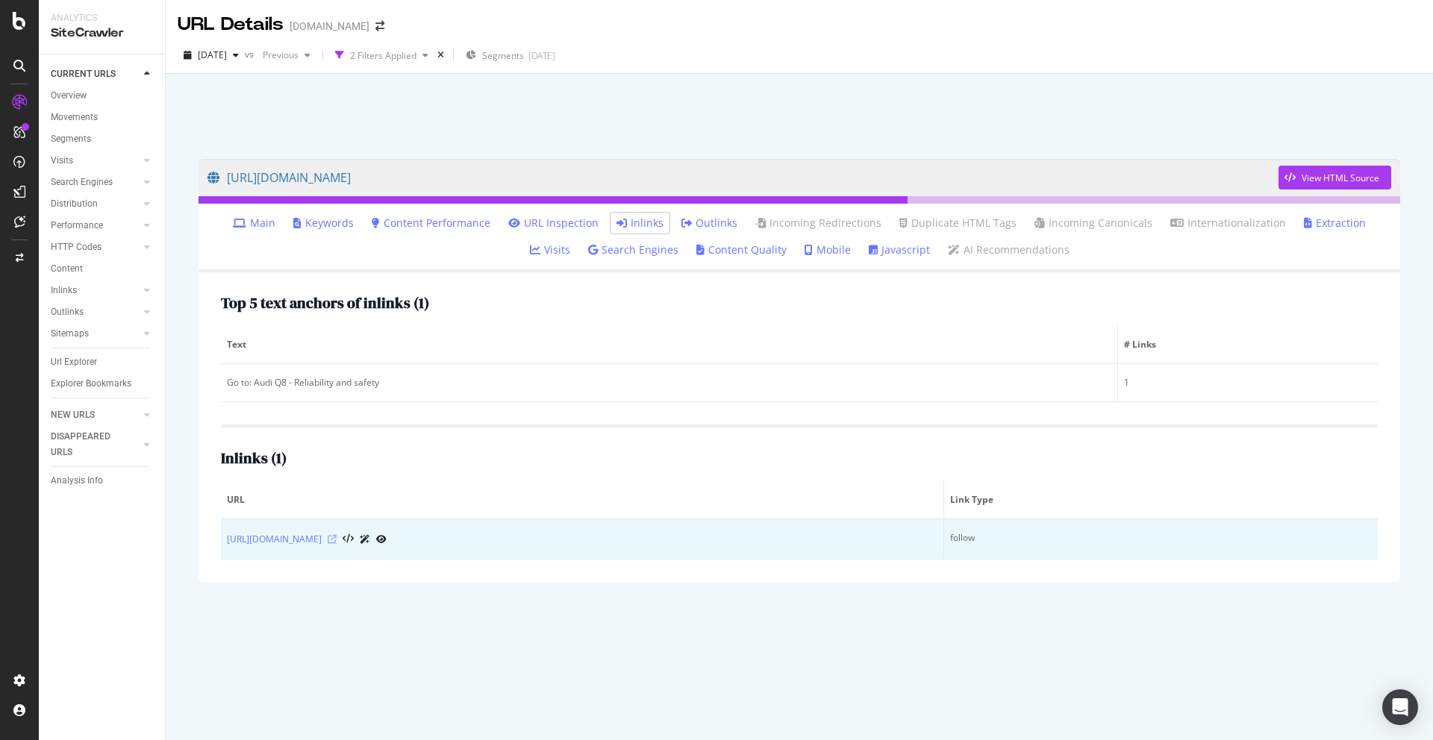
click at [337, 540] on icon at bounding box center [332, 539] width 9 height 9
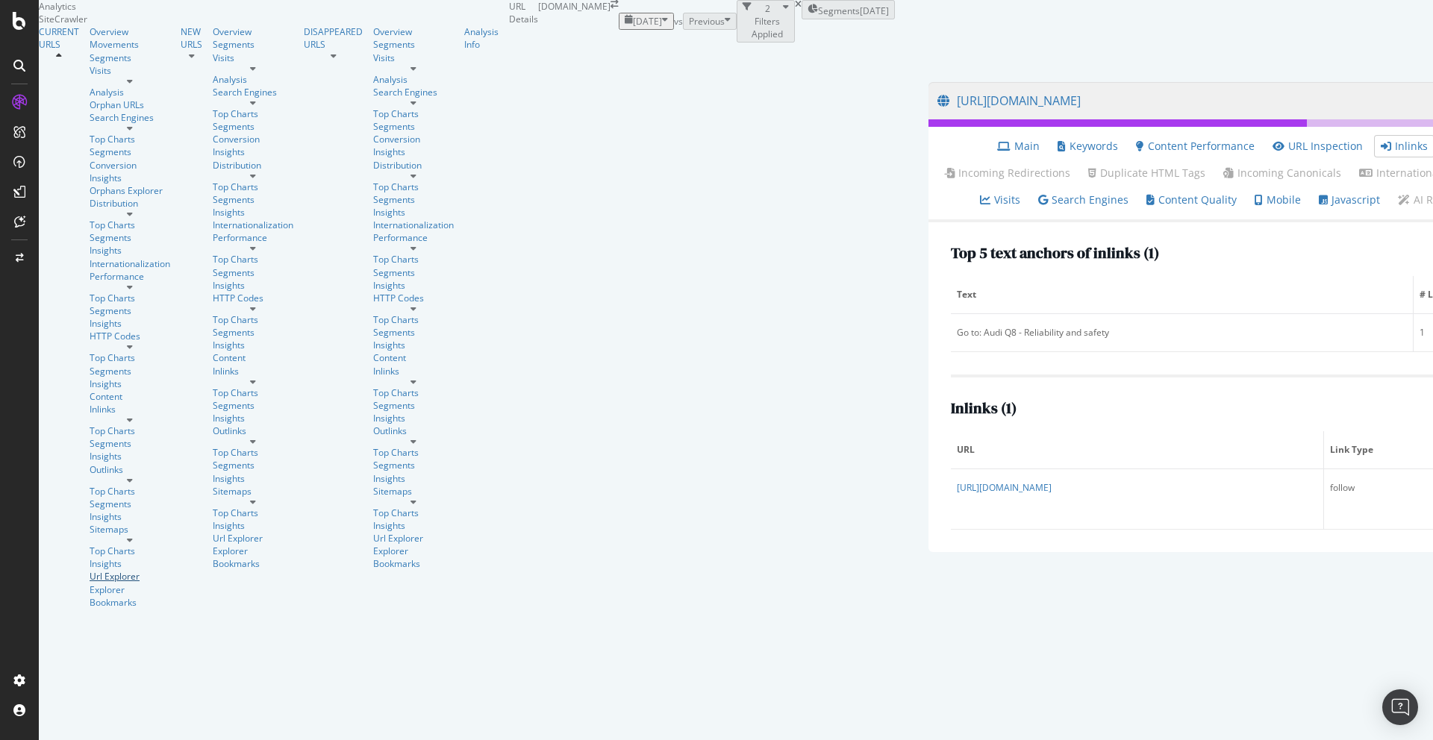
click at [90, 570] on div "Url Explorer" at bounding box center [130, 576] width 81 height 13
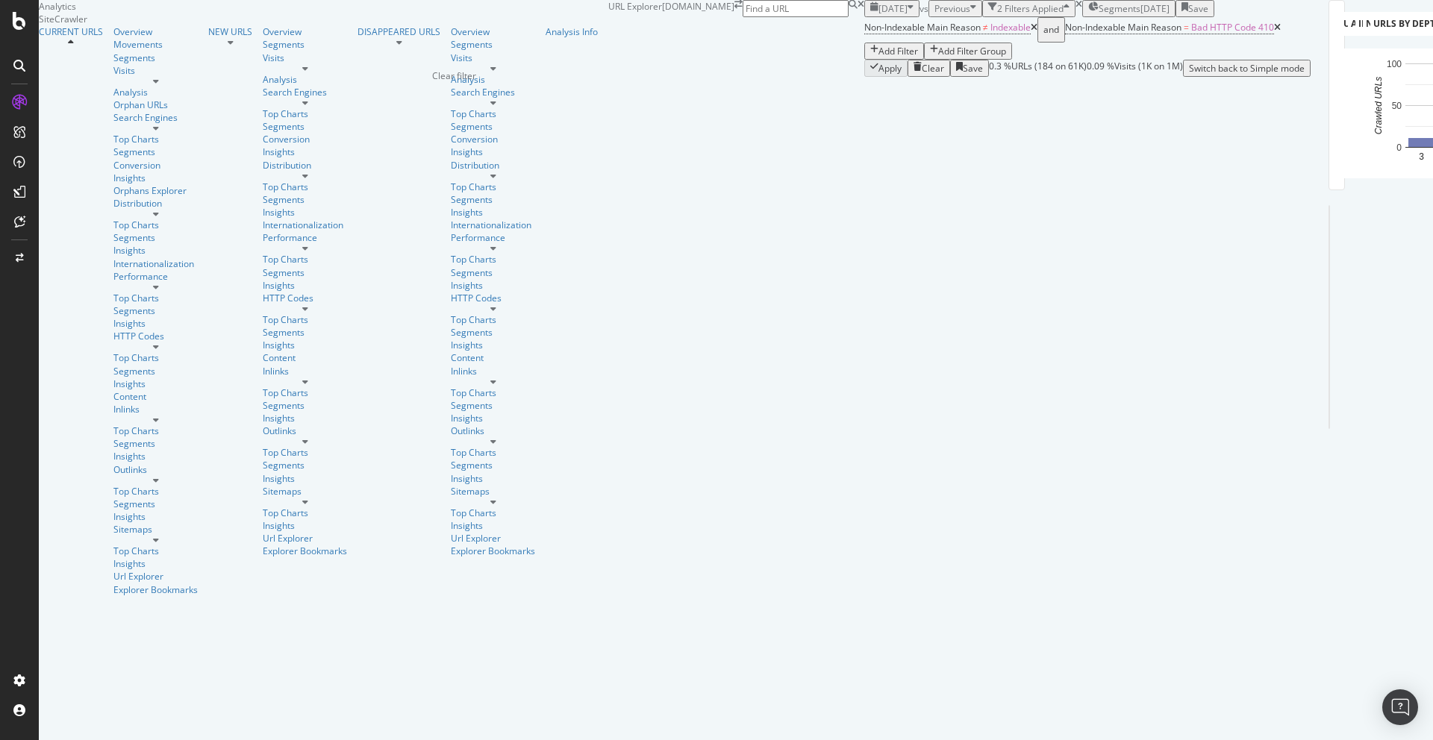
click at [1075, 9] on icon "times" at bounding box center [1078, 4] width 7 height 9
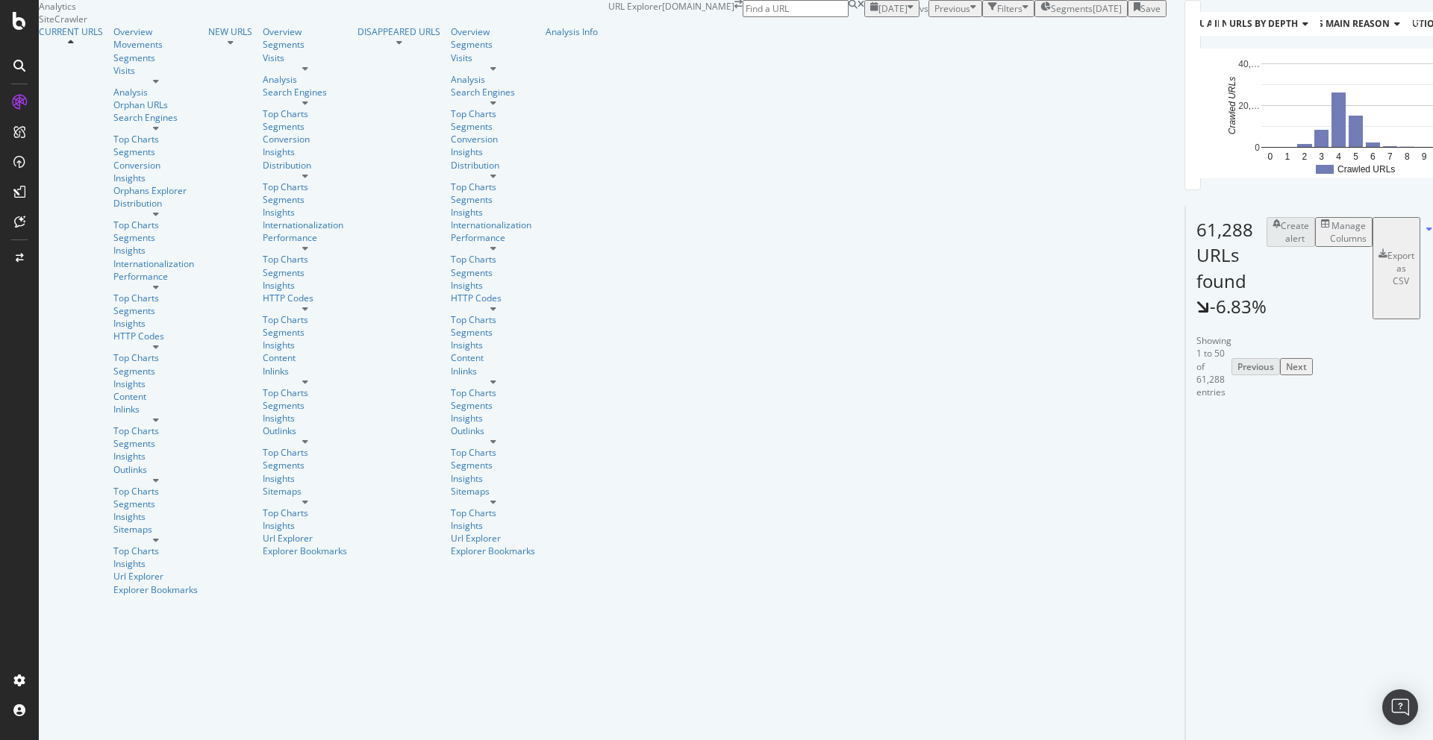
click at [1207, 30] on span "Active / Not Active URLs (organic - all)" at bounding box center [1303, 23] width 193 height 13
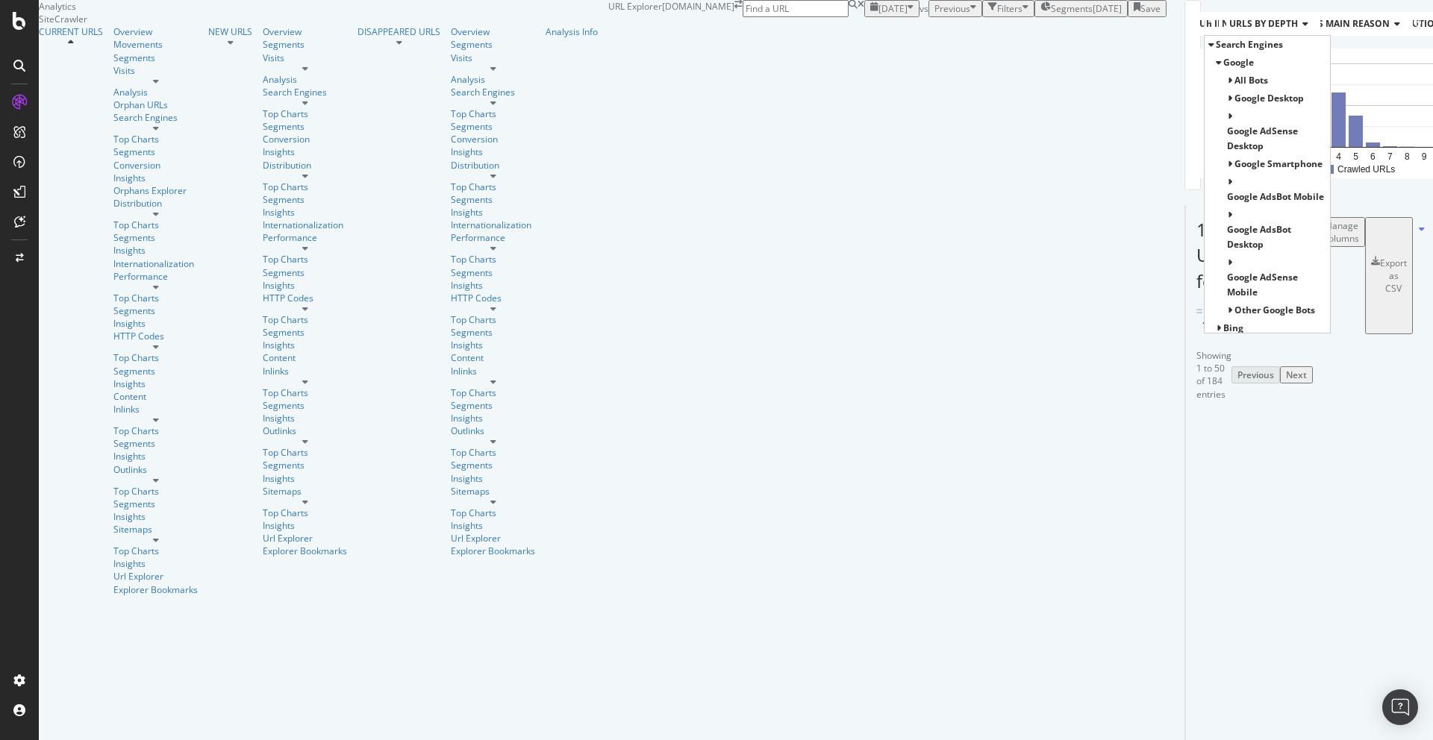
type input "htt"
click at [1184, 190] on div "URLs Crawled By Botify By pagetype Chart (by Value) Table Expand Export as CSV …" at bounding box center [1192, 95] width 16 height 190
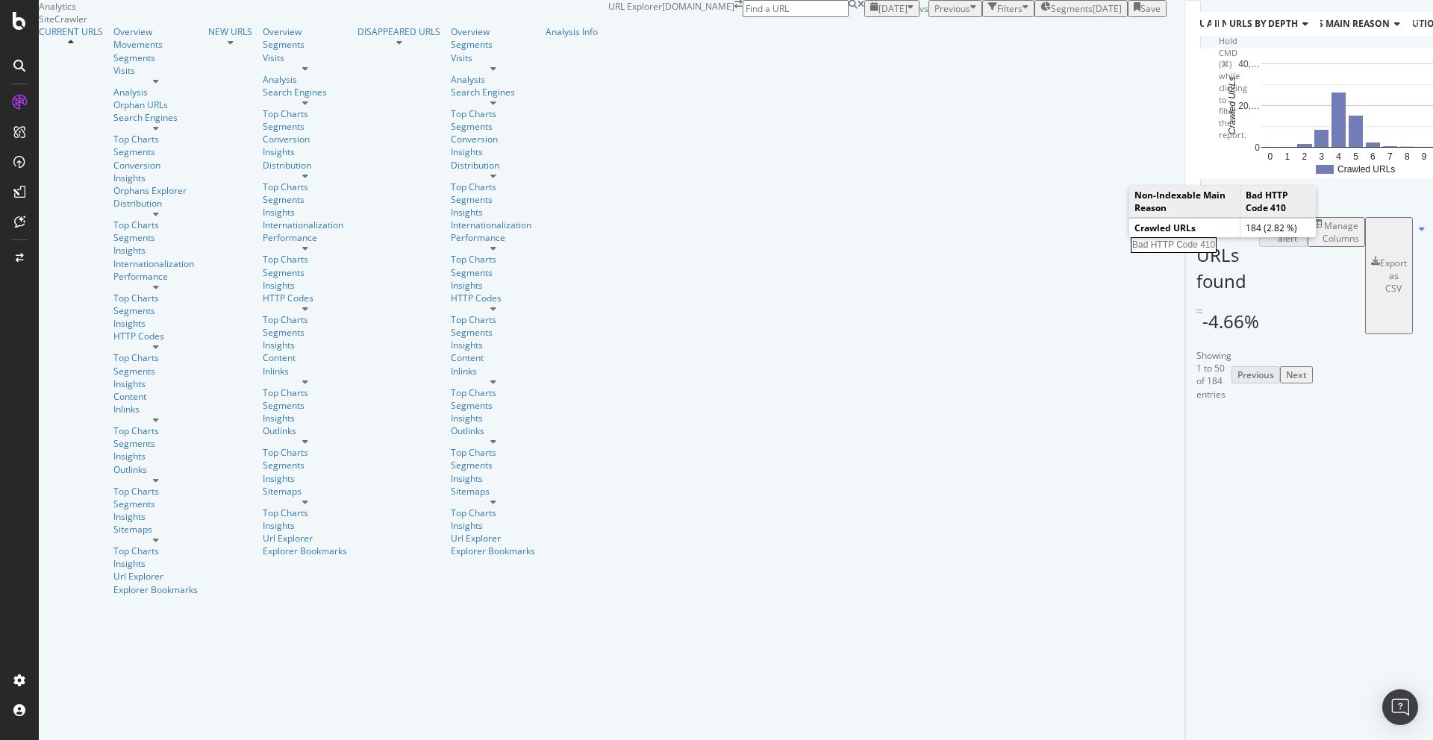
click at [1389, 127] on rect "A chart." at bounding box center [1416, 122] width 54 height 9
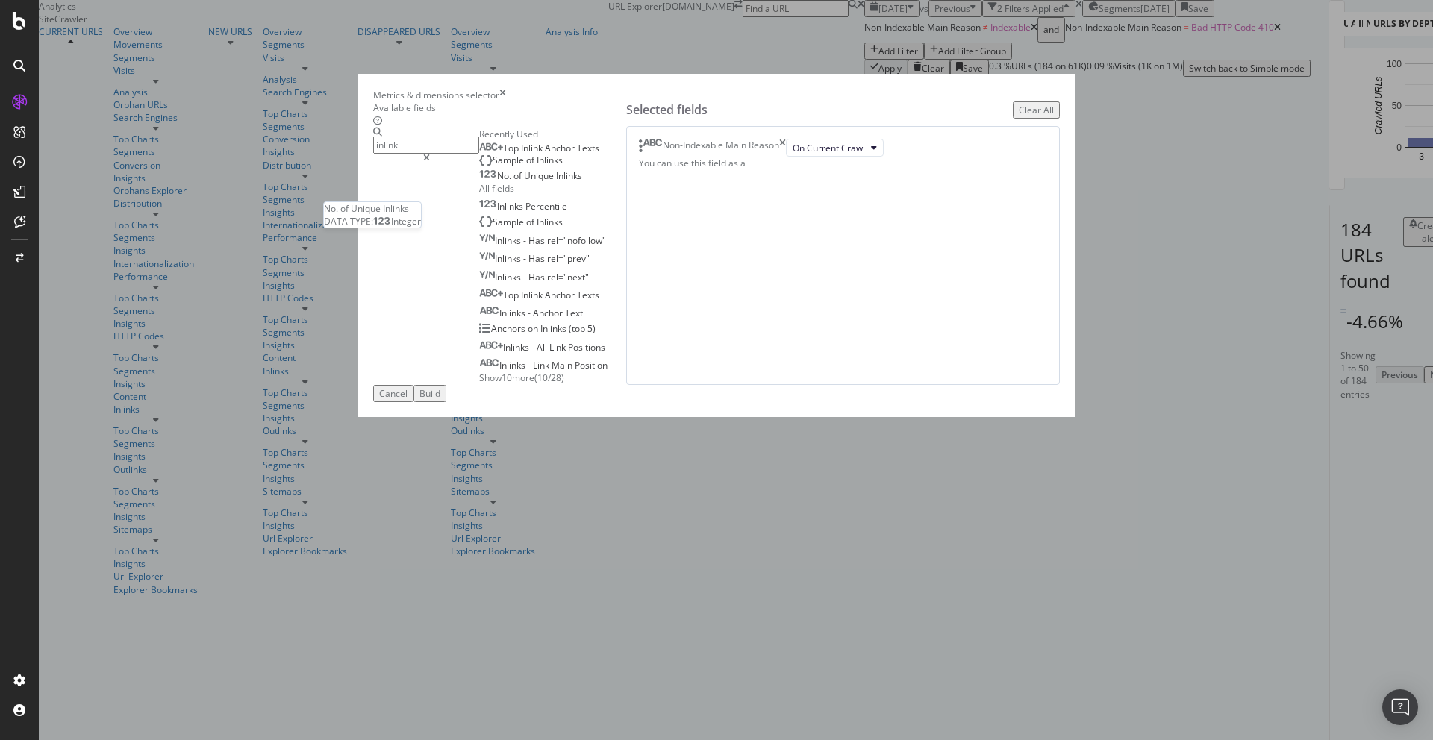
type input "inlink"
click at [487, 182] on div "No. of Unique Inlinks" at bounding box center [530, 176] width 103 height 12
click at [537, 166] on span "Inlinks" at bounding box center [550, 160] width 26 height 13
click at [545, 154] on span "Anchor" at bounding box center [561, 148] width 32 height 13
click at [786, 157] on icon "times" at bounding box center [782, 148] width 7 height 18
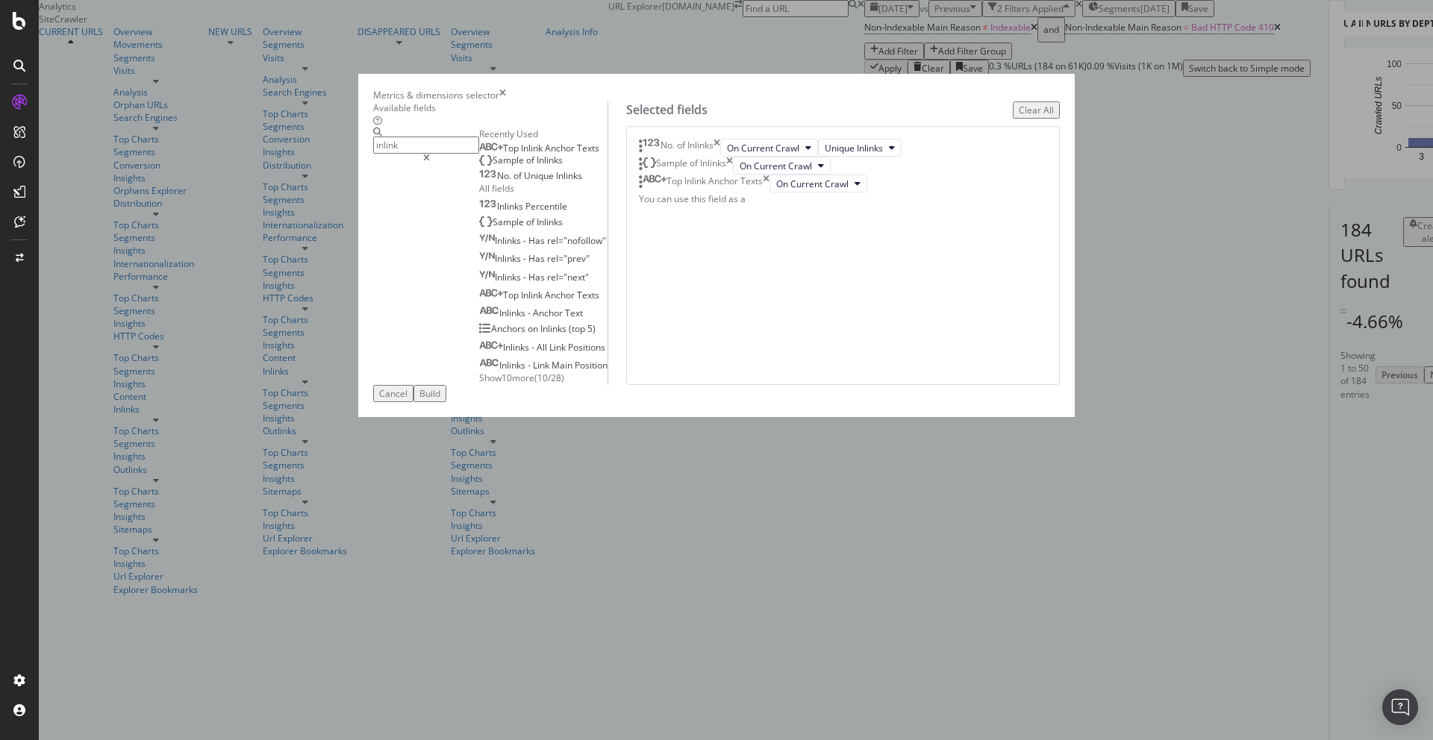
click at [440, 400] on div "Build" at bounding box center [429, 393] width 21 height 13
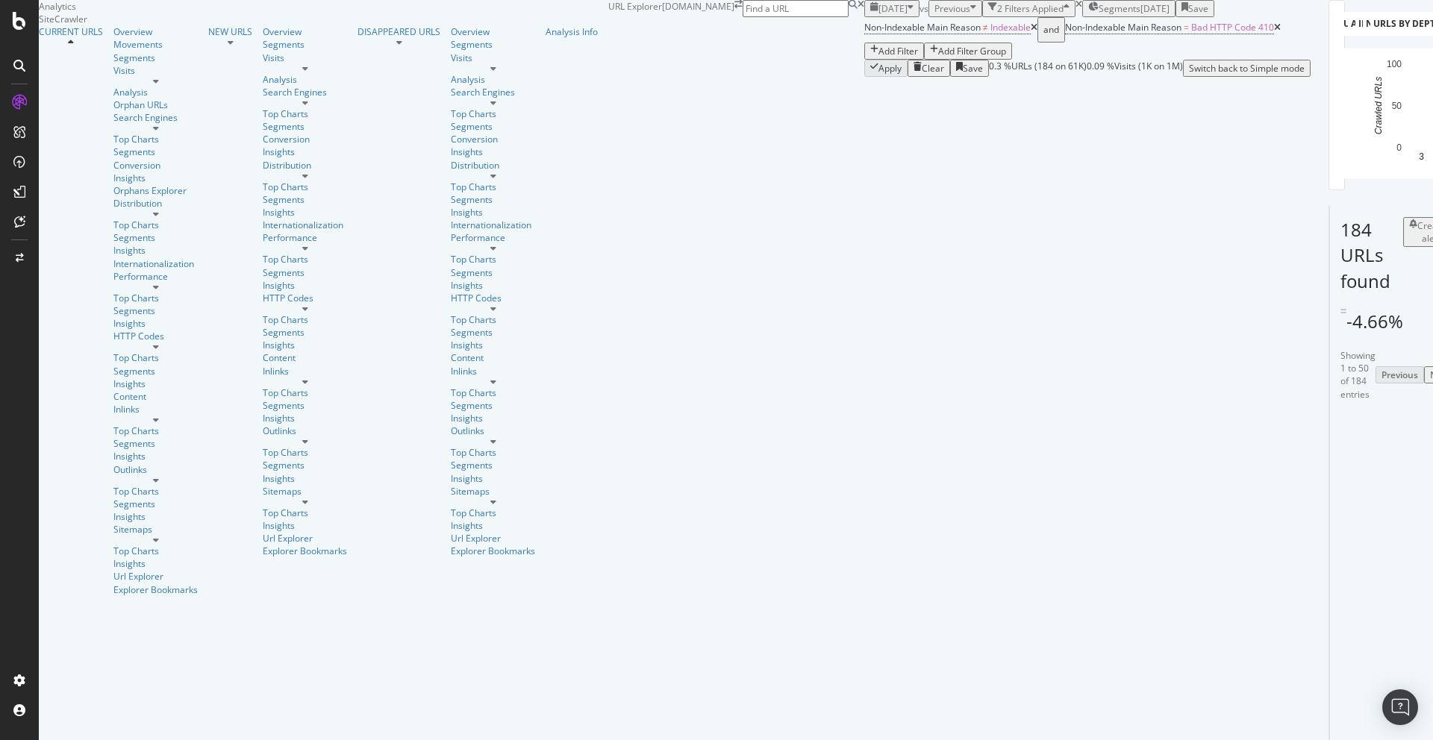
scroll to position [296, 0]
click at [1378, 534] on icon at bounding box center [1382, 538] width 9 height 9
